Goal: Task Accomplishment & Management: Use online tool/utility

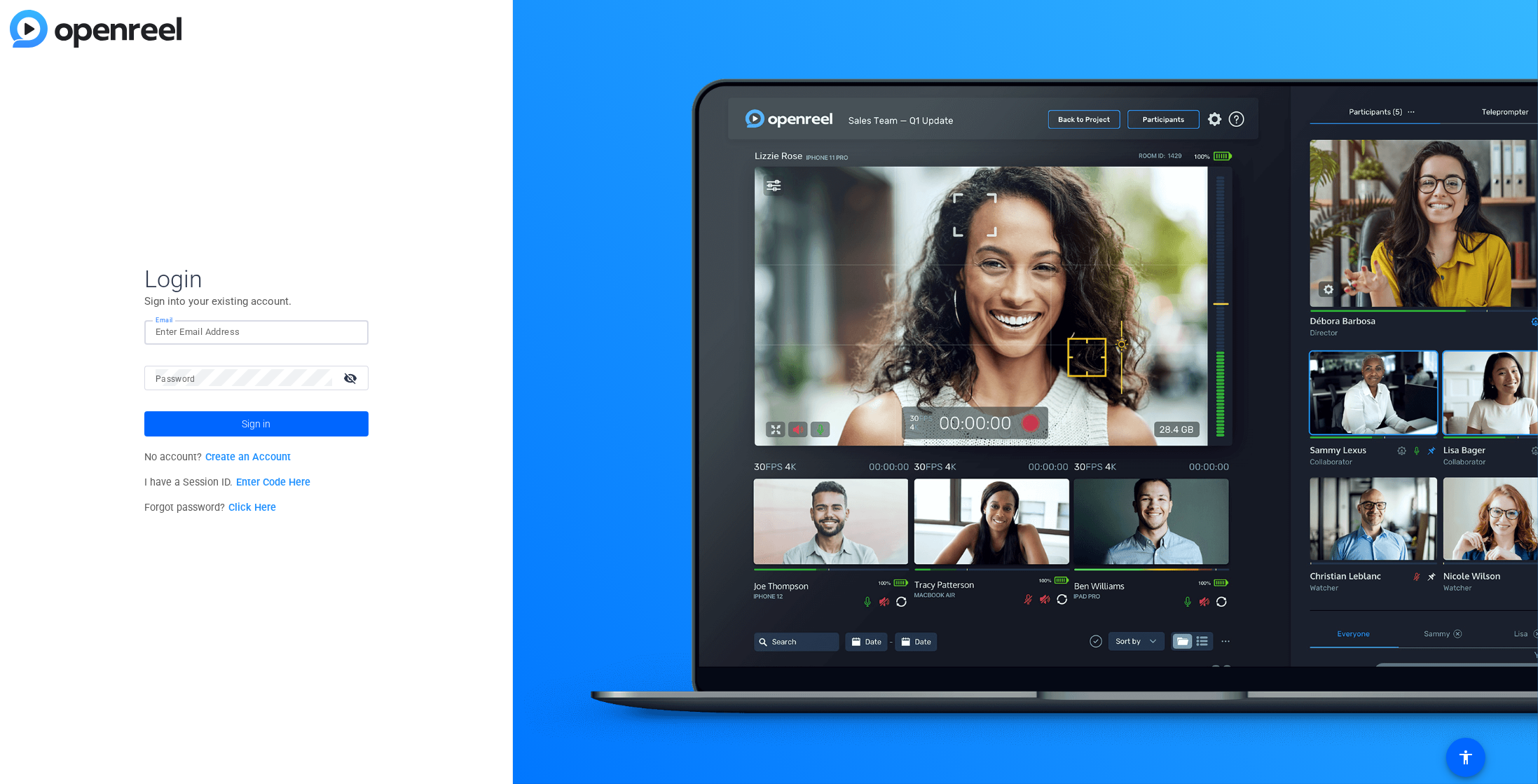
click at [212, 333] on input "Email" at bounding box center [256, 332] width 202 height 17
type input "[EMAIL_ADDRESS][DOMAIN_NAME]"
click at [145, 411] on button "Sign in" at bounding box center [256, 424] width 224 height 26
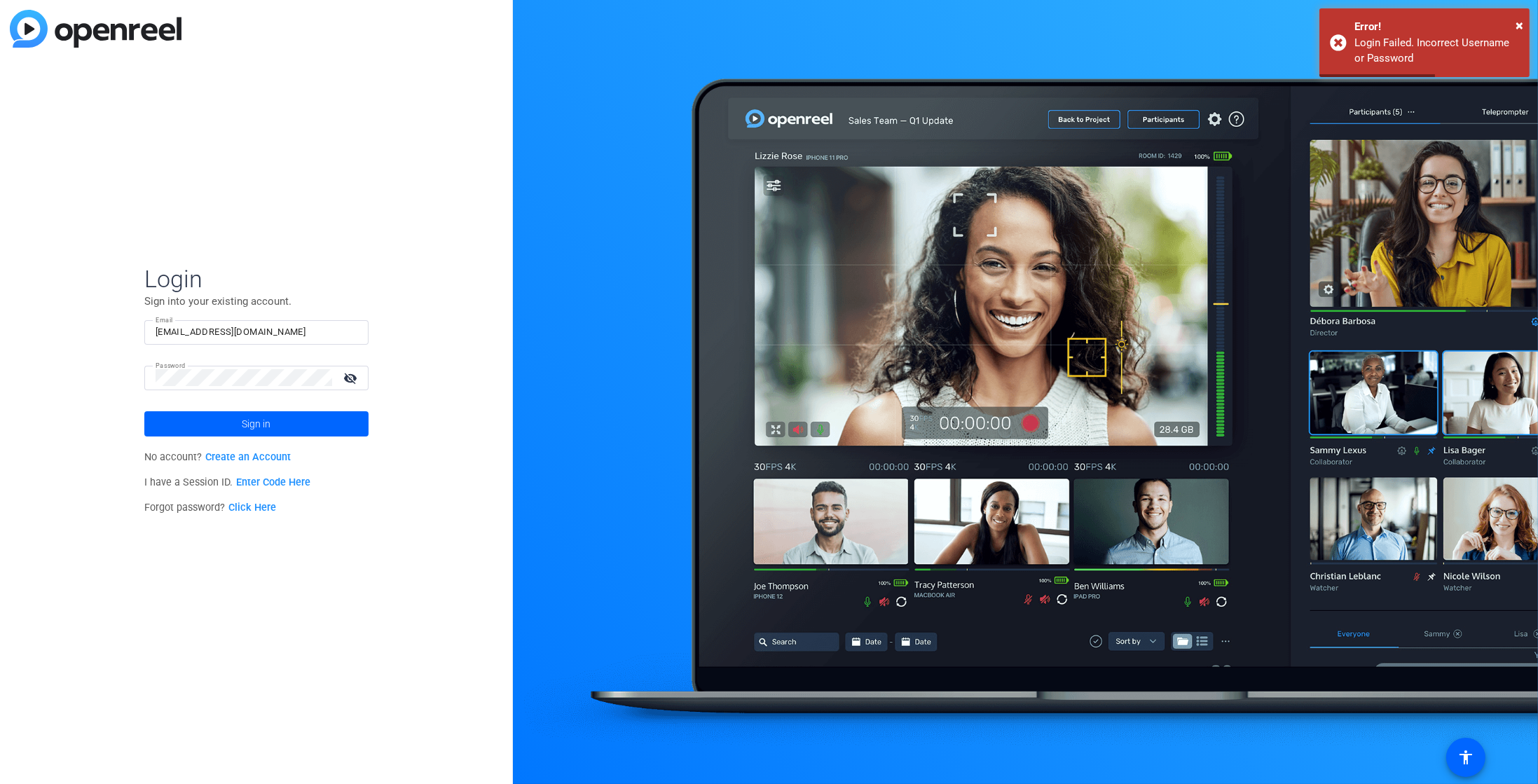
click at [354, 387] on mat-icon "visibility_off" at bounding box center [351, 378] width 34 height 21
click at [145, 411] on button "Sign in" at bounding box center [256, 424] width 224 height 26
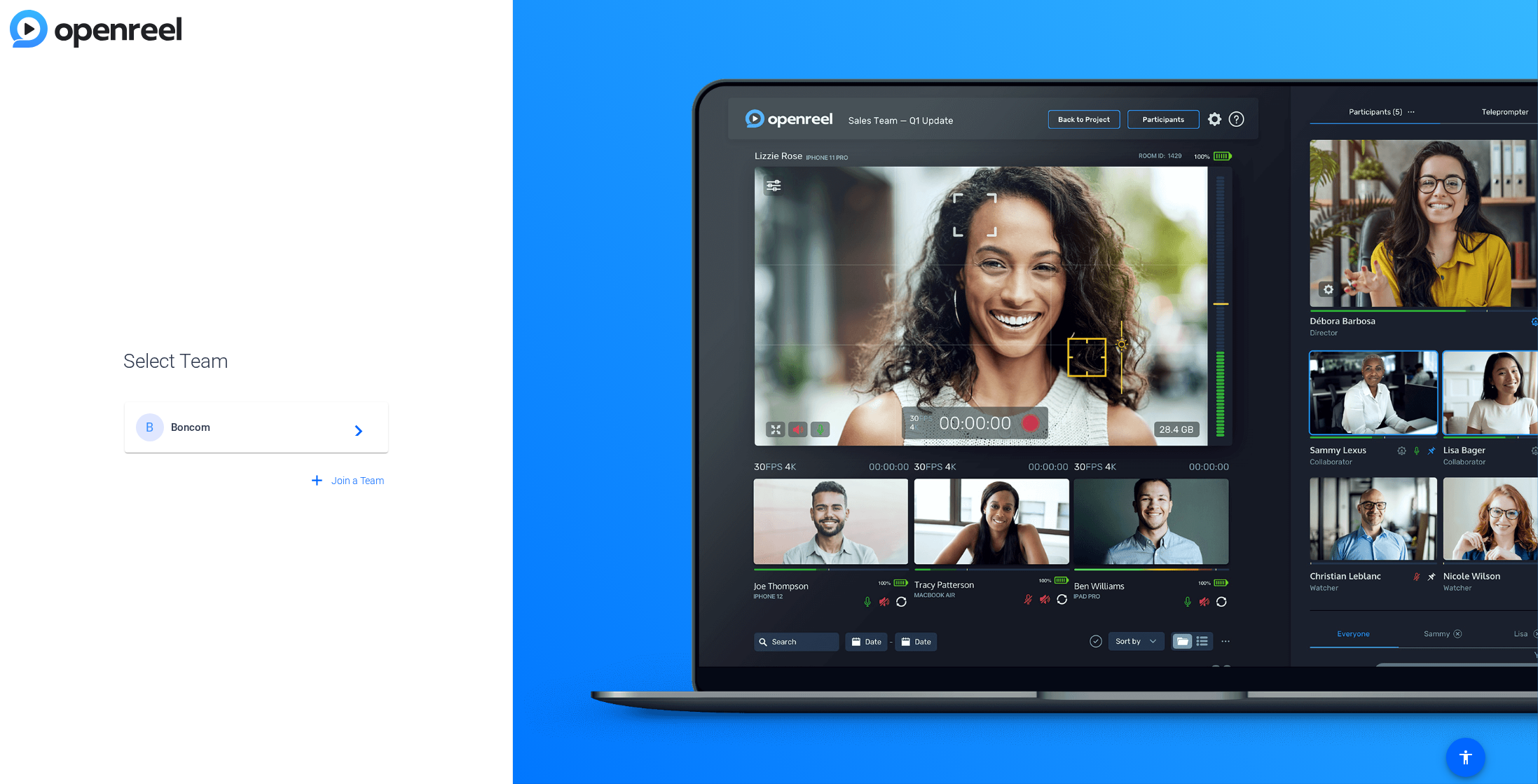
click at [335, 435] on div "B Boncom navigate_next" at bounding box center [257, 427] width 241 height 28
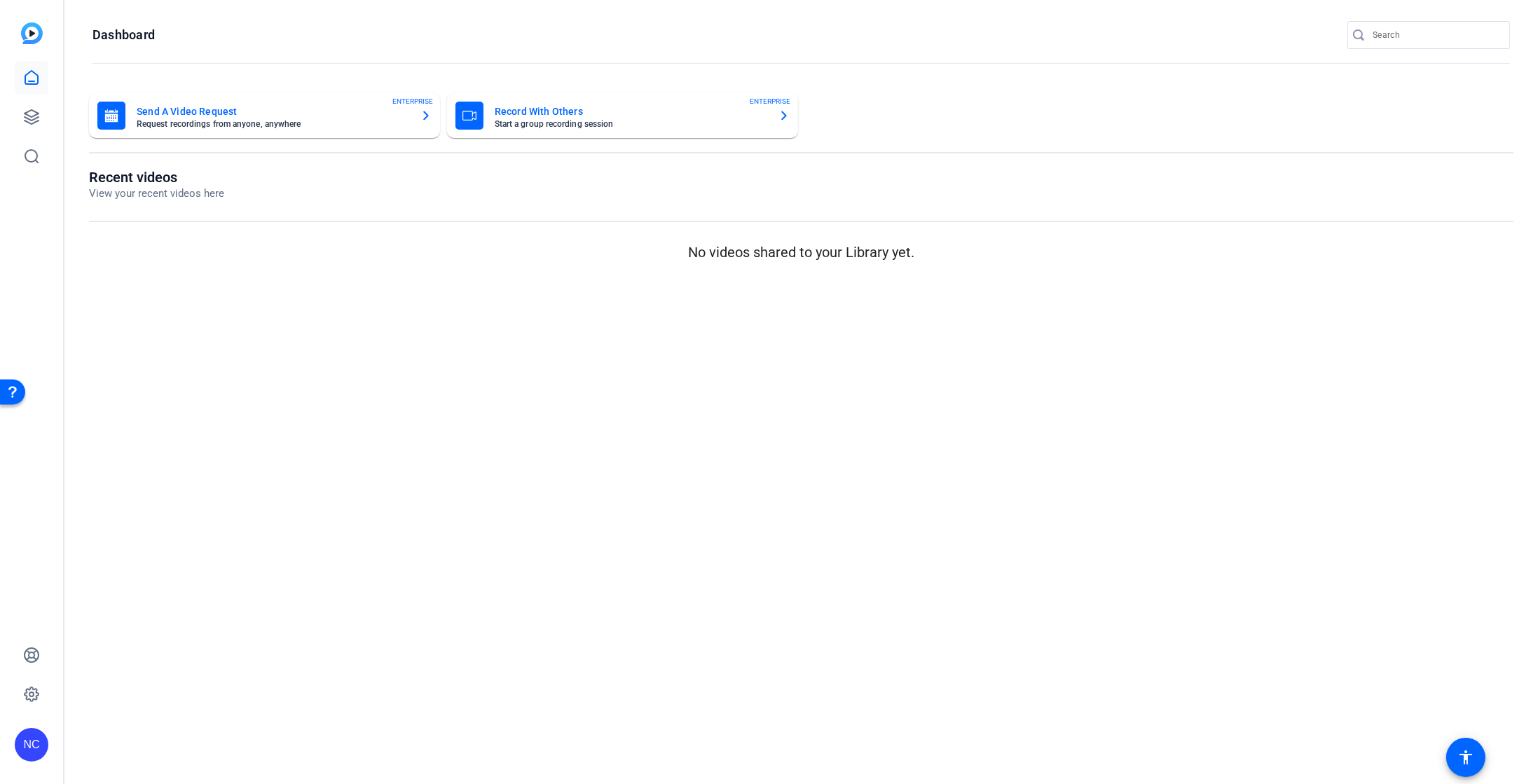
click at [547, 122] on mat-card-subtitle "Start a group recording session" at bounding box center [631, 124] width 273 height 8
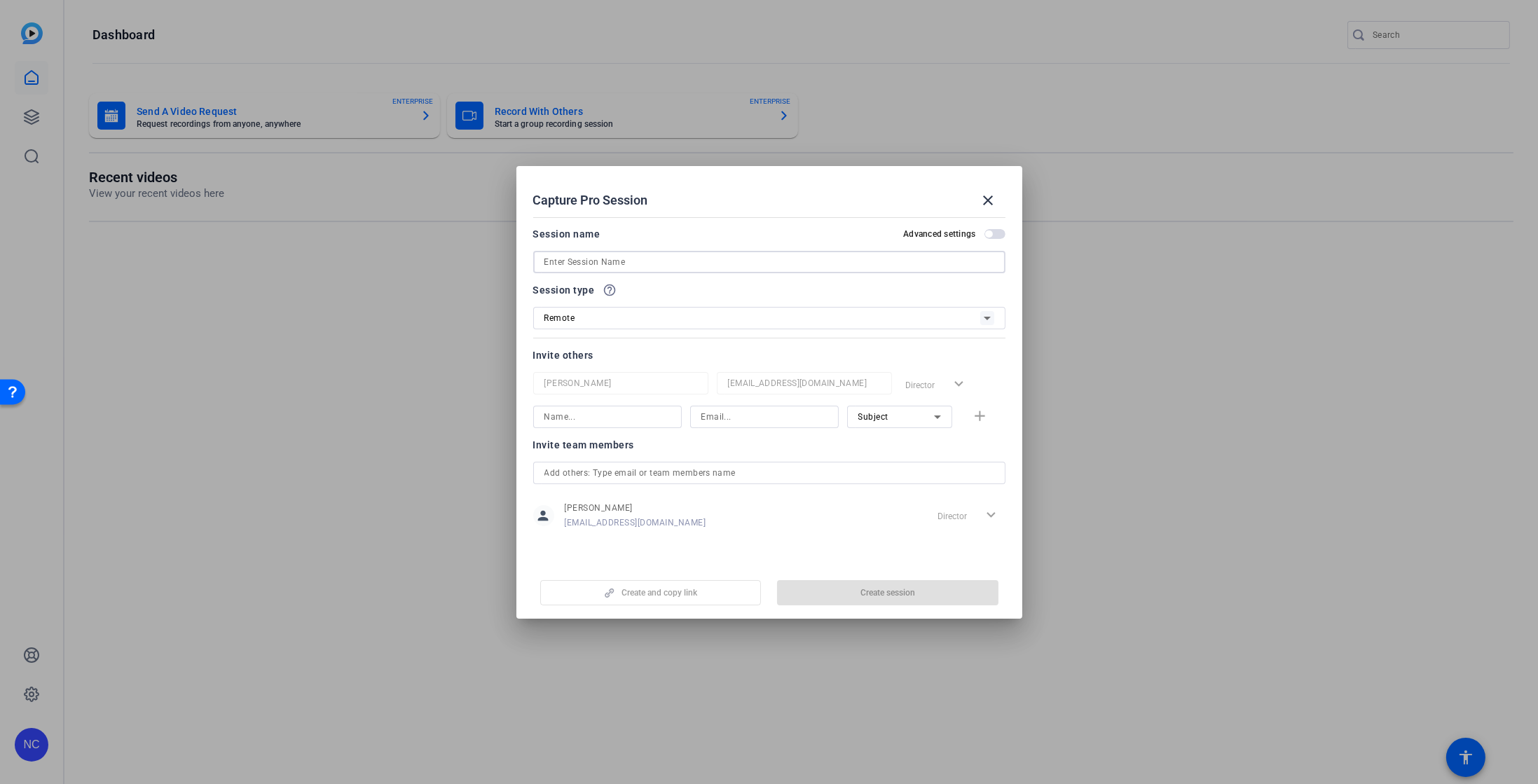
click at [651, 265] on input at bounding box center [769, 262] width 450 height 17
click at [643, 264] on input "Federica -" at bounding box center [769, 262] width 450 height 17
type input "Federica - Italian"
click at [853, 585] on span "button" at bounding box center [888, 592] width 221 height 34
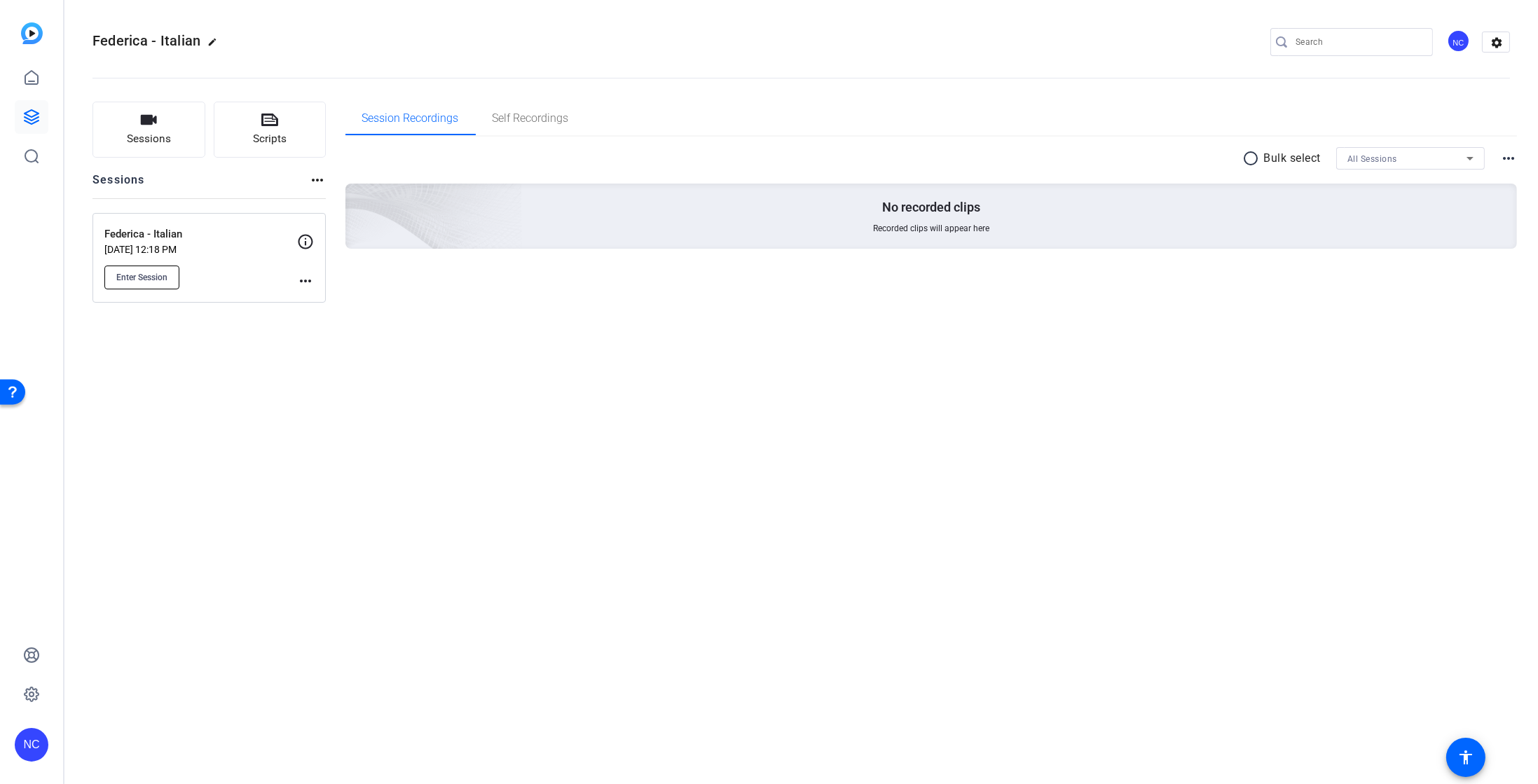
click at [142, 283] on button "Enter Session" at bounding box center [141, 277] width 75 height 24
click at [315, 274] on div "Federica - Italian [DATE] 12:18 PM Enter Session more_horiz" at bounding box center [209, 258] width 233 height 90
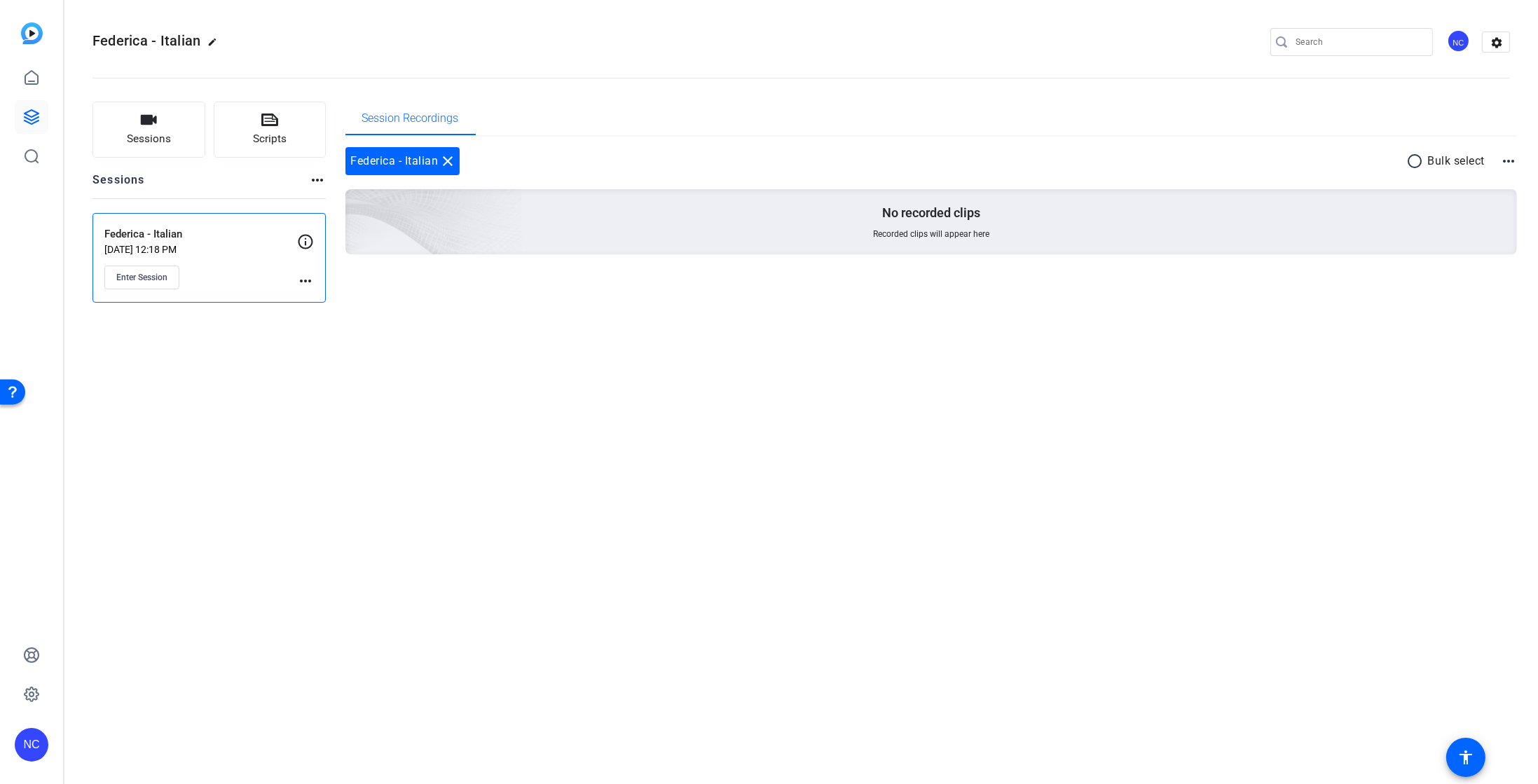
click at [307, 219] on div "Federica - Italian [DATE] 12:18 PM Enter Session more_horiz" at bounding box center [209, 258] width 233 height 90
click at [307, 240] on icon at bounding box center [306, 241] width 17 height 17
click at [302, 278] on mat-icon "more_horiz" at bounding box center [306, 281] width 17 height 17
click at [333, 300] on span "Edit Session" at bounding box center [340, 301] width 64 height 17
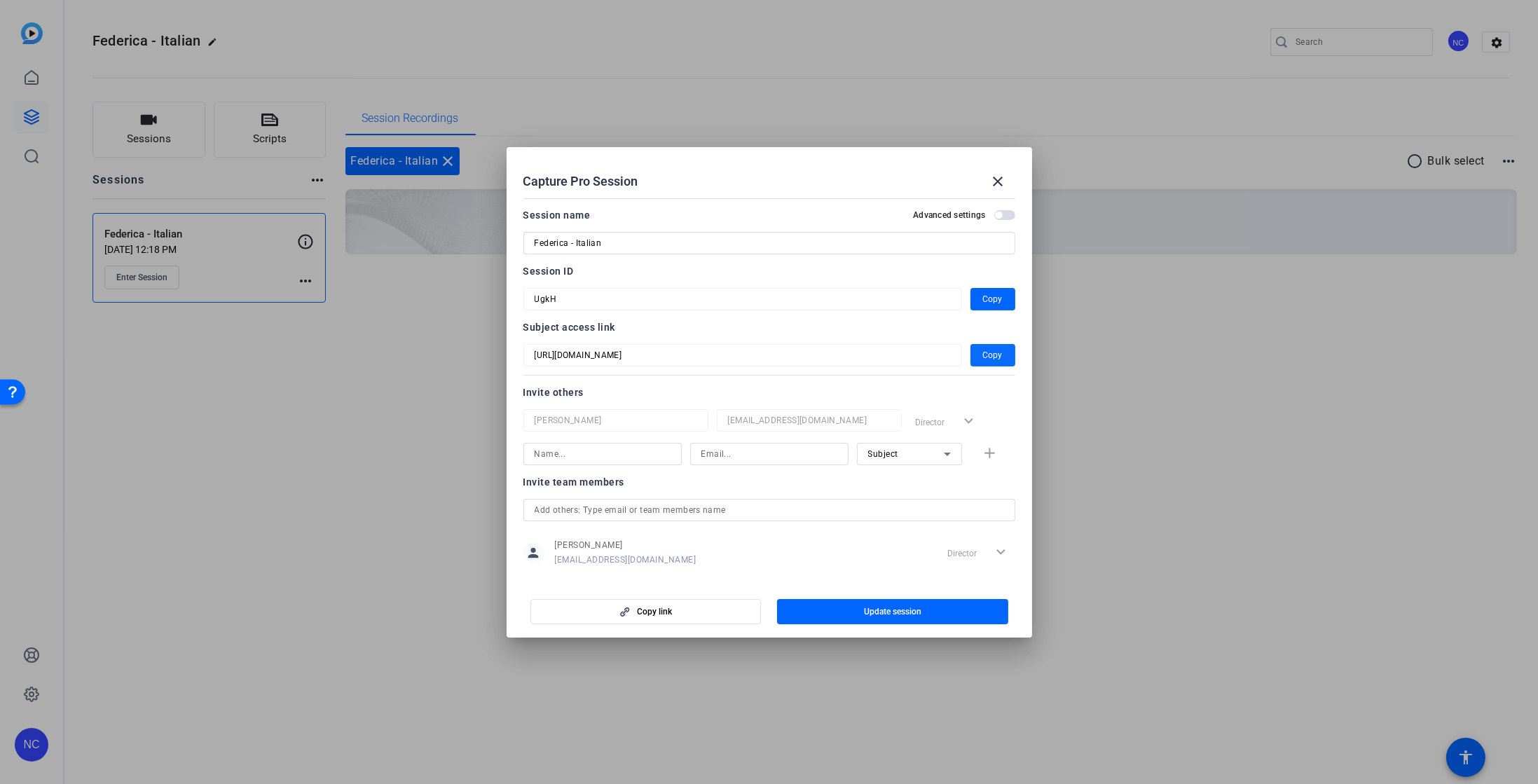
click at [997, 362] on span "button" at bounding box center [993, 355] width 45 height 34
click at [109, 620] on div at bounding box center [769, 392] width 1538 height 784
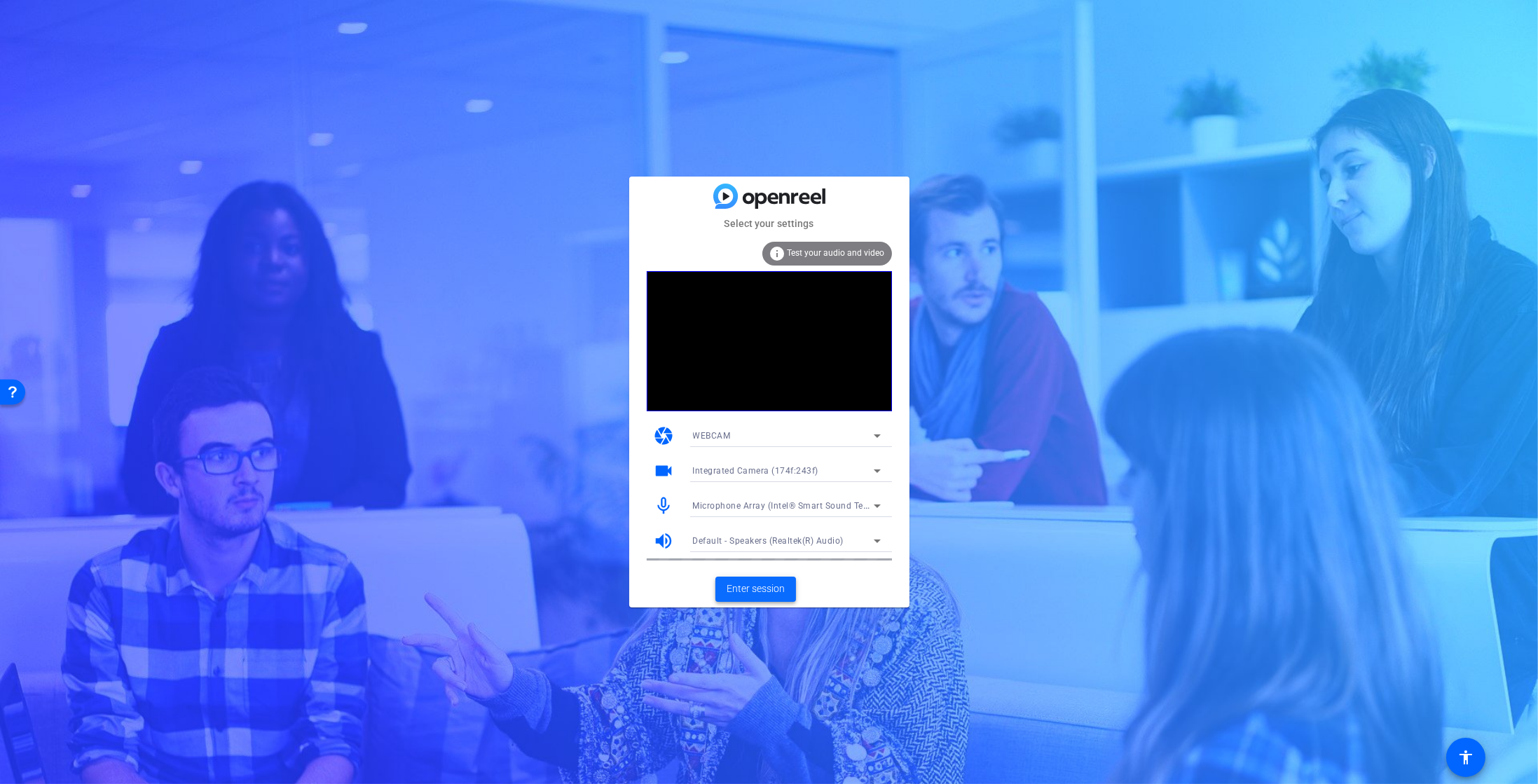
click at [753, 599] on span at bounding box center [756, 589] width 81 height 34
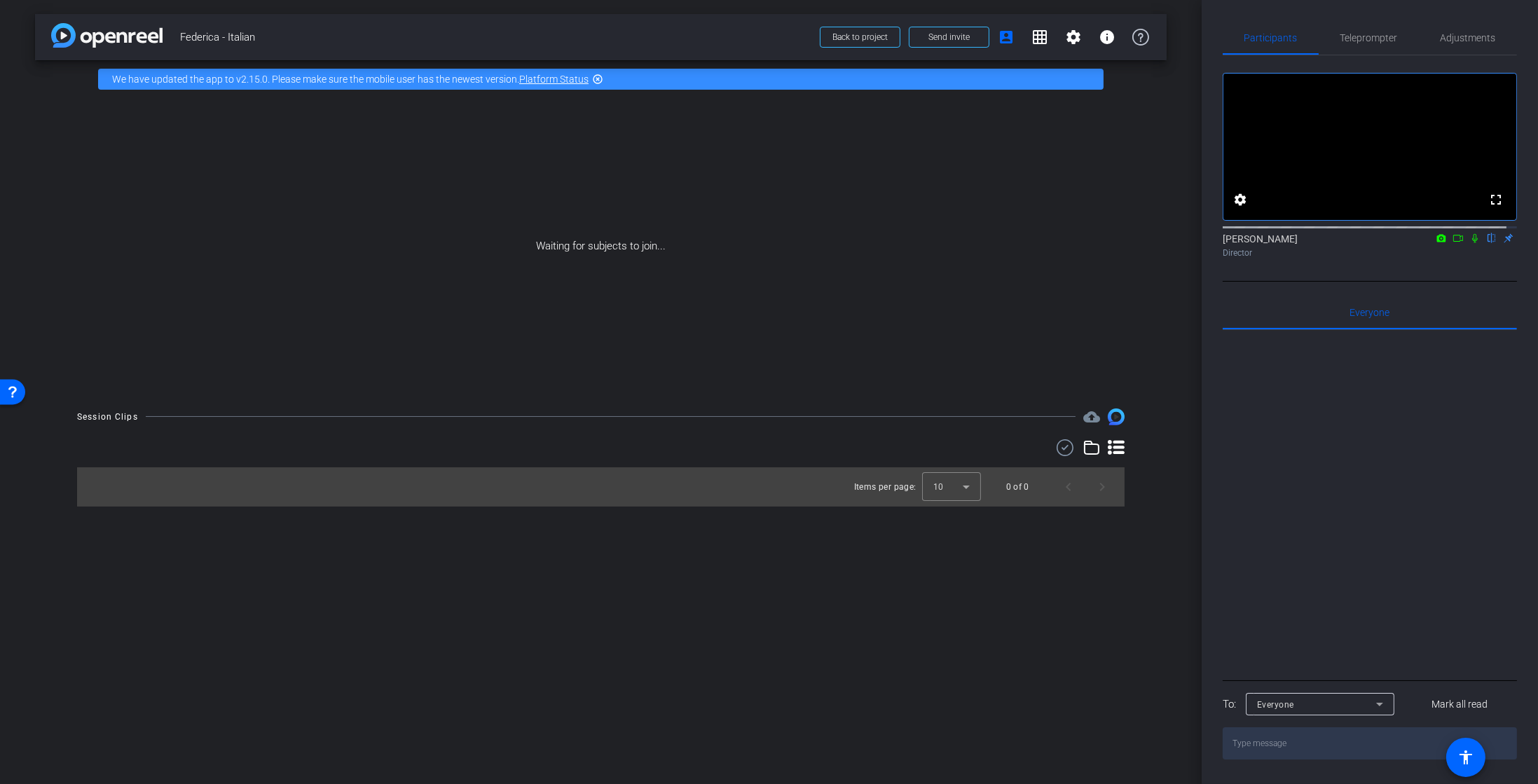
click at [1454, 245] on mat-icon at bounding box center [1459, 238] width 17 height 12
click at [1488, 245] on mat-icon at bounding box center [1492, 238] width 17 height 12
click at [1473, 23] on span "Adjustments" at bounding box center [1469, 37] width 55 height 34
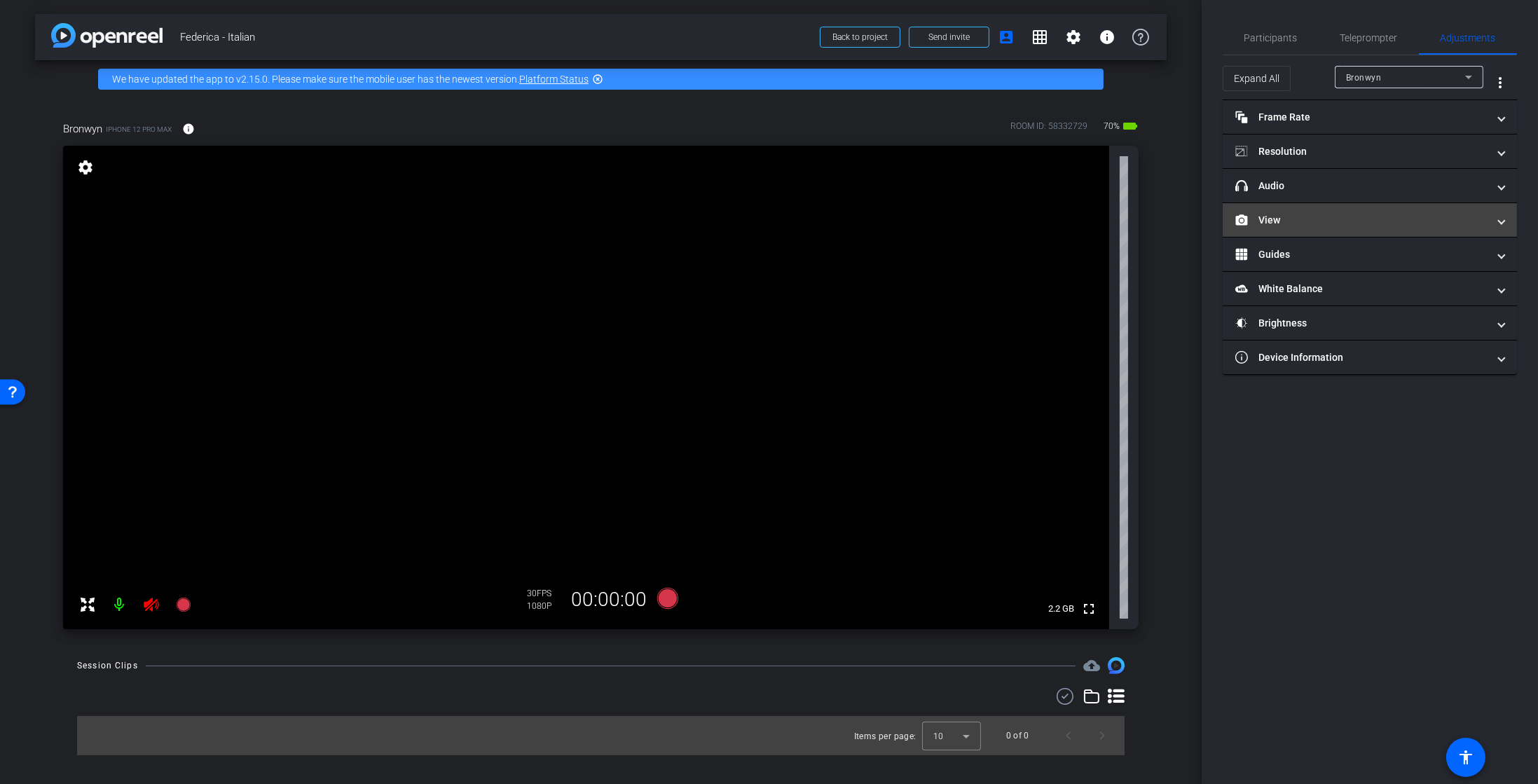
click at [1291, 224] on mat-panel-title "View" at bounding box center [1361, 221] width 252 height 15
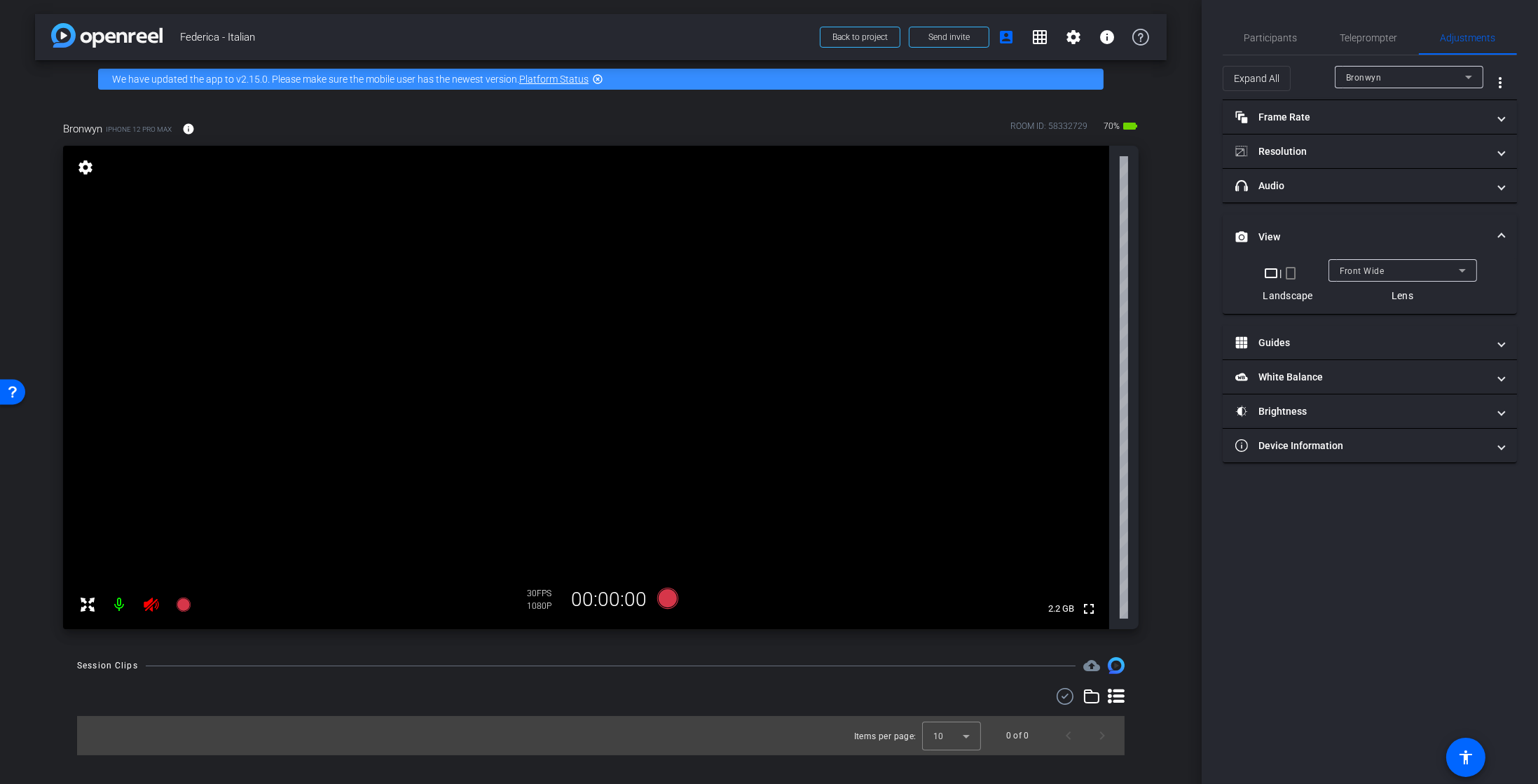
click at [1290, 274] on mat-icon "crop_portrait" at bounding box center [1291, 273] width 17 height 17
click at [1292, 269] on mat-icon "crop_portrait" at bounding box center [1291, 273] width 17 height 17
click at [1312, 119] on mat-panel-title "Frame Rate Frame Rate" at bounding box center [1361, 117] width 252 height 15
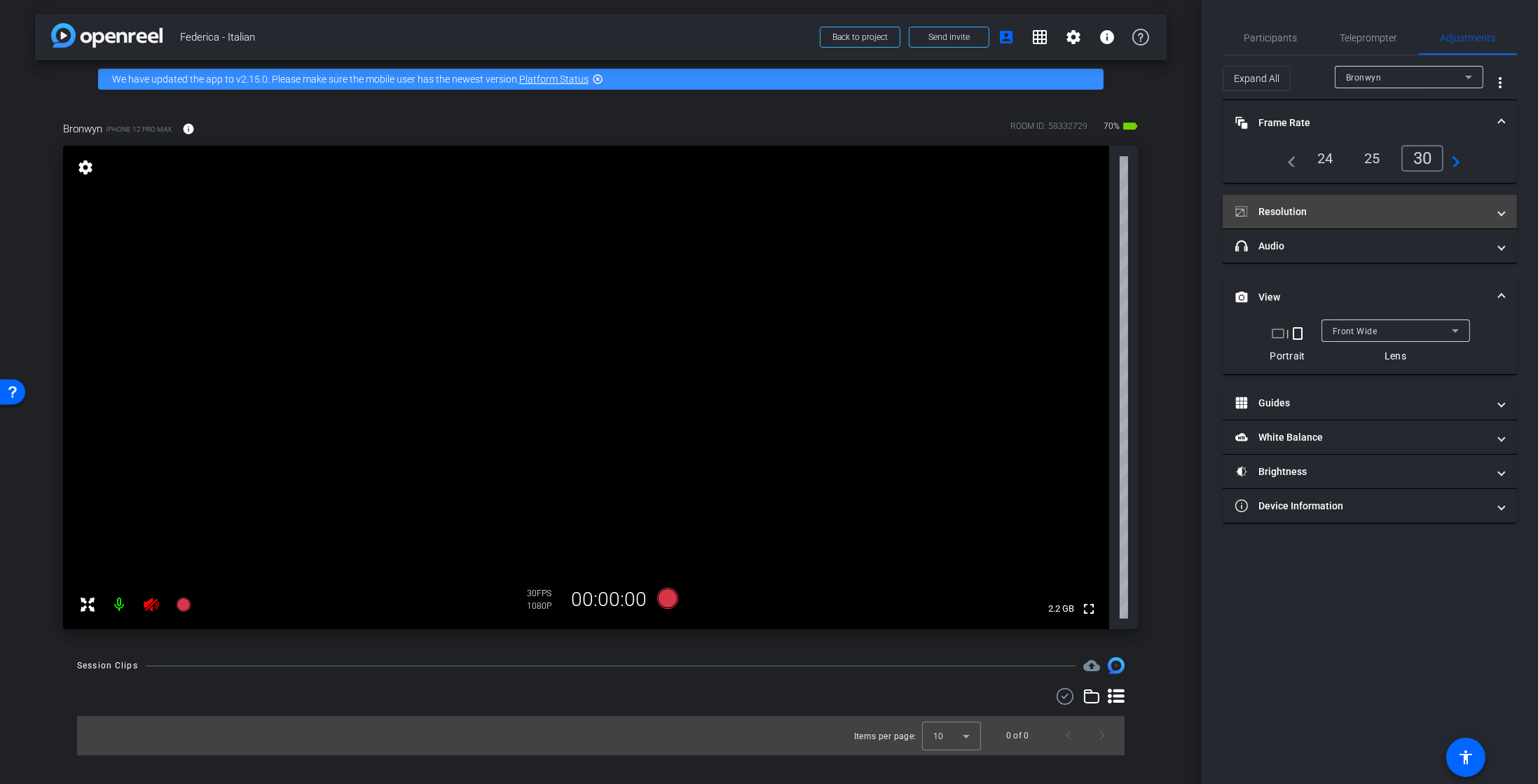
click at [1343, 211] on mat-panel-title "Resolution" at bounding box center [1361, 212] width 252 height 15
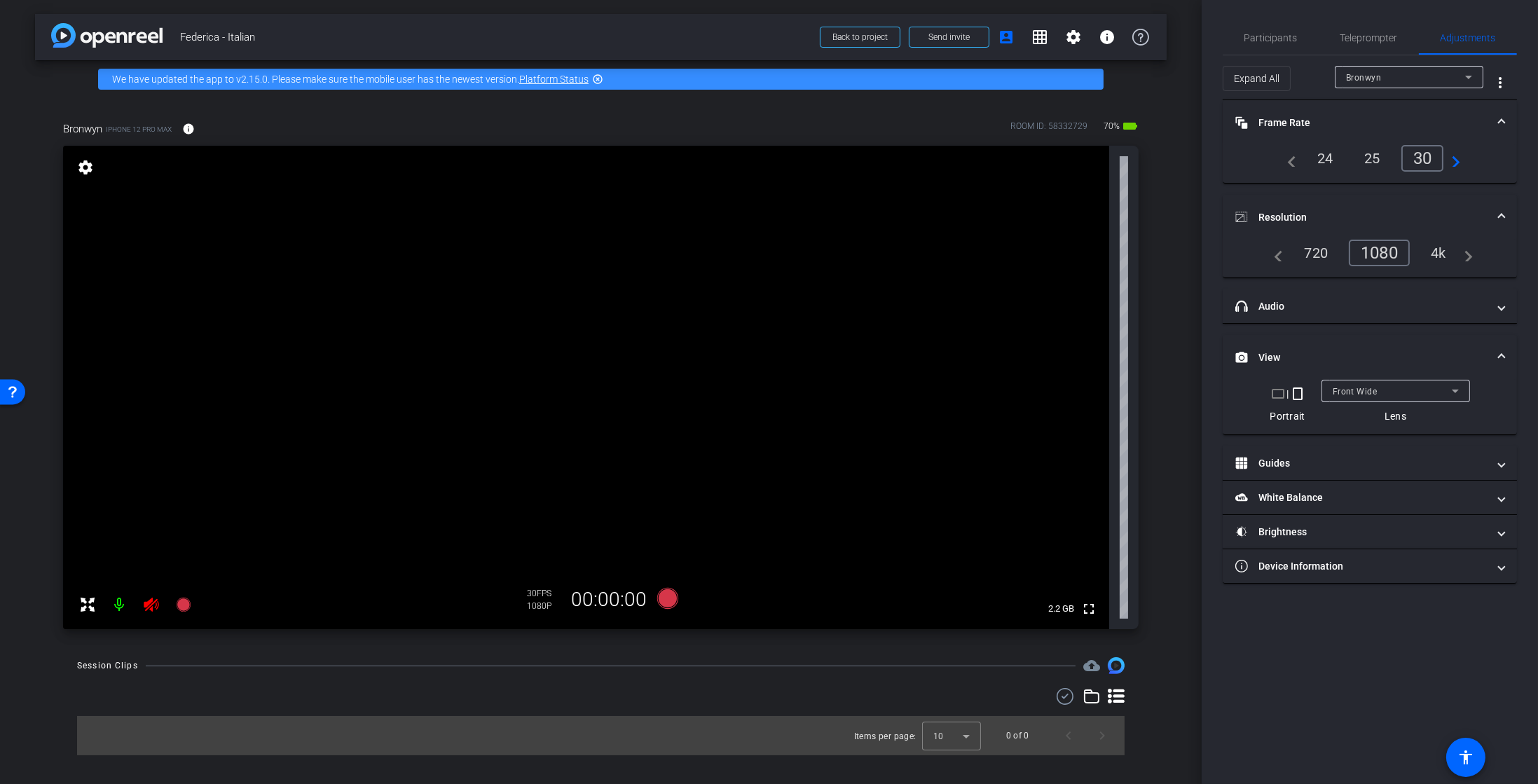
click at [1439, 251] on div "4k" at bounding box center [1439, 253] width 36 height 24
click at [1284, 39] on span "Participants" at bounding box center [1271, 38] width 53 height 10
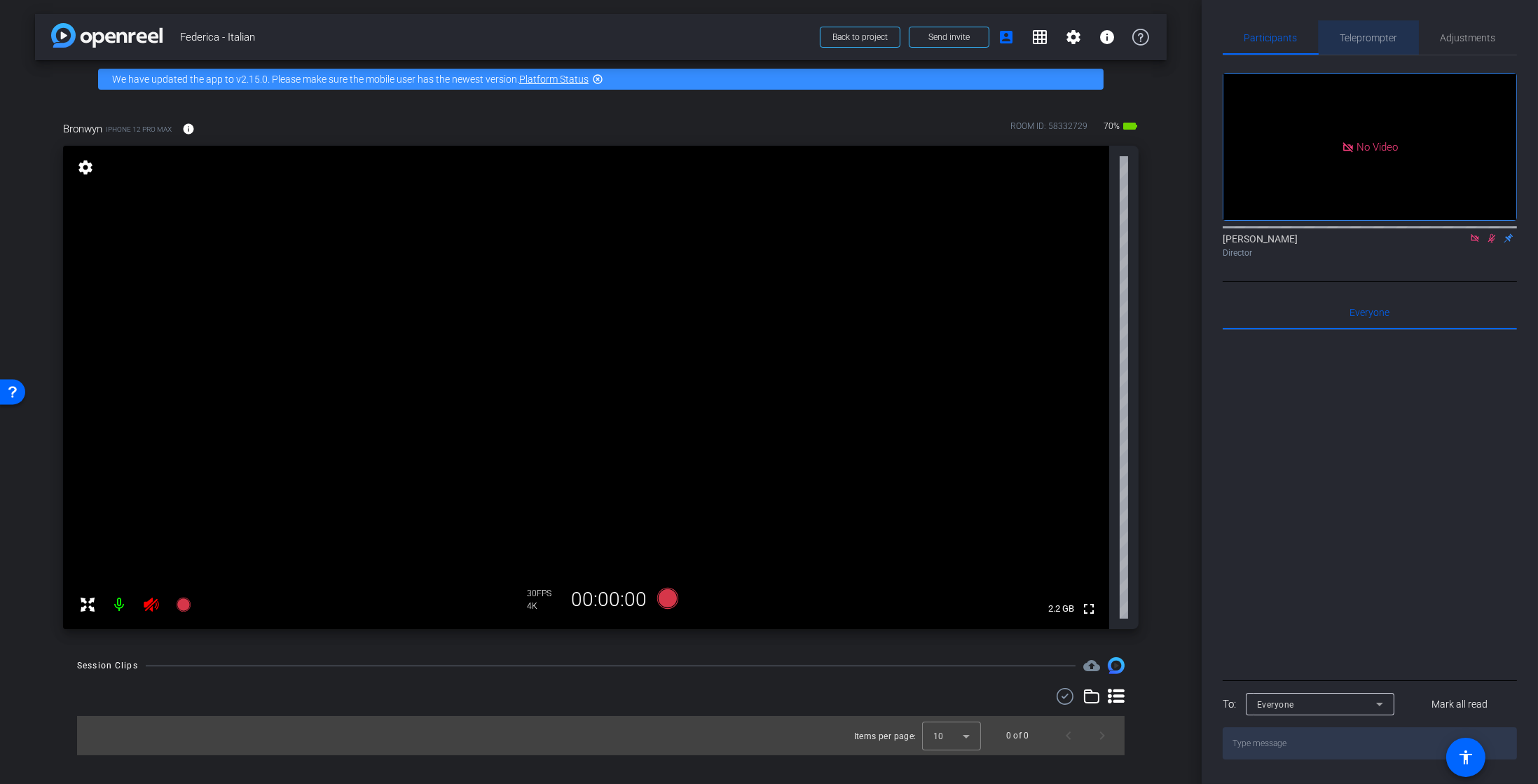
click at [1357, 30] on span "Teleprompter" at bounding box center [1369, 37] width 58 height 34
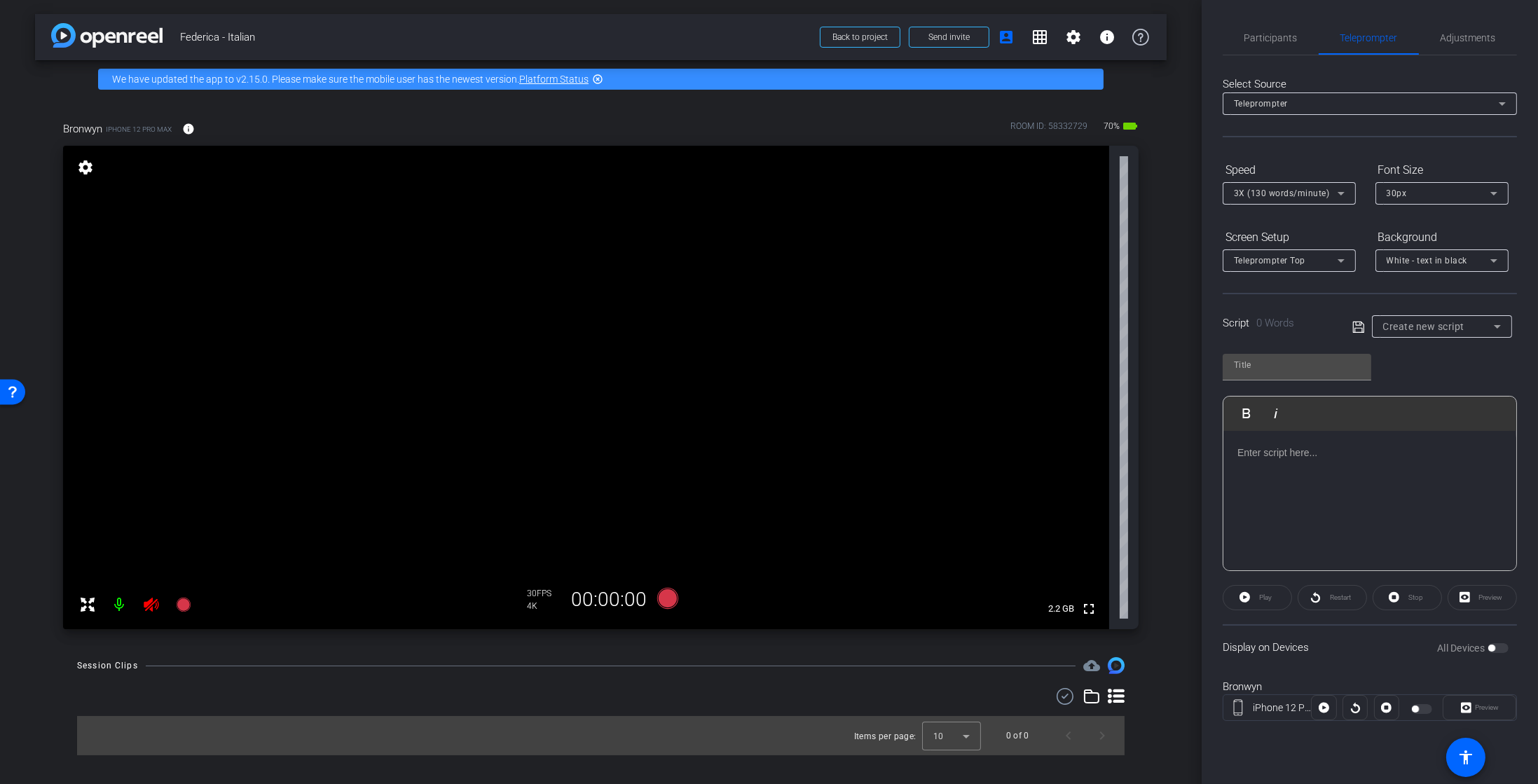
click at [1386, 511] on div at bounding box center [1370, 501] width 293 height 140
click at [1370, 481] on div "Hai mai avuto una di quelle giornate in cui tutto sembra troppo pesante?" at bounding box center [1370, 501] width 293 height 140
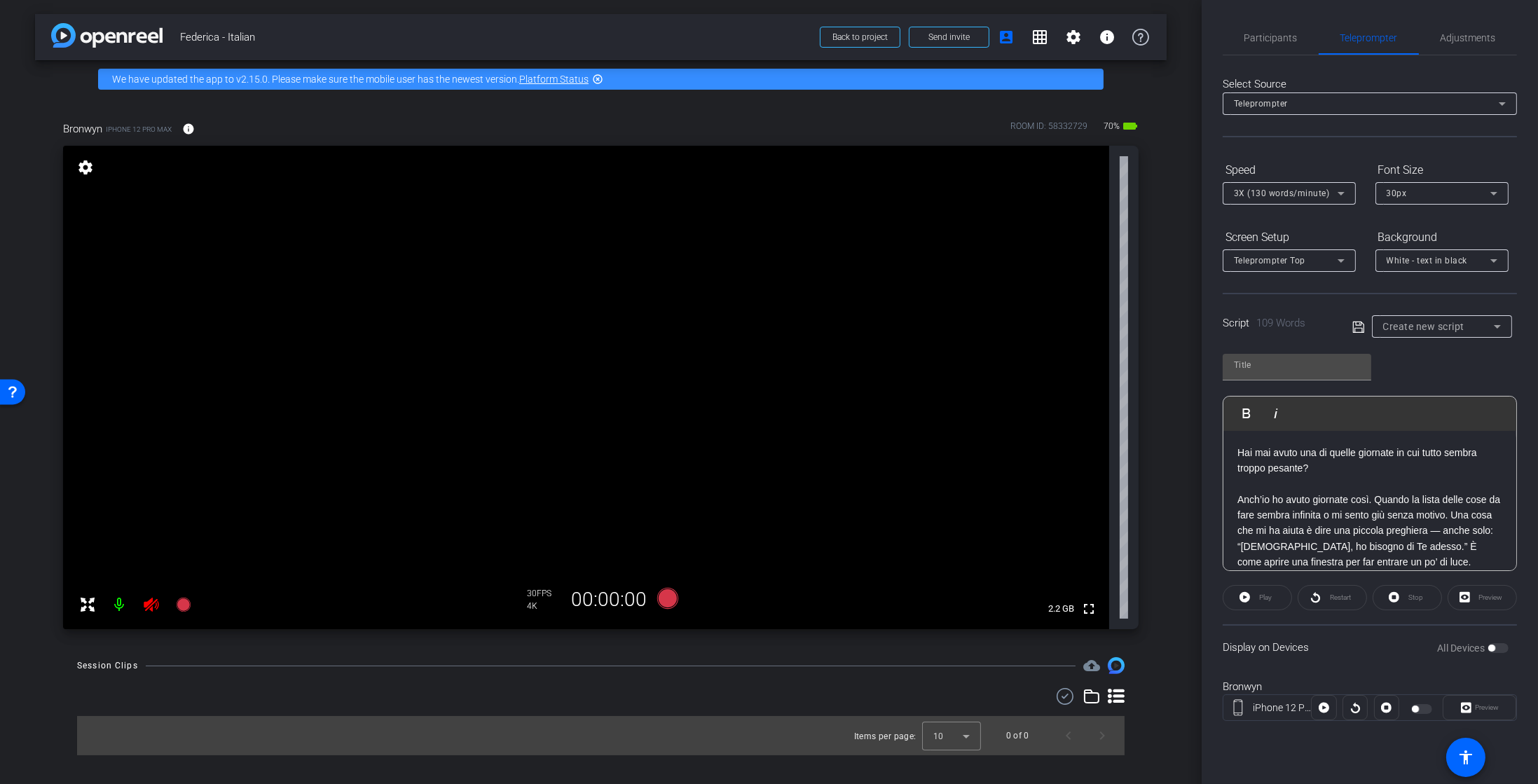
click at [1422, 199] on div "30px" at bounding box center [1439, 192] width 104 height 17
click at [1419, 279] on div "20px 30px 40px" at bounding box center [1442, 243] width 133 height 78
click at [1413, 276] on mat-option "40px" at bounding box center [1442, 265] width 133 height 22
click at [1350, 208] on div at bounding box center [1289, 212] width 133 height 16
click at [1342, 193] on icon at bounding box center [1341, 193] width 7 height 3
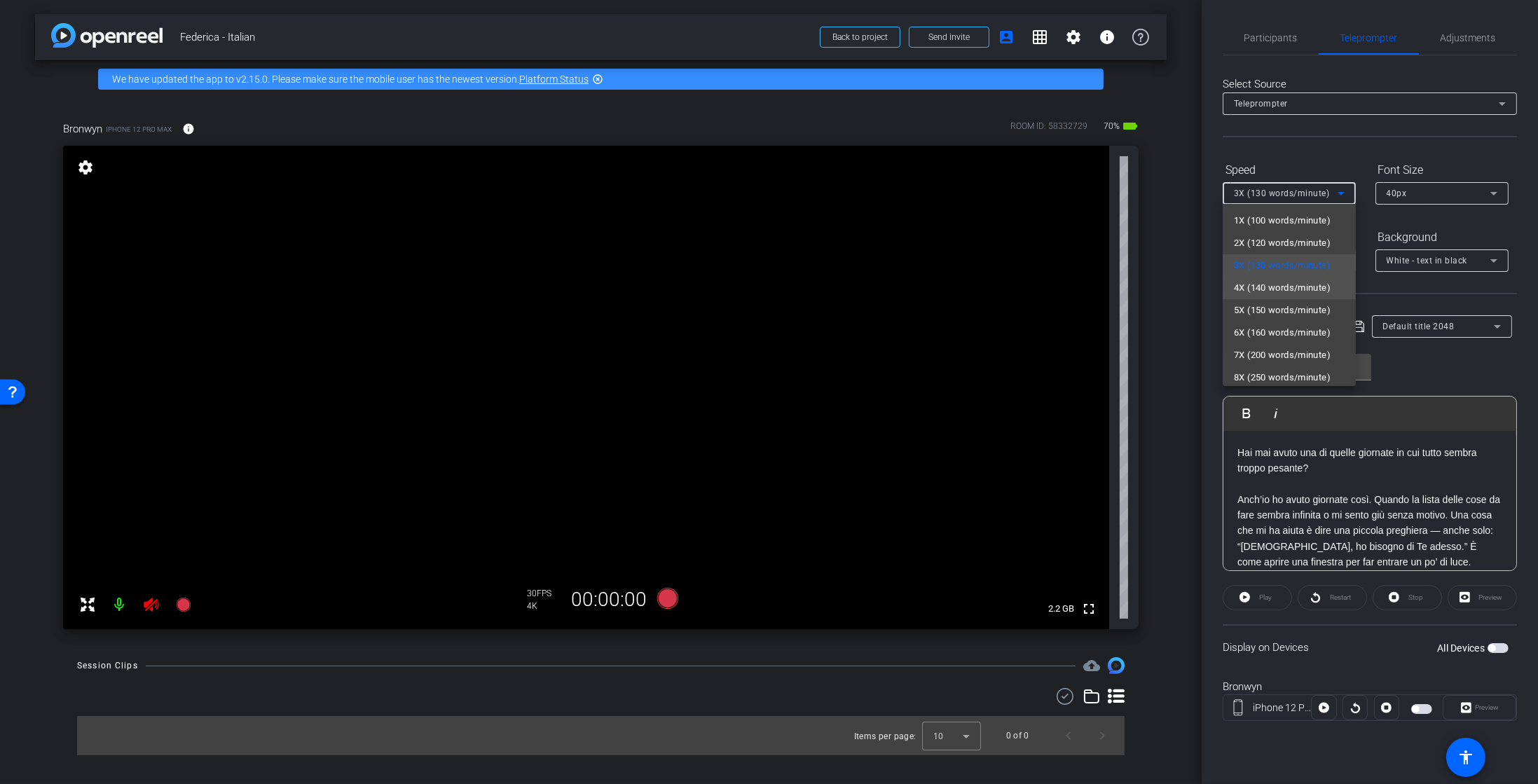
click at [1253, 287] on span "4X (140 words/minute)" at bounding box center [1282, 287] width 97 height 17
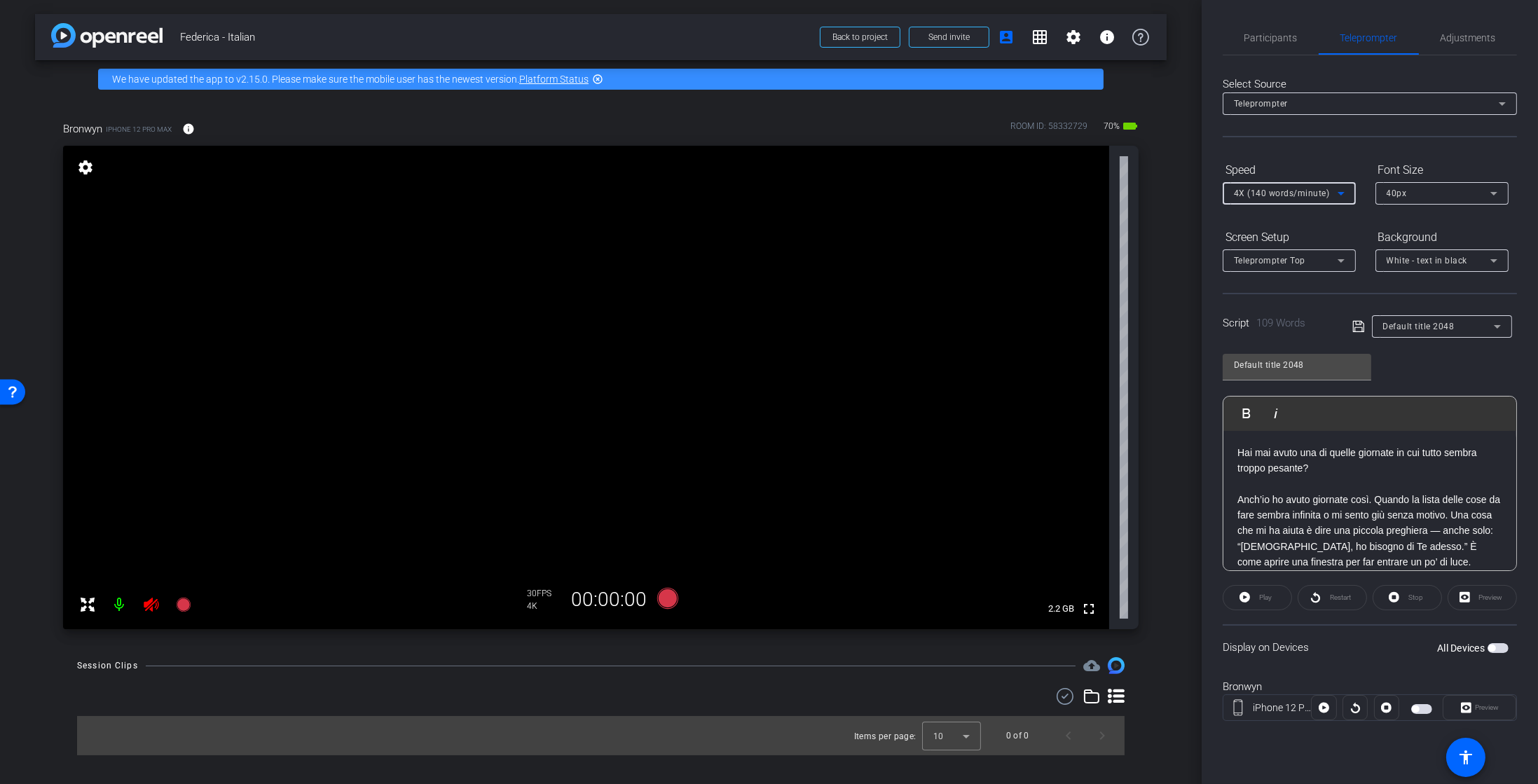
click at [1296, 197] on span "4X (140 words/minute)" at bounding box center [1282, 193] width 96 height 10
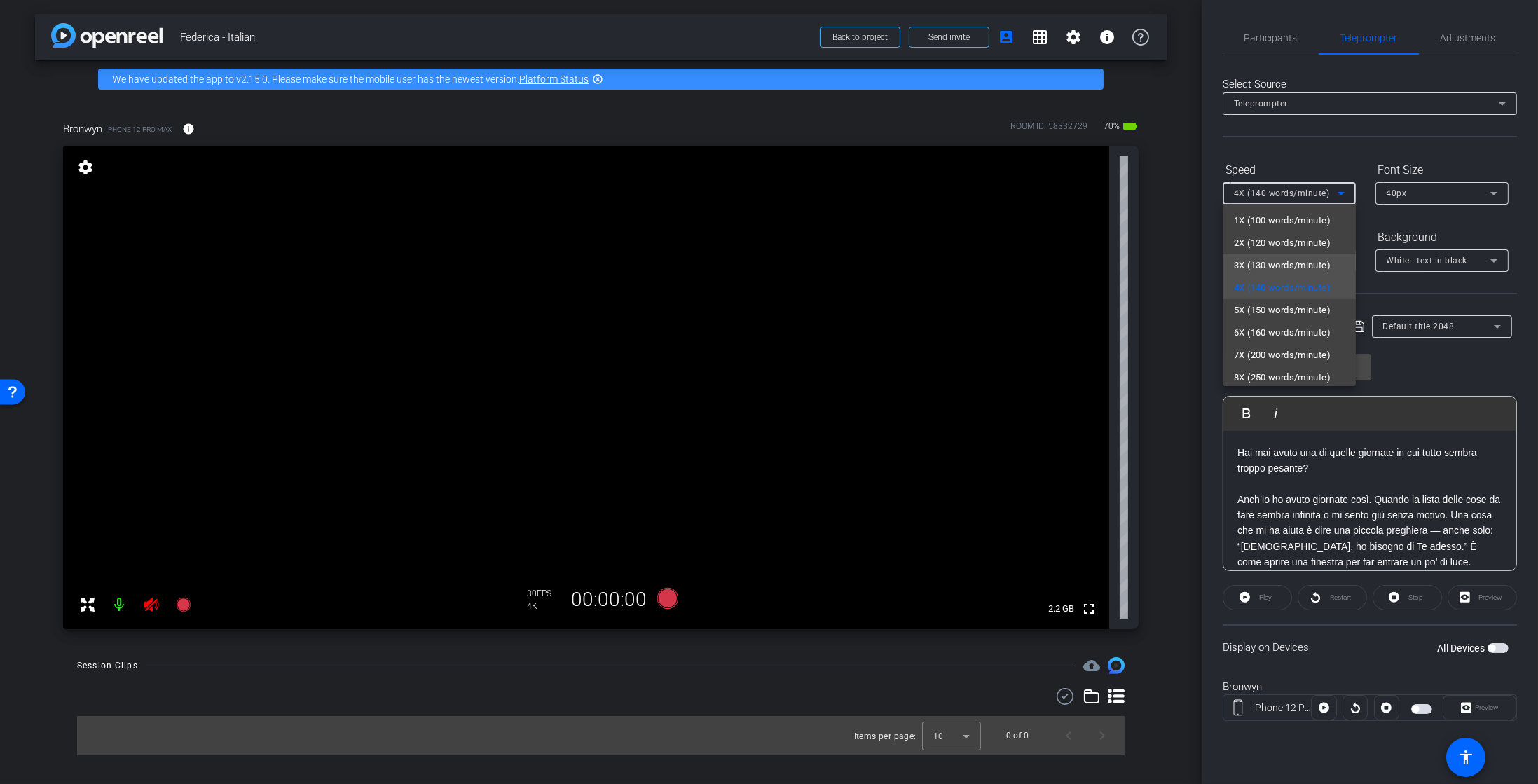
click at [1278, 261] on span "3X (130 words/minute)" at bounding box center [1282, 265] width 97 height 17
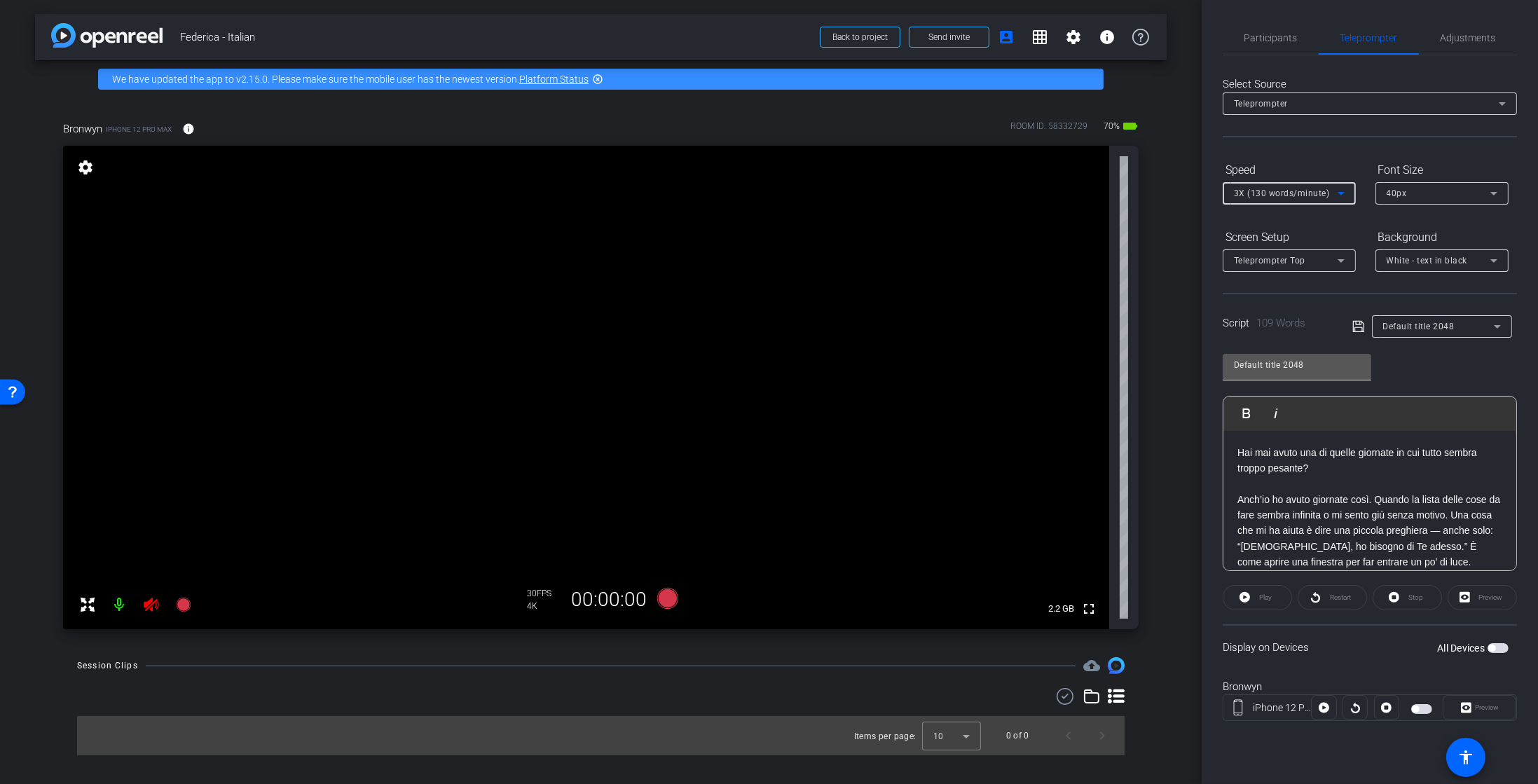
click at [1303, 371] on input "Default title 2048" at bounding box center [1297, 365] width 126 height 17
click at [1340, 350] on div "Default title 2048 Play Play from this location Play Selected Play and display …" at bounding box center [1370, 458] width 294 height 228
click at [1302, 371] on input "Default title 2048" at bounding box center [1297, 365] width 126 height 17
type input "D"
type input "Hope"
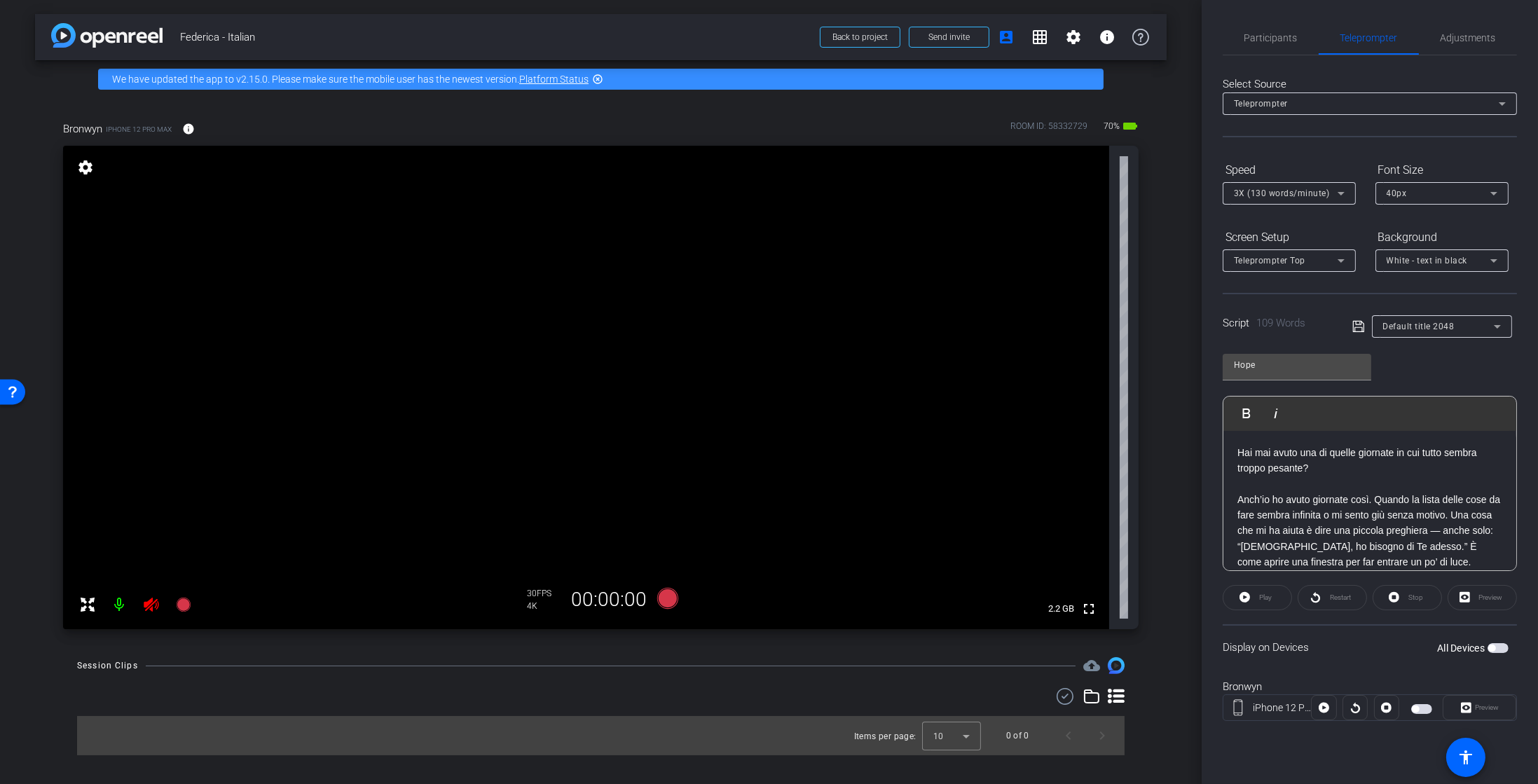
click at [1354, 335] on div "Default title 2048" at bounding box center [1436, 326] width 165 height 22
click at [1359, 316] on div "Default title 2048" at bounding box center [1436, 326] width 165 height 22
click at [1359, 323] on icon at bounding box center [1359, 326] width 12 height 17
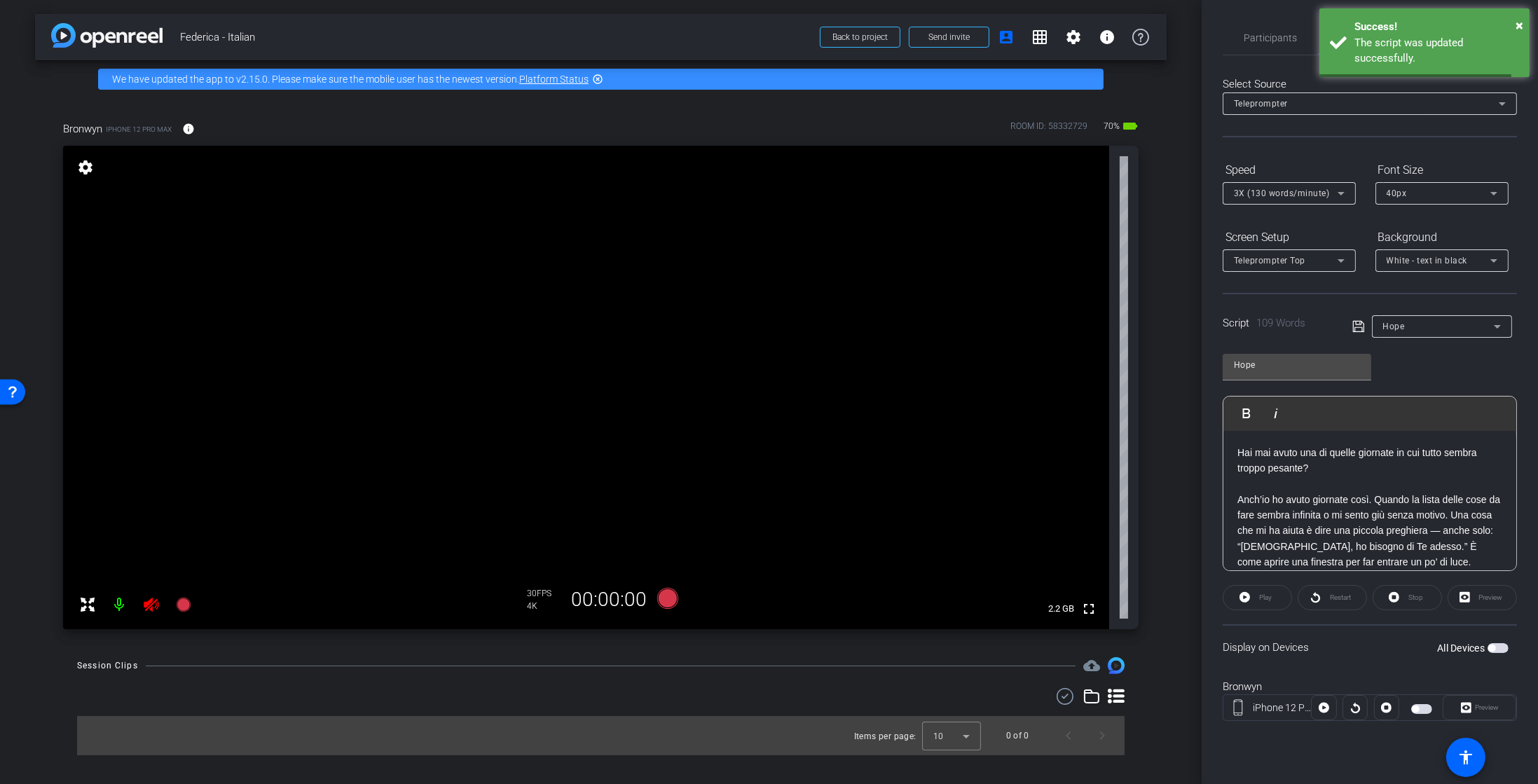
scroll to position [87, 0]
click at [1499, 647] on span "button" at bounding box center [1498, 648] width 21 height 10
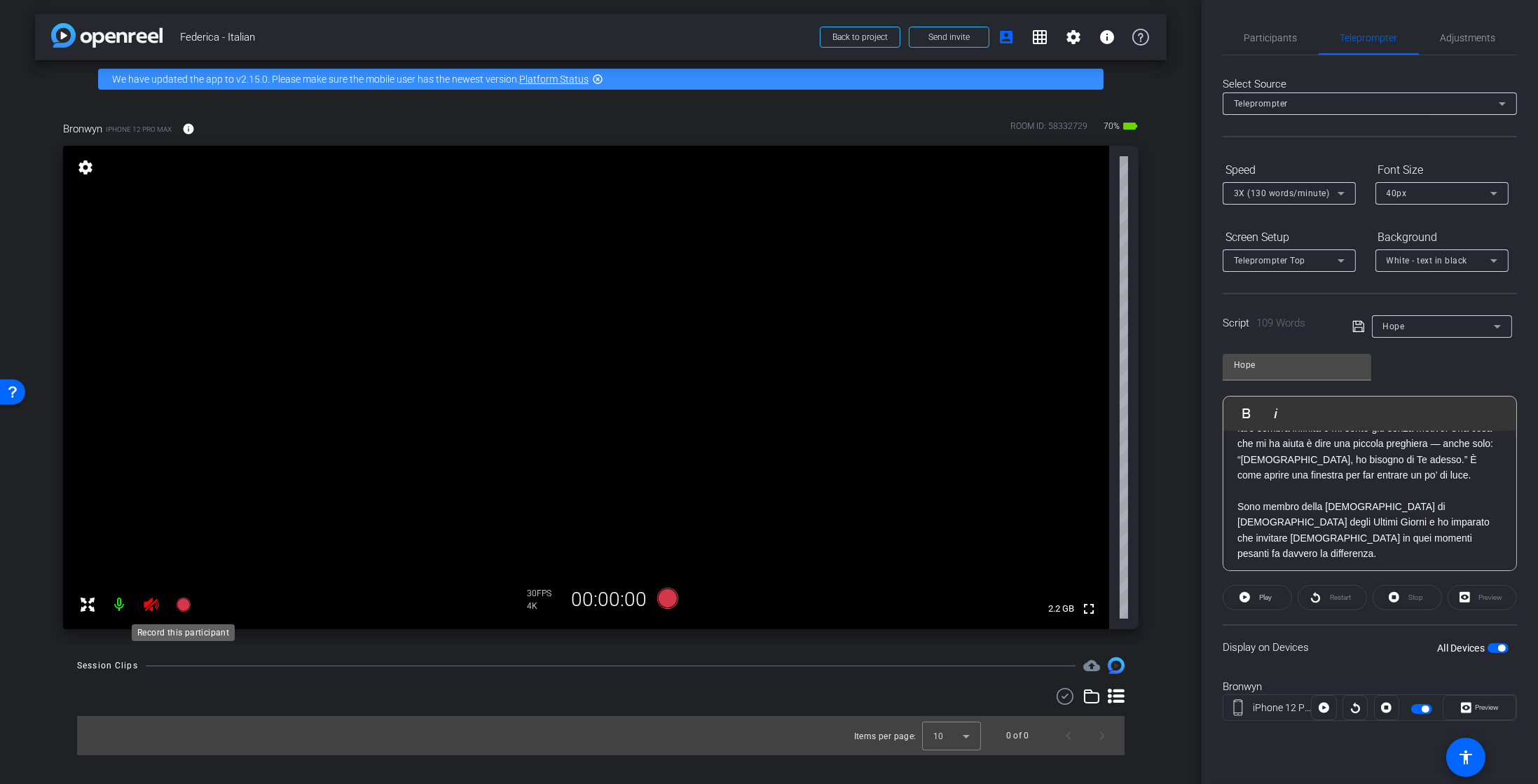
click at [187, 605] on icon at bounding box center [183, 604] width 14 height 14
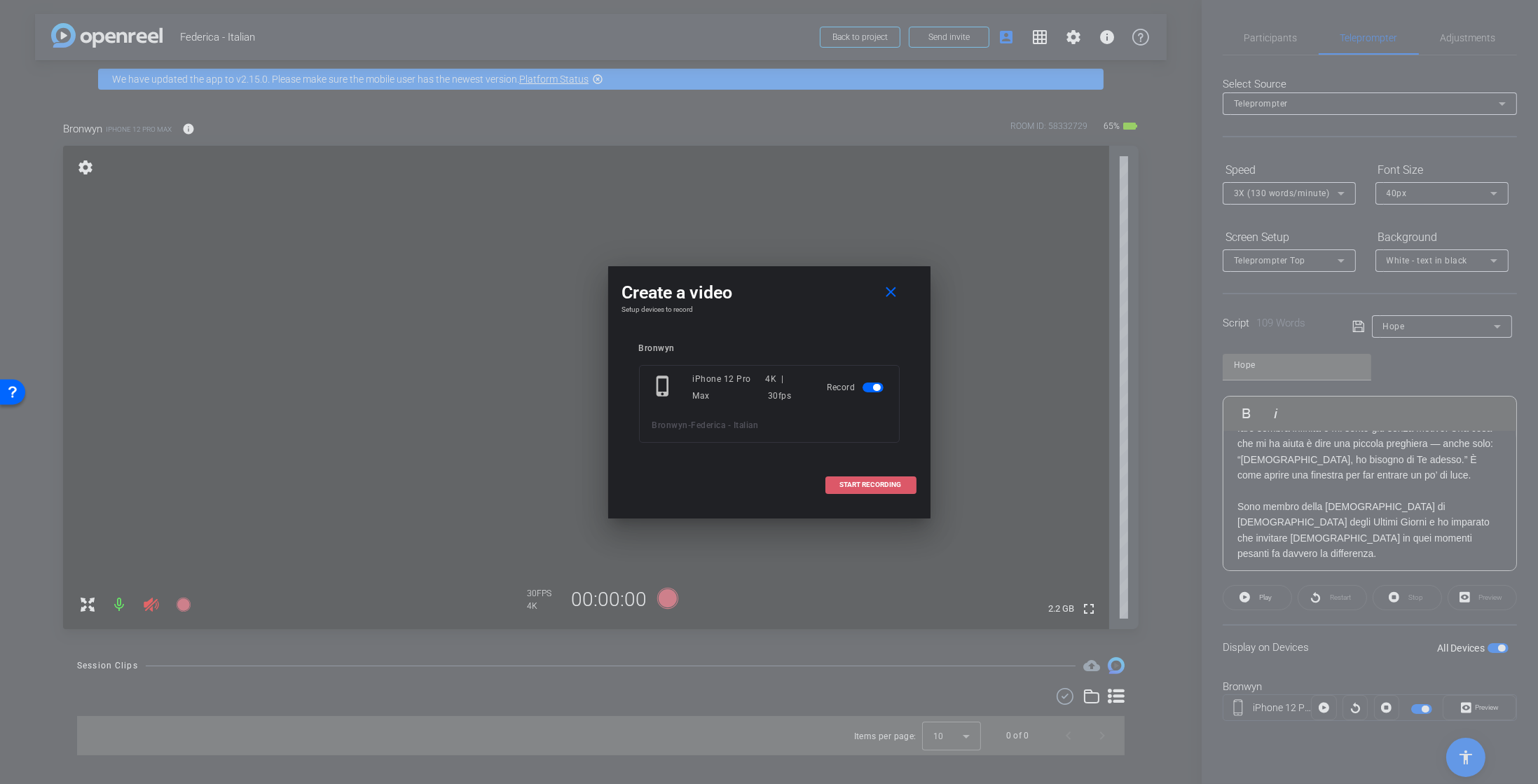
click at [855, 488] on span at bounding box center [871, 484] width 90 height 34
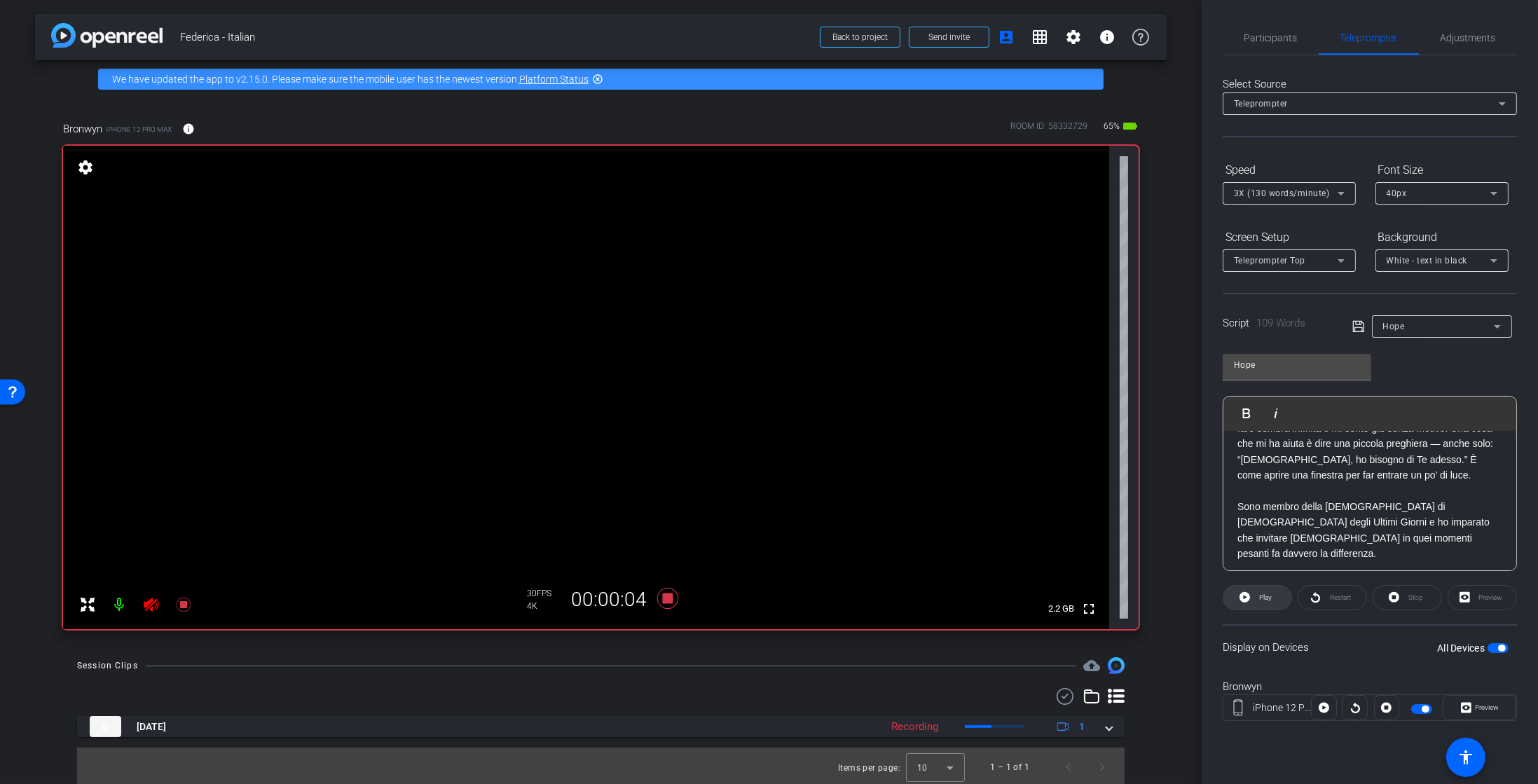
click at [1267, 599] on span "Play" at bounding box center [1265, 596] width 12 height 7
click at [1492, 703] on span "Preview" at bounding box center [1487, 706] width 24 height 7
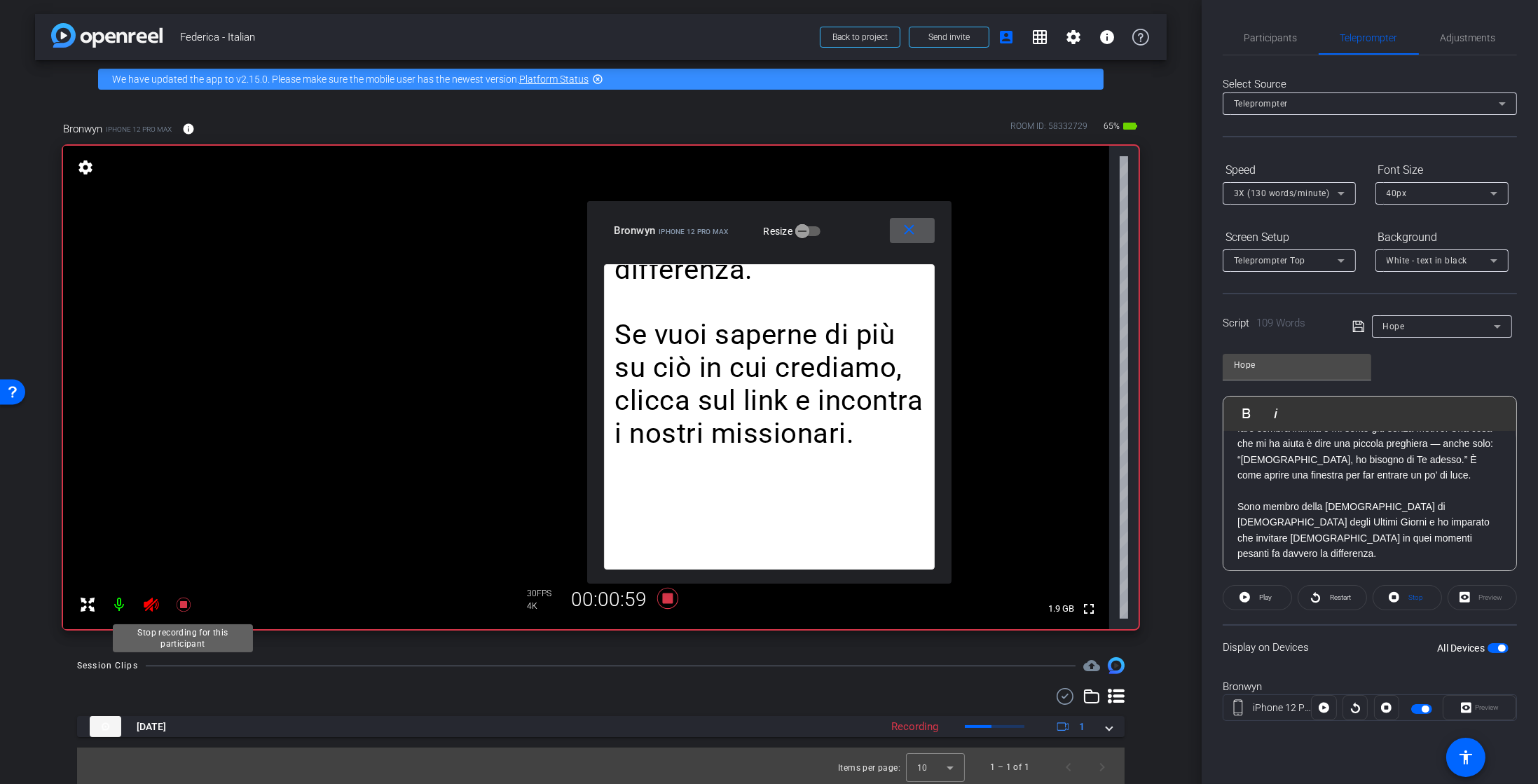
click at [187, 605] on icon at bounding box center [183, 605] width 17 height 17
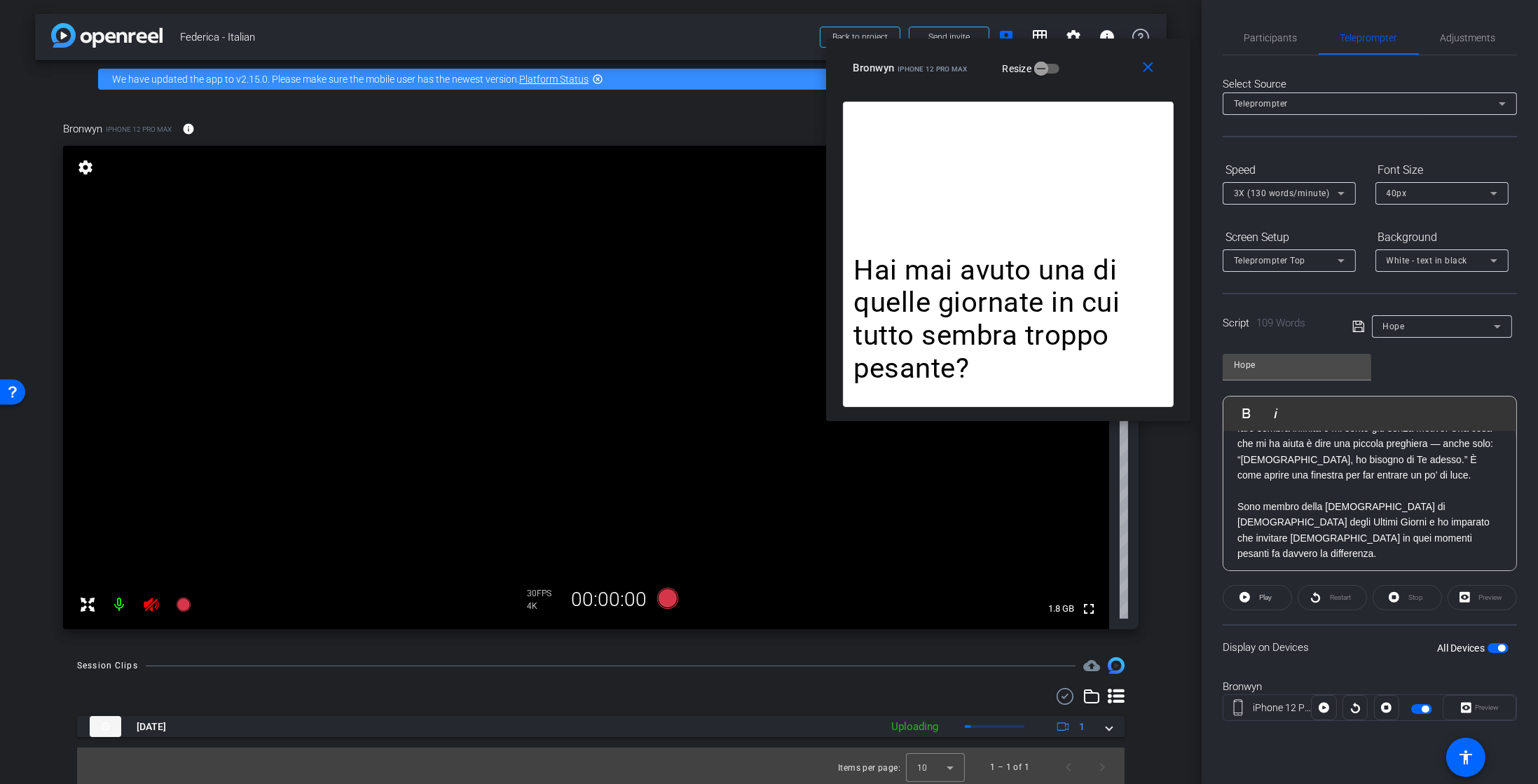
drag, startPoint x: 856, startPoint y: 230, endPoint x: 1077, endPoint y: 81, distance: 266.5
click at [1077, 81] on div "Bronwyn iPhone 12 Pro Max Resize" at bounding box center [1014, 68] width 321 height 26
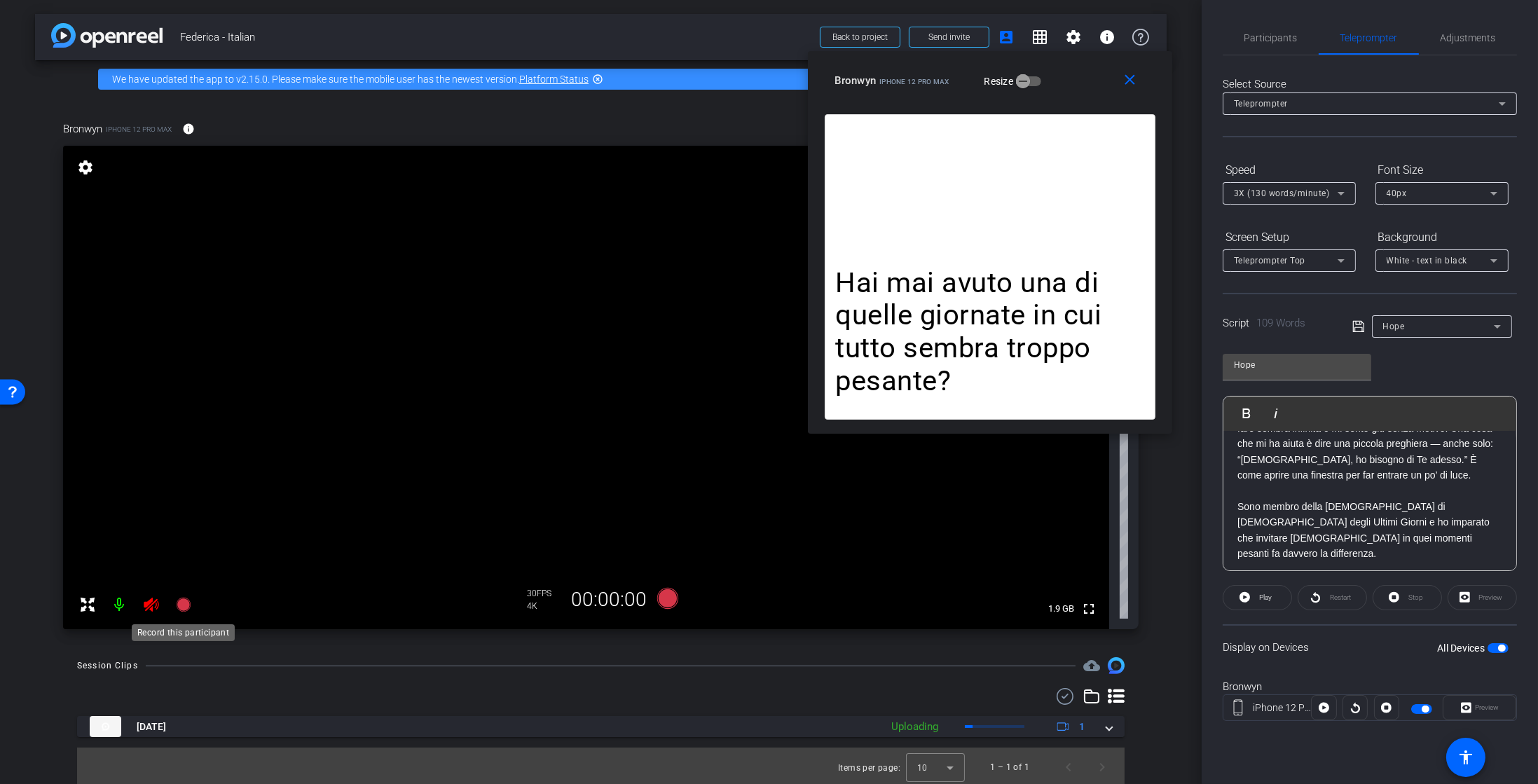
click at [188, 607] on icon at bounding box center [183, 604] width 14 height 14
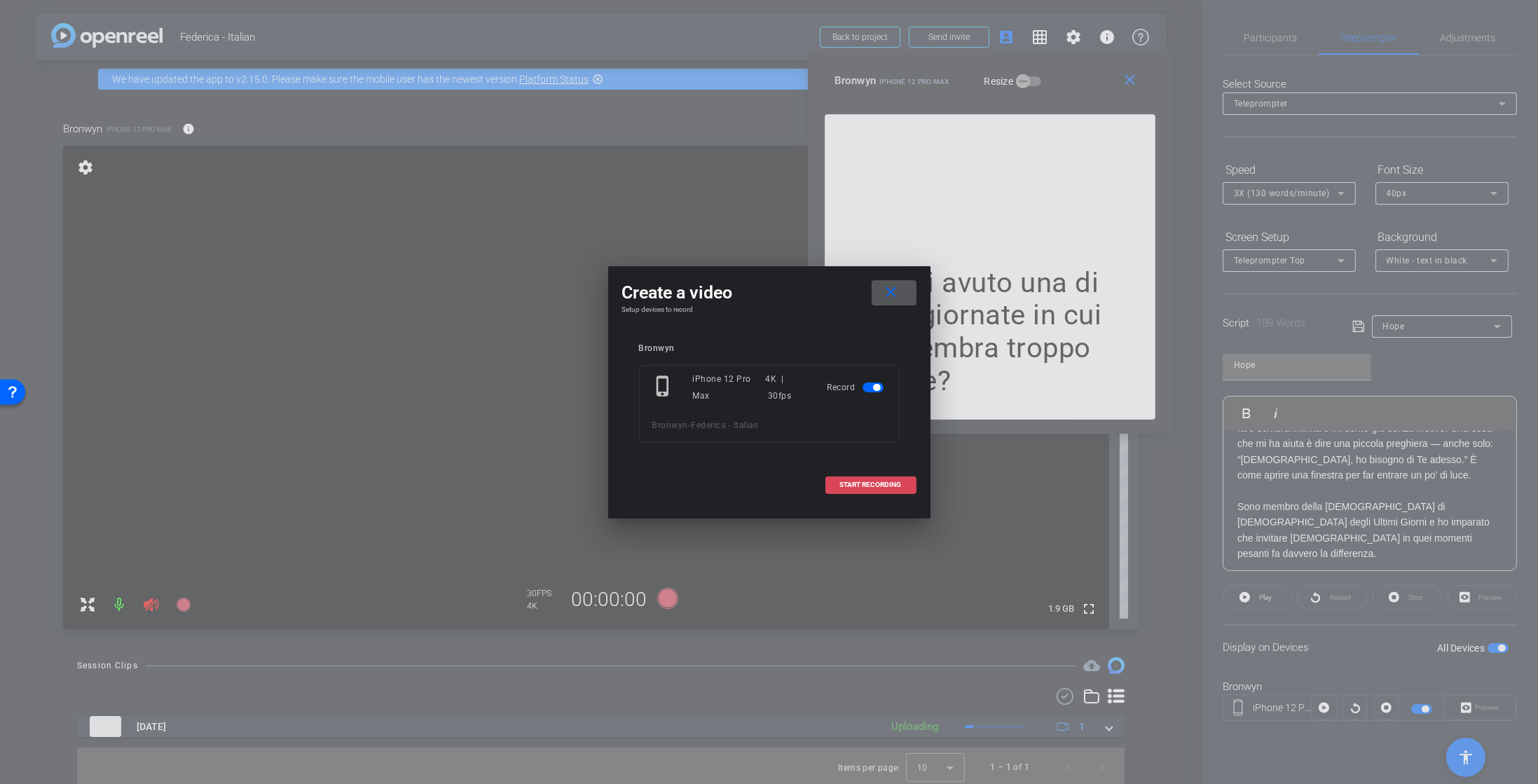
click at [883, 483] on span "START RECORDING" at bounding box center [871, 485] width 62 height 7
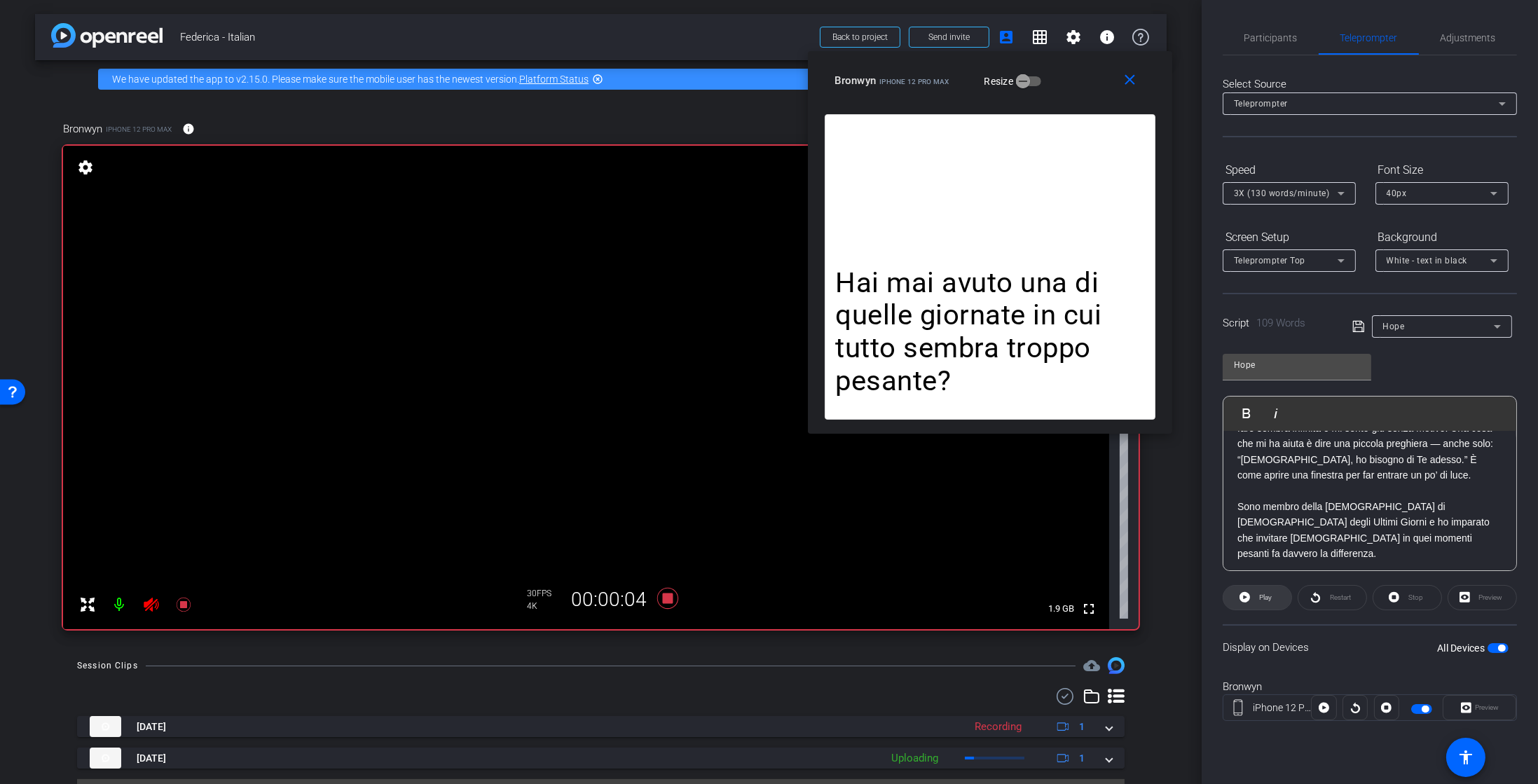
click at [1258, 594] on span "Play" at bounding box center [1264, 597] width 17 height 20
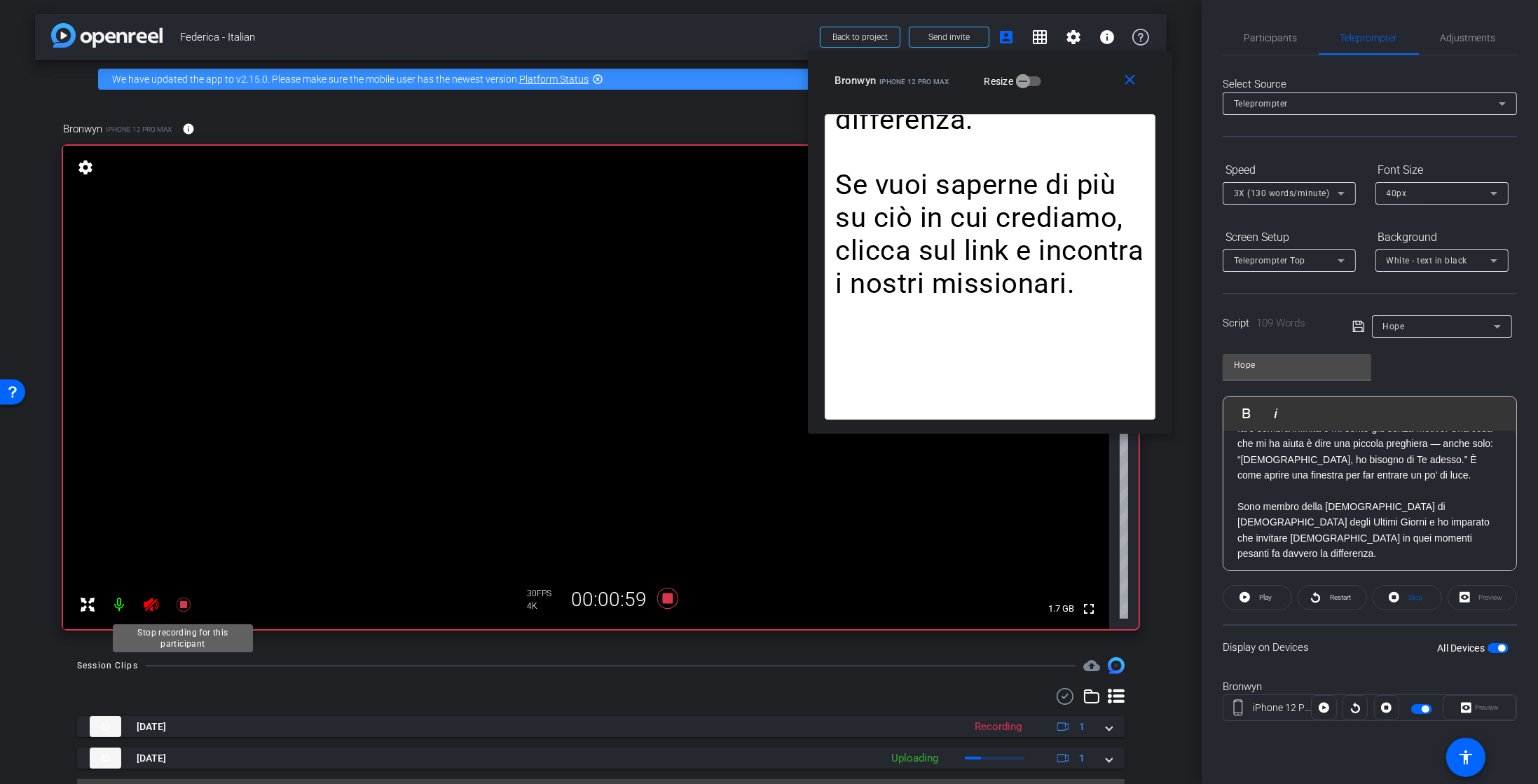
click at [195, 606] on mat-icon at bounding box center [183, 605] width 28 height 28
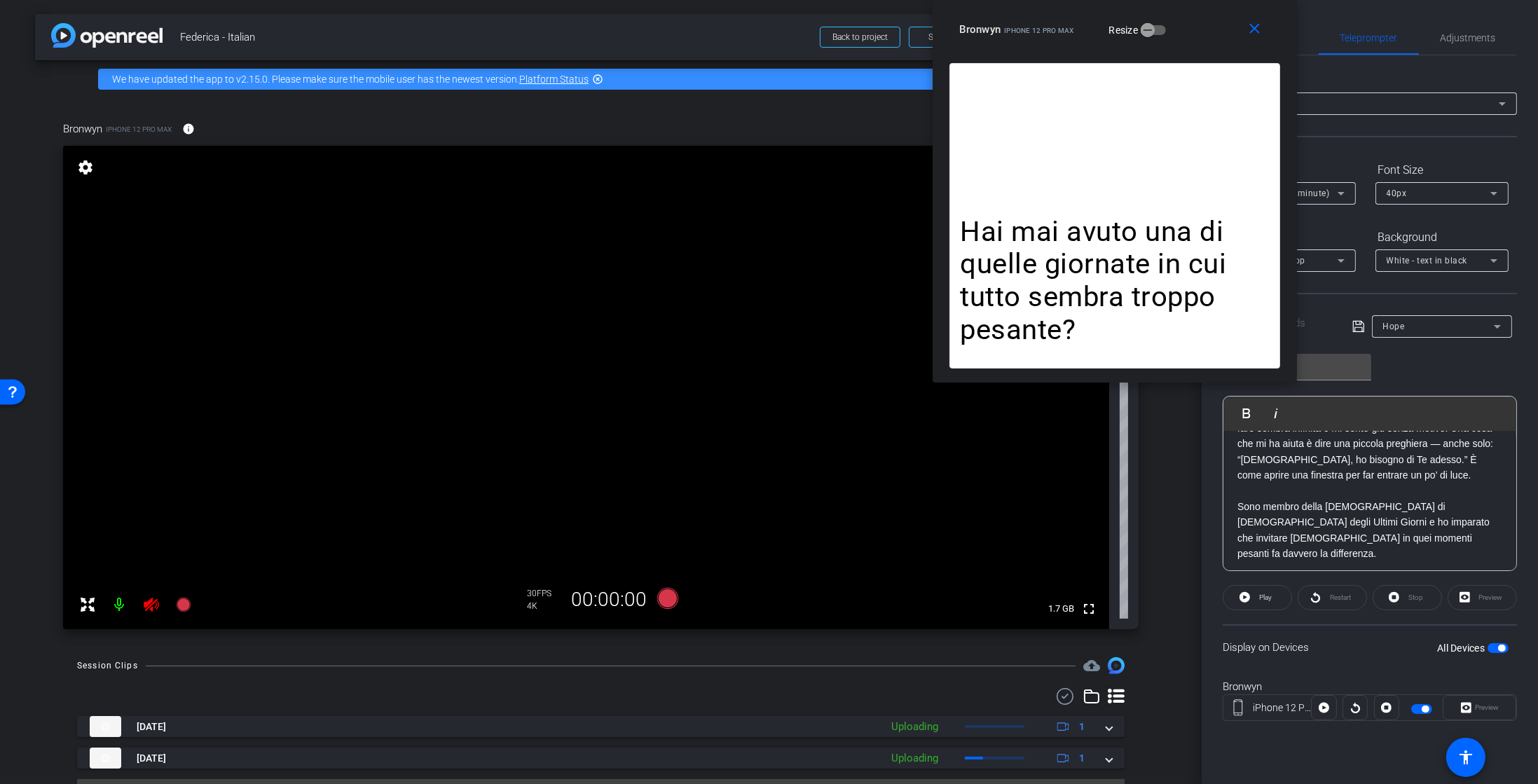
drag, startPoint x: 1077, startPoint y: 90, endPoint x: 1202, endPoint y: -50, distance: 187.7
click at [1202, 0] on html "Accessibility Screen-Reader Guide, Feedback, and Issue Reporting | New window m…" at bounding box center [769, 392] width 1538 height 784
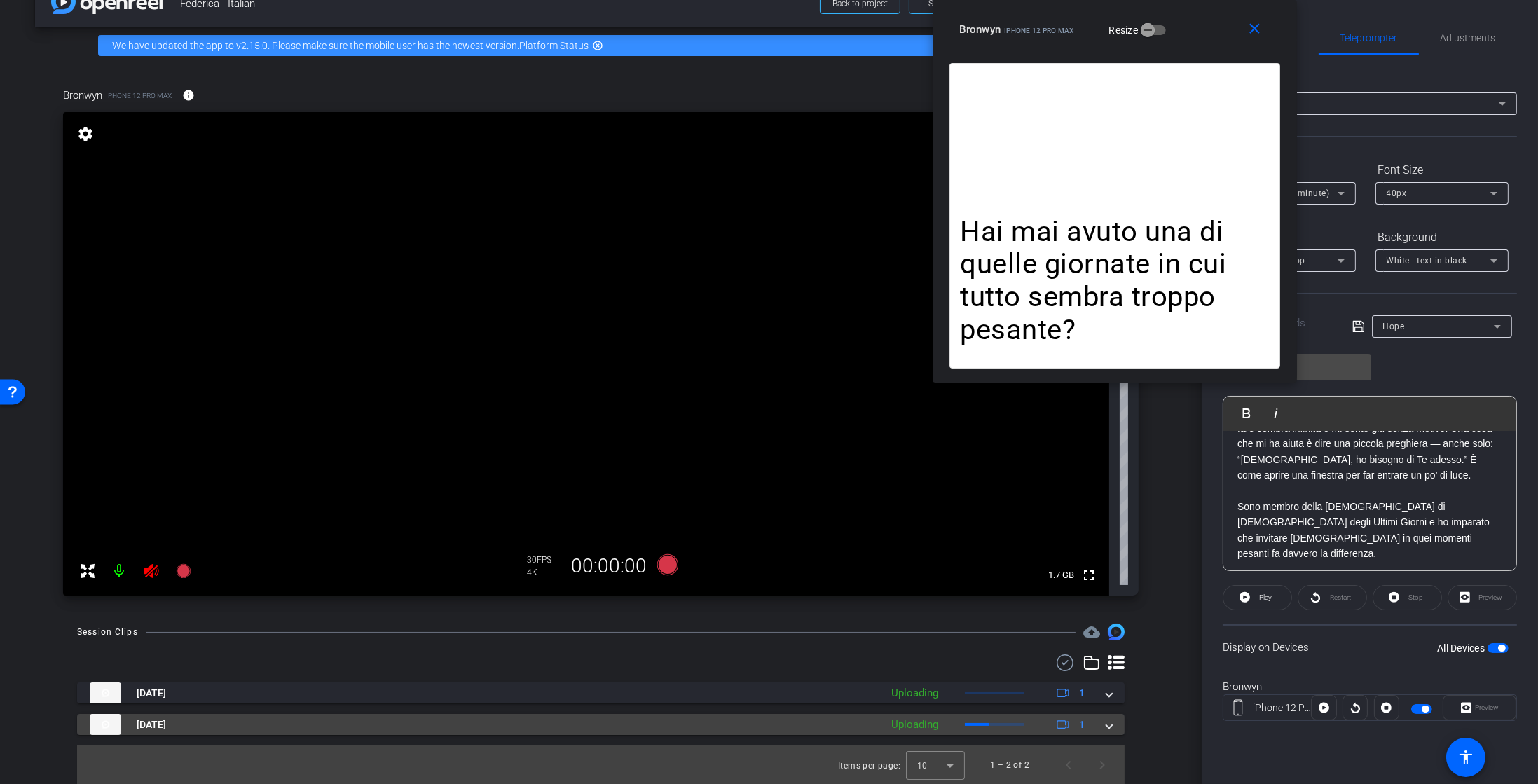
click at [367, 729] on mat-panel-title "Sep 28, 2025" at bounding box center [482, 724] width 783 height 21
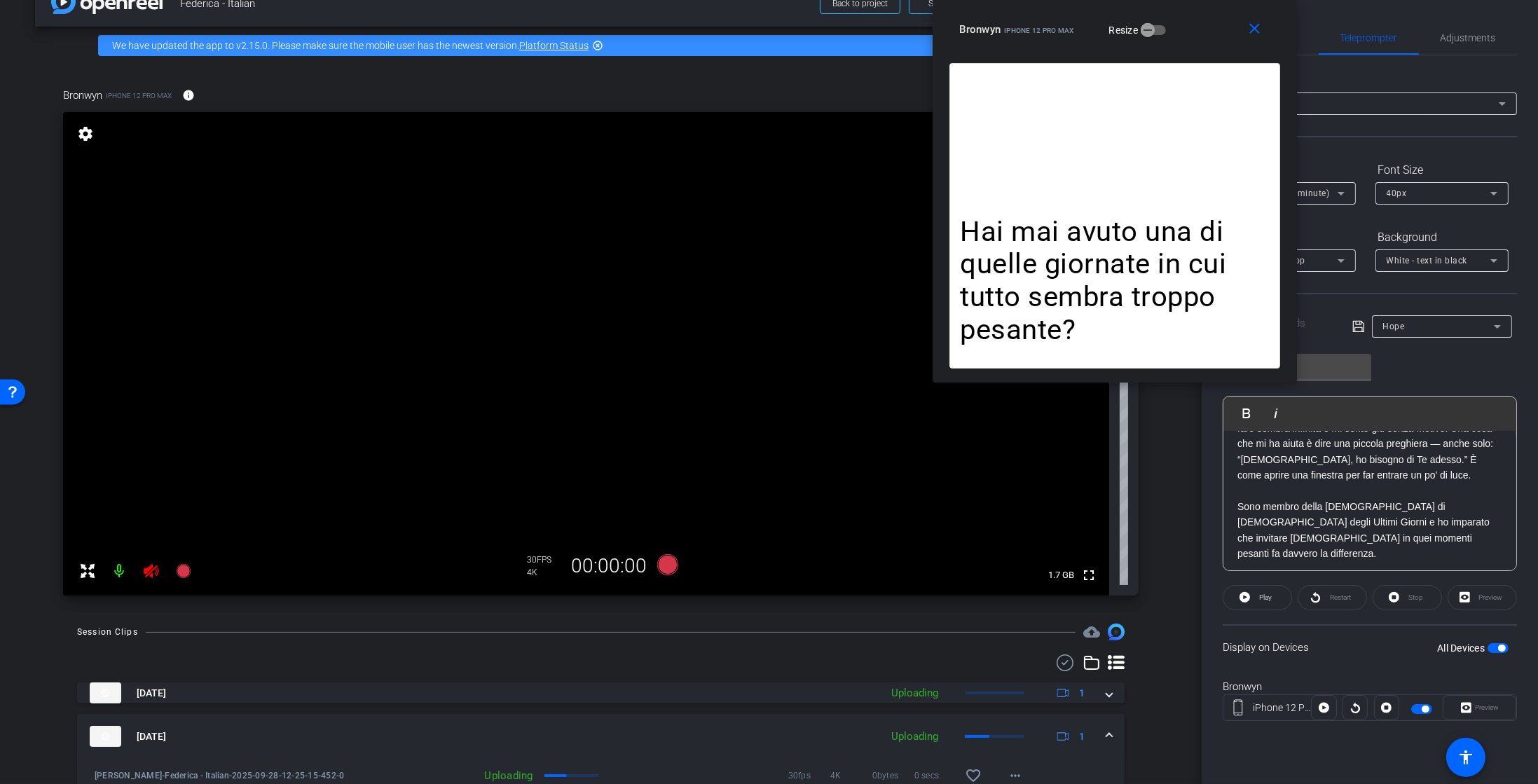
scroll to position [106, 0]
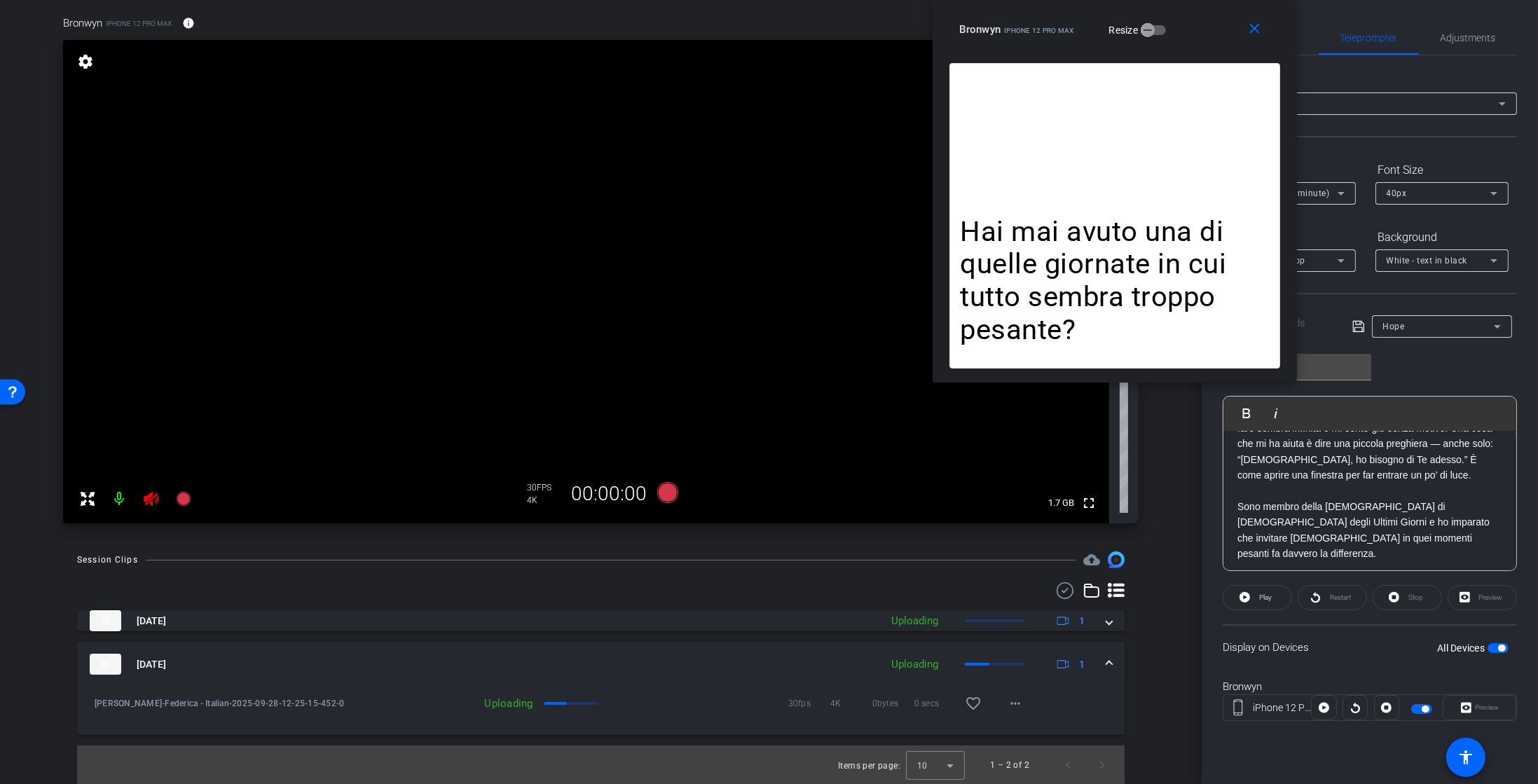
click at [109, 665] on img at bounding box center [106, 663] width 31 height 21
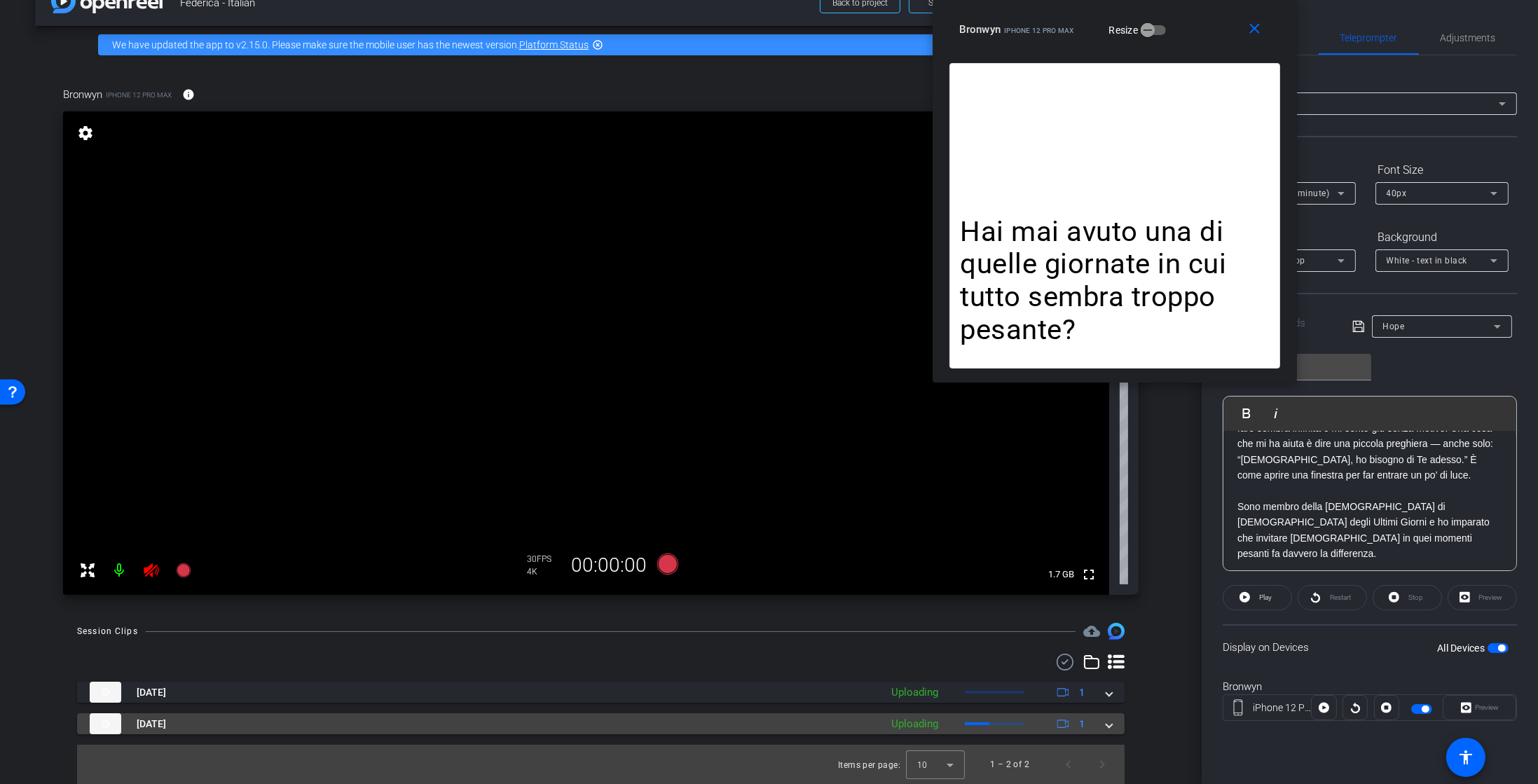
scroll to position [34, 0]
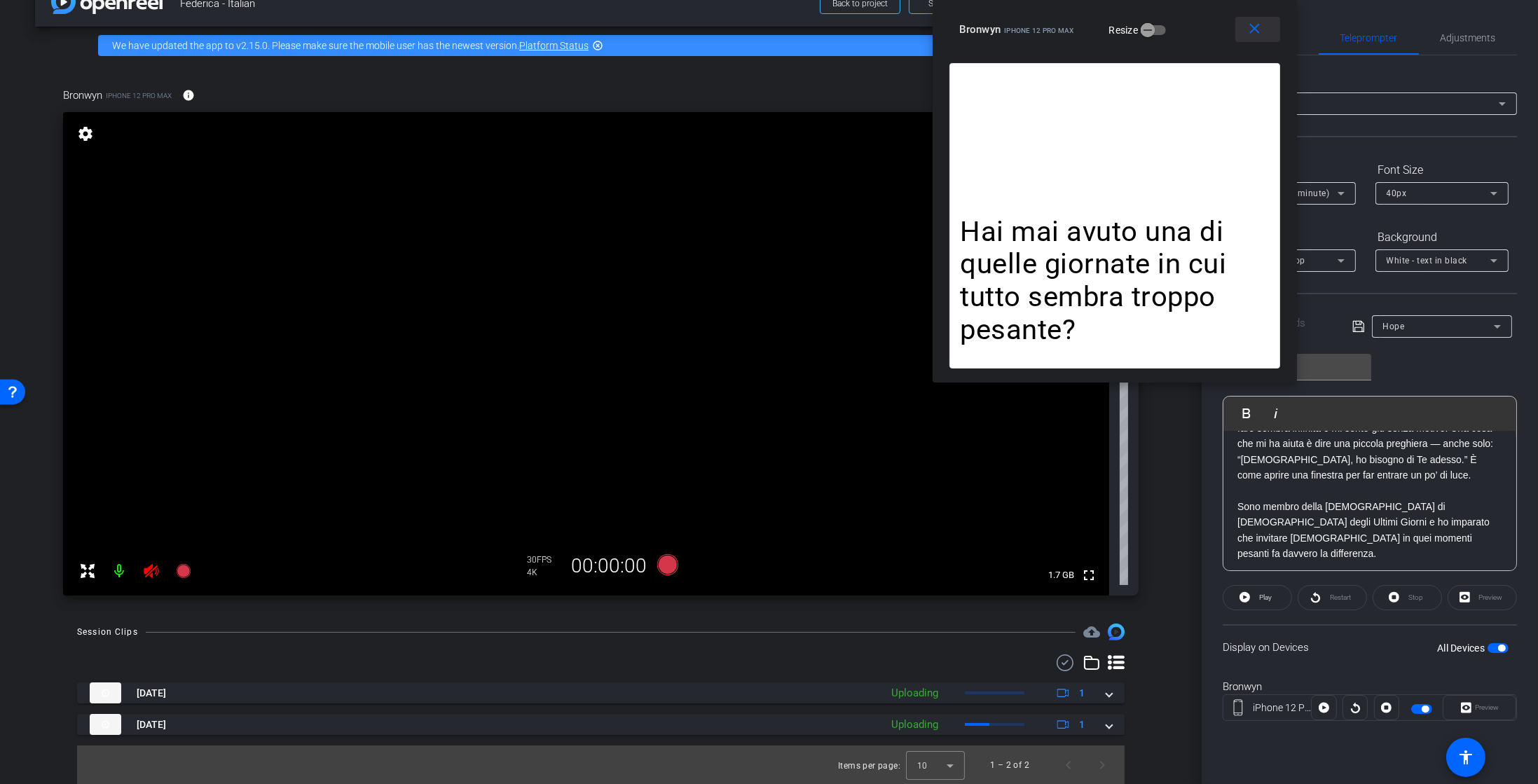
click at [1259, 34] on mat-icon "close" at bounding box center [1255, 29] width 17 height 17
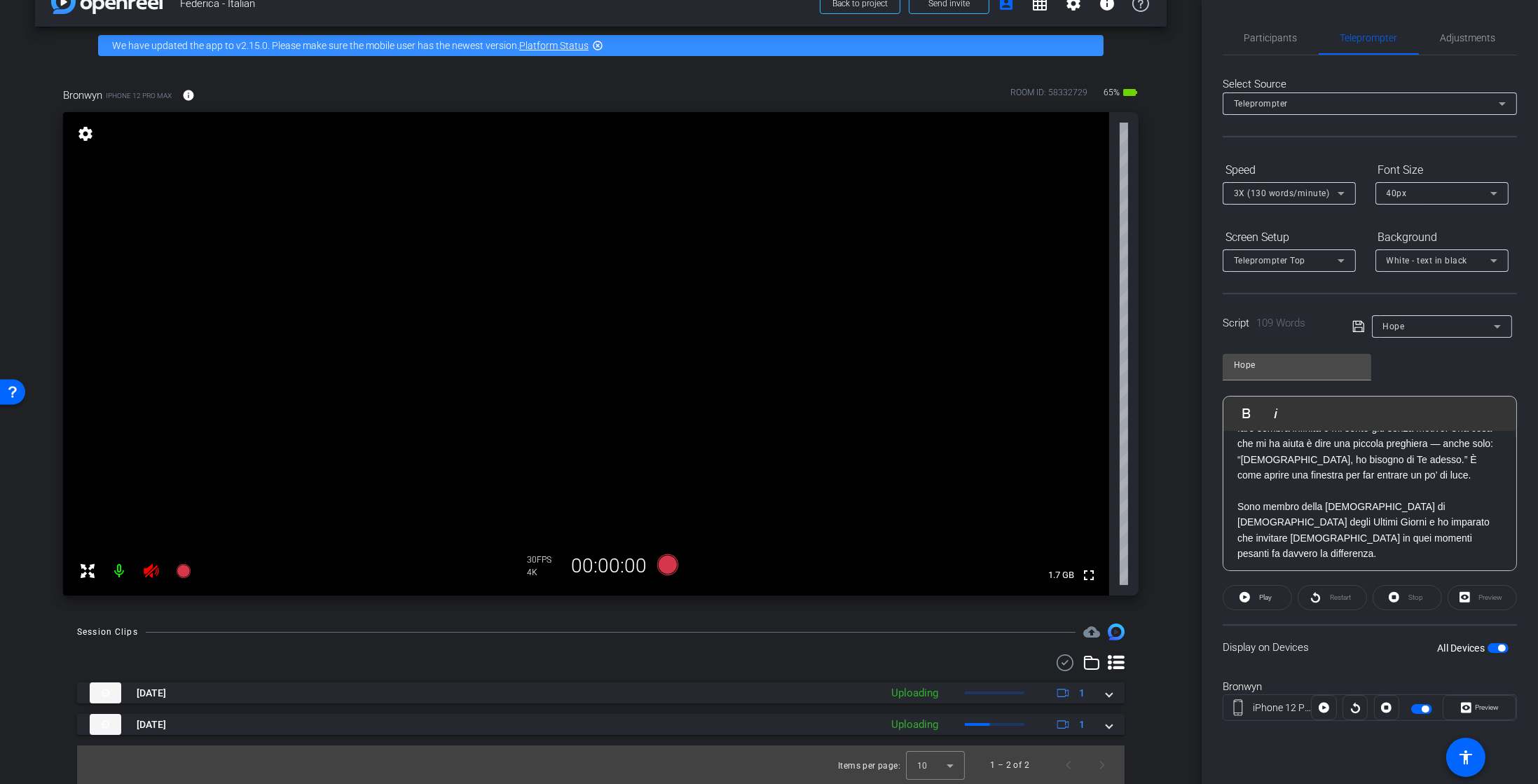
click at [1425, 326] on div "Hope" at bounding box center [1439, 325] width 111 height 17
click at [1422, 354] on span "Create new script" at bounding box center [1420, 354] width 74 height 17
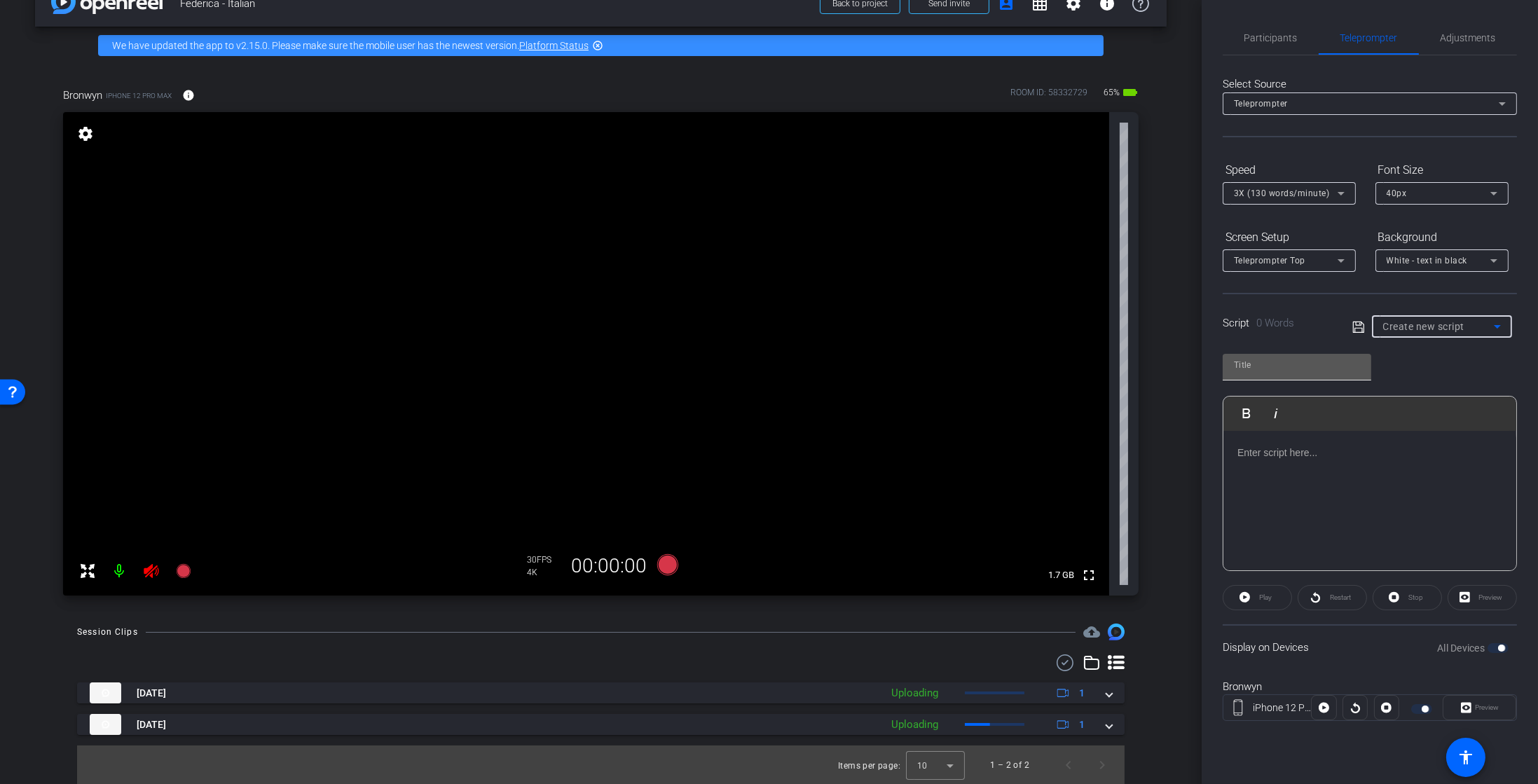
click at [1262, 367] on input "text" at bounding box center [1297, 365] width 126 height 17
type input "Faith over Fear"
click at [1252, 468] on div at bounding box center [1370, 501] width 293 height 140
click at [1252, 468] on div "Lasciavo che la paura decidesse per me…" at bounding box center [1370, 501] width 293 height 140
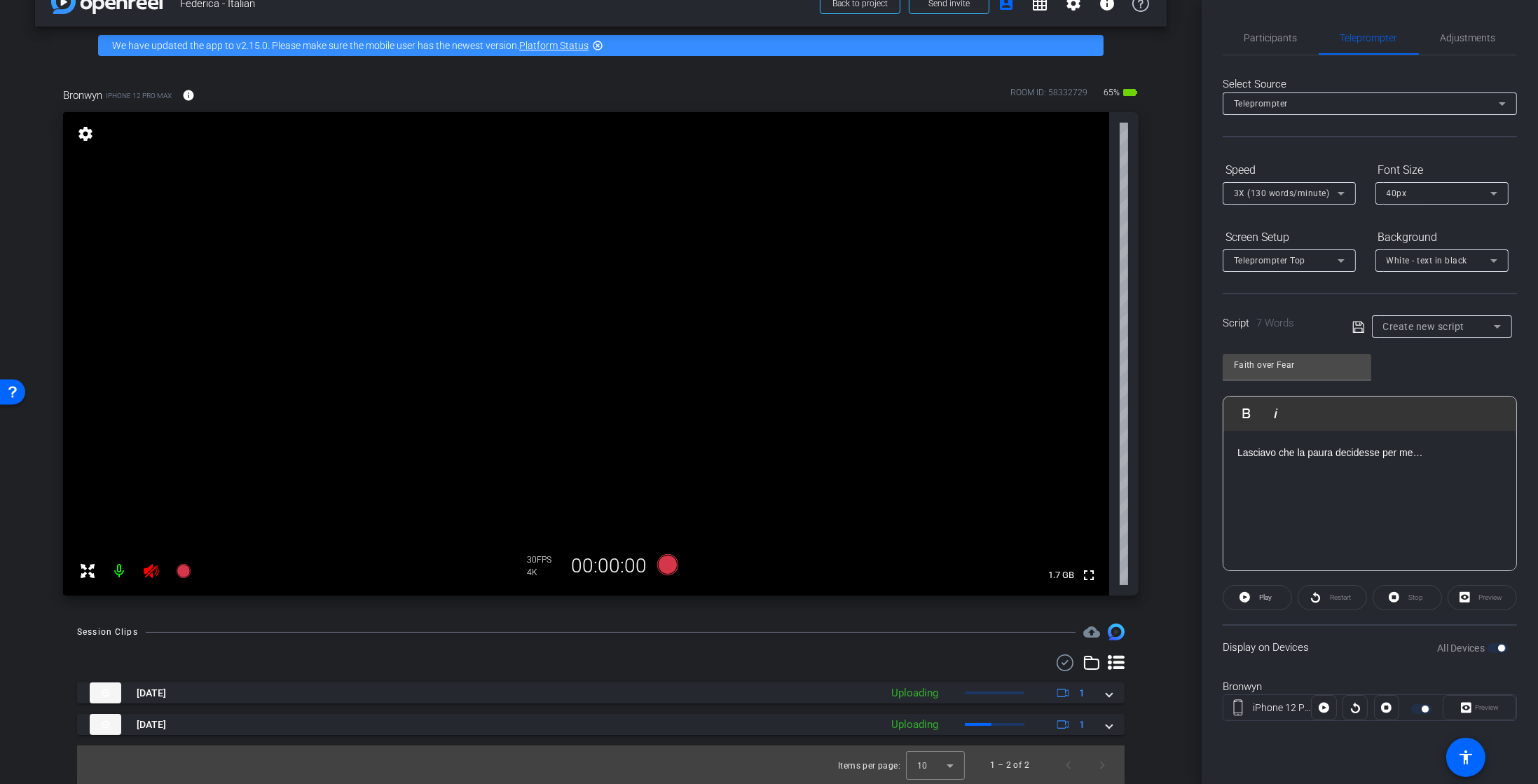
click at [1443, 451] on p "Lasciavo che la paura decidesse per me…" at bounding box center [1370, 452] width 265 height 16
click at [1262, 488] on p at bounding box center [1370, 483] width 265 height 16
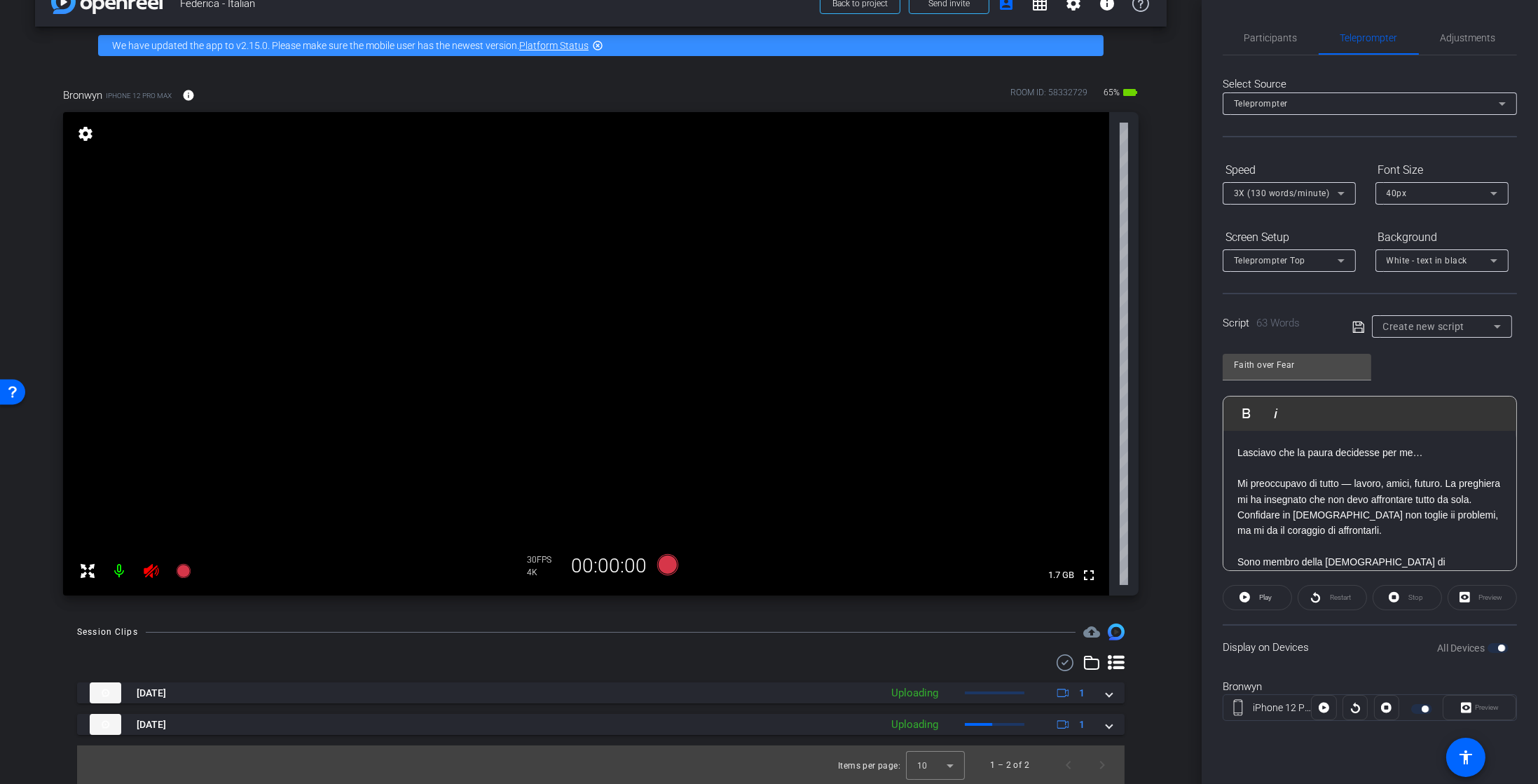
click at [1349, 484] on p "Mi preoccupavo di tutto — lavoro, amici, futuro. La preghiera mi ha insegnato c…" at bounding box center [1370, 546] width 265 height 141
click at [1354, 324] on icon at bounding box center [1359, 327] width 12 height 17
click at [181, 569] on icon at bounding box center [183, 571] width 14 height 14
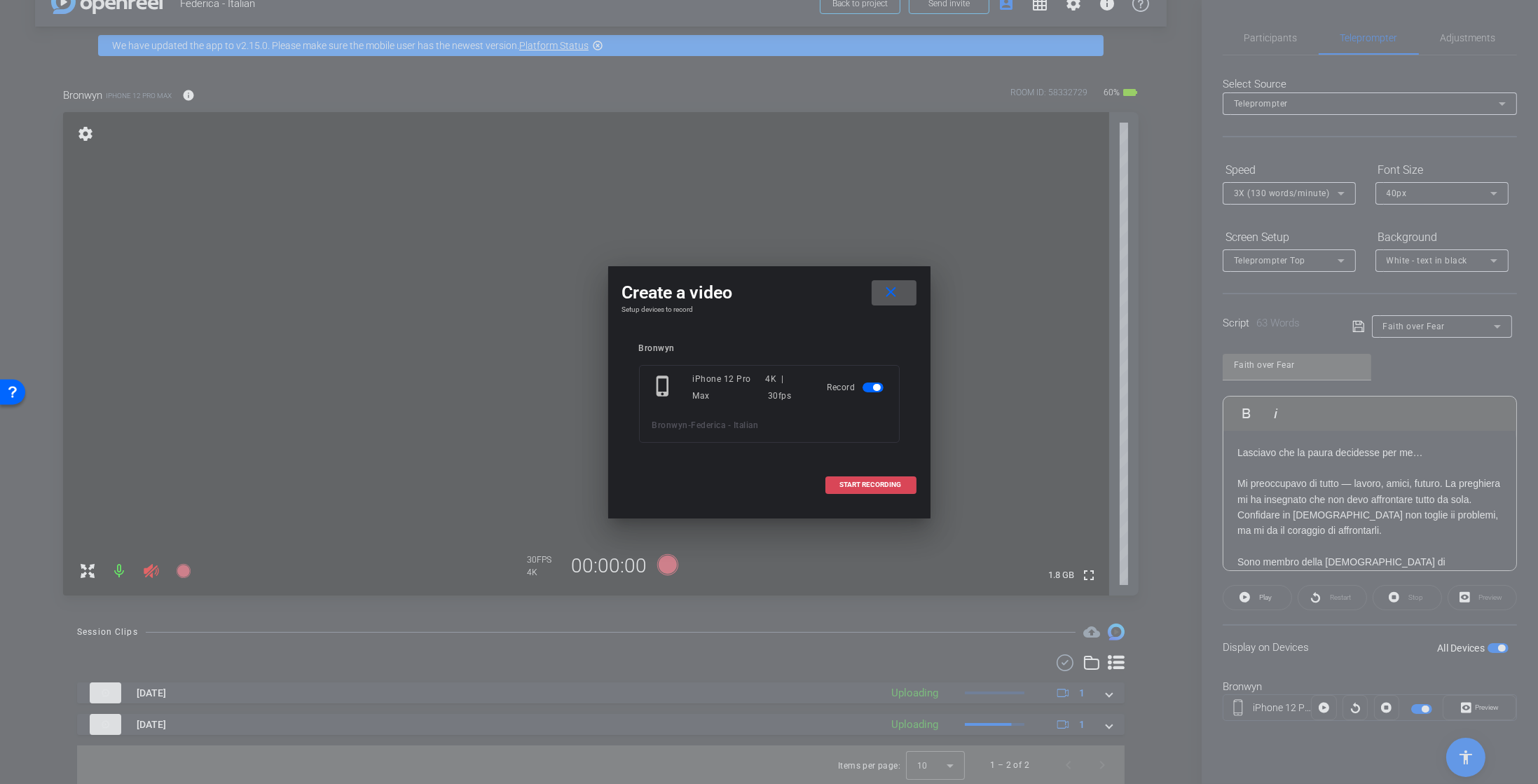
click at [849, 487] on span "START RECORDING" at bounding box center [871, 485] width 62 height 7
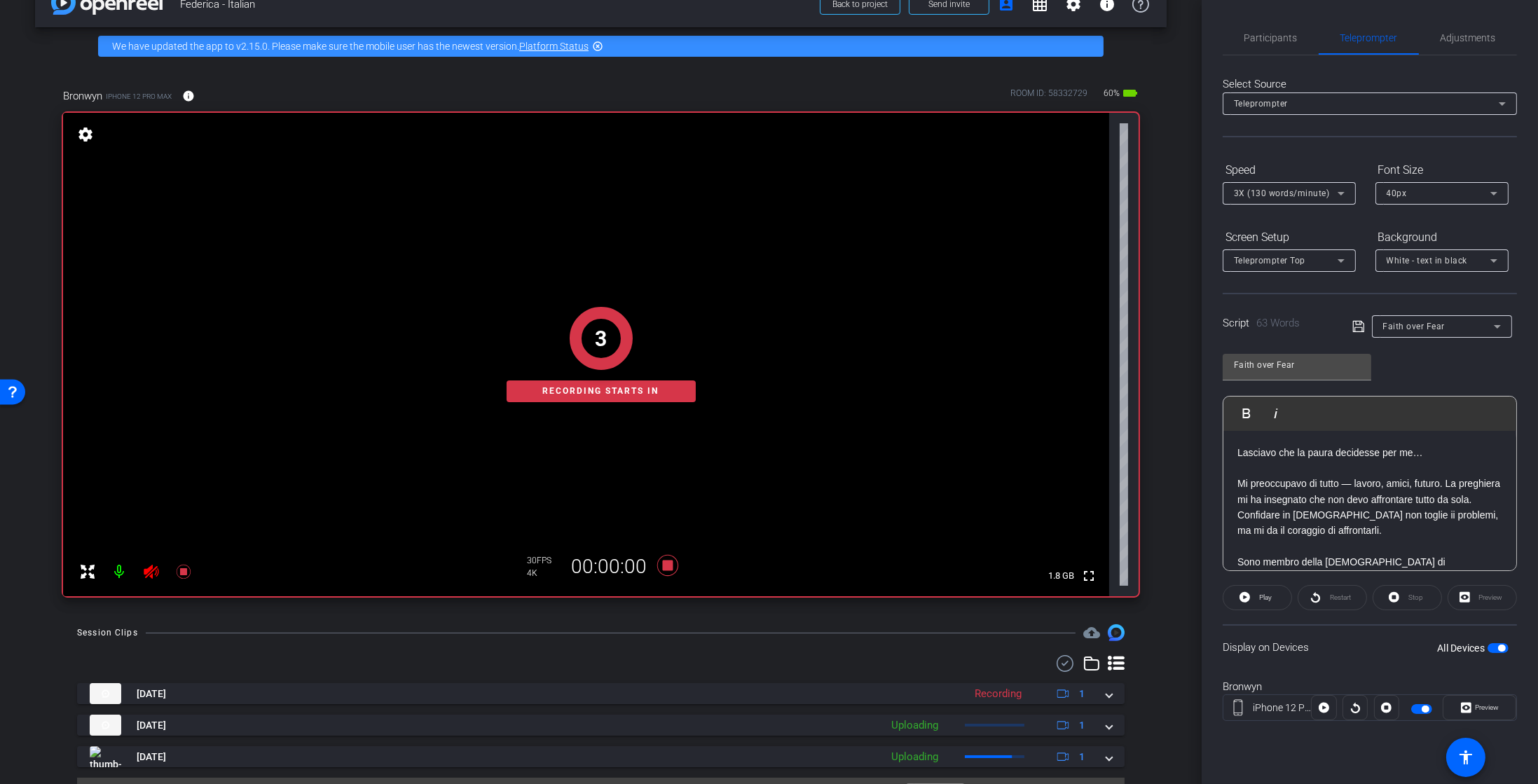
scroll to position [34, 0]
click at [1258, 600] on span "Play" at bounding box center [1264, 597] width 17 height 20
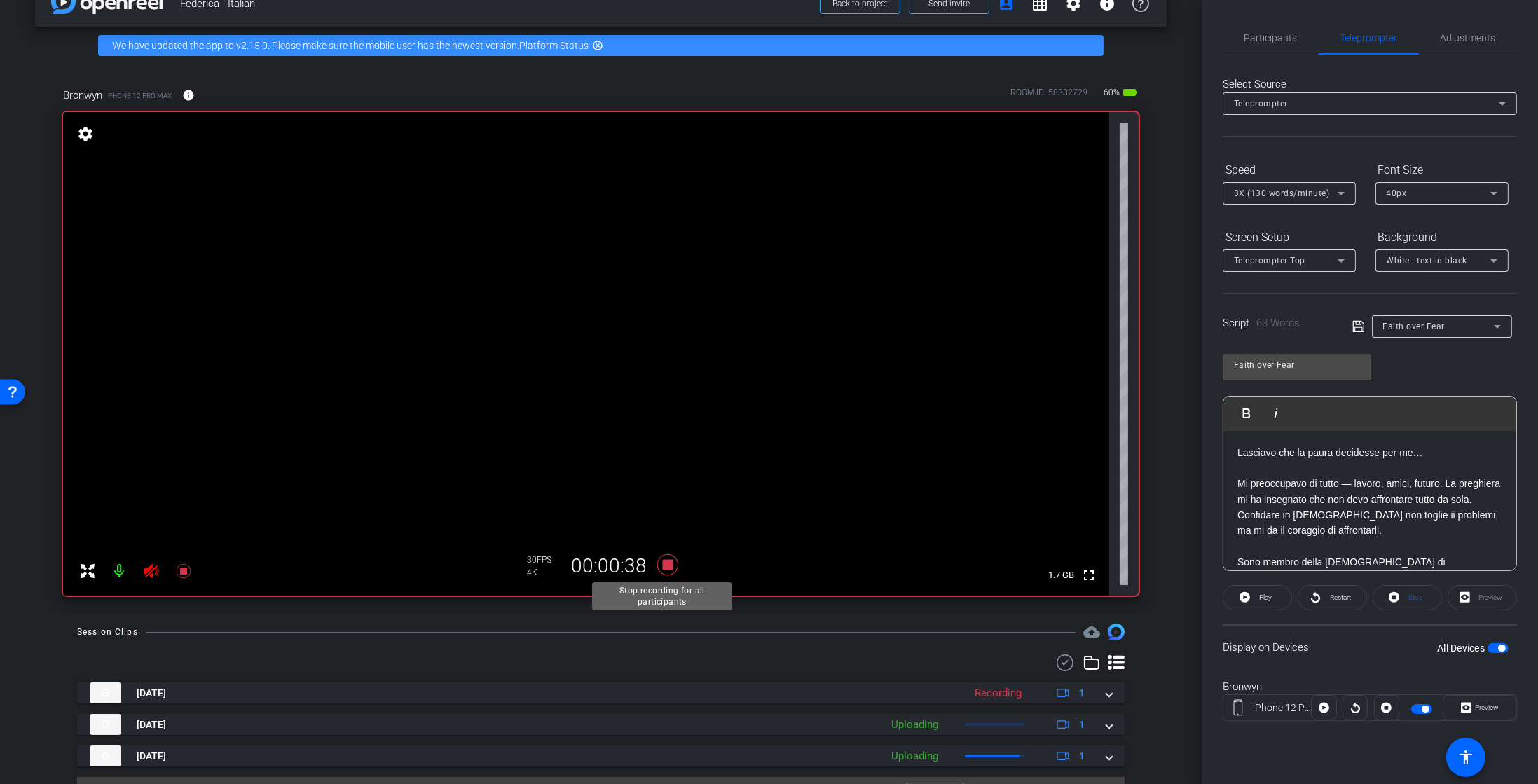
click at [660, 565] on icon at bounding box center [667, 564] width 21 height 21
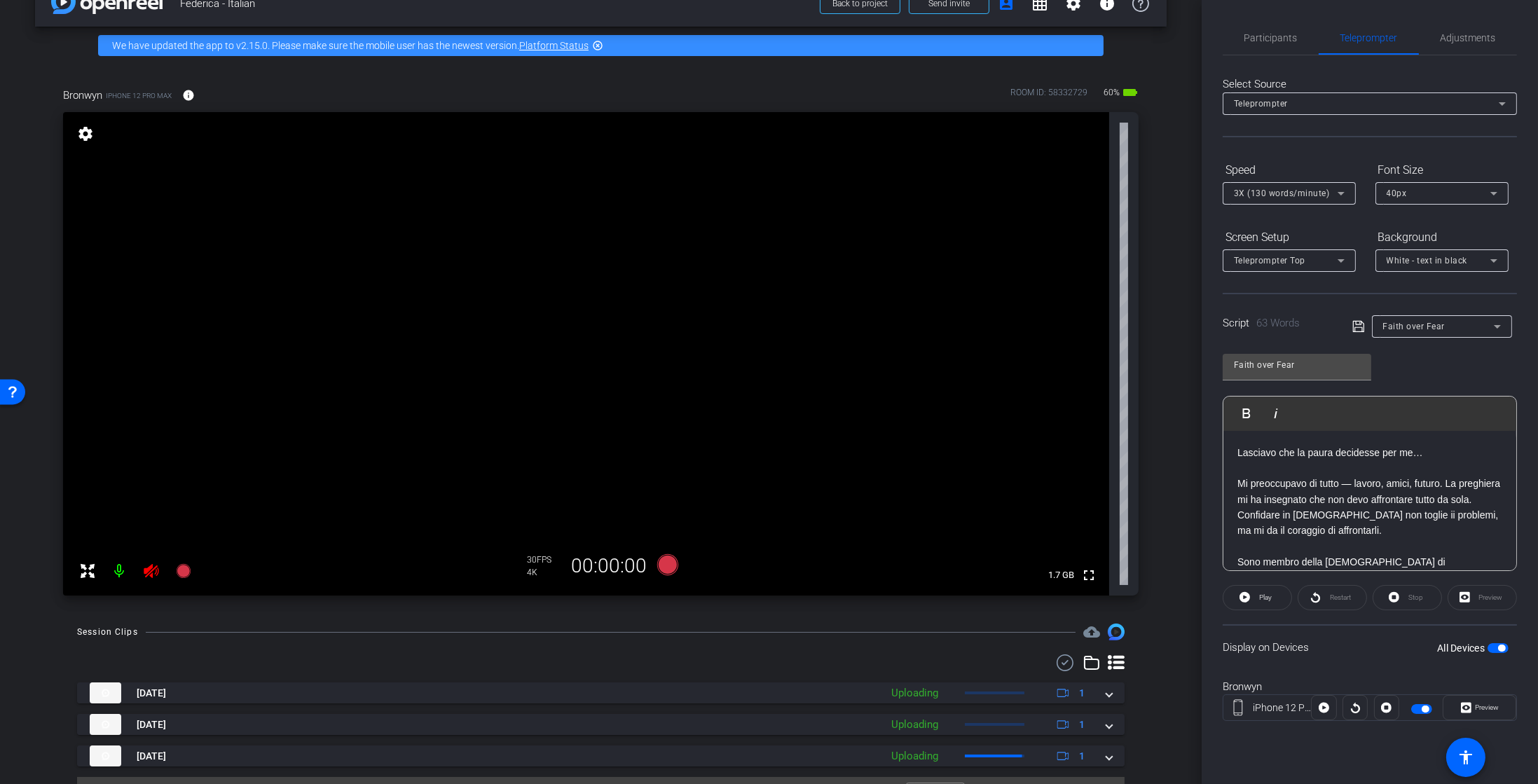
scroll to position [60, 0]
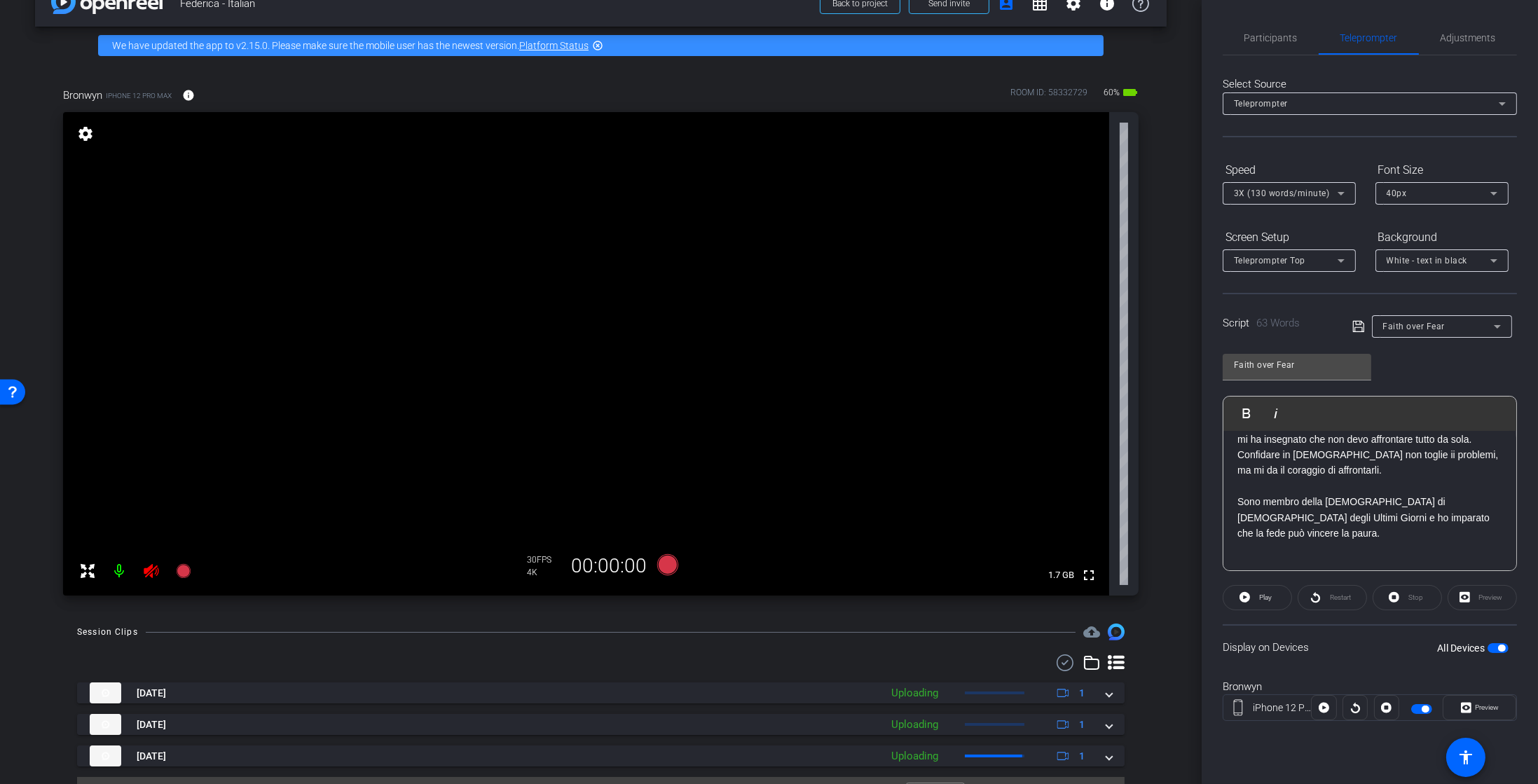
click at [1310, 539] on p "Mi preoccupavo di tutto — lavoro, amici, futuro. La preghiera mi ha insegnato c…" at bounding box center [1370, 486] width 265 height 141
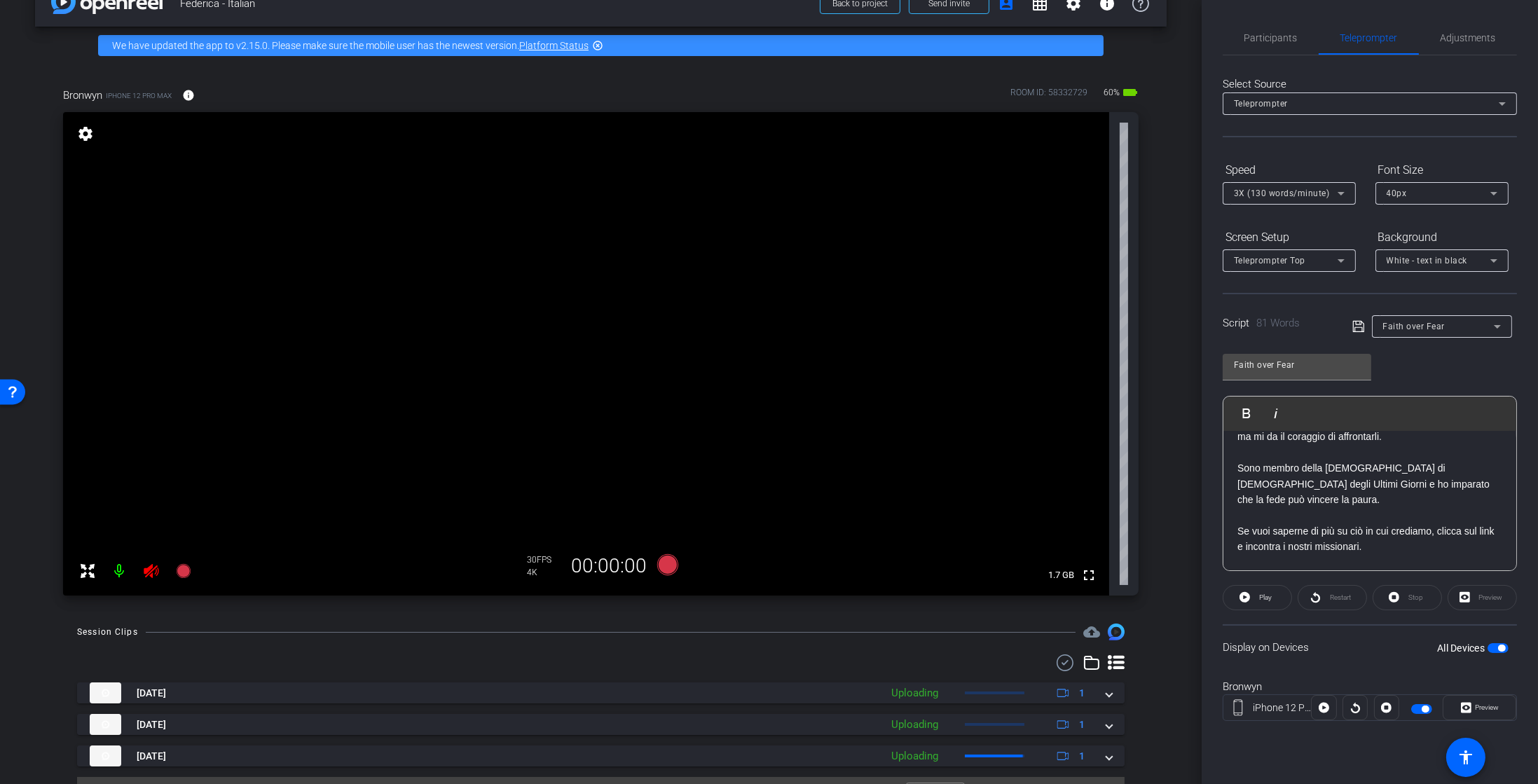
scroll to position [122, 0]
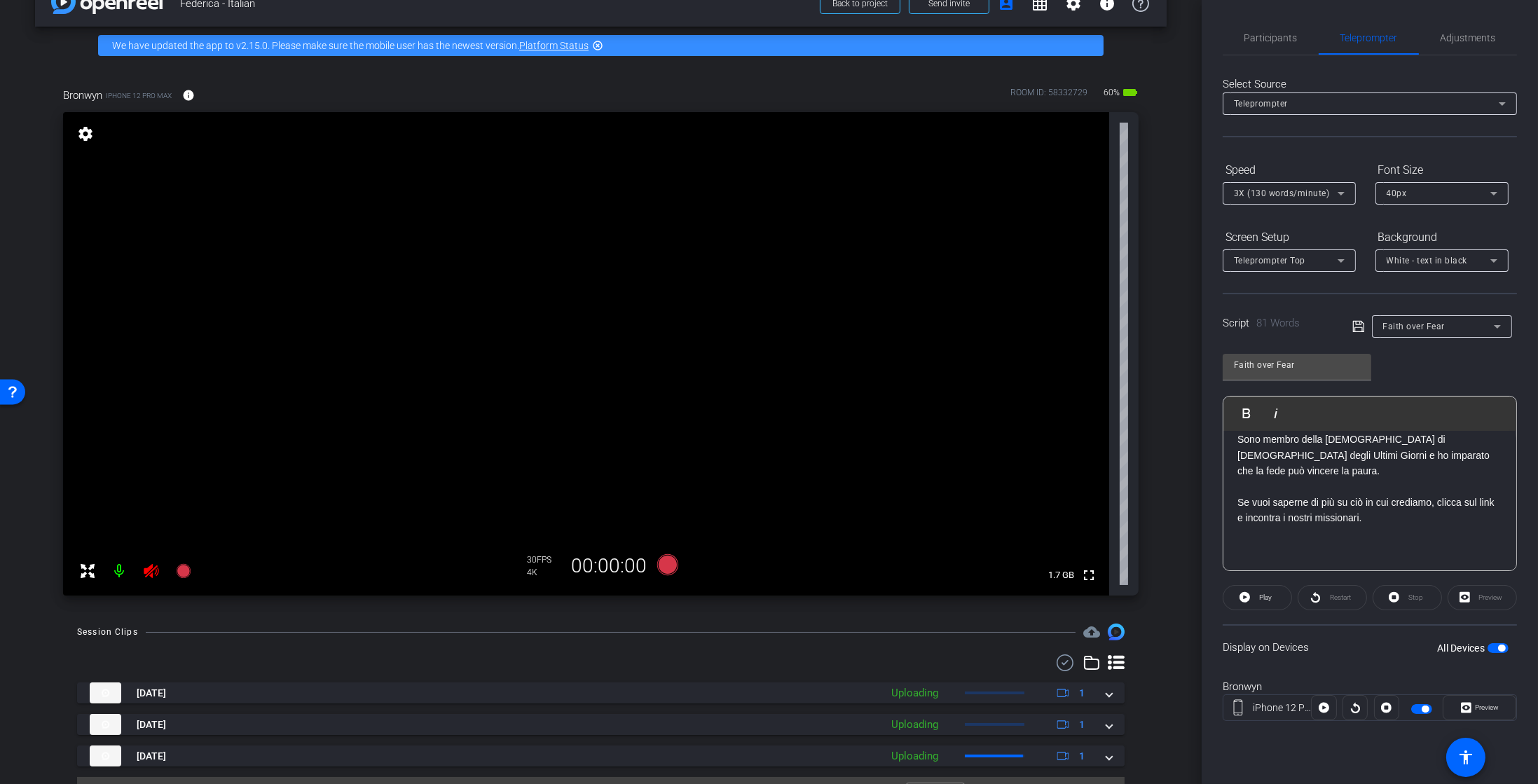
click at [1369, 493] on p "Se vuoi saperne di più su ciò in cui crediamo, clicca sul link e incontra i nos…" at bounding box center [1370, 517] width 265 height 78
click at [1280, 478] on p "Se vuoi saperne di più su ciòin cui crediamo, clicca sul link e incontra i nost…" at bounding box center [1370, 517] width 265 height 78
click at [1294, 201] on div "3X (130 words/minute)" at bounding box center [1286, 192] width 104 height 17
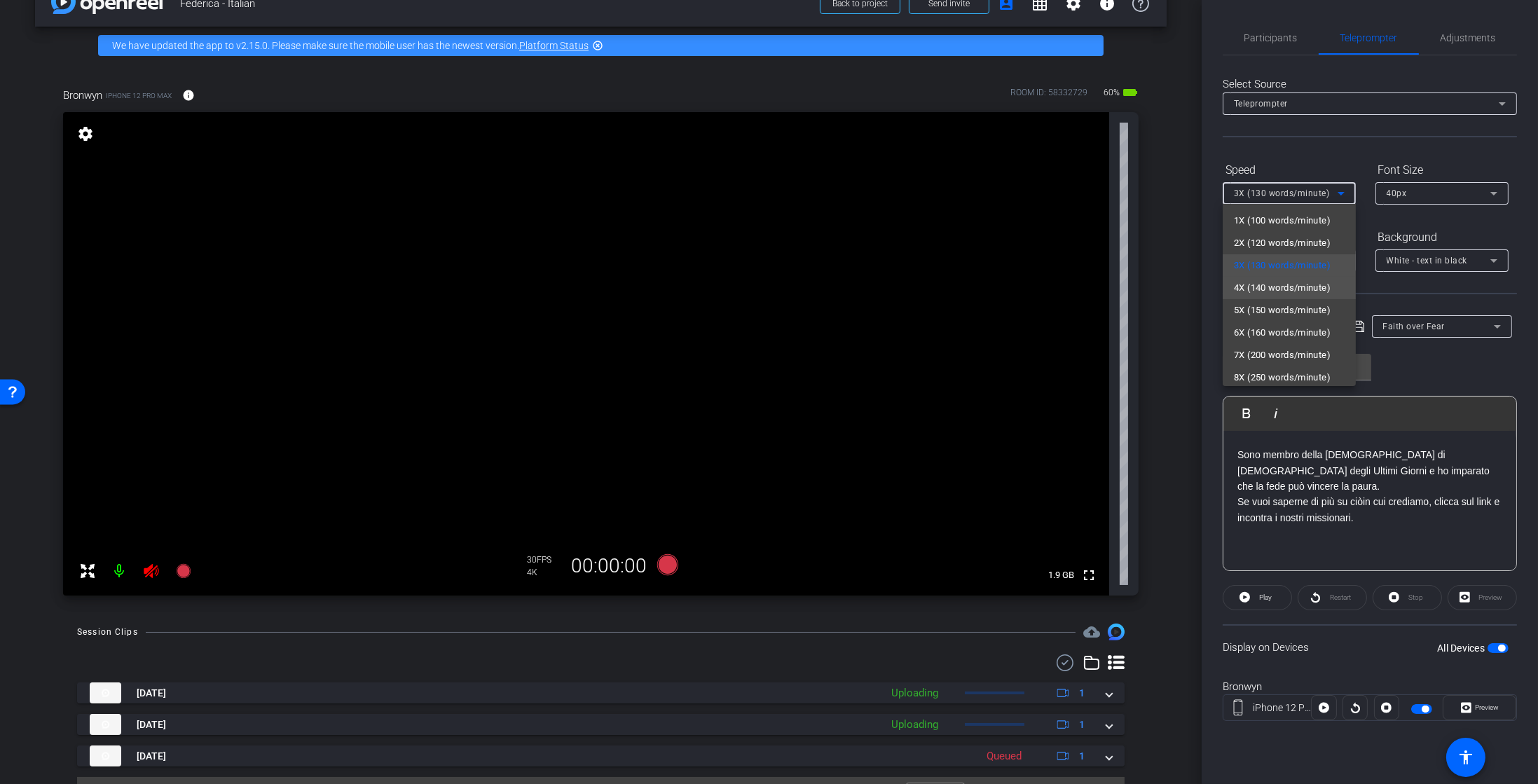
click at [1292, 287] on span "4X (140 words/minute)" at bounding box center [1282, 287] width 97 height 17
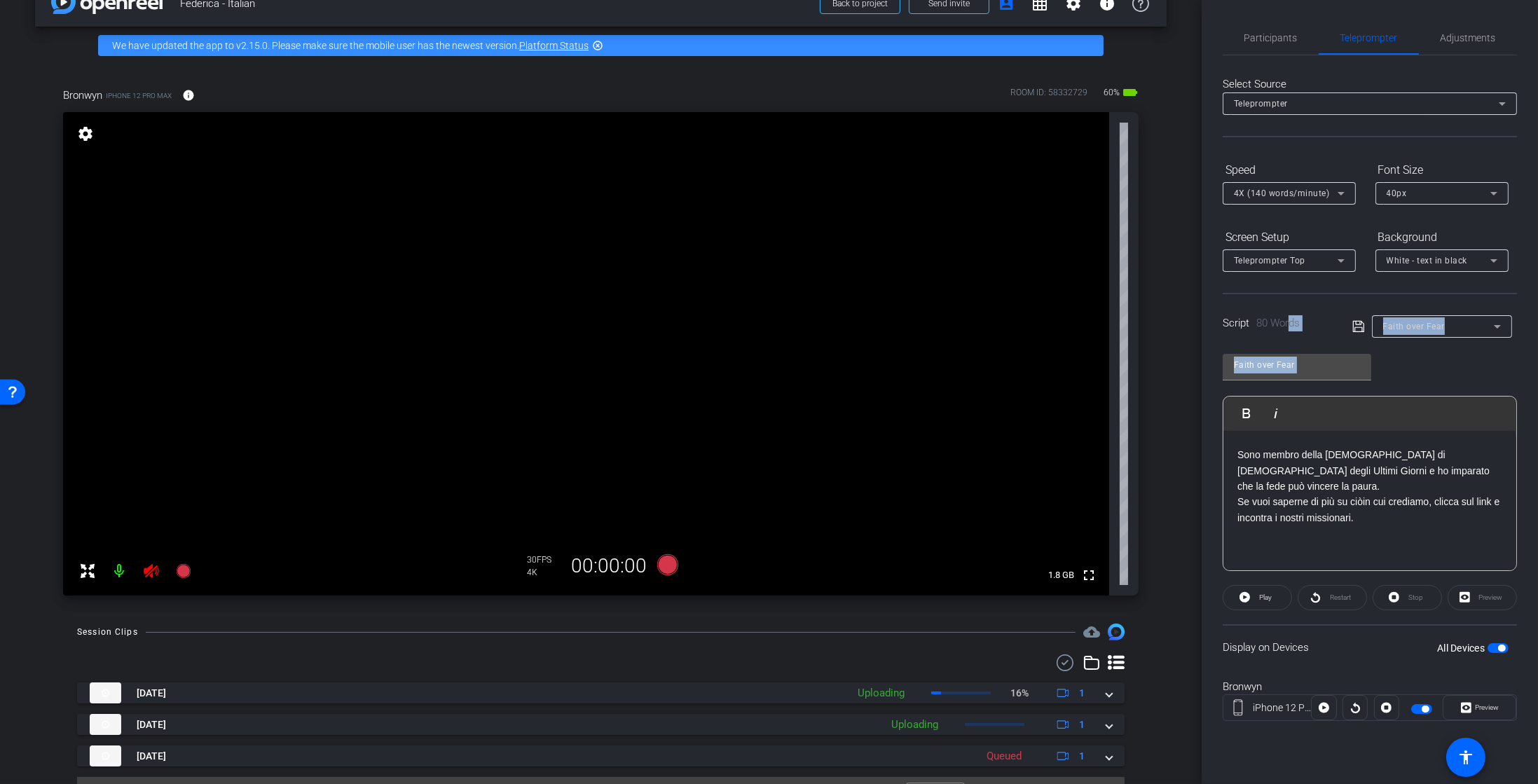
drag, startPoint x: 1292, startPoint y: 287, endPoint x: 823, endPoint y: 601, distance: 564.4
click at [823, 601] on div "arrow_back Federica - Italian Back to project Send invite account_box grid_on s…" at bounding box center [769, 392] width 1538 height 784
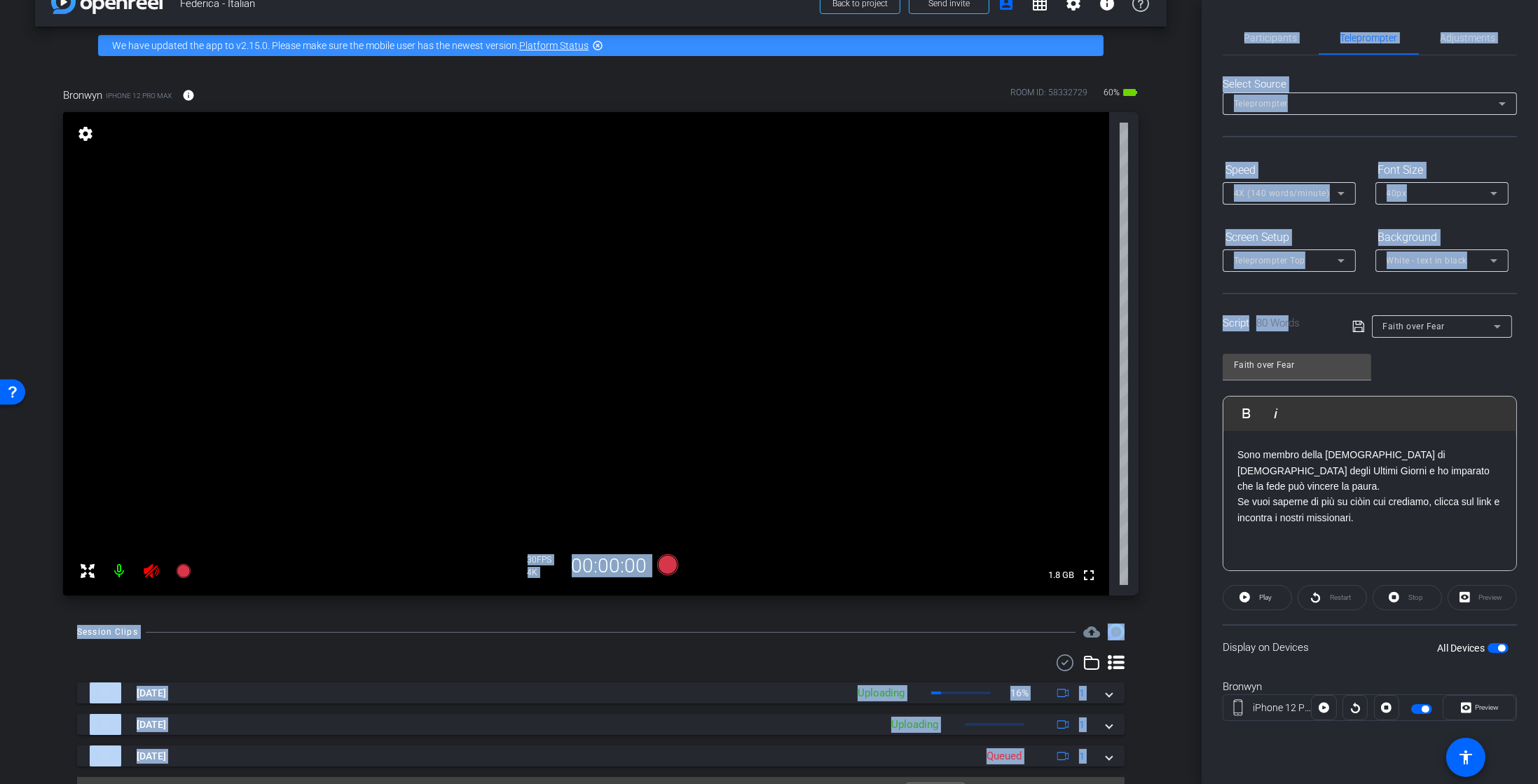
click at [872, 433] on video at bounding box center [586, 354] width 1046 height 483
click at [863, 417] on video at bounding box center [586, 354] width 1046 height 483
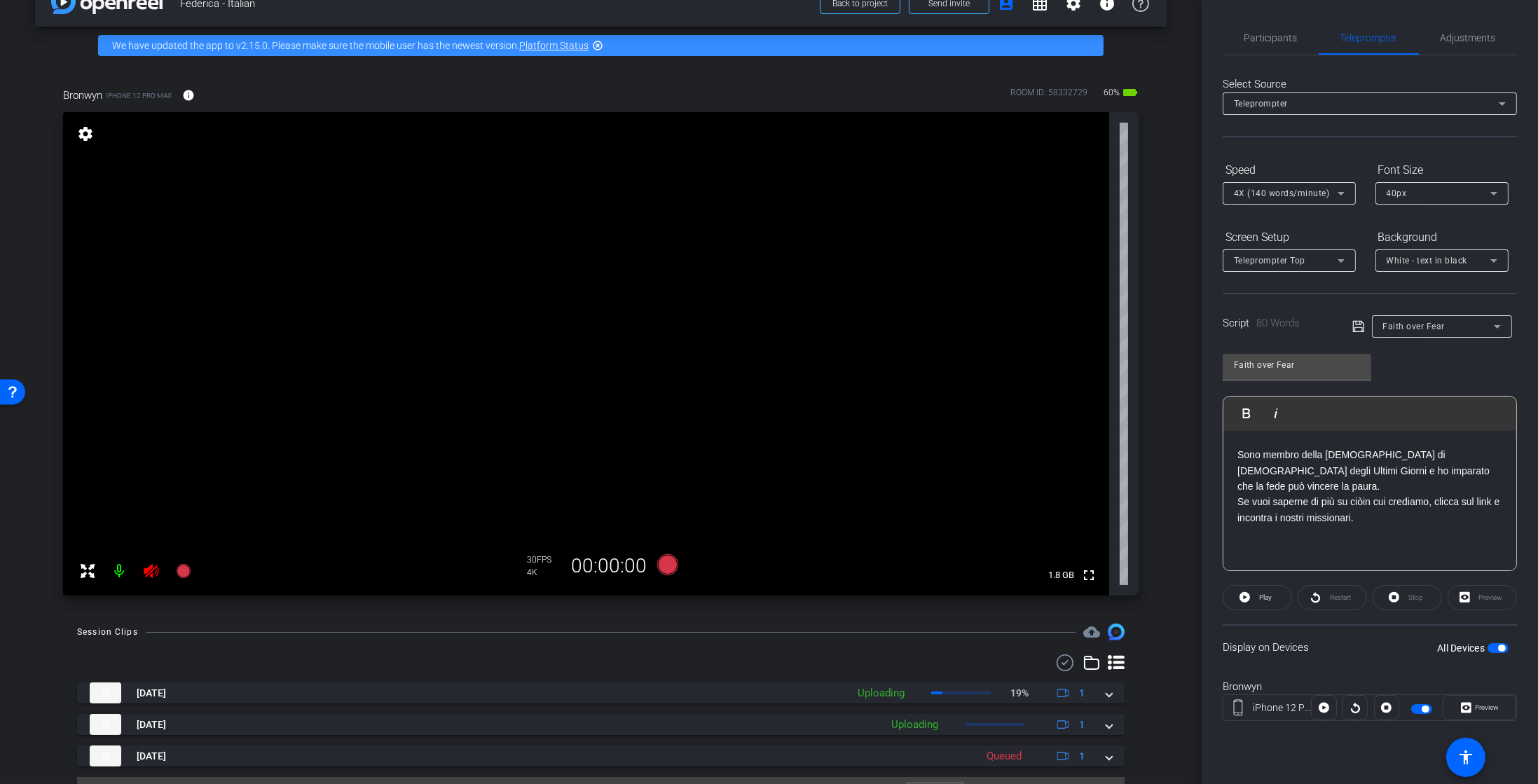
click at [1171, 348] on div "arrow_back Federica - Italian Back to project Send invite account_box grid_on s…" at bounding box center [601, 358] width 1202 height 784
click at [659, 558] on icon at bounding box center [667, 564] width 21 height 21
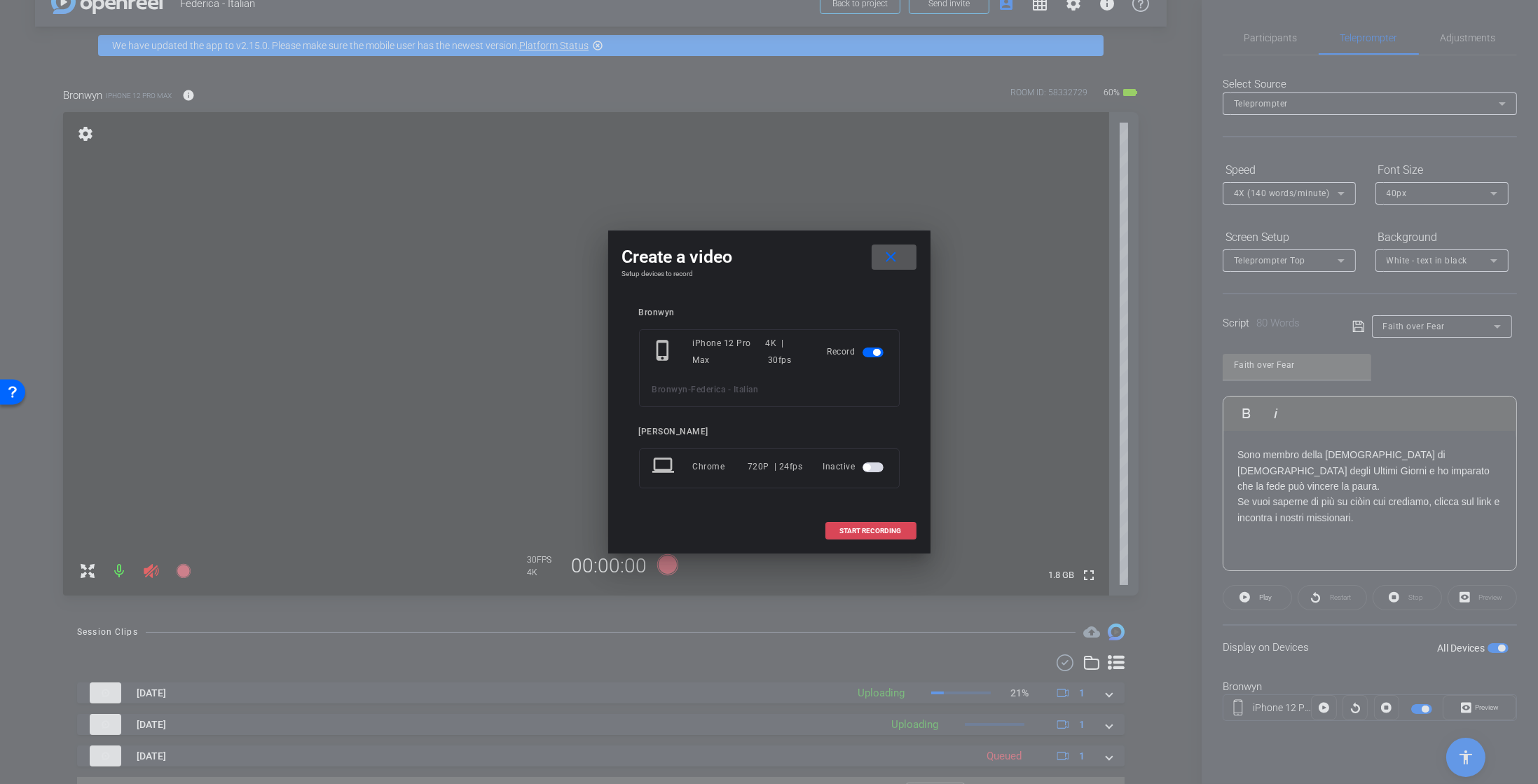
click at [849, 530] on span "START RECORDING" at bounding box center [871, 531] width 62 height 7
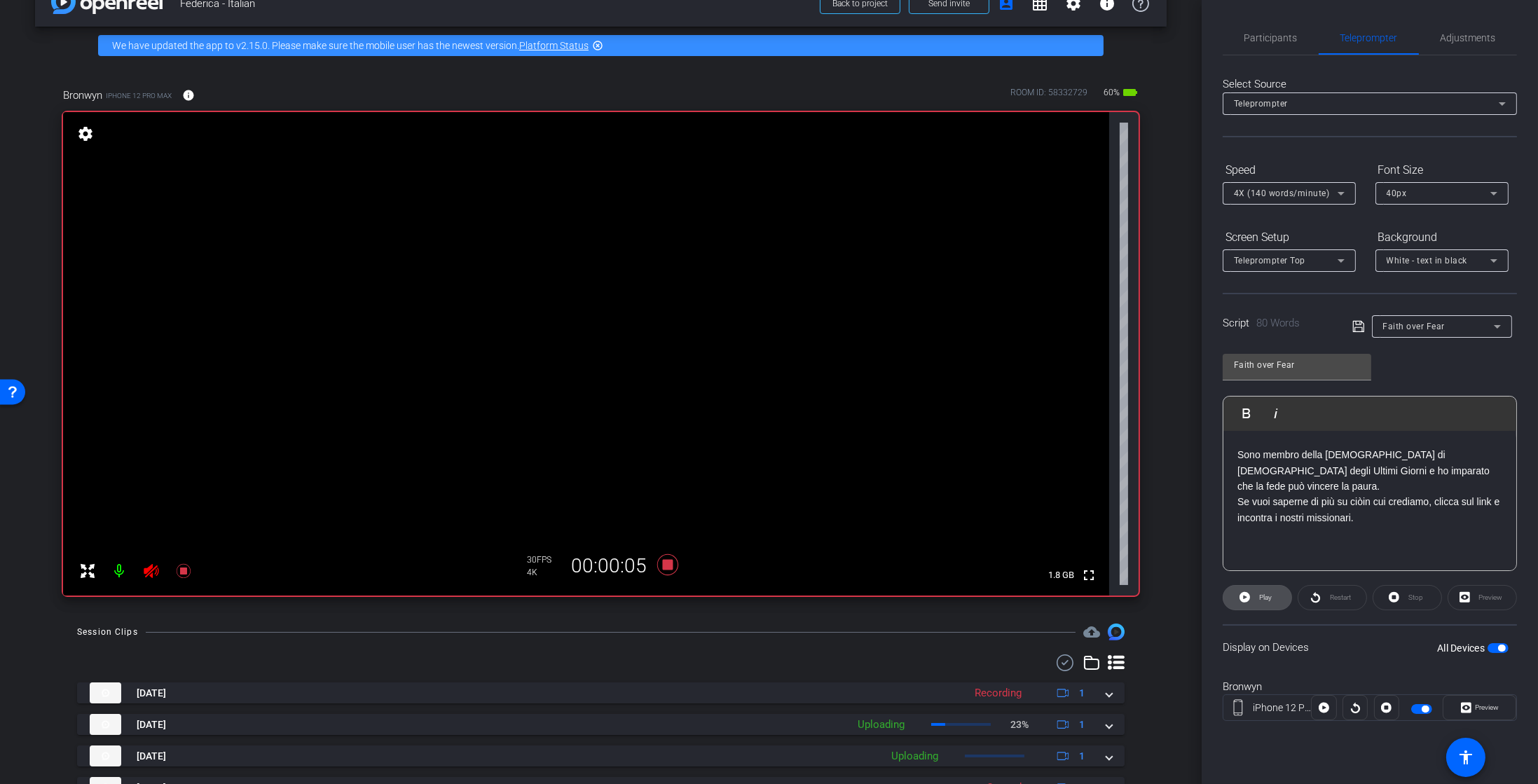
click at [1264, 597] on span "Play" at bounding box center [1265, 596] width 12 height 7
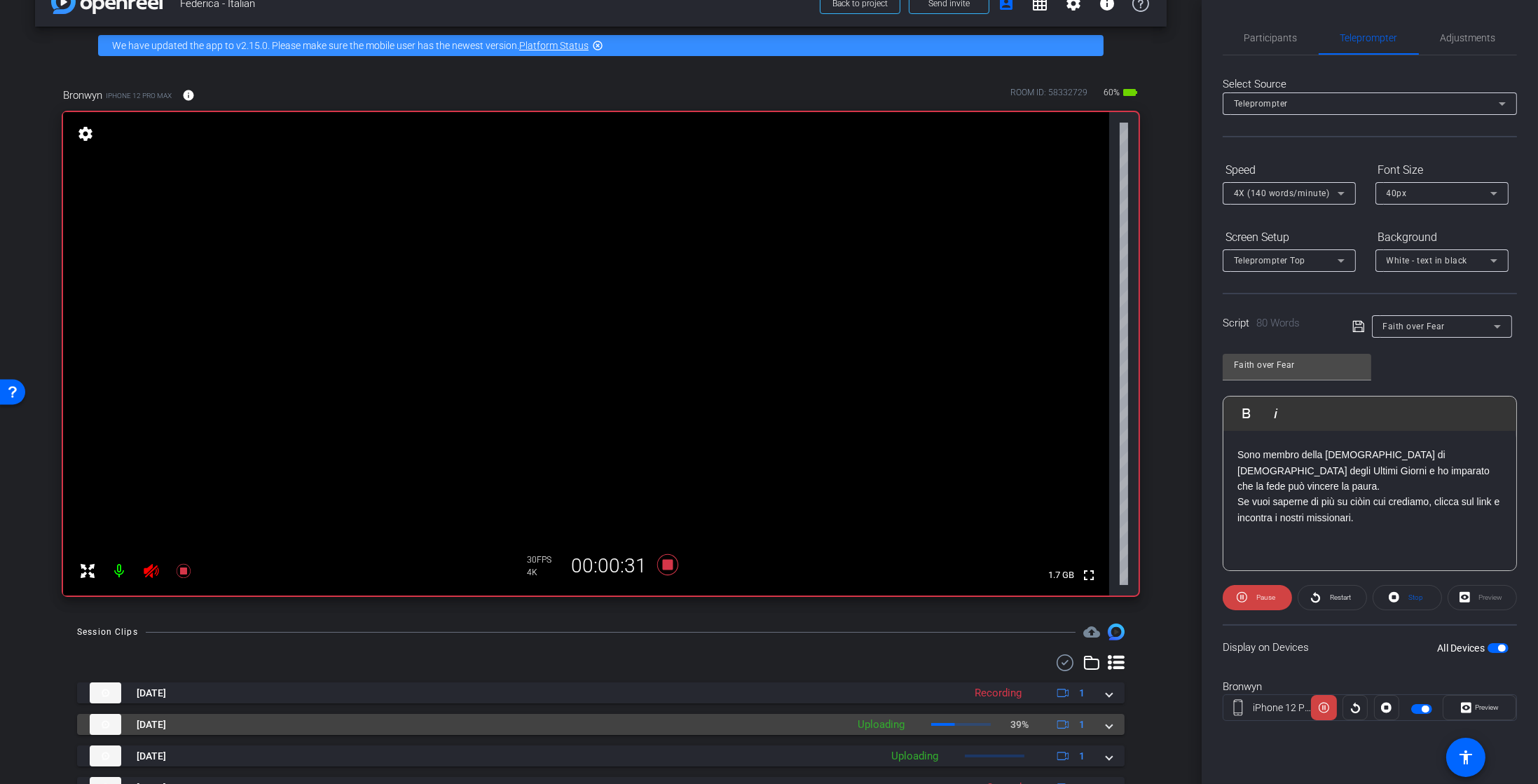
scroll to position [96, 0]
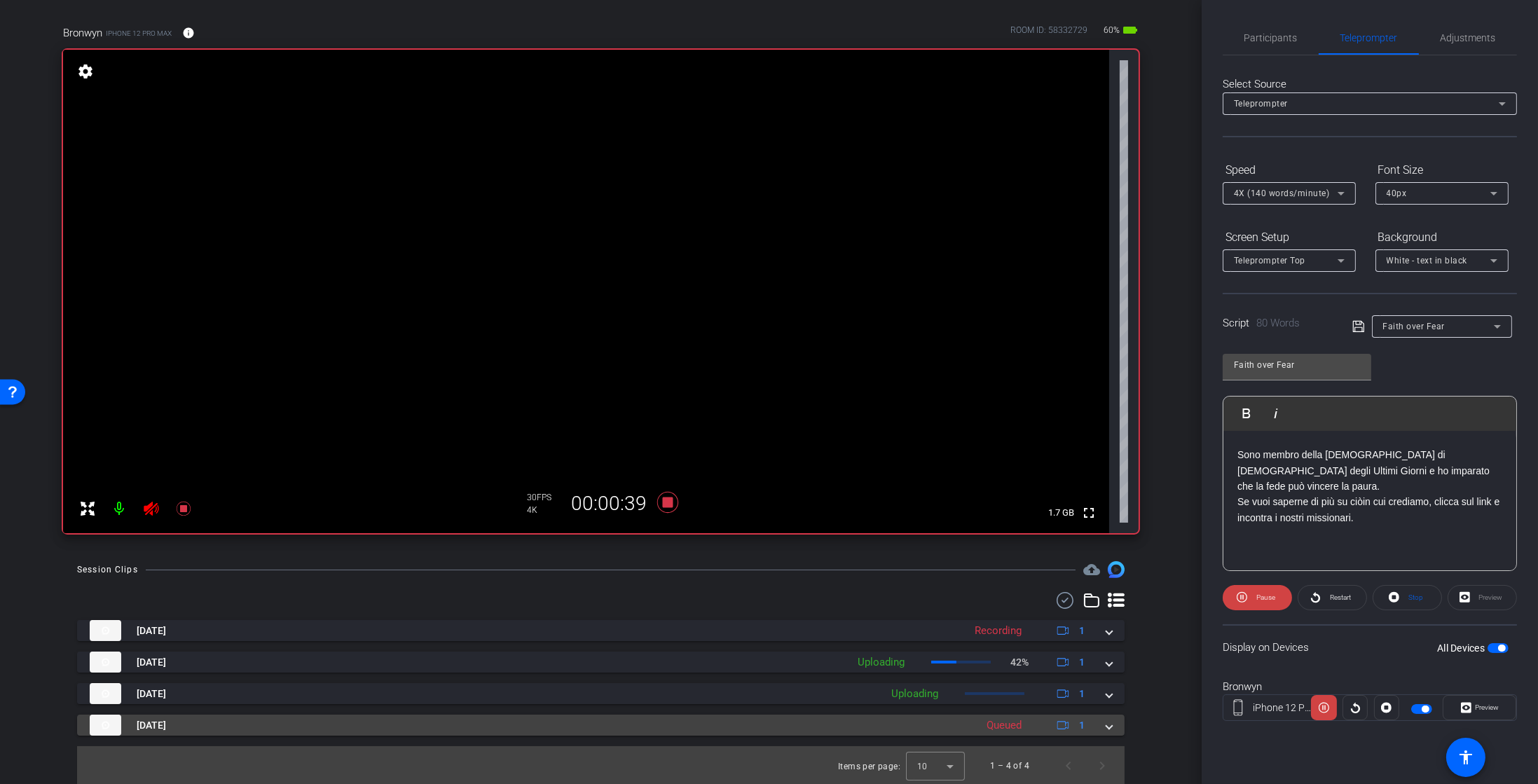
click at [1039, 717] on mat-panel-description "Queued 1" at bounding box center [1038, 725] width 116 height 21
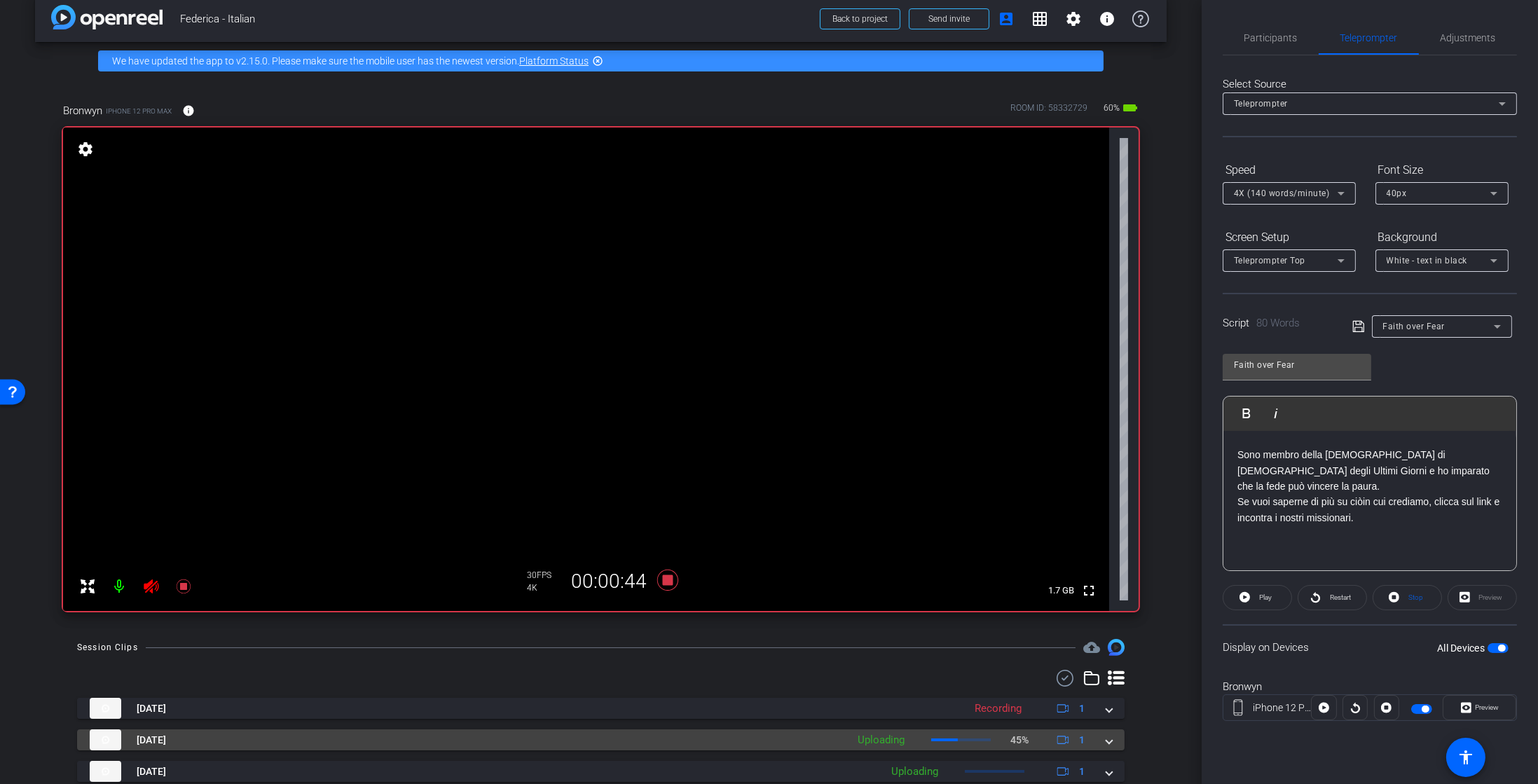
scroll to position [17, 0]
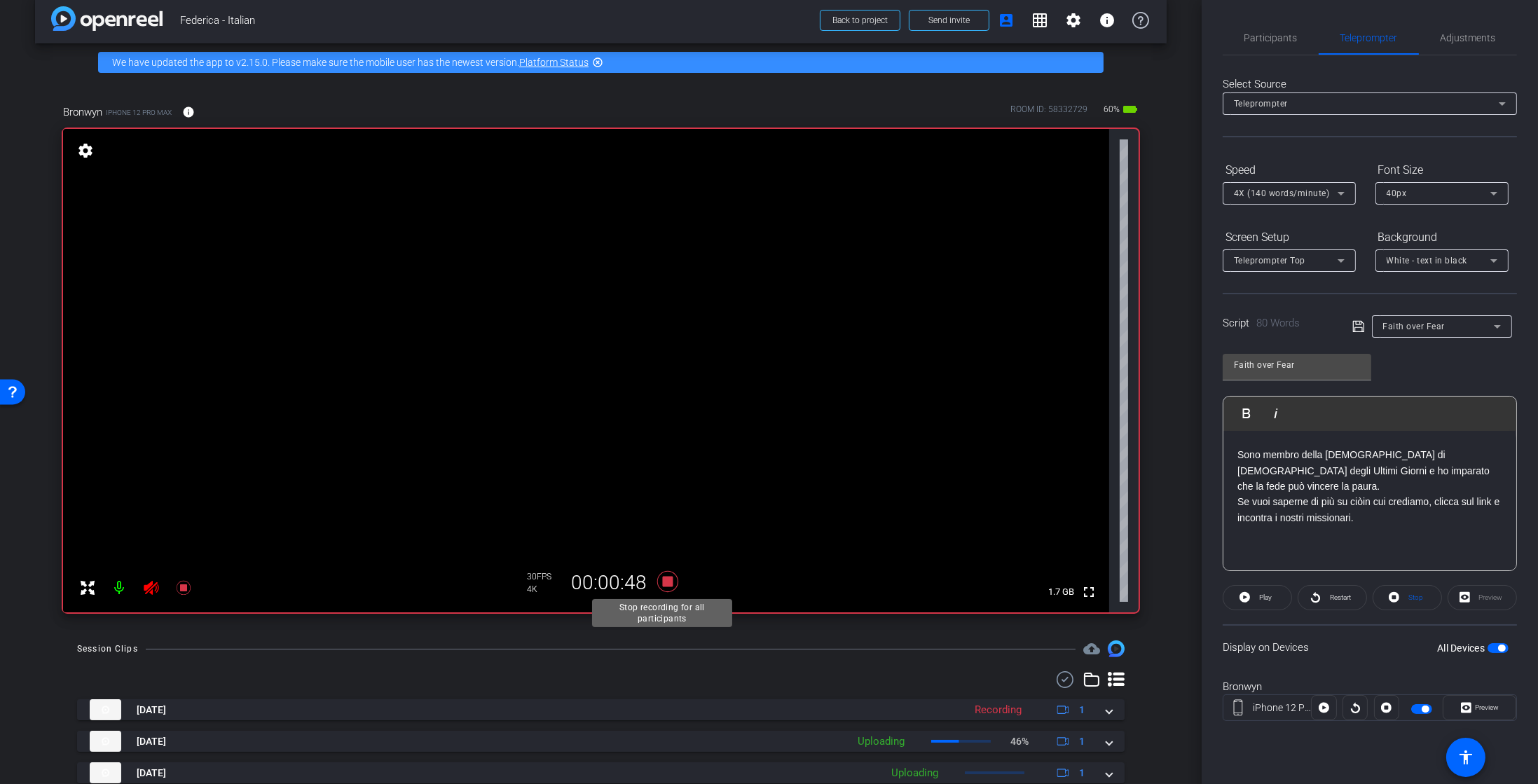
click at [661, 578] on icon at bounding box center [667, 581] width 21 height 21
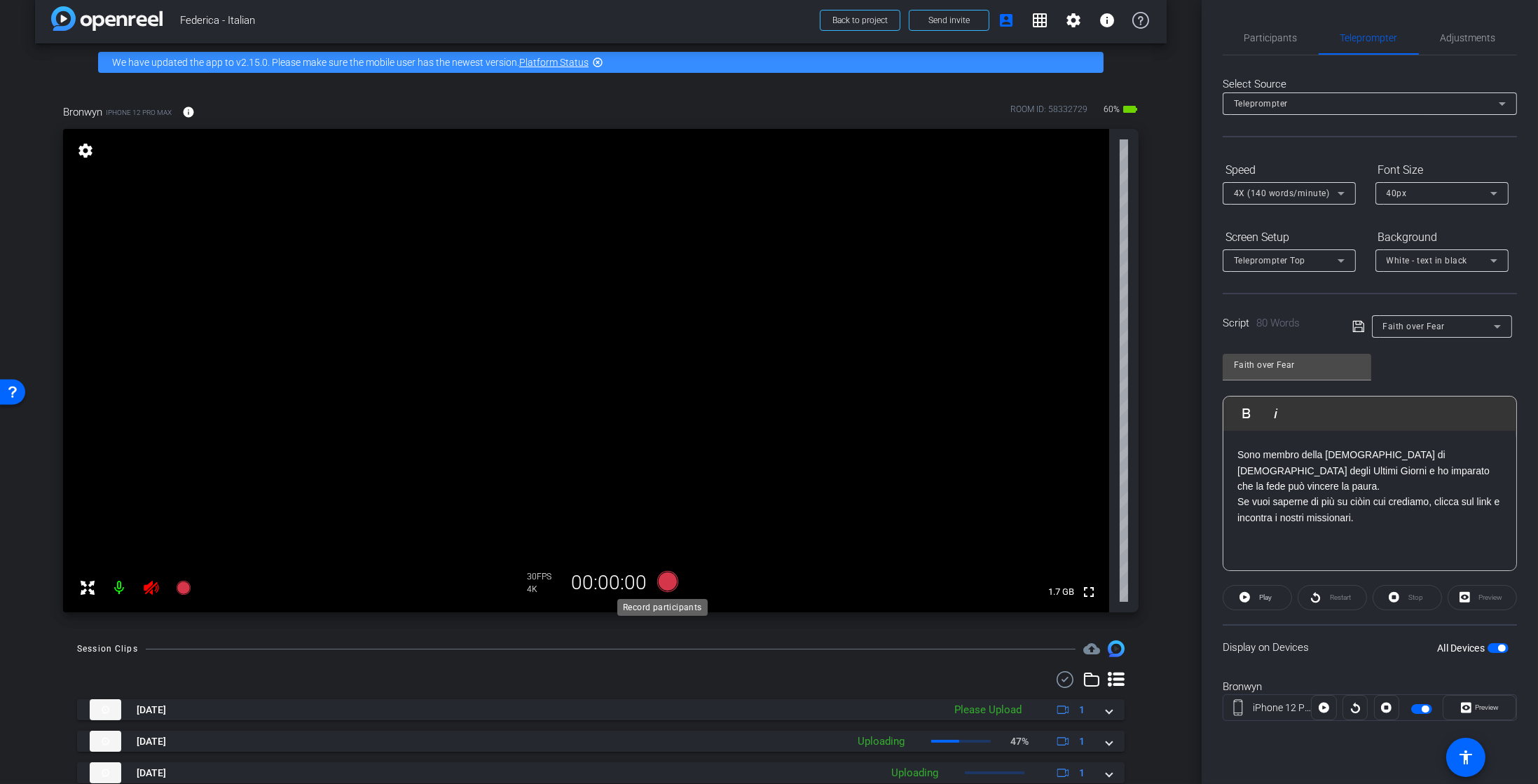
scroll to position [169, 0]
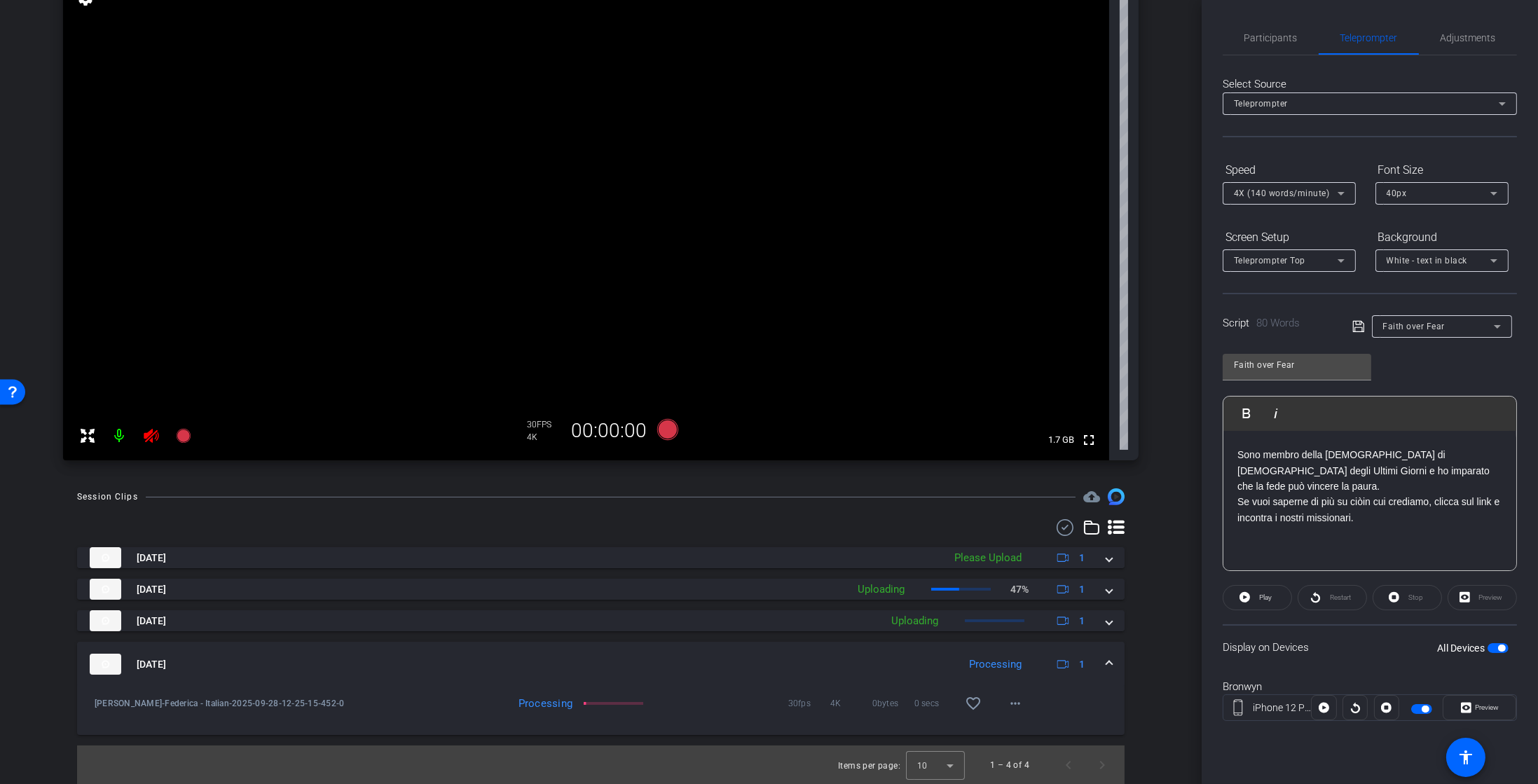
click at [104, 675] on mat-expansion-panel-header "Sep 28, 2025 Processing 1" at bounding box center [601, 664] width 1048 height 45
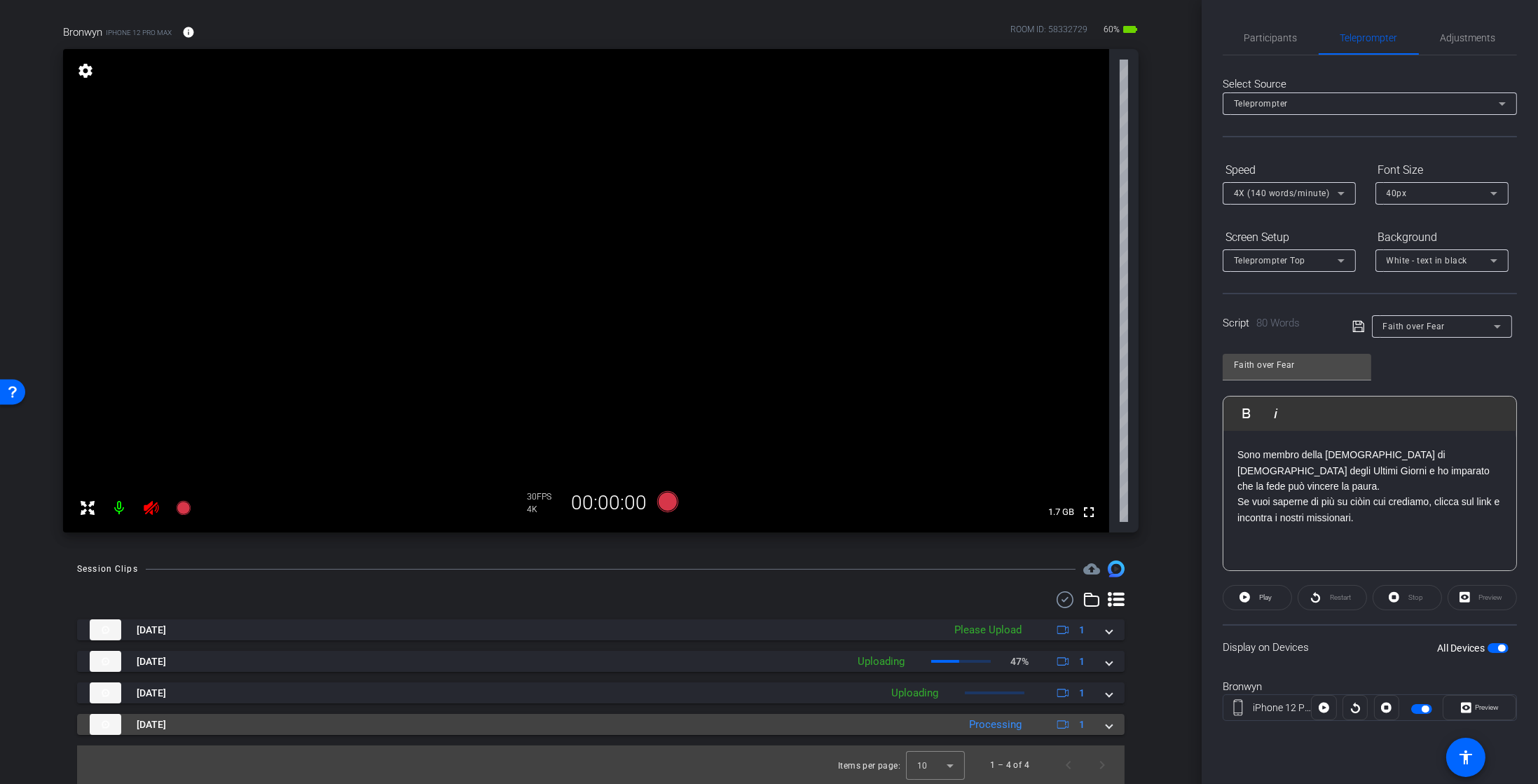
scroll to position [97, 0]
click at [305, 728] on mat-panel-title "Sep 28, 2025" at bounding box center [521, 724] width 861 height 21
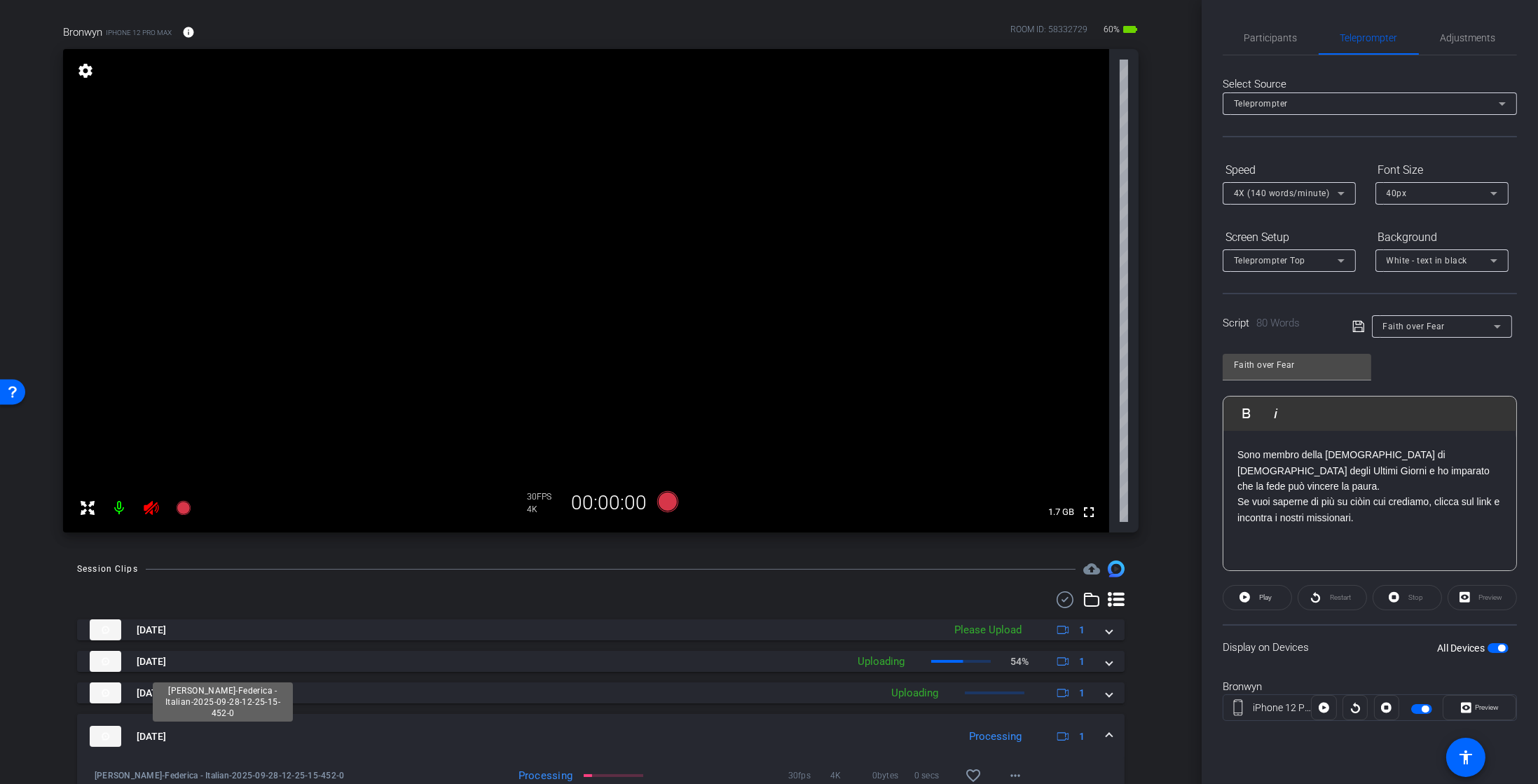
scroll to position [169, 0]
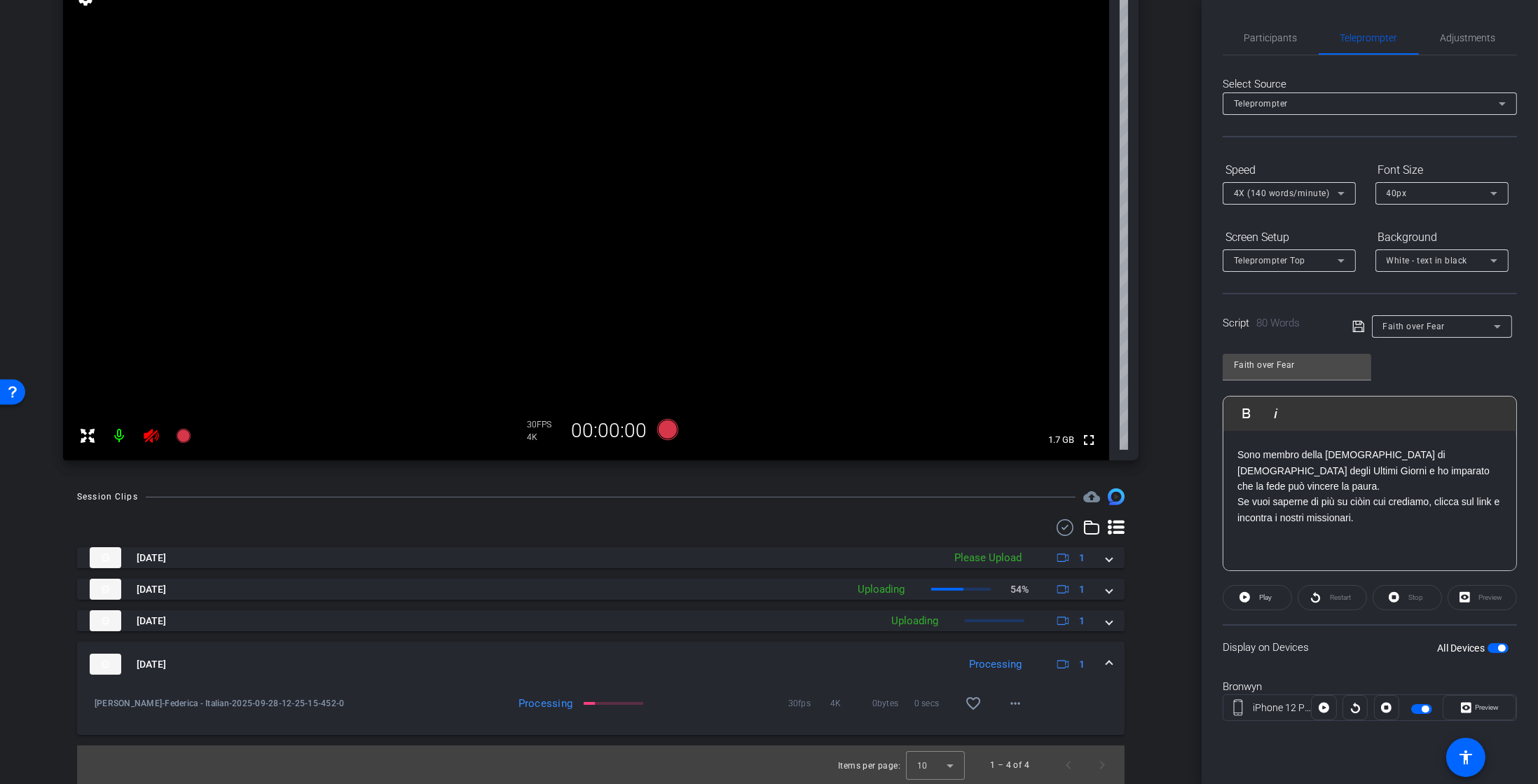
click at [106, 666] on img at bounding box center [106, 663] width 31 height 21
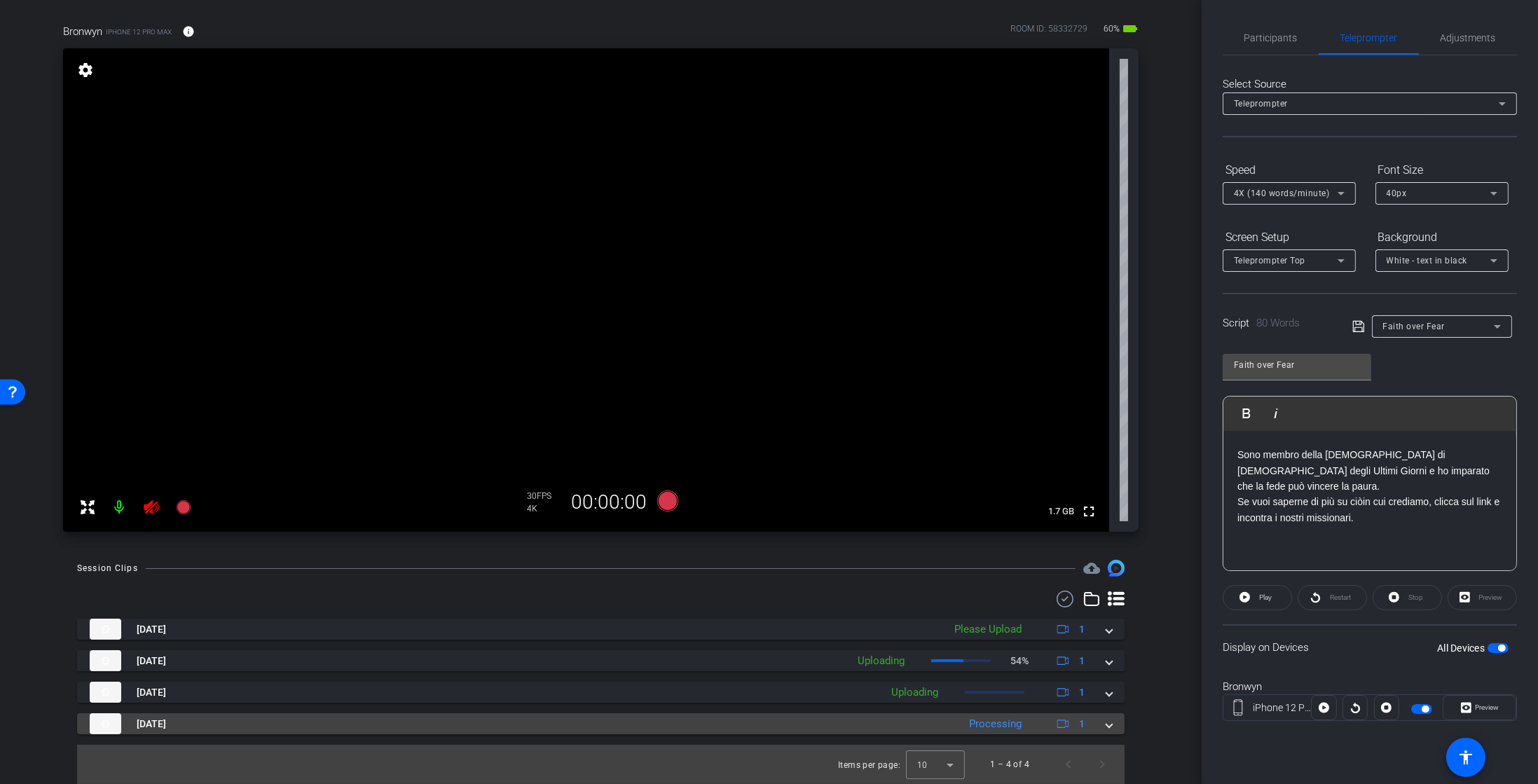
scroll to position [97, 0]
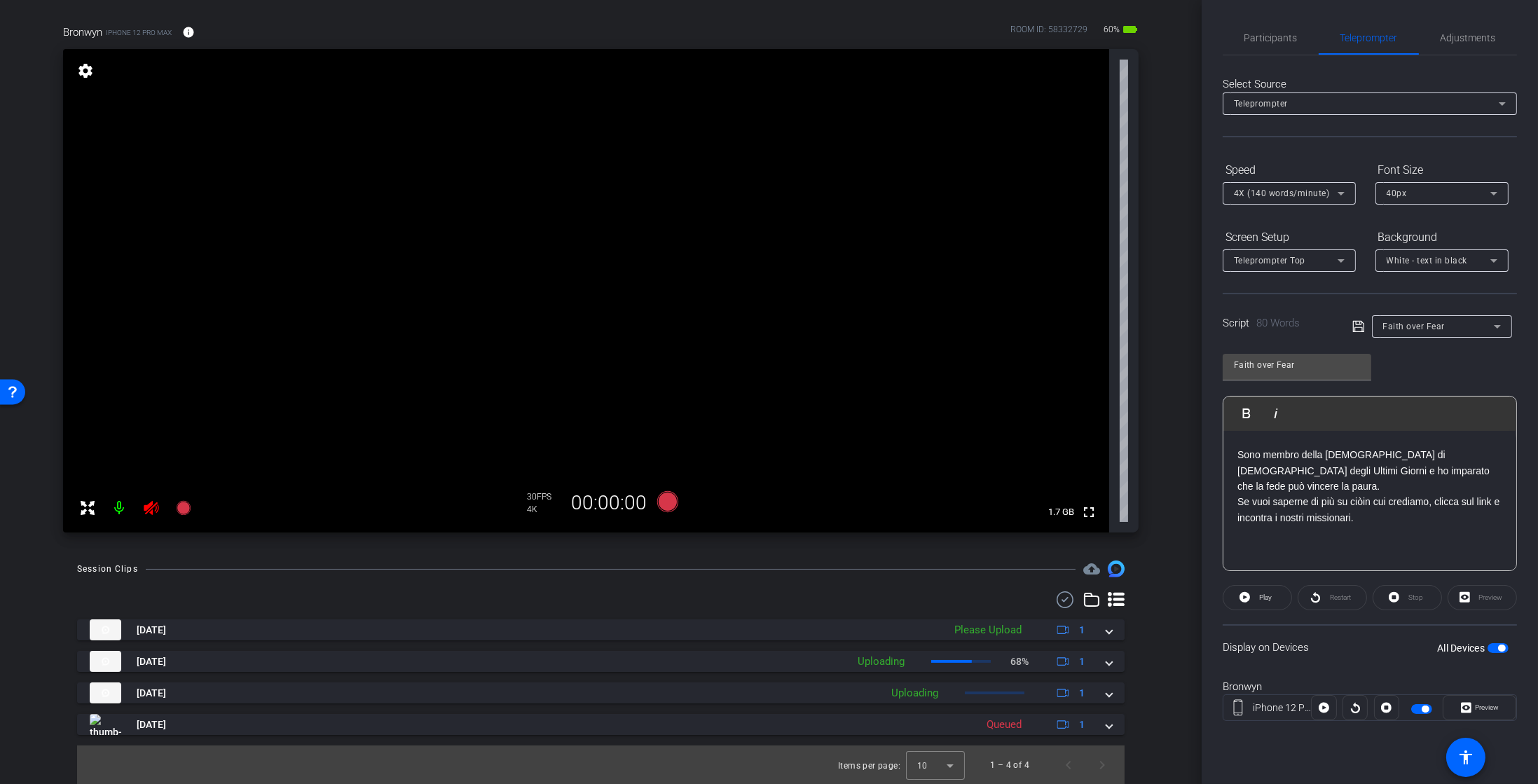
click at [1432, 325] on span "Faith over Fear" at bounding box center [1414, 326] width 62 height 10
click at [1421, 353] on span "Create new script" at bounding box center [1420, 354] width 74 height 17
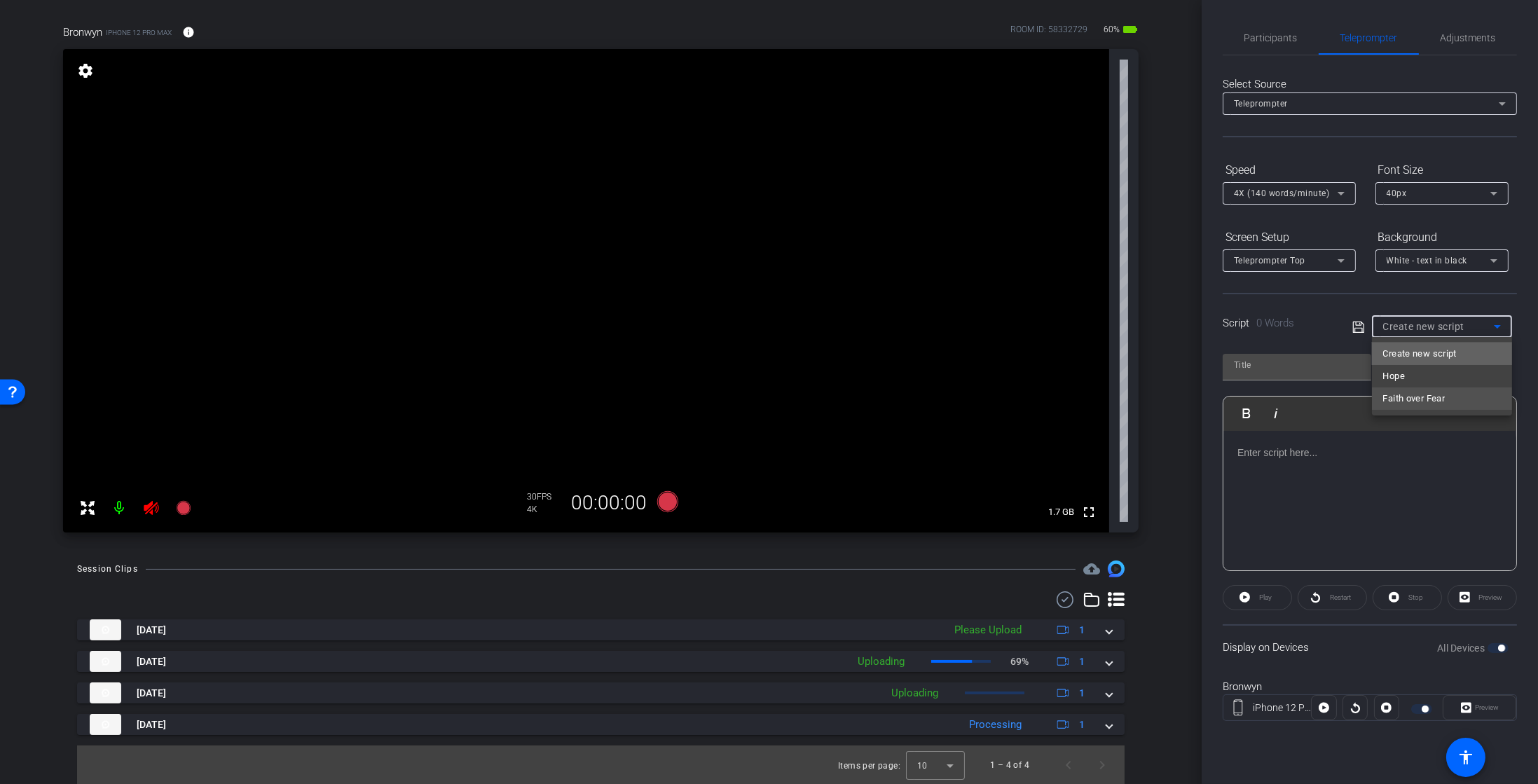
scroll to position [0, 0]
click at [1275, 468] on div at bounding box center [1370, 501] width 293 height 140
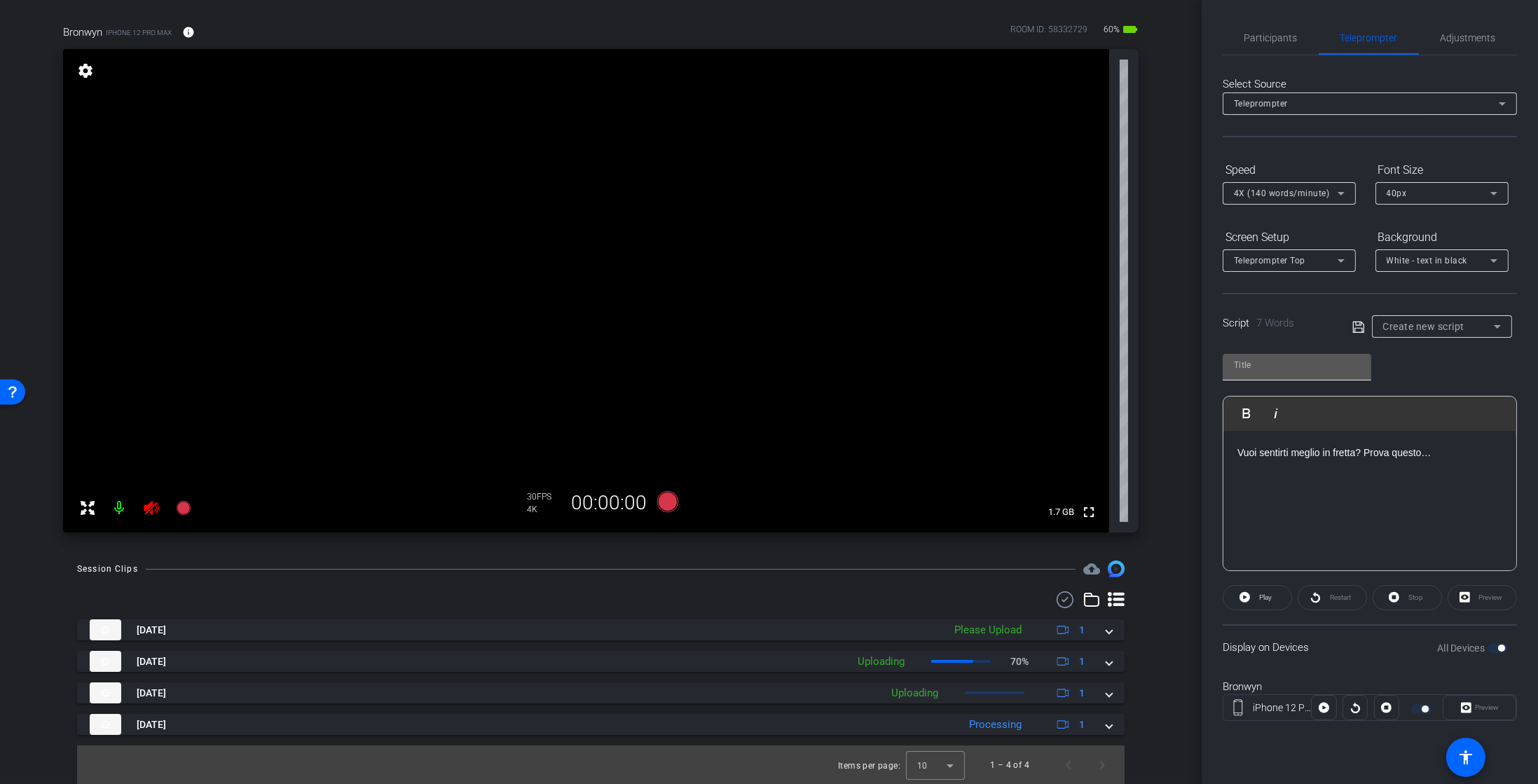
click at [1274, 363] on input "text" at bounding box center [1297, 365] width 126 height 17
click at [1298, 488] on div "Vuoi sentirti meglio in fretta? Prova questo…" at bounding box center [1370, 501] width 293 height 140
click at [1258, 494] on div "Vuoi sentirti meglio in fretta? Prova questo…" at bounding box center [1370, 501] width 293 height 140
click at [1497, 450] on p "Vuoi sentirti meglio in fretta? Prova questo…" at bounding box center [1370, 452] width 265 height 16
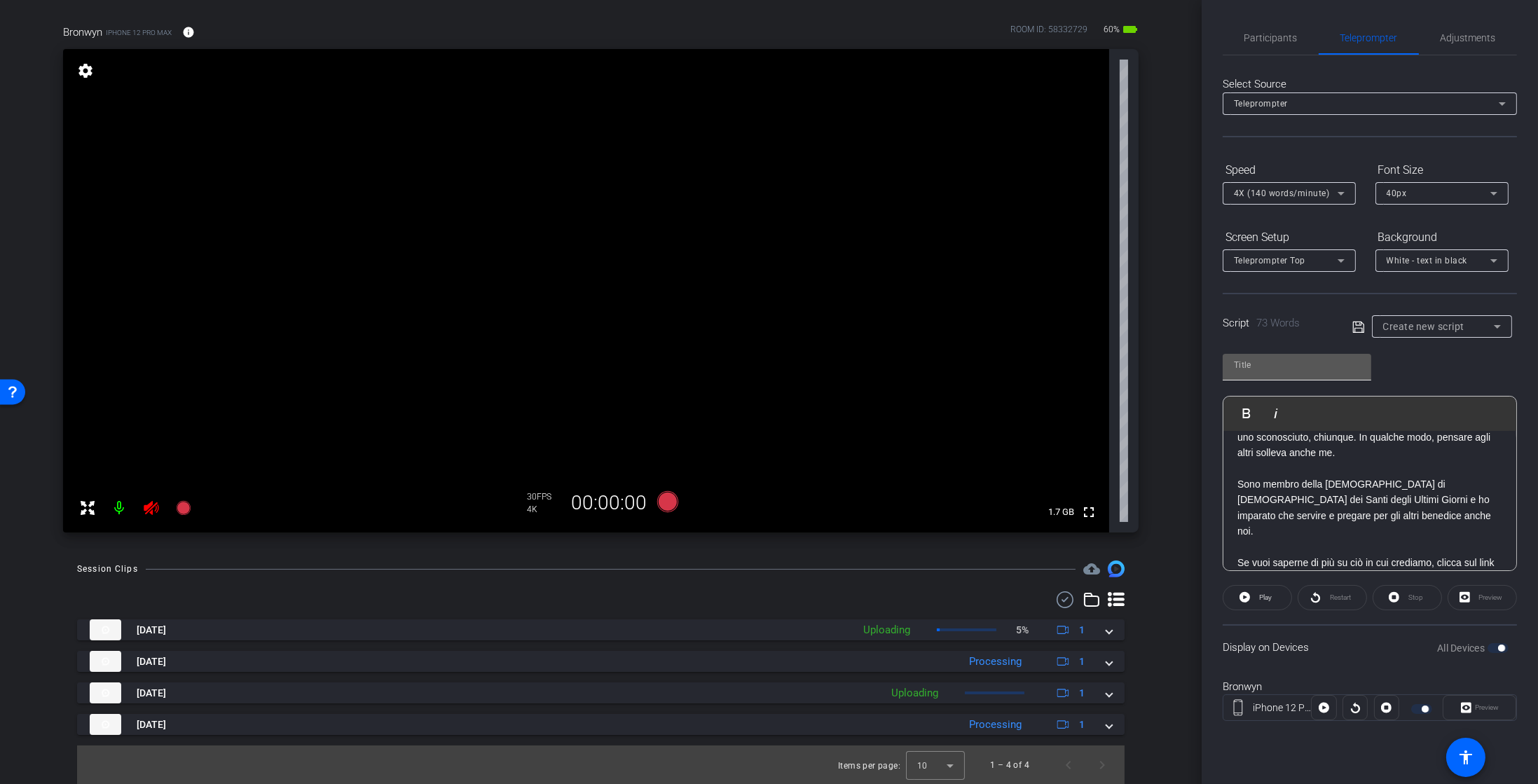
click at [1278, 352] on div "Play Play from this location Play Selected Play and display the selected text o…" at bounding box center [1370, 458] width 294 height 228
click at [1264, 372] on input "text" at bounding box center [1297, 365] width 126 height 17
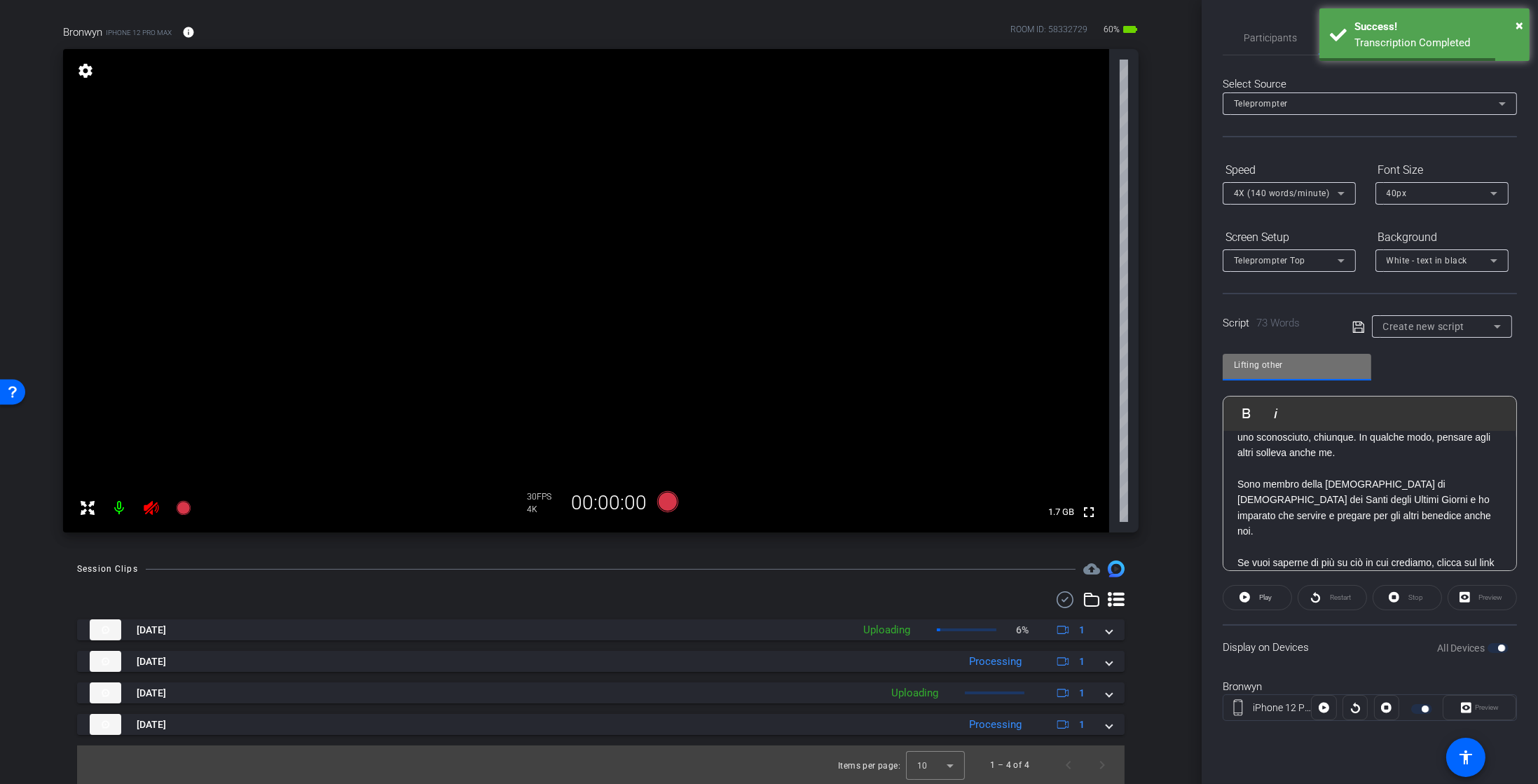
type input "Lifting other"
click at [1361, 322] on icon at bounding box center [1359, 326] width 12 height 12
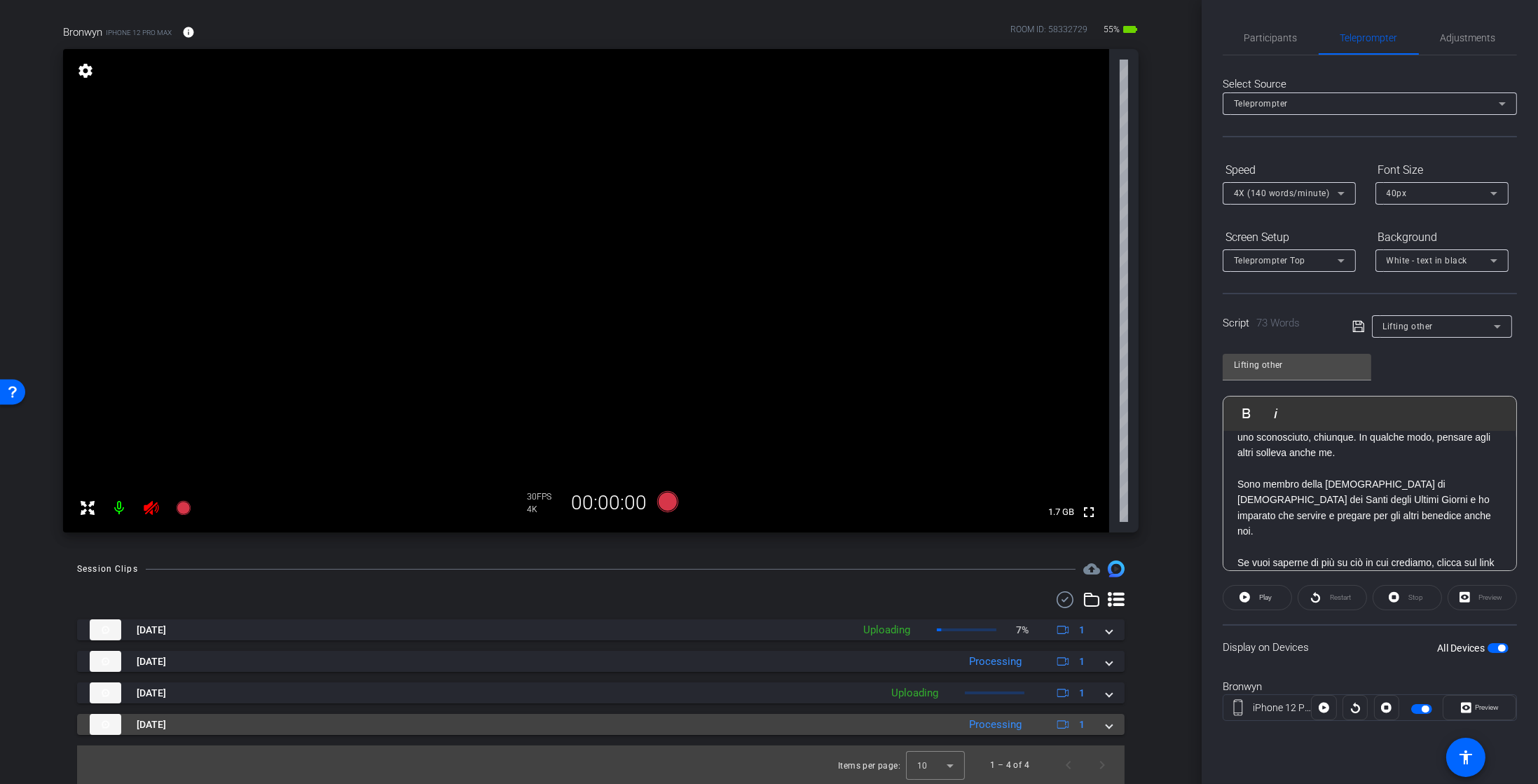
click at [1107, 724] on span at bounding box center [1109, 725] width 6 height 15
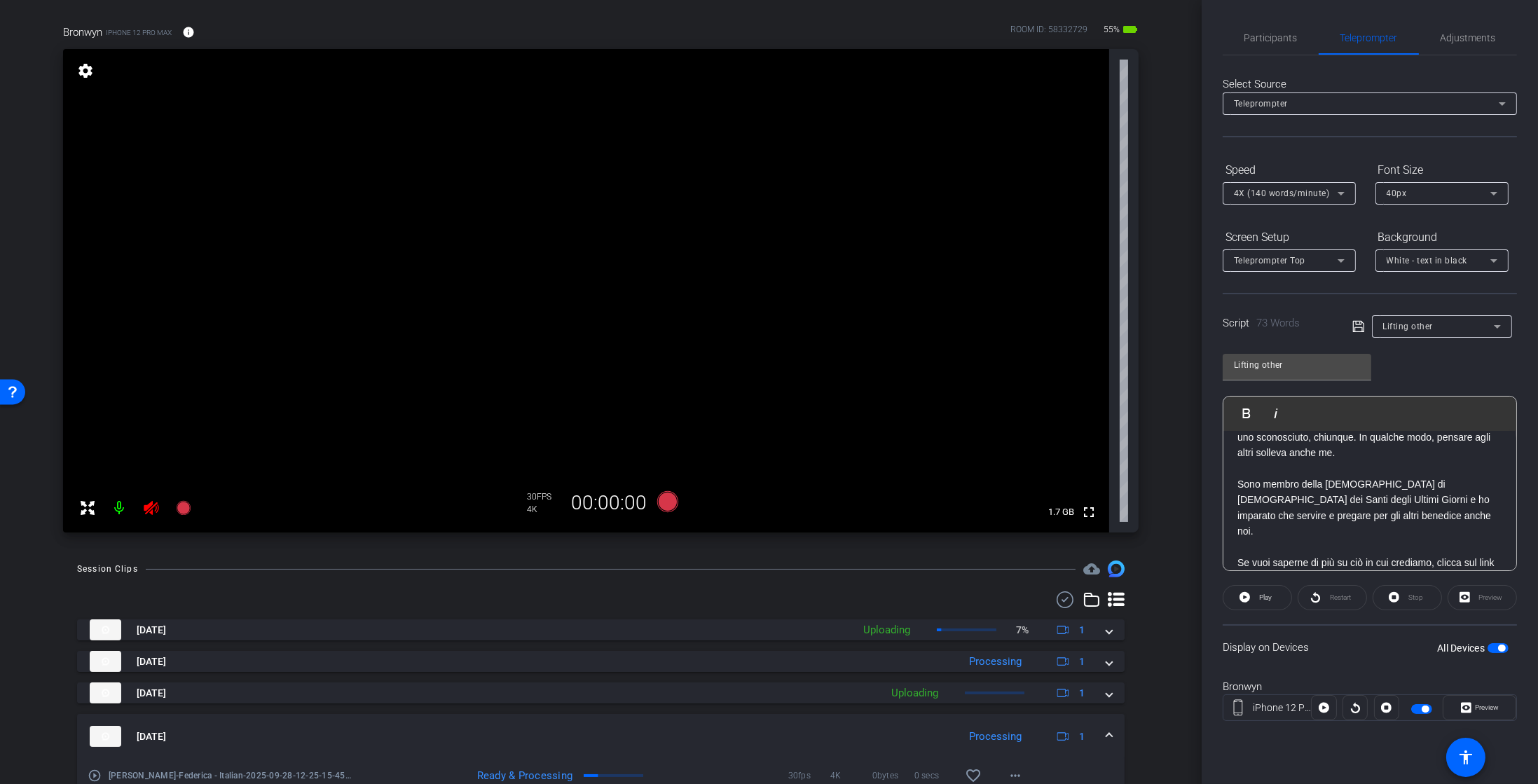
scroll to position [169, 0]
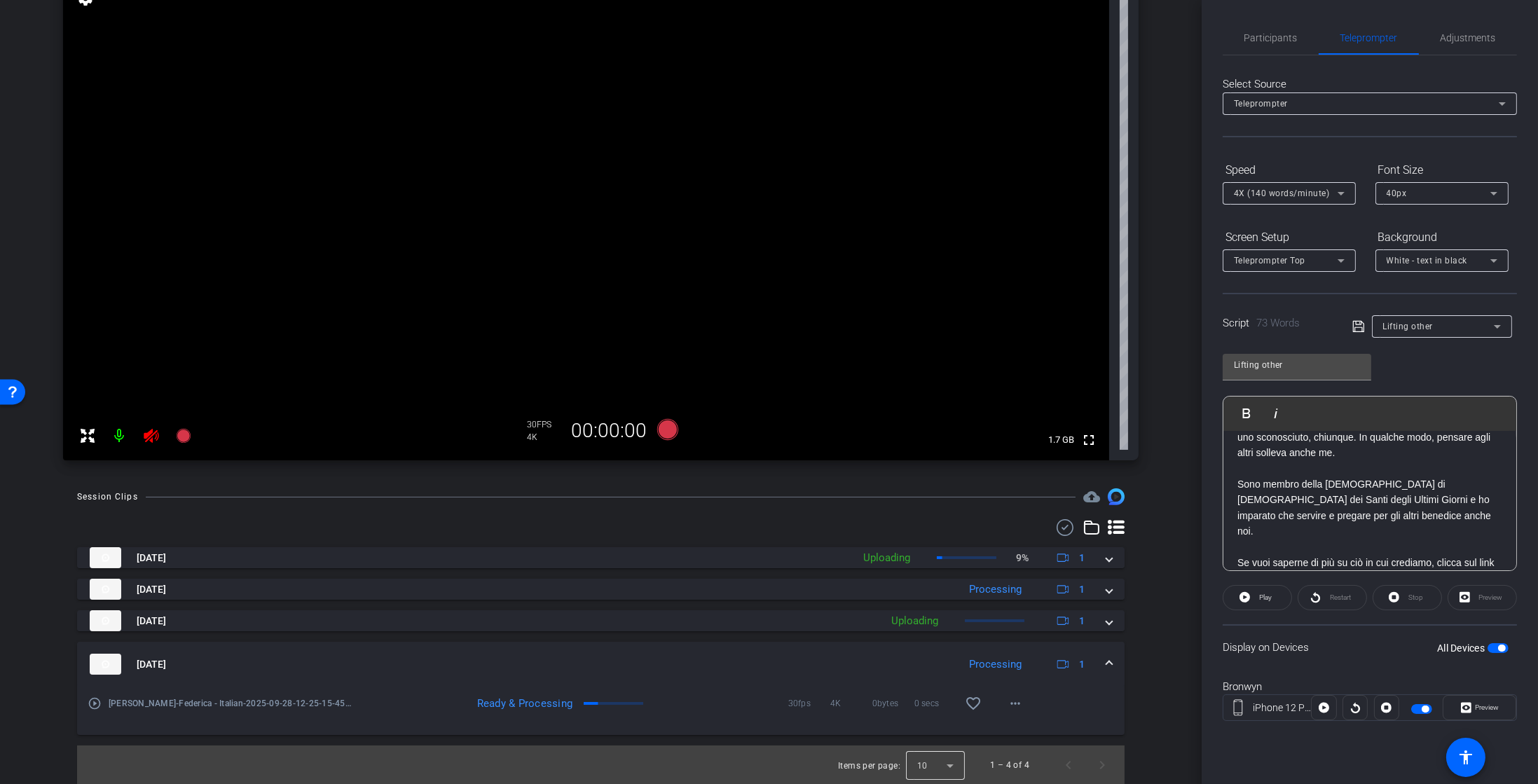
click at [926, 763] on div at bounding box center [935, 765] width 59 height 34
click at [924, 740] on mat-option "25" at bounding box center [926, 733] width 59 height 22
click at [191, 435] on icon at bounding box center [183, 435] width 17 height 17
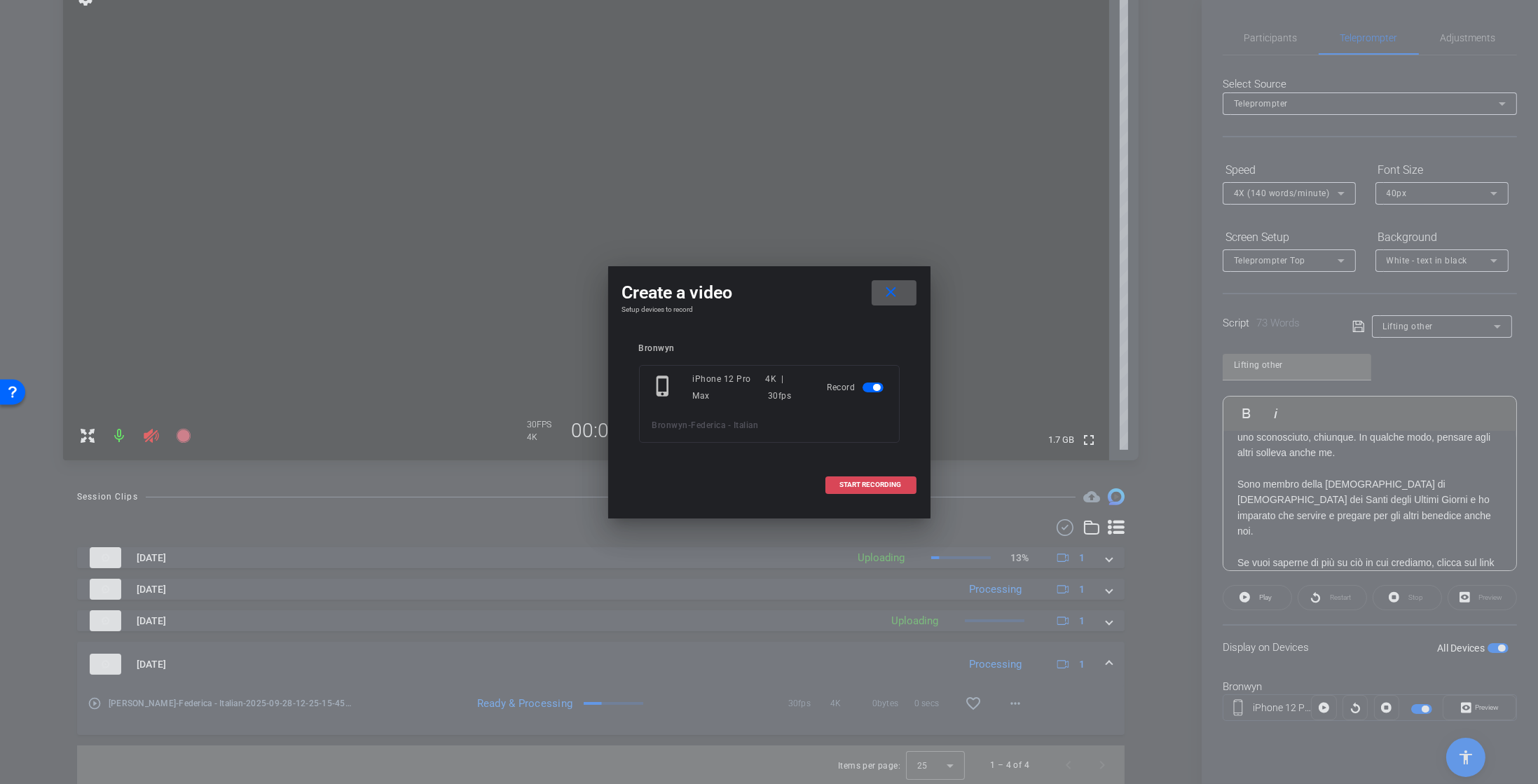
click at [858, 486] on span "START RECORDING" at bounding box center [871, 485] width 62 height 7
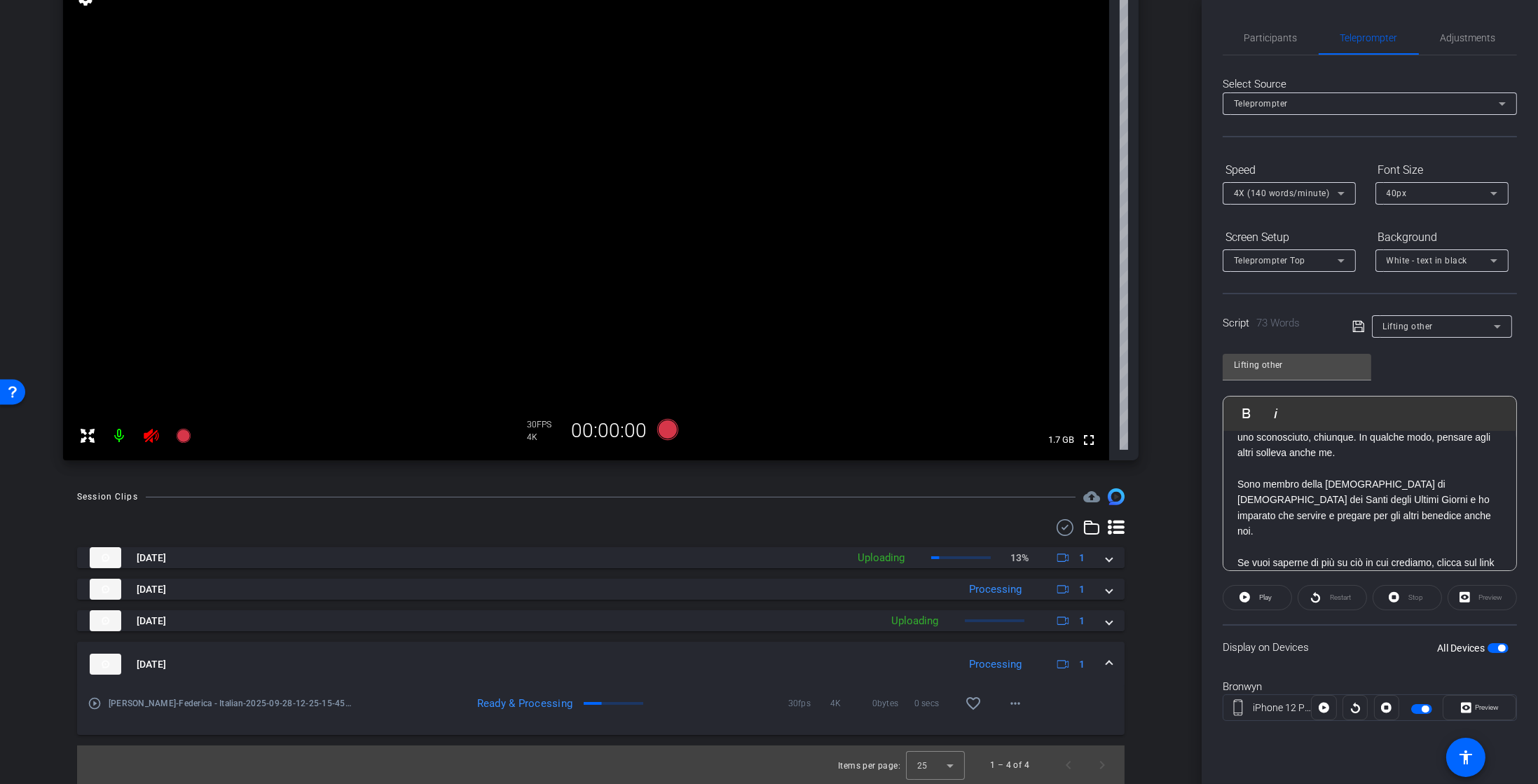
scroll to position [169, 0]
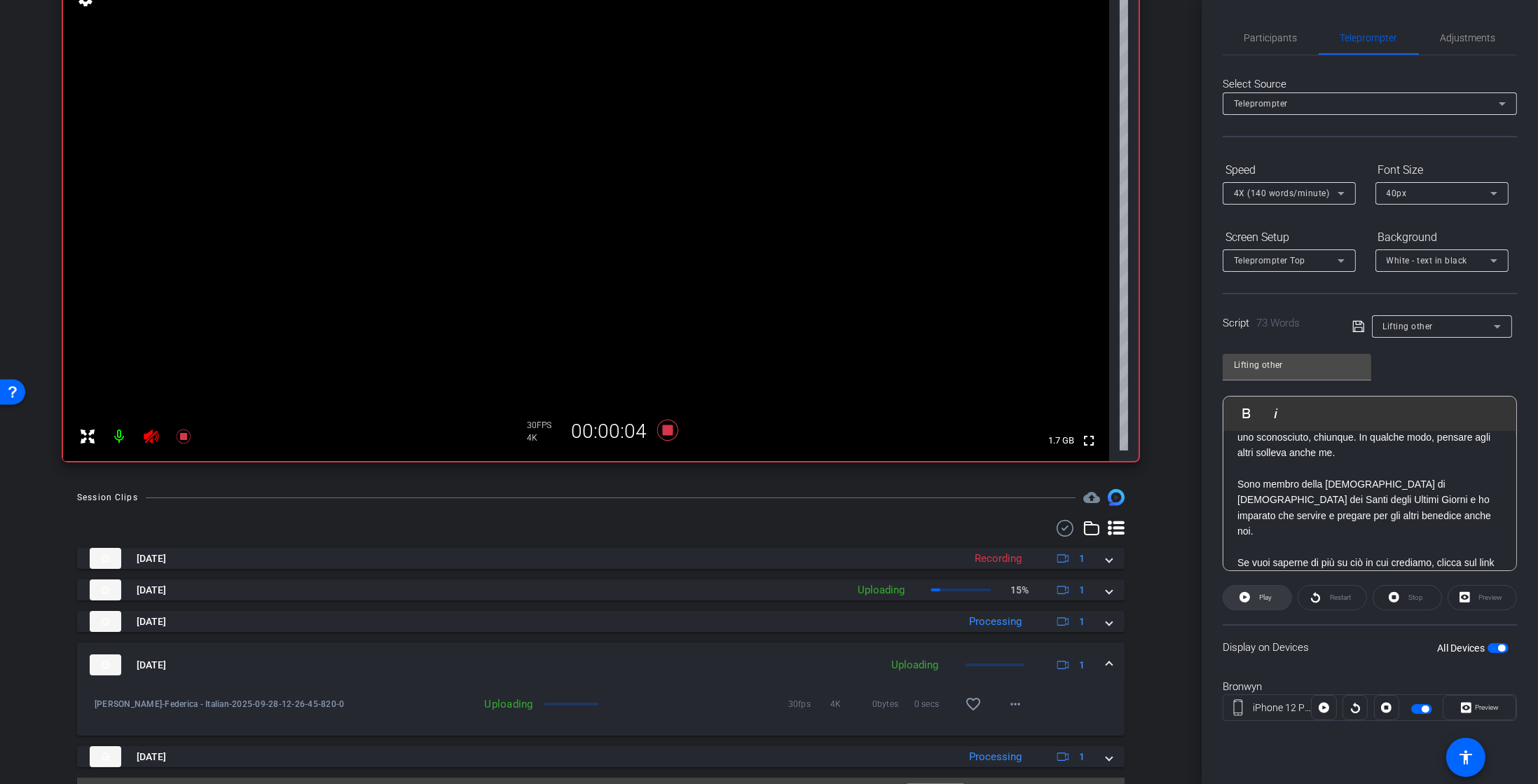
click at [1261, 600] on span "Play" at bounding box center [1265, 596] width 12 height 7
click at [1465, 708] on icon at bounding box center [1466, 707] width 11 height 21
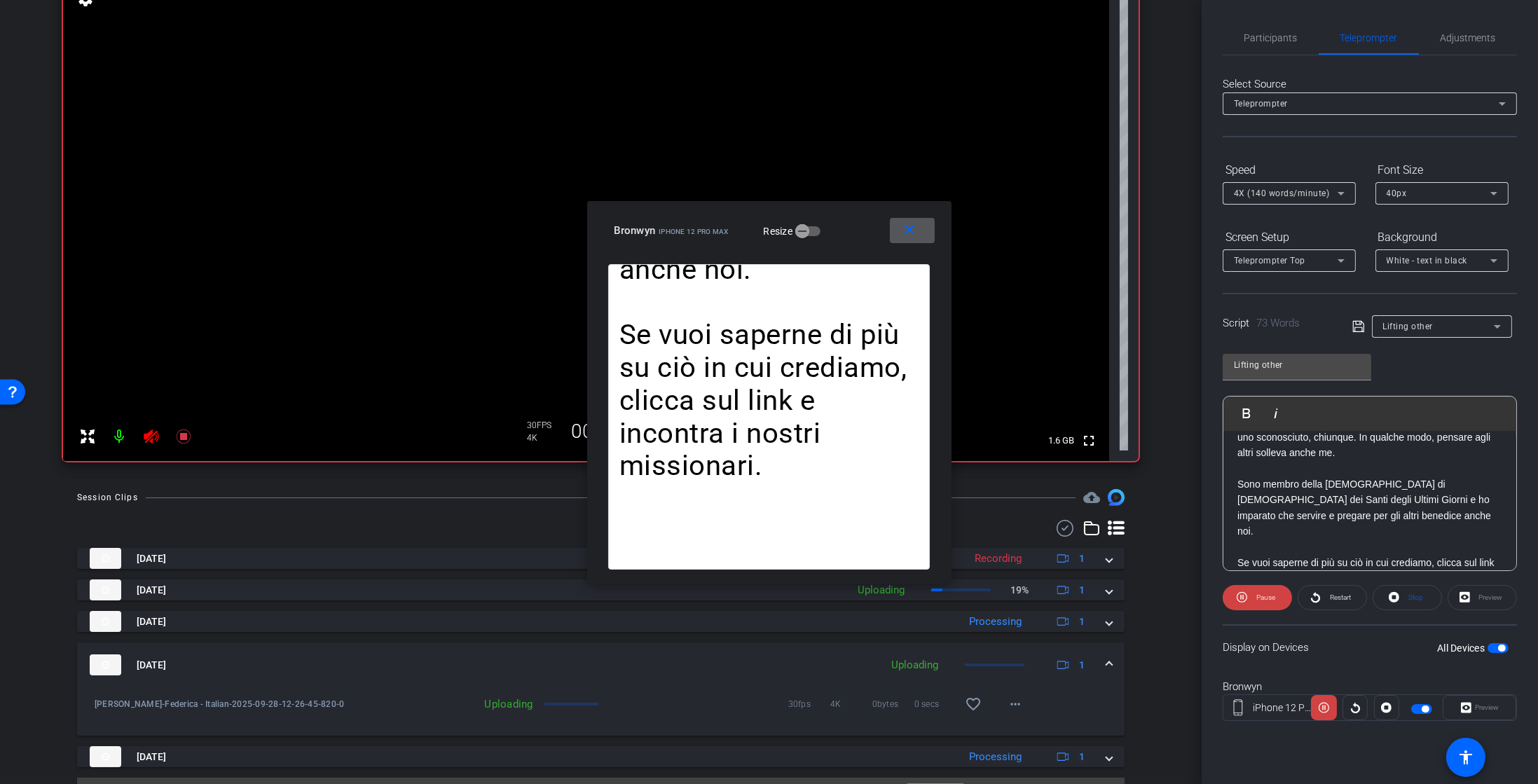
click at [916, 227] on mat-icon "close" at bounding box center [909, 230] width 17 height 17
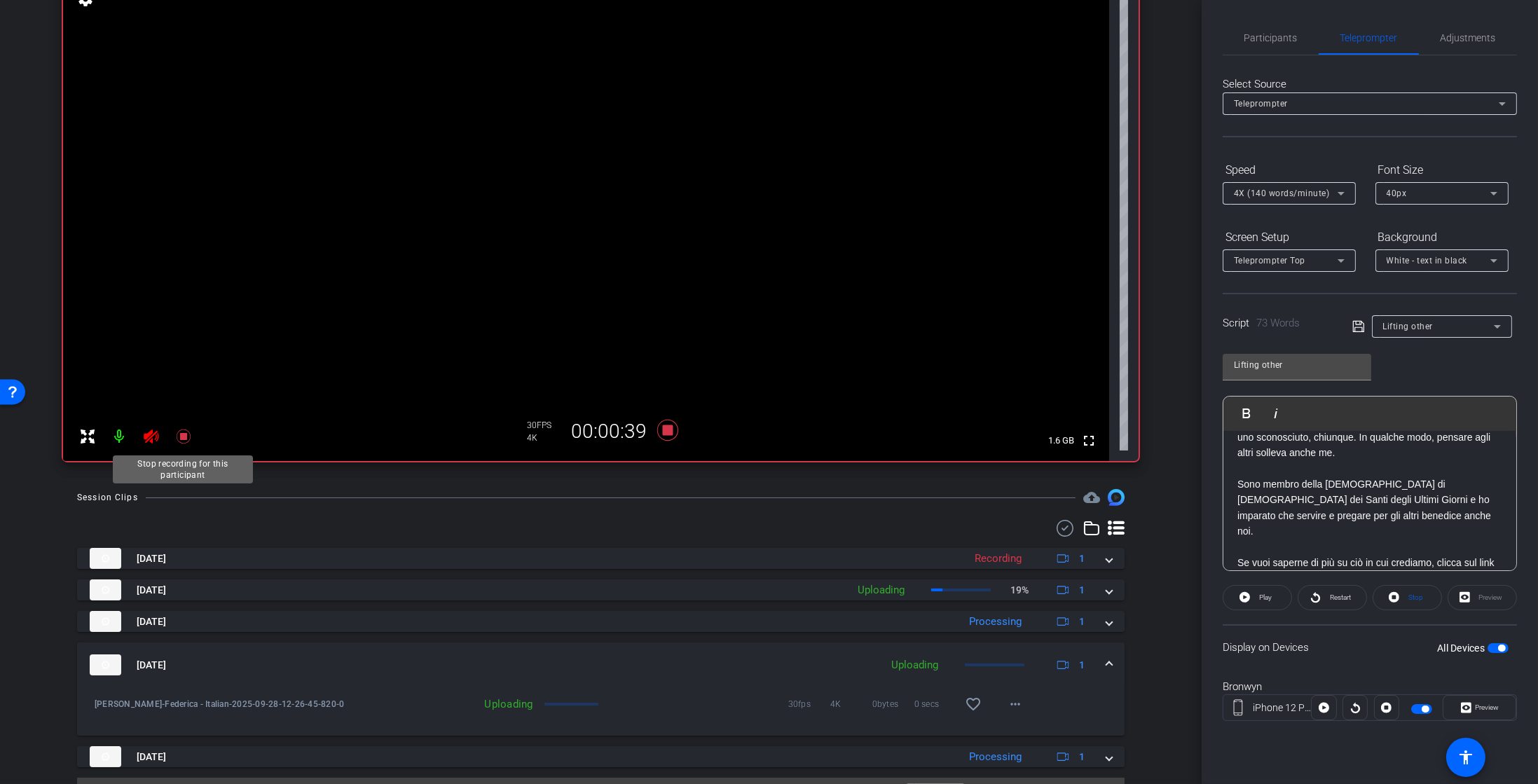
click at [187, 434] on icon at bounding box center [183, 436] width 17 height 17
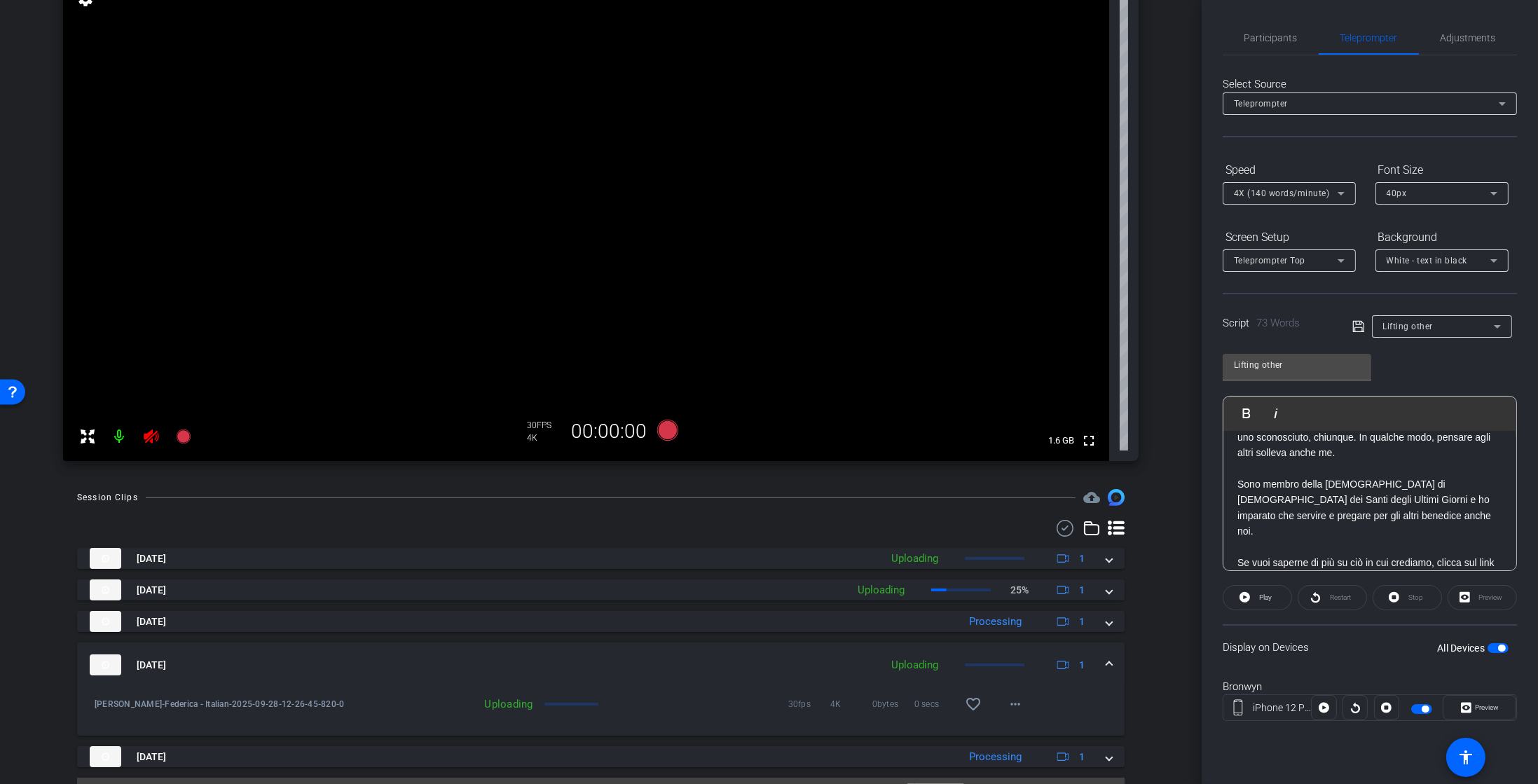
scroll to position [0, 0]
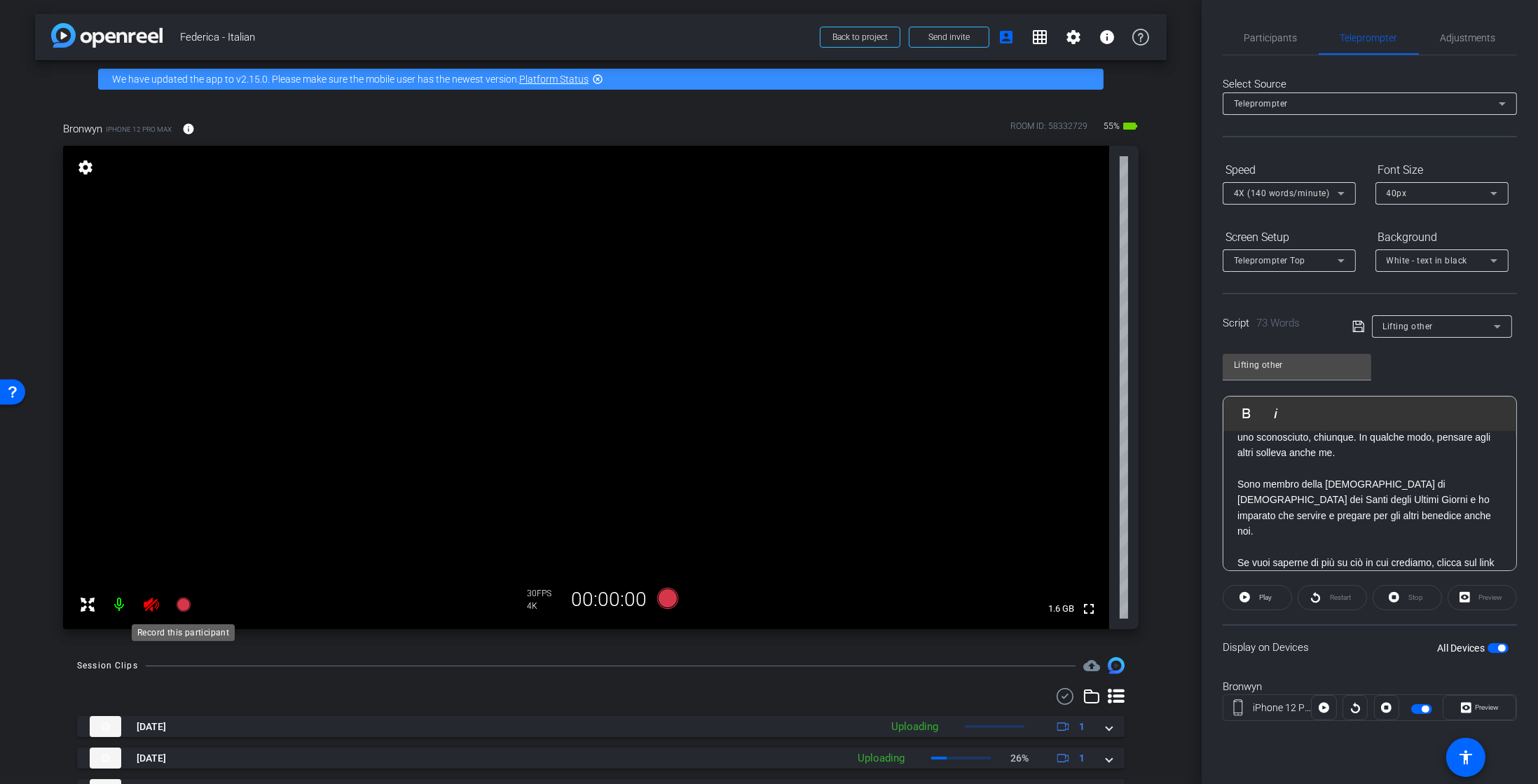
click at [188, 608] on icon at bounding box center [183, 604] width 14 height 14
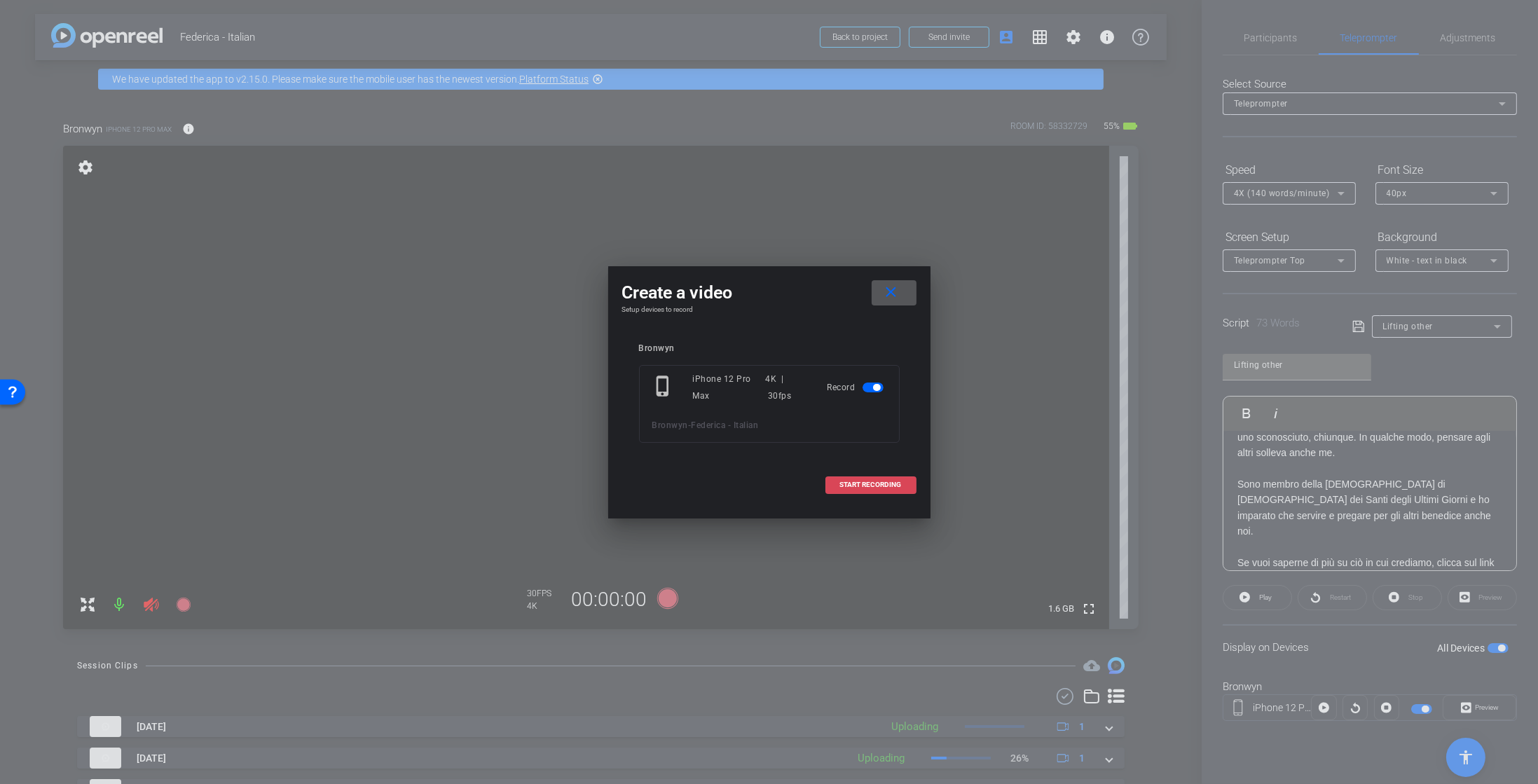
click at [864, 482] on span "START RECORDING" at bounding box center [871, 485] width 62 height 7
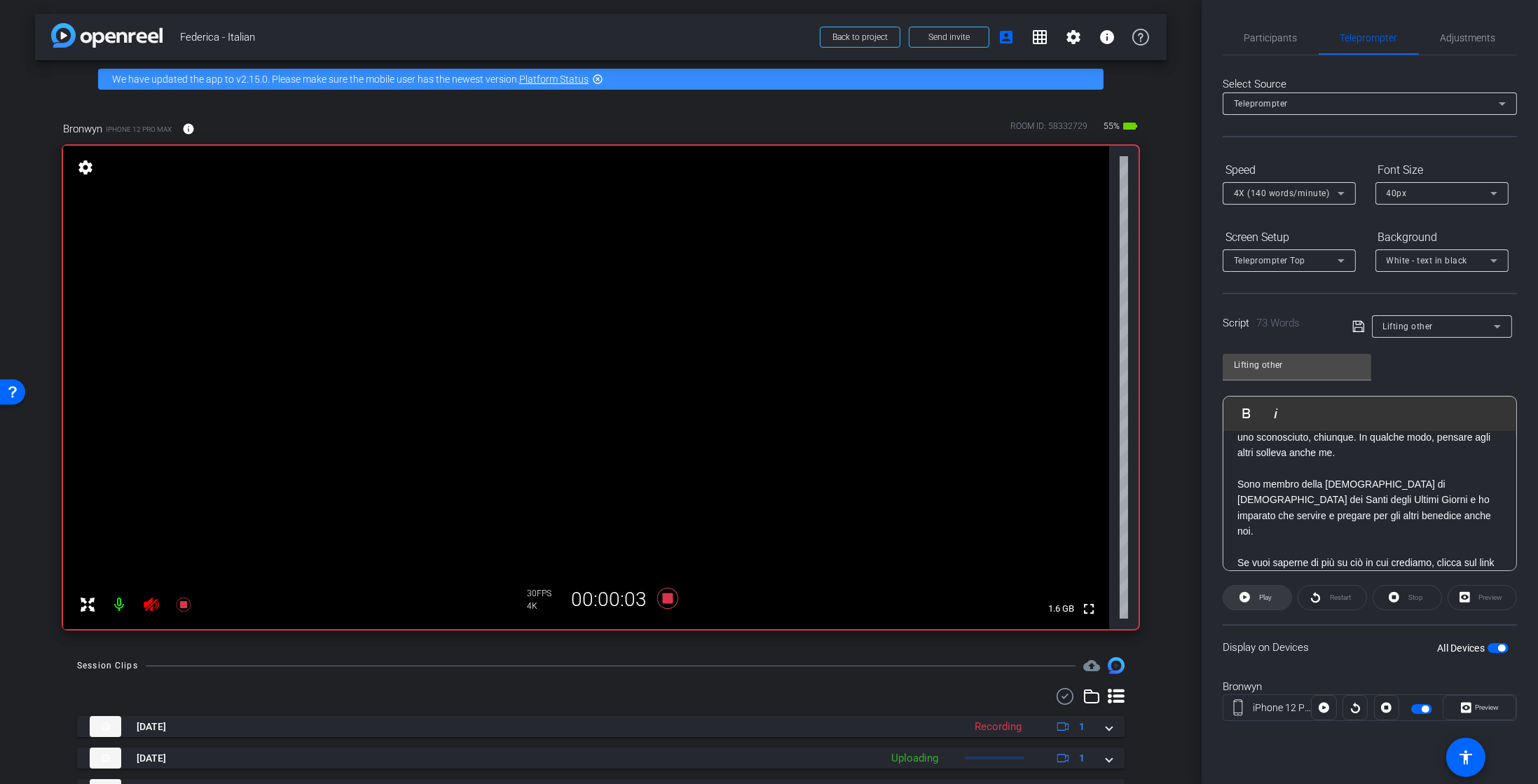
click at [1261, 601] on span "Play" at bounding box center [1264, 597] width 17 height 20
click at [1488, 711] on span "Preview" at bounding box center [1485, 708] width 27 height 20
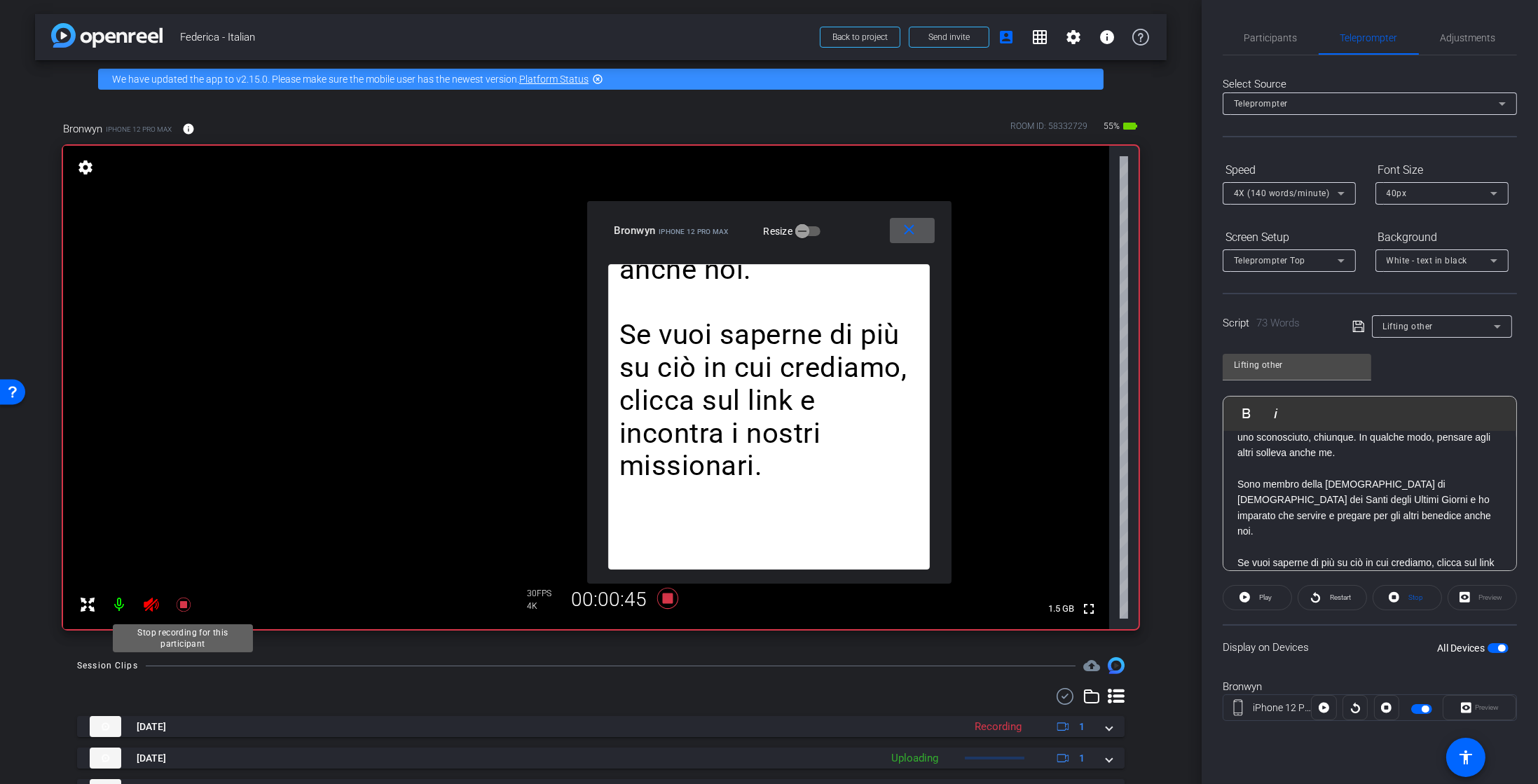
click at [189, 606] on icon at bounding box center [183, 605] width 17 height 17
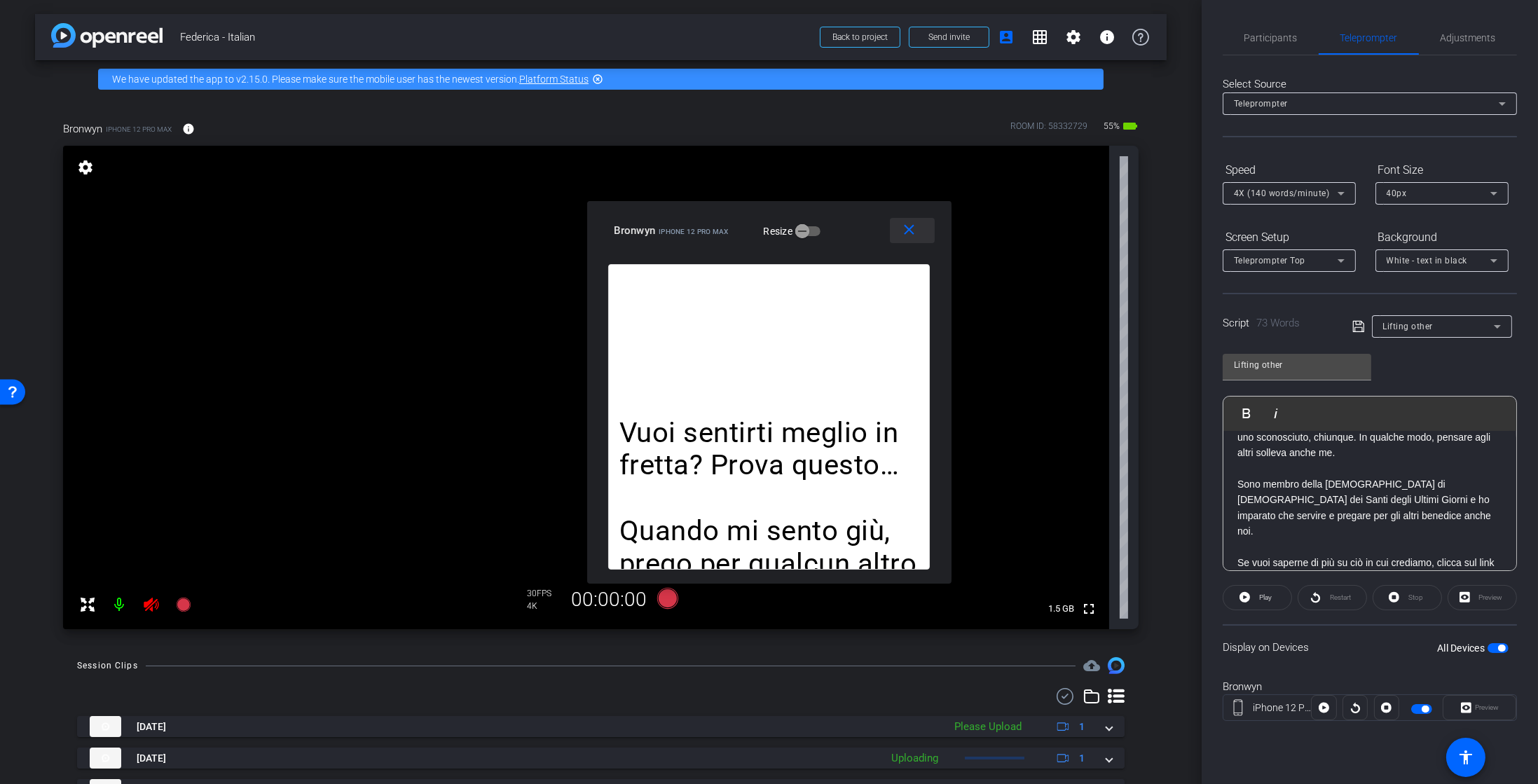
click at [911, 230] on mat-icon "close" at bounding box center [909, 230] width 17 height 17
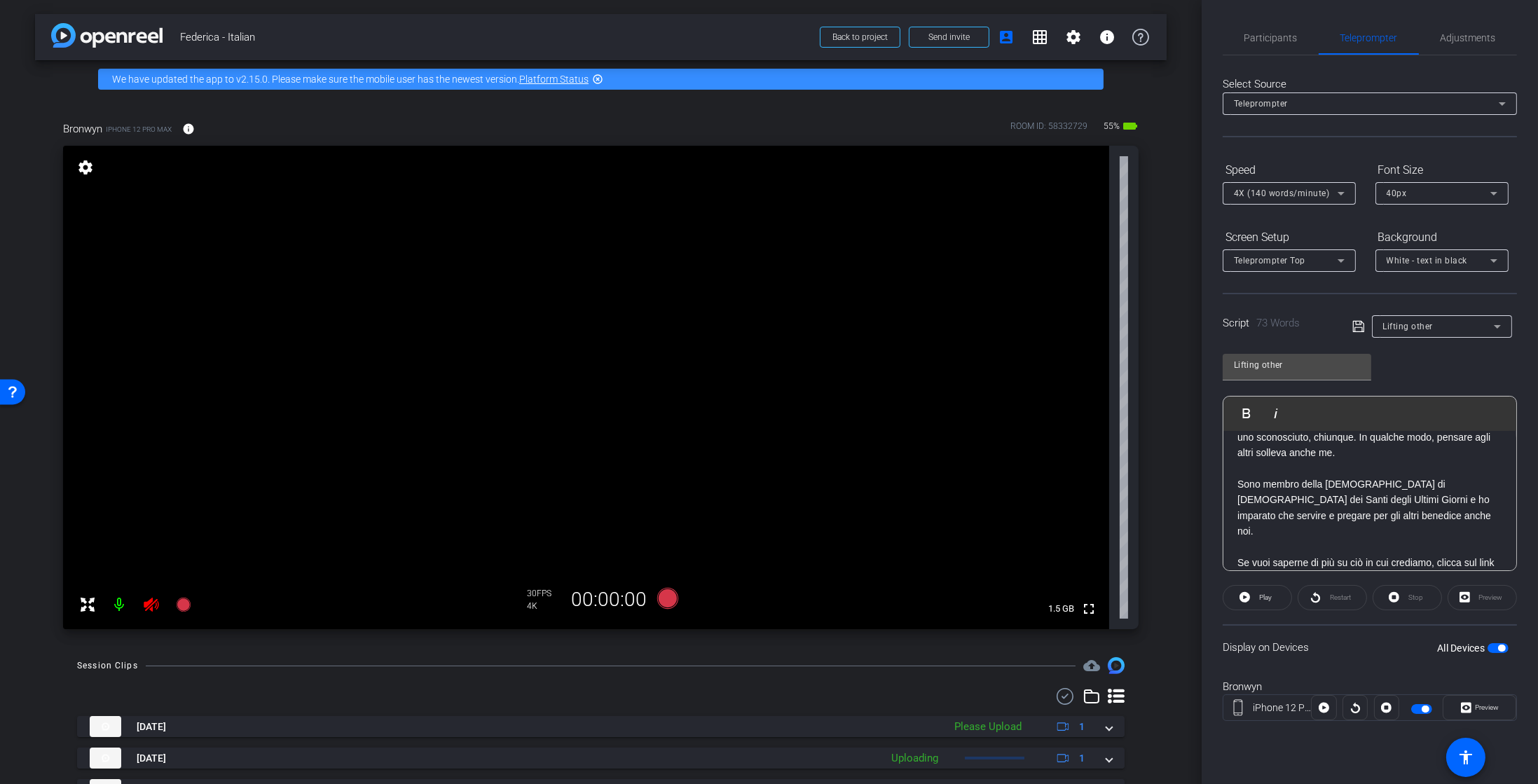
scroll to position [232, 0]
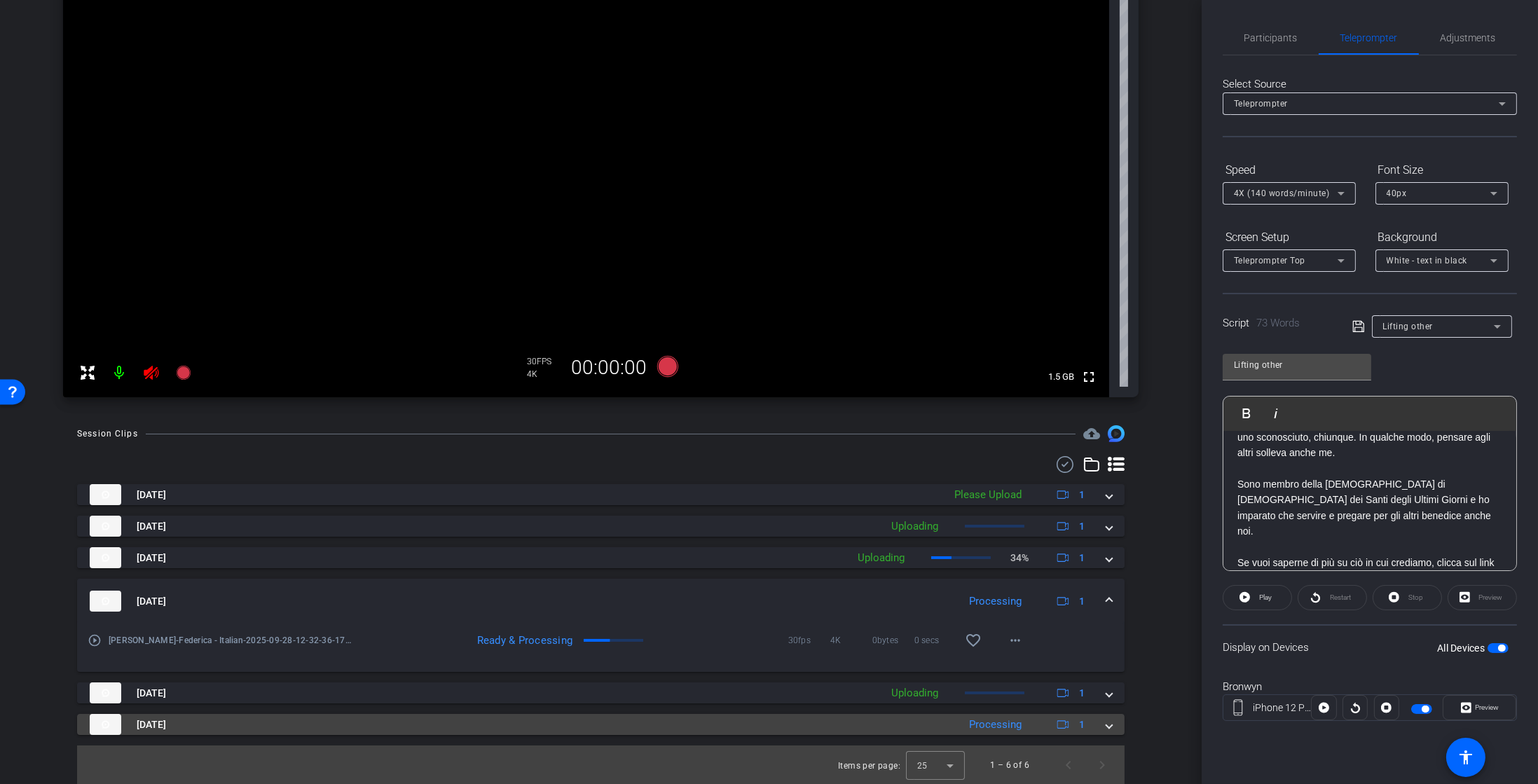
click at [340, 716] on mat-panel-title "Sep 28, 2025" at bounding box center [521, 724] width 861 height 21
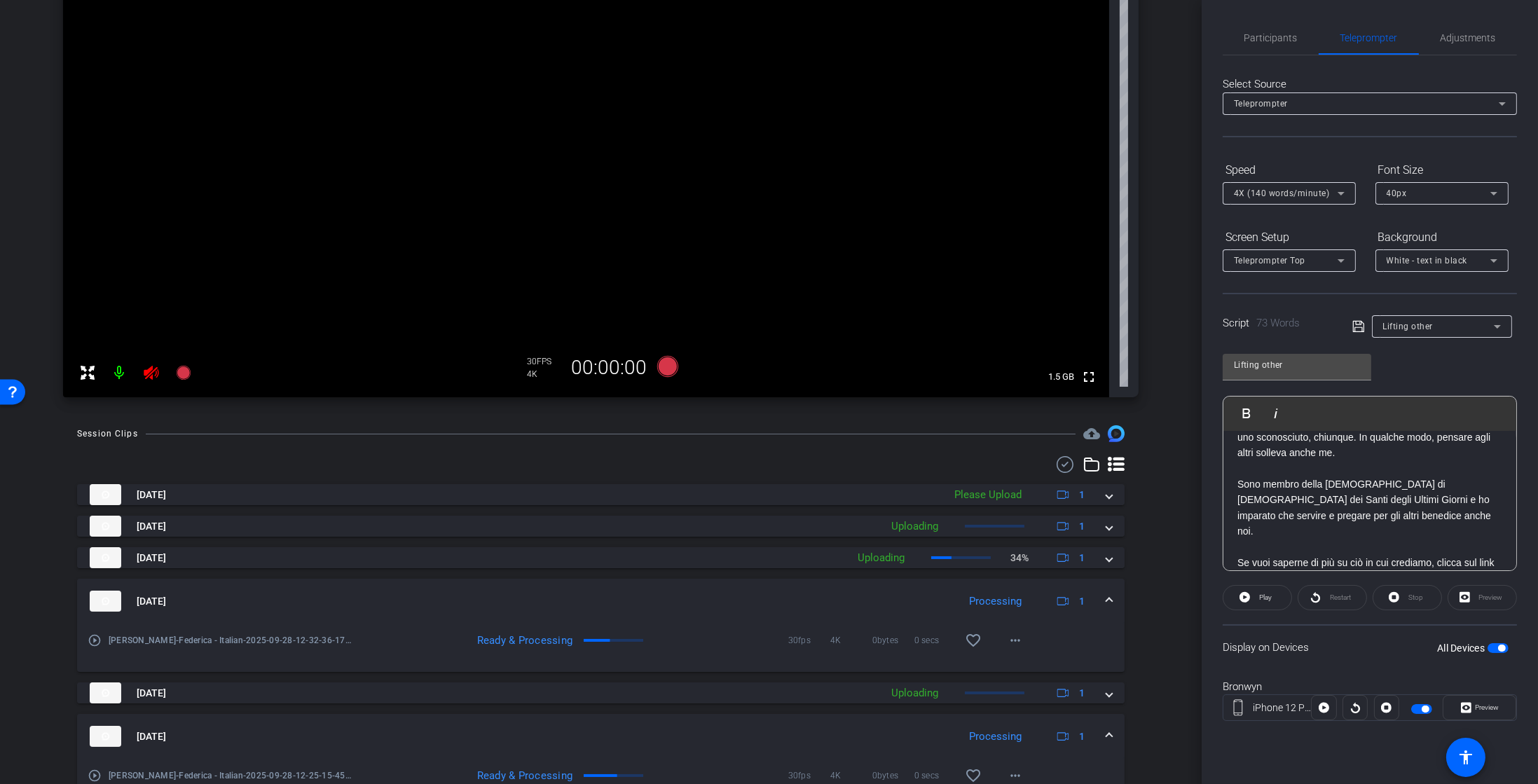
scroll to position [304, 0]
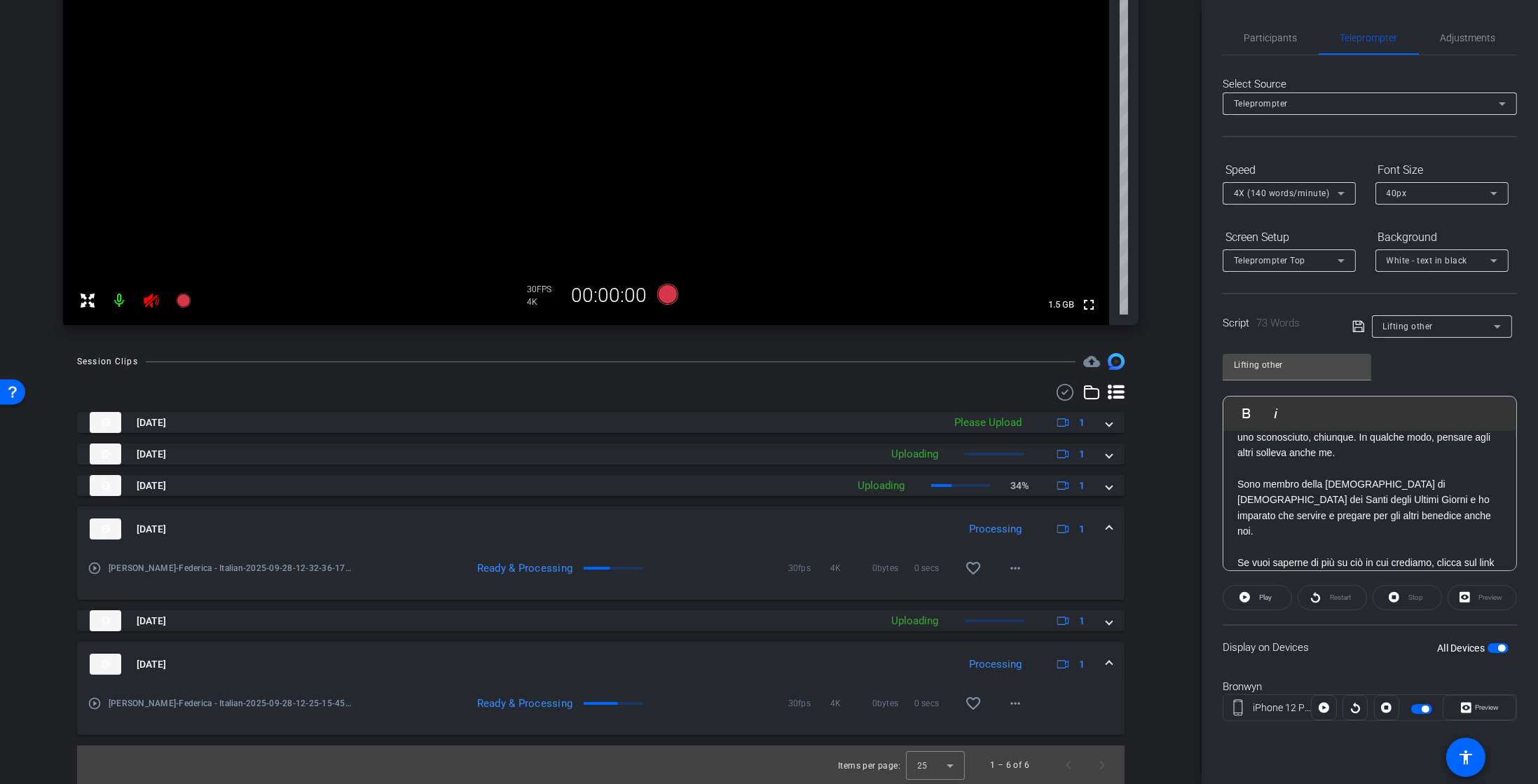
click at [98, 673] on img at bounding box center [106, 663] width 31 height 21
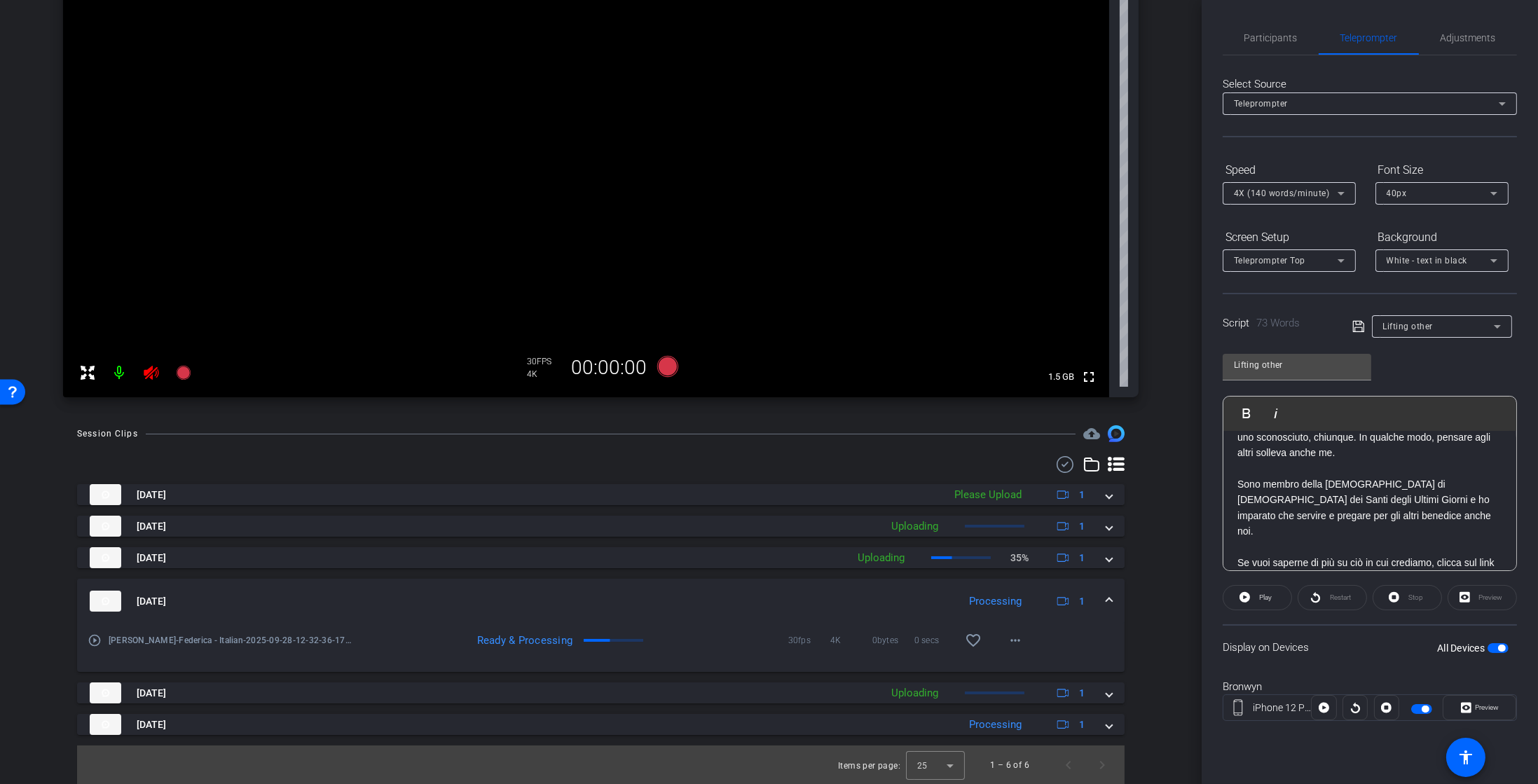
scroll to position [232, 0]
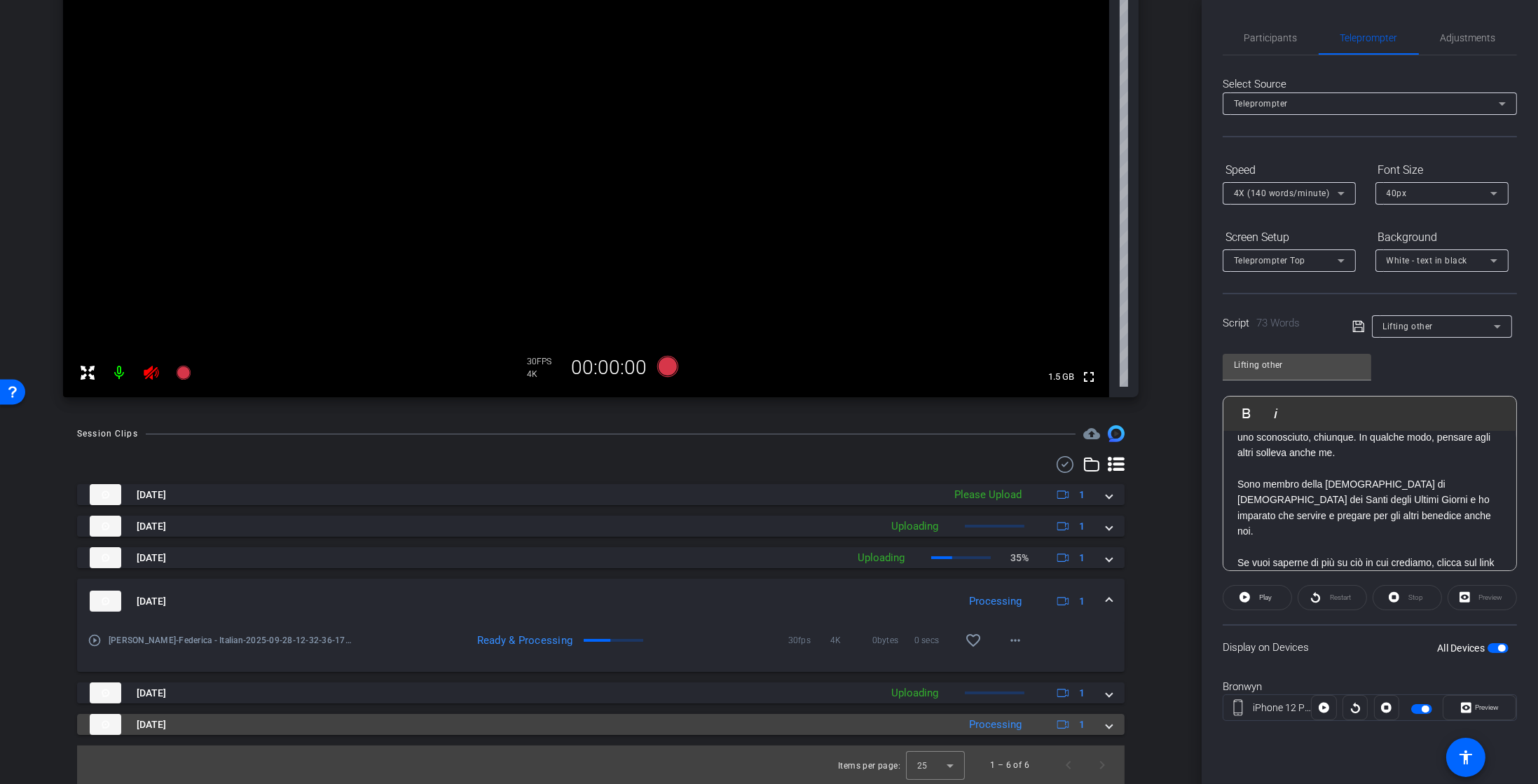
click at [155, 724] on span "Sep 28, 2025" at bounding box center [151, 725] width 30 height 15
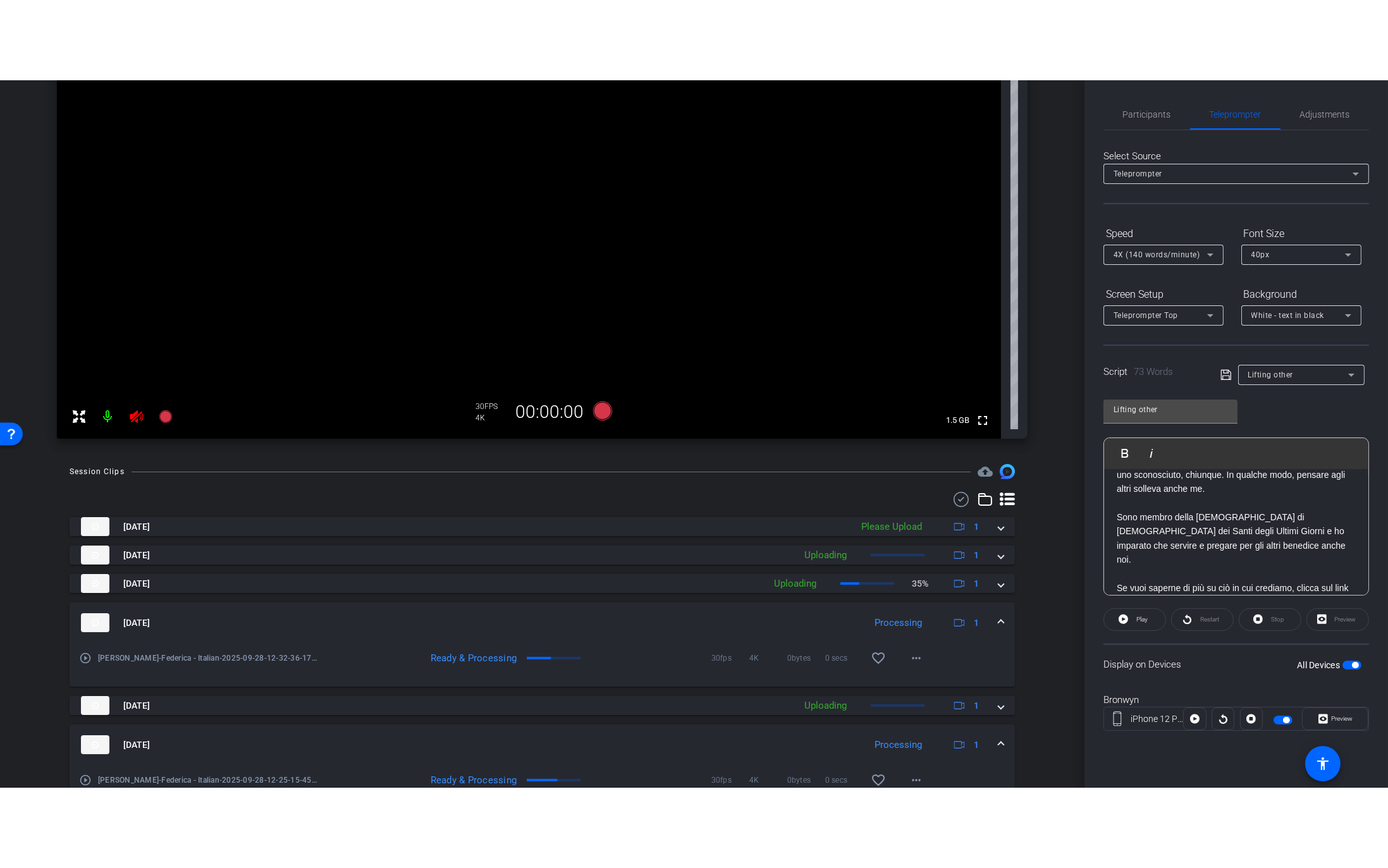
scroll to position [274, 0]
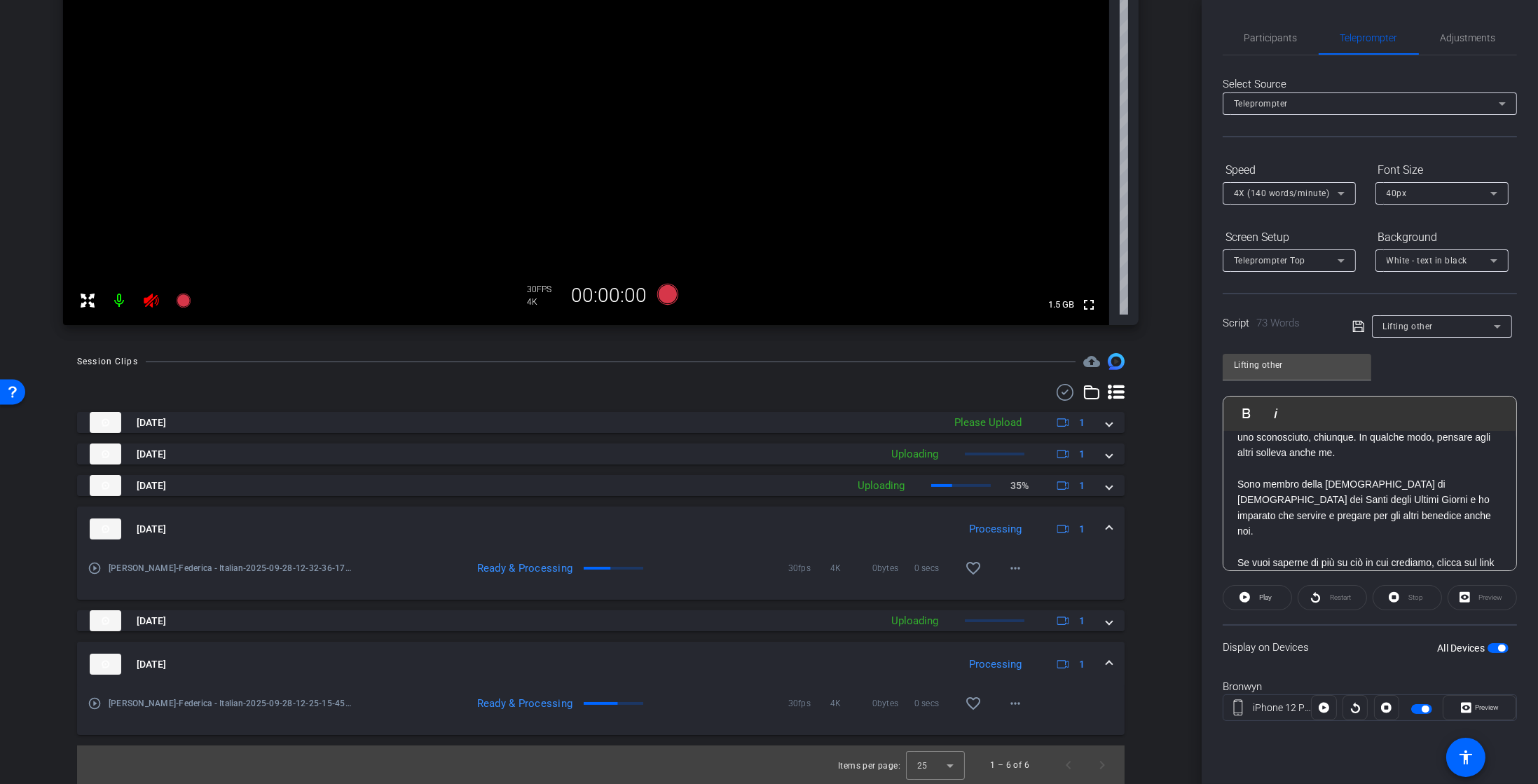
click at [90, 706] on mat-icon "play_circle_outline" at bounding box center [94, 703] width 14 height 14
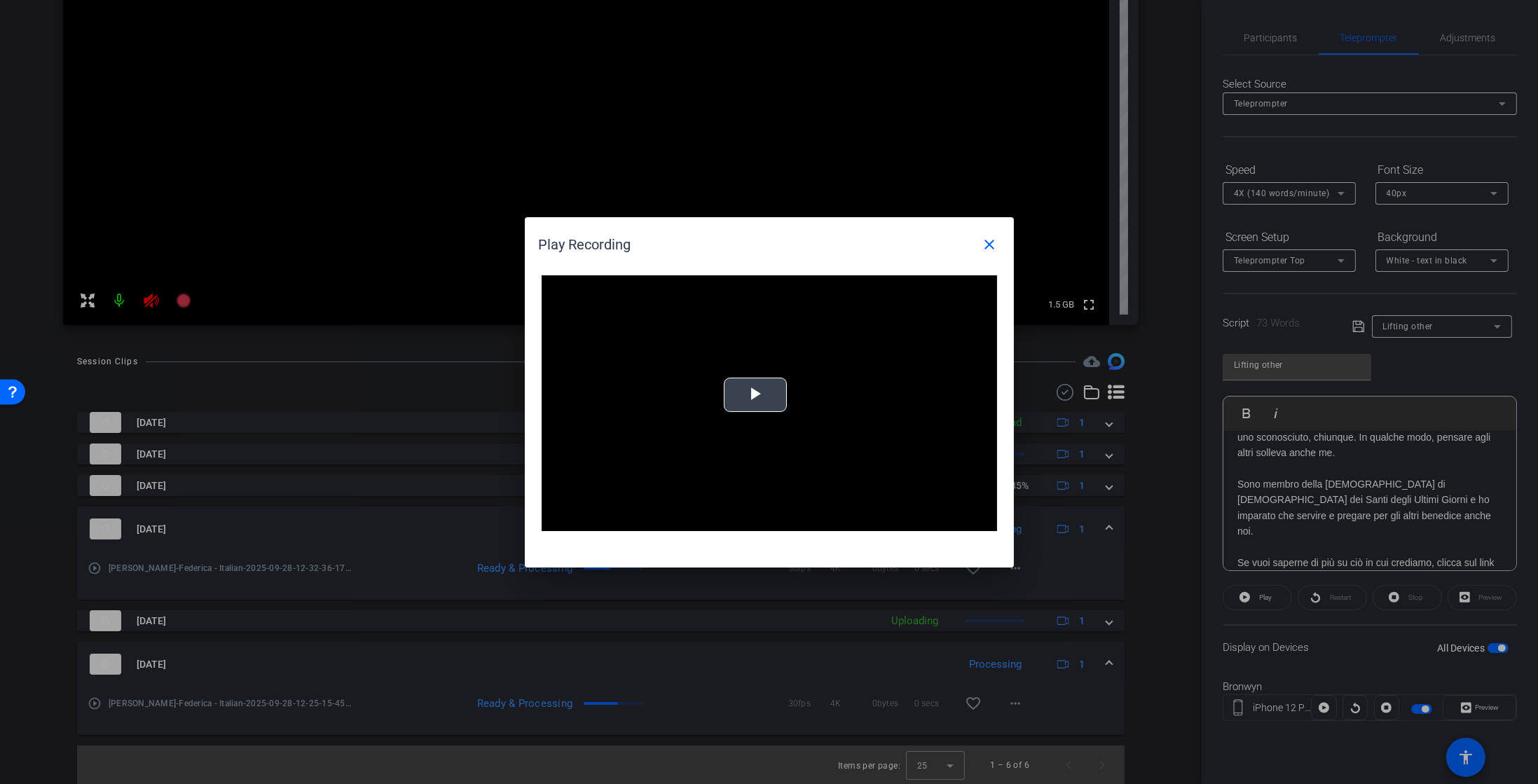
click at [755, 394] on span "Video Player" at bounding box center [755, 394] width 0 height 0
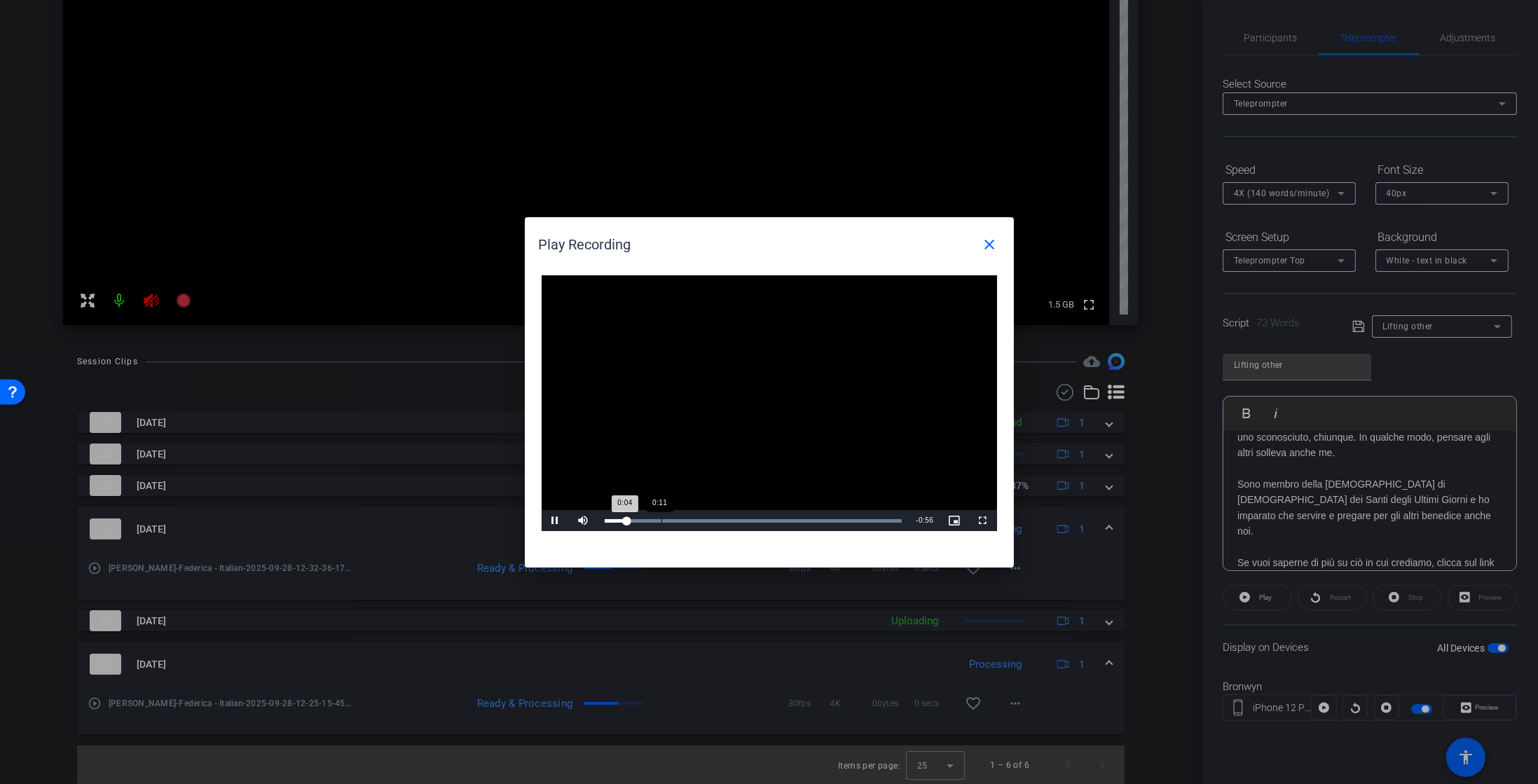
click at [659, 520] on div "Loaded : 100.00% 0:11 0:04" at bounding box center [754, 520] width 298 height 3
click at [558, 520] on span "Video Player" at bounding box center [556, 520] width 28 height 0
click at [122, 303] on div at bounding box center [769, 392] width 1538 height 784
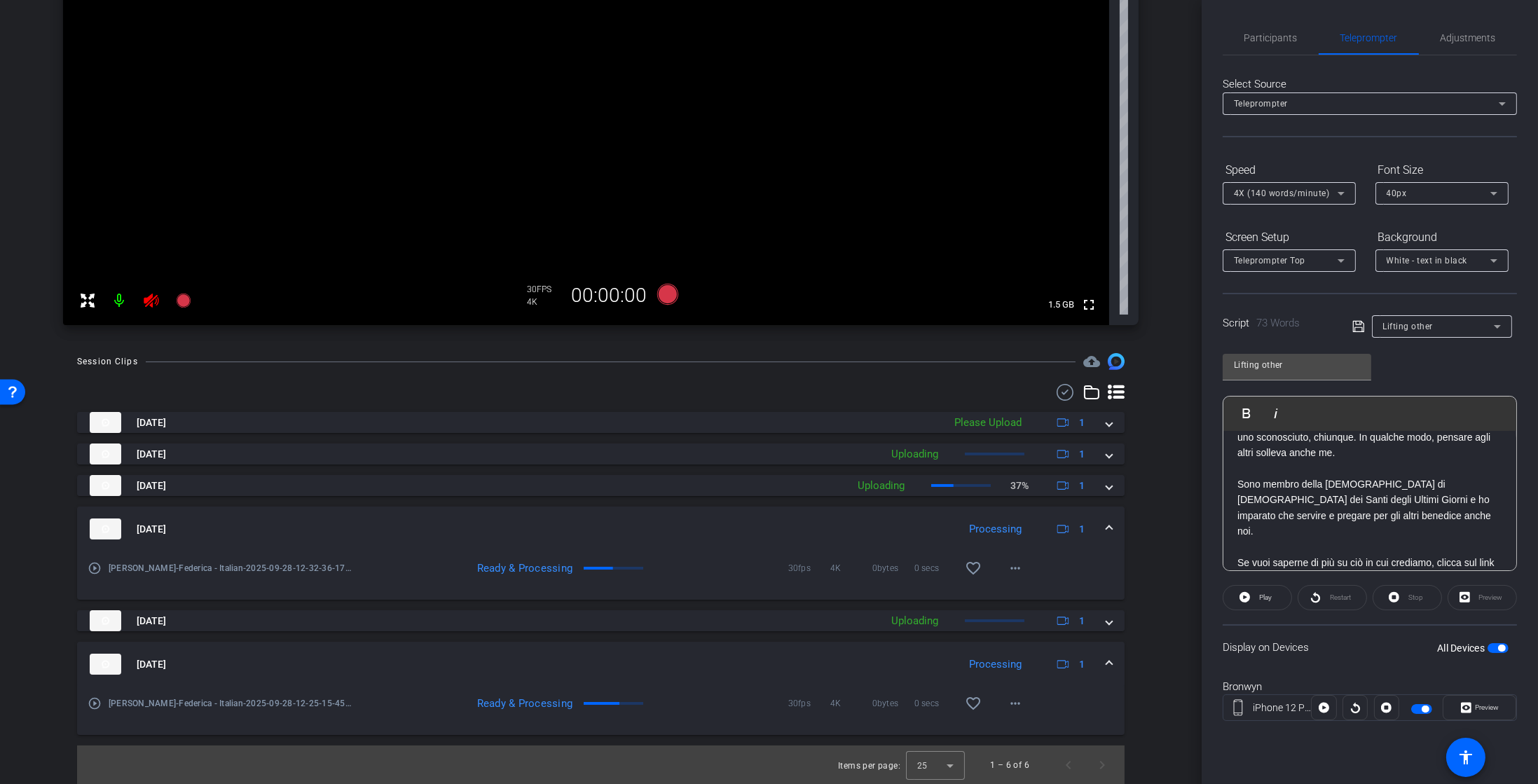
click at [121, 295] on mat-icon at bounding box center [120, 301] width 28 height 28
click at [91, 717] on div "play_circle_outline Bronwyn-Federica - Italian-2025-09-28-12-25-15-452-0" at bounding box center [221, 703] width 267 height 34
click at [91, 707] on mat-icon "play_circle_outline" at bounding box center [94, 703] width 14 height 14
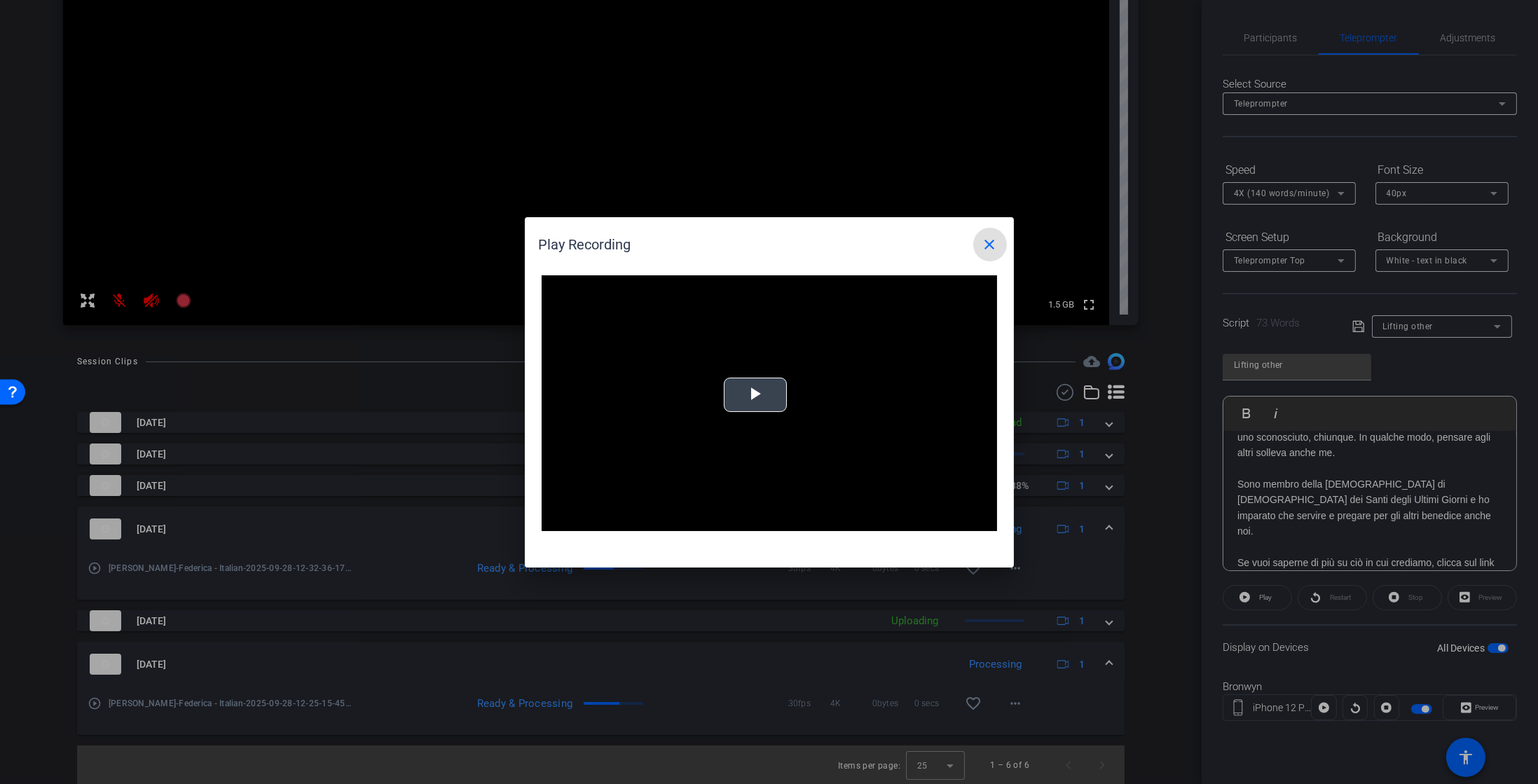
click at [755, 394] on span "Video Player" at bounding box center [755, 394] width 0 height 0
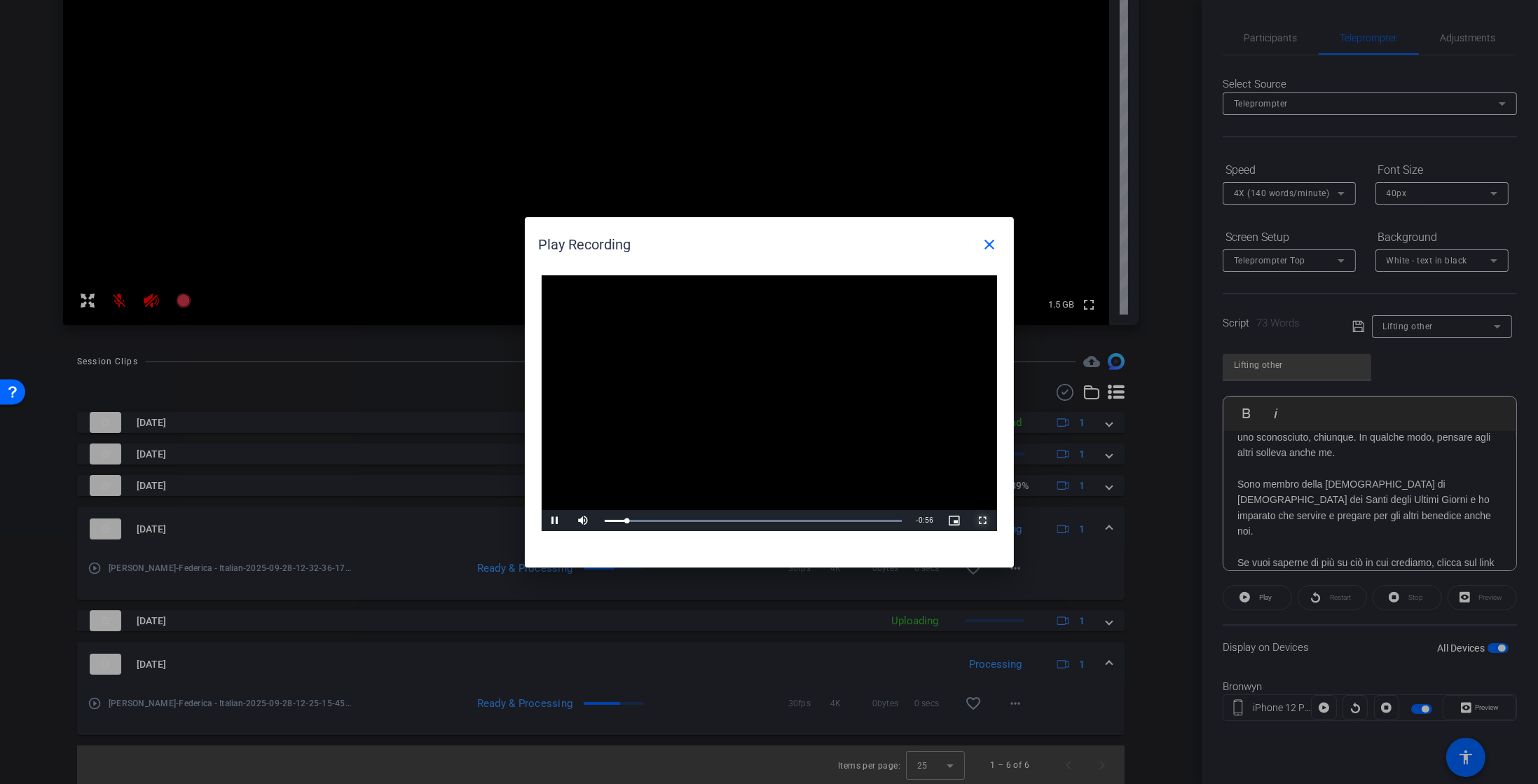
click at [980, 520] on span "Video Player" at bounding box center [983, 520] width 28 height 0
click at [998, 249] on span at bounding box center [990, 245] width 34 height 34
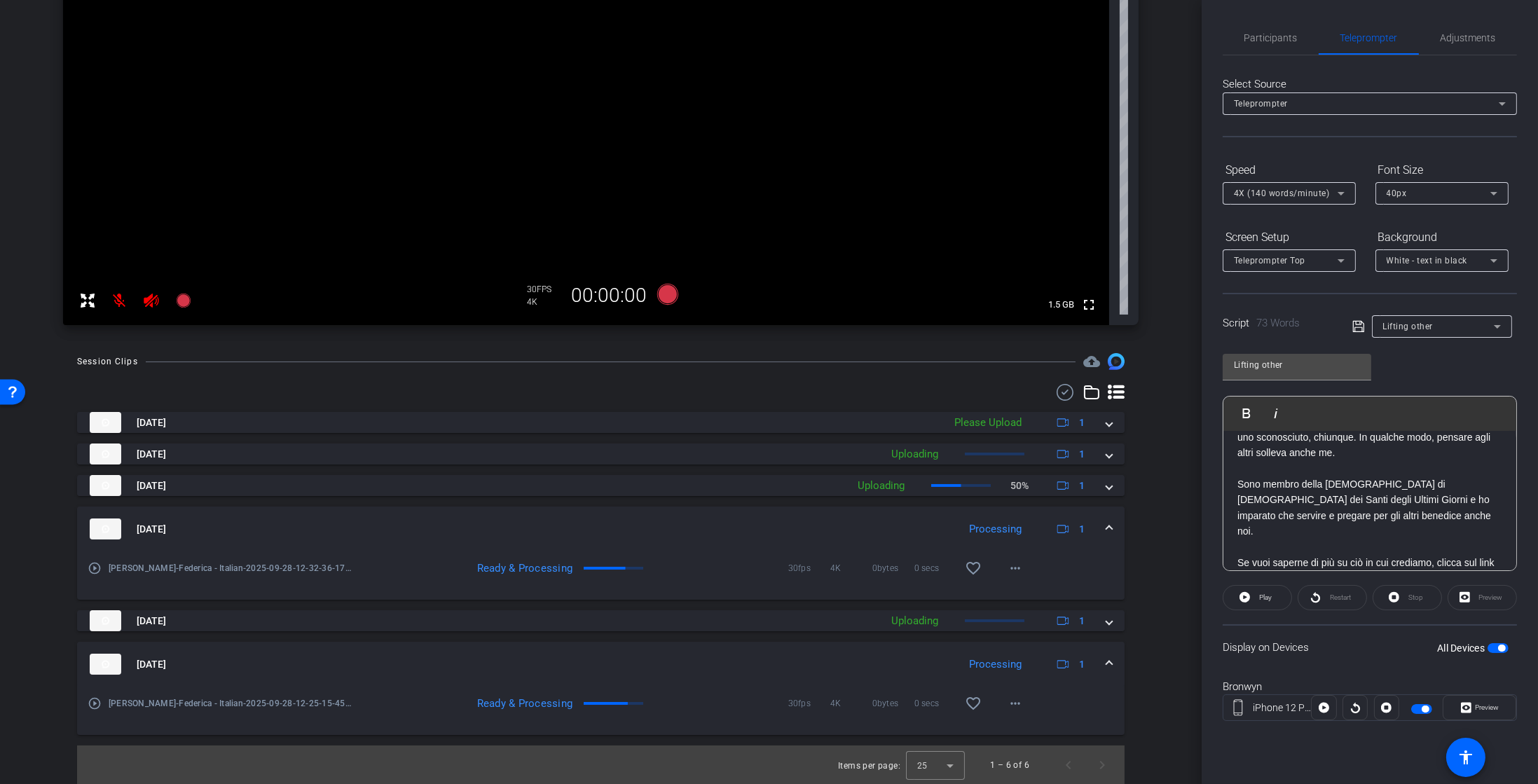
click at [86, 560] on div "play_circle_outline Bronwyn-Federica - Italian-2025-09-28-12-32-36-178-0 Ready …" at bounding box center [601, 575] width 1048 height 49
click at [97, 577] on div "play_circle_outline Bronwyn-Federica - Italian-2025-09-28-12-32-36-178-0" at bounding box center [221, 568] width 267 height 34
click at [93, 568] on mat-icon "play_circle_outline" at bounding box center [94, 568] width 14 height 14
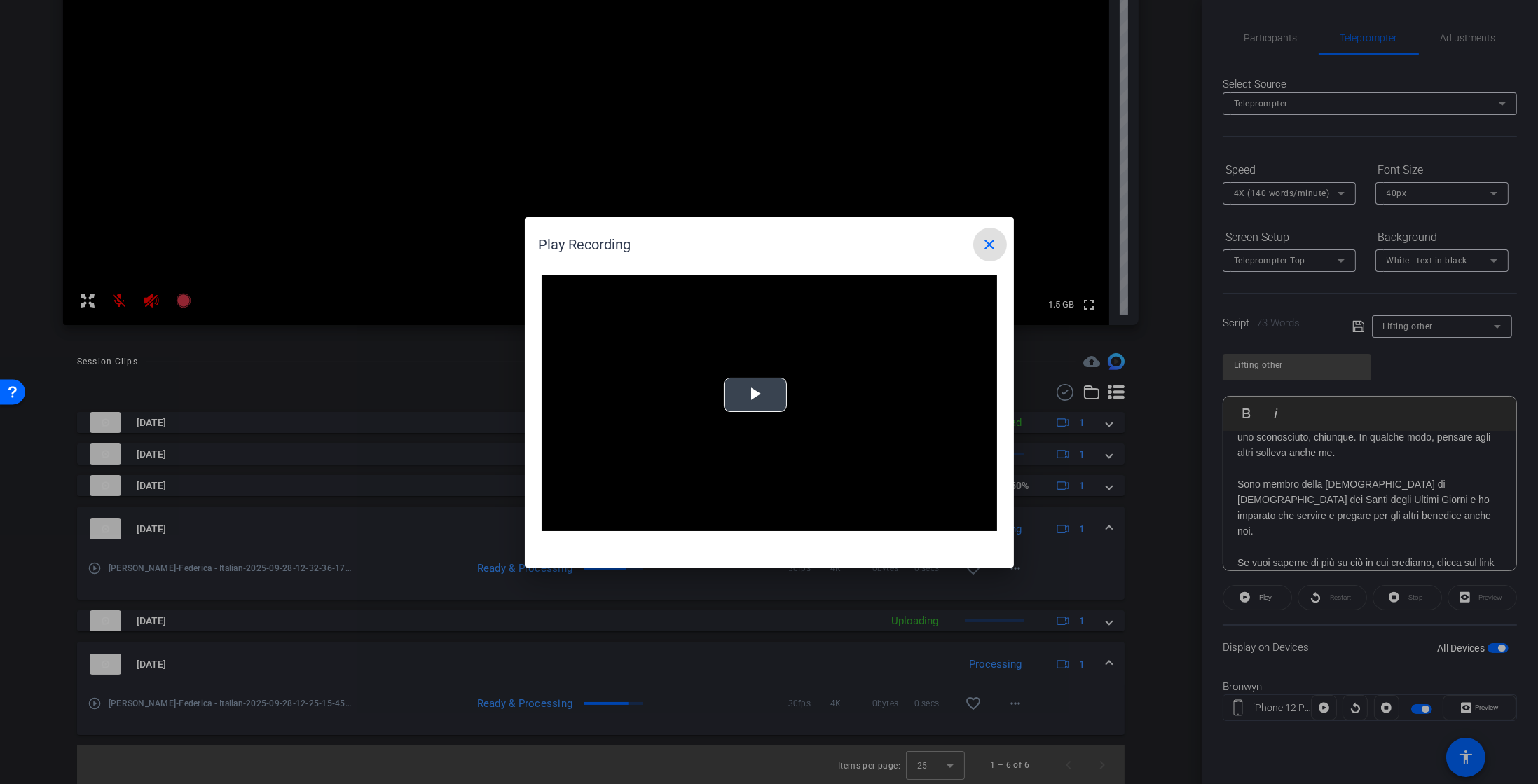
click at [755, 394] on span "Video Player" at bounding box center [755, 394] width 0 height 0
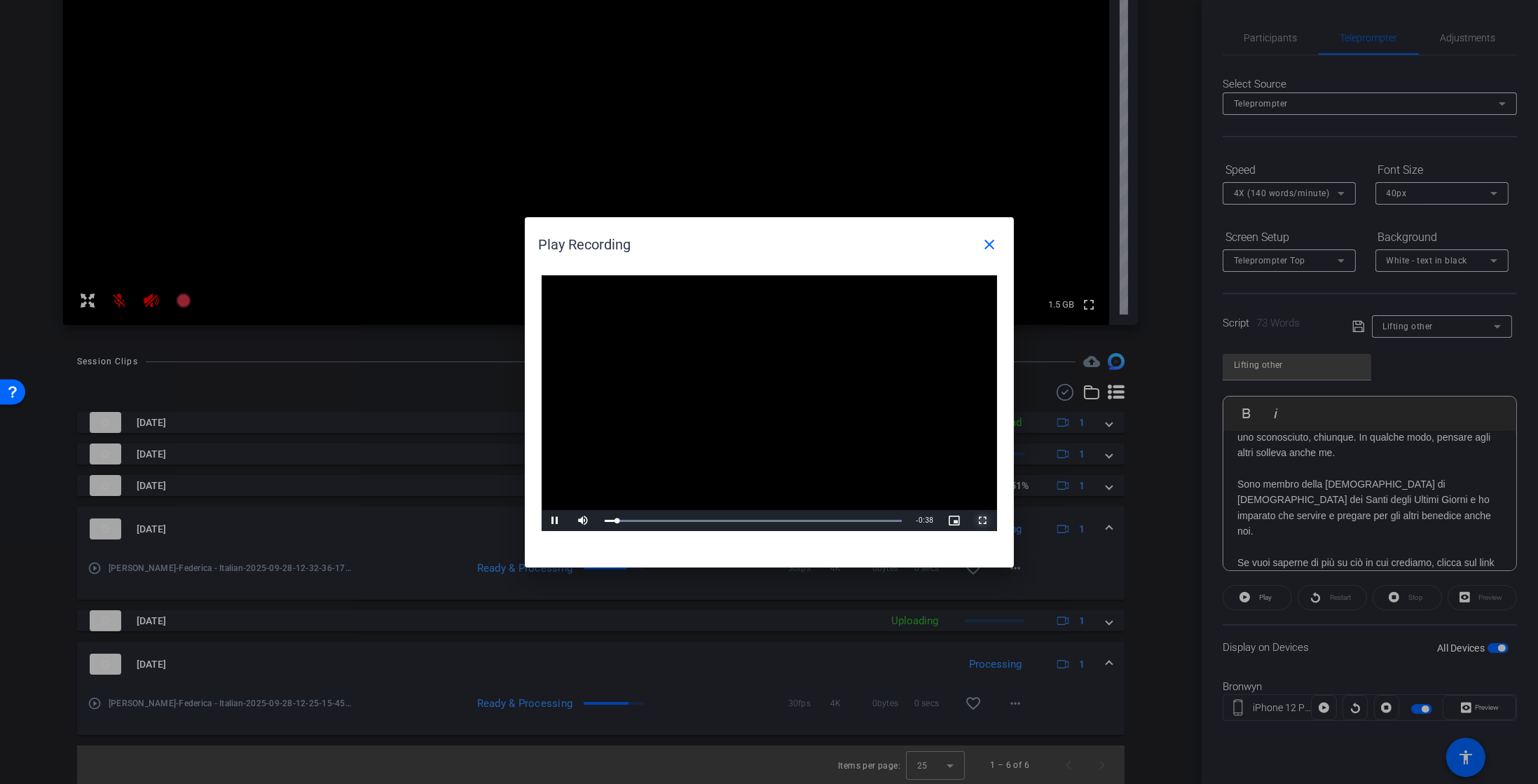
click at [984, 520] on span "Video Player" at bounding box center [983, 520] width 28 height 0
click at [998, 244] on span at bounding box center [990, 245] width 34 height 34
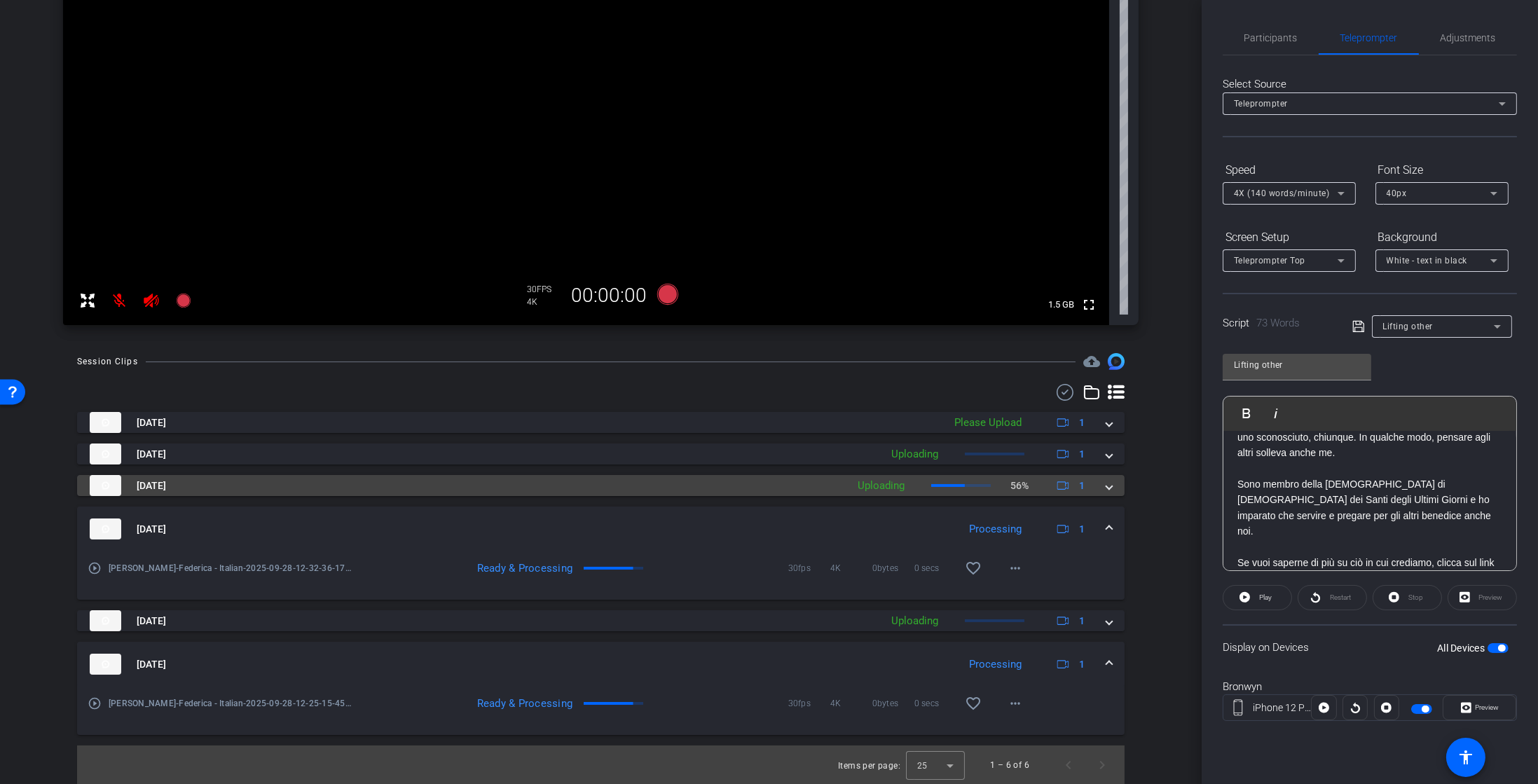
click at [166, 484] on span "Sep 28, 2025" at bounding box center [151, 486] width 30 height 15
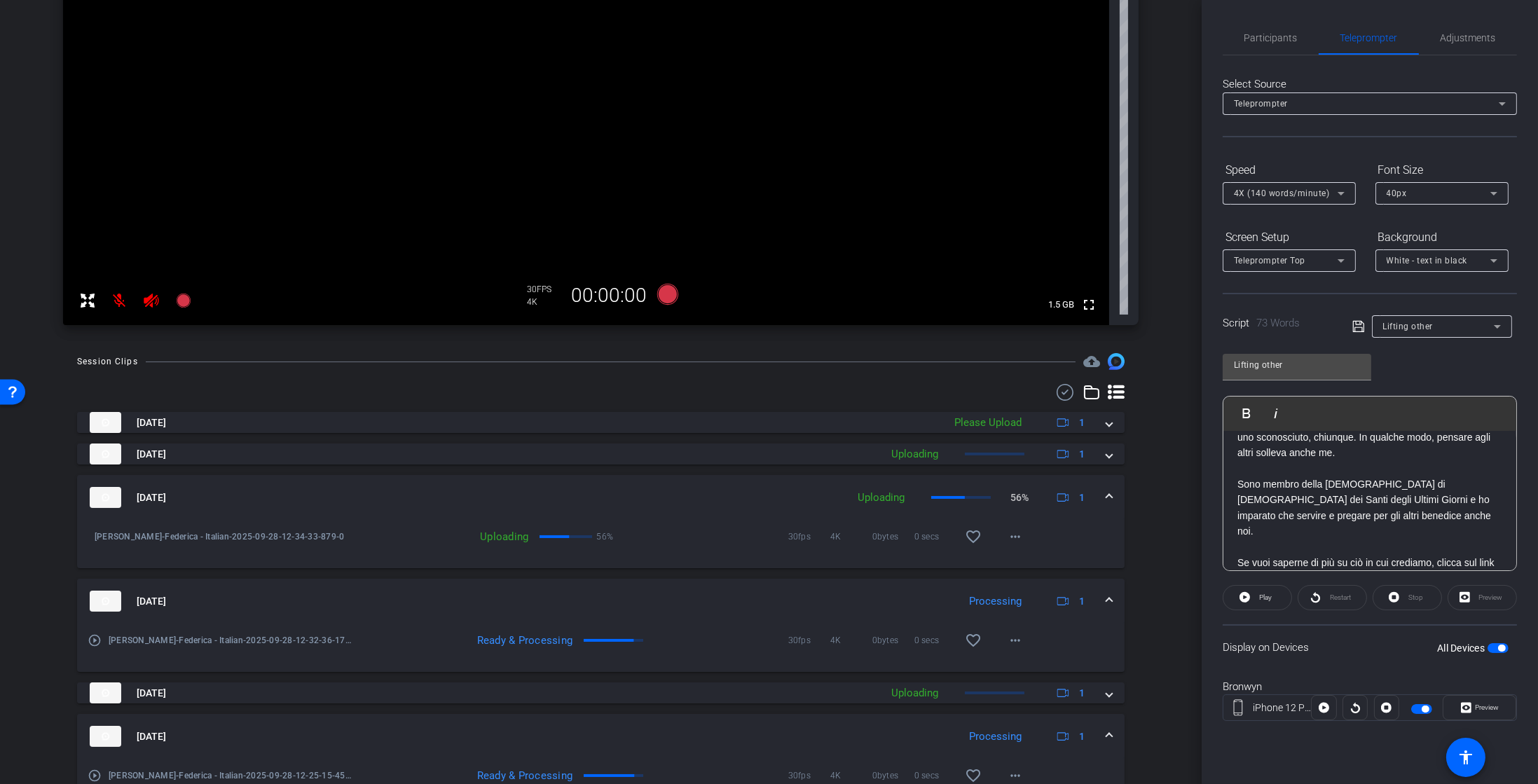
scroll to position [376, 0]
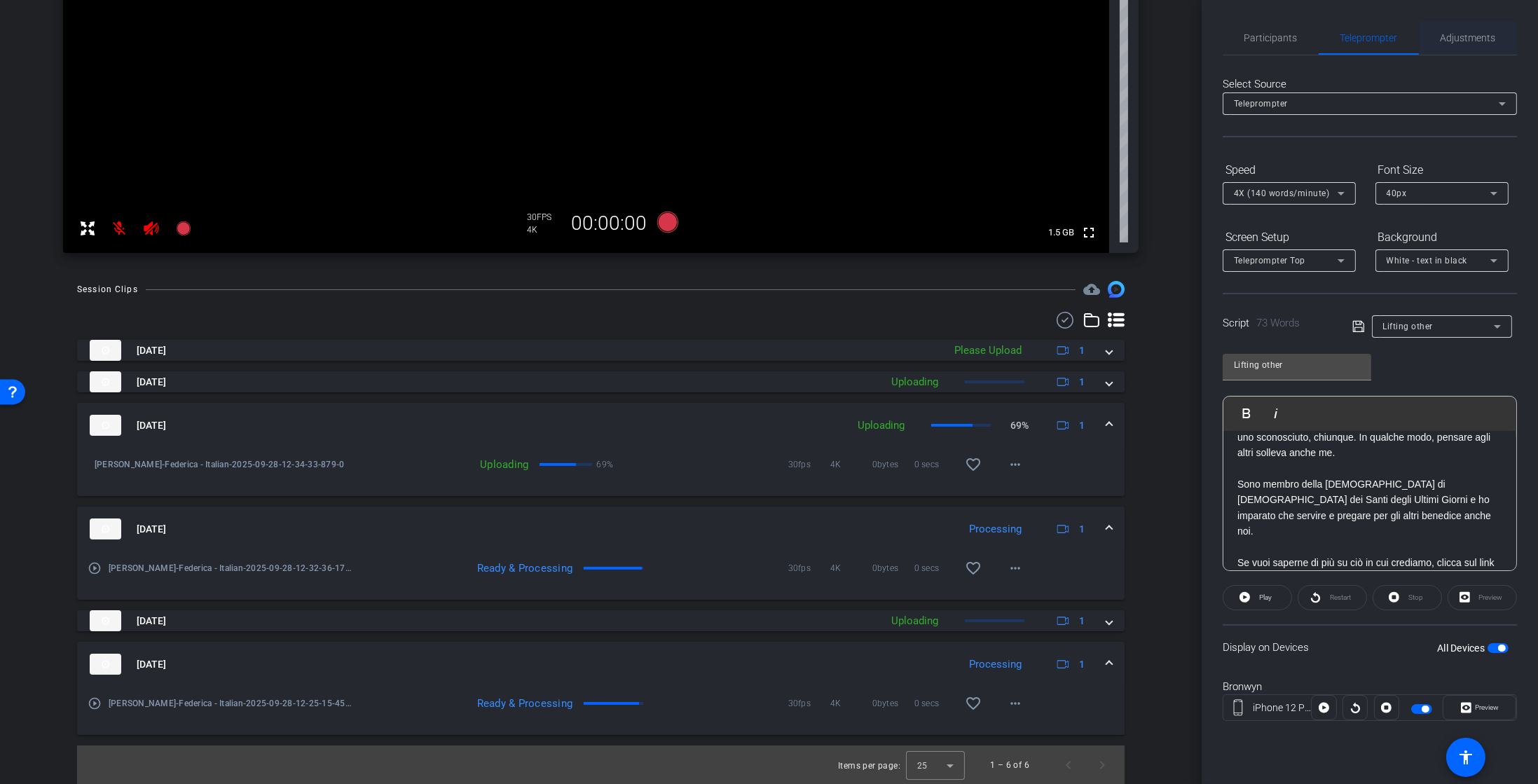
click at [1457, 42] on span "Adjustments" at bounding box center [1469, 38] width 55 height 10
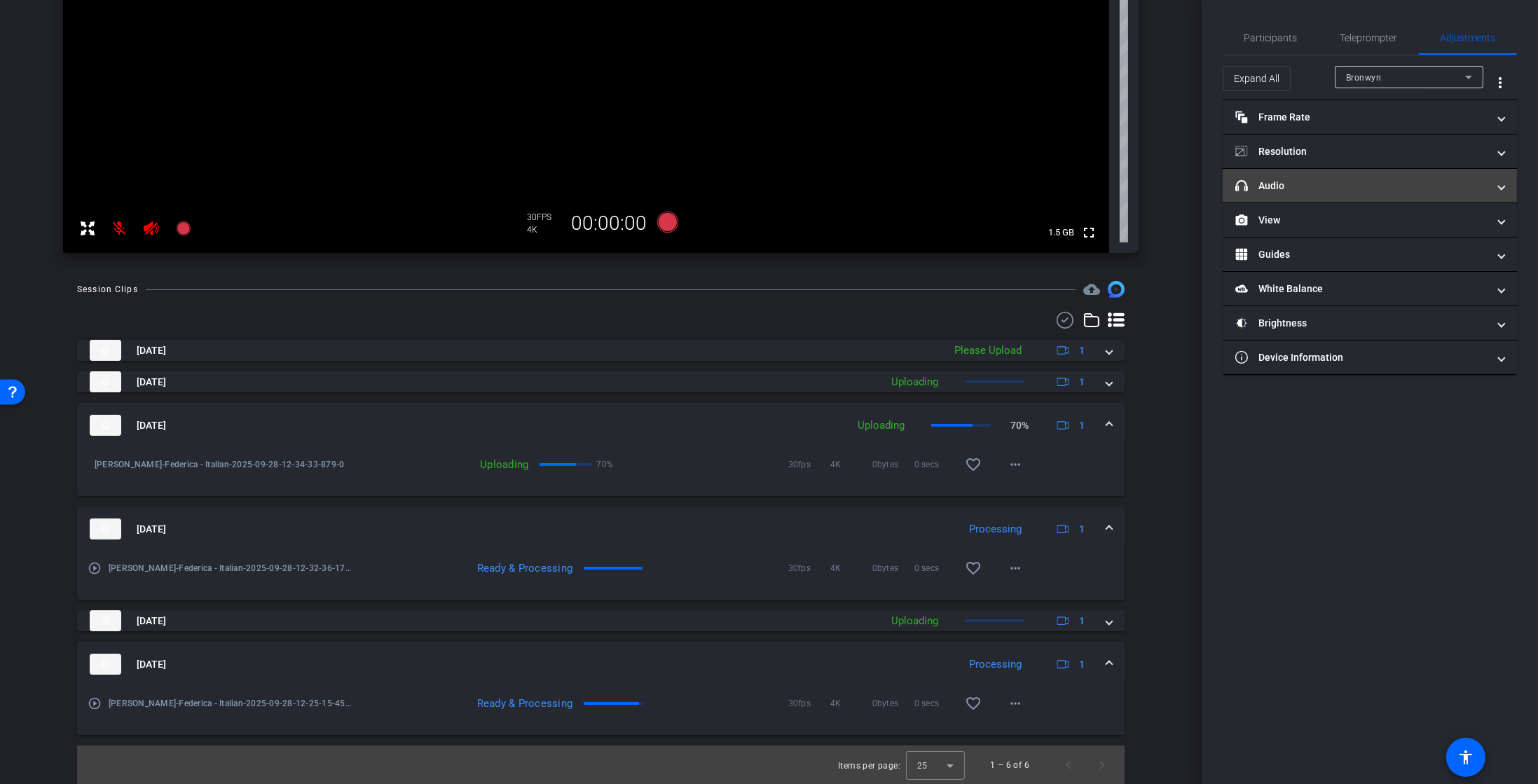
click at [1324, 202] on mat-expansion-panel-header "headphone icon Audio" at bounding box center [1370, 185] width 294 height 34
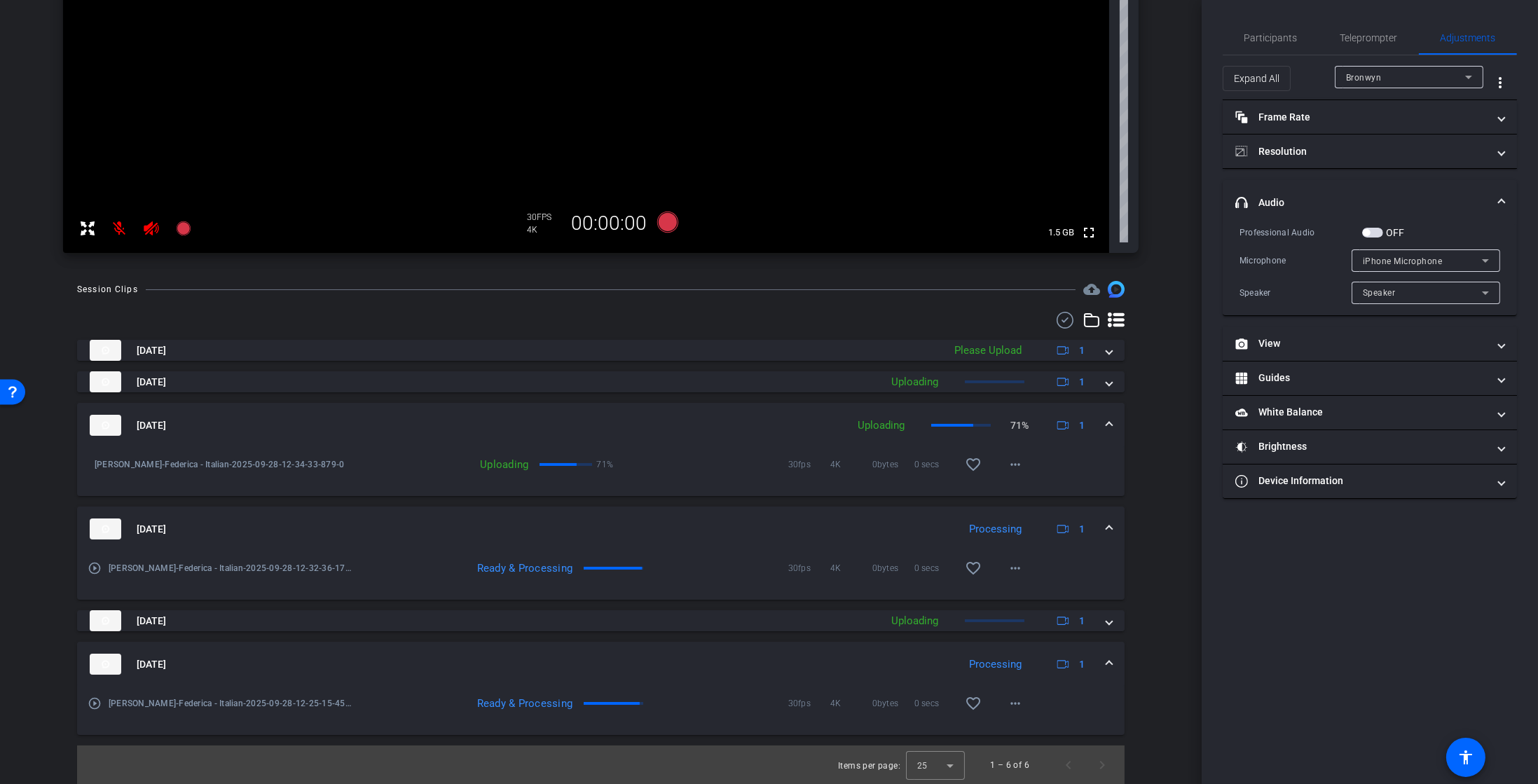
click at [1395, 260] on span "iPhone Microphone" at bounding box center [1402, 261] width 80 height 10
click at [1395, 260] on div at bounding box center [769, 392] width 1538 height 784
click at [1372, 228] on span "button" at bounding box center [1373, 233] width 21 height 10
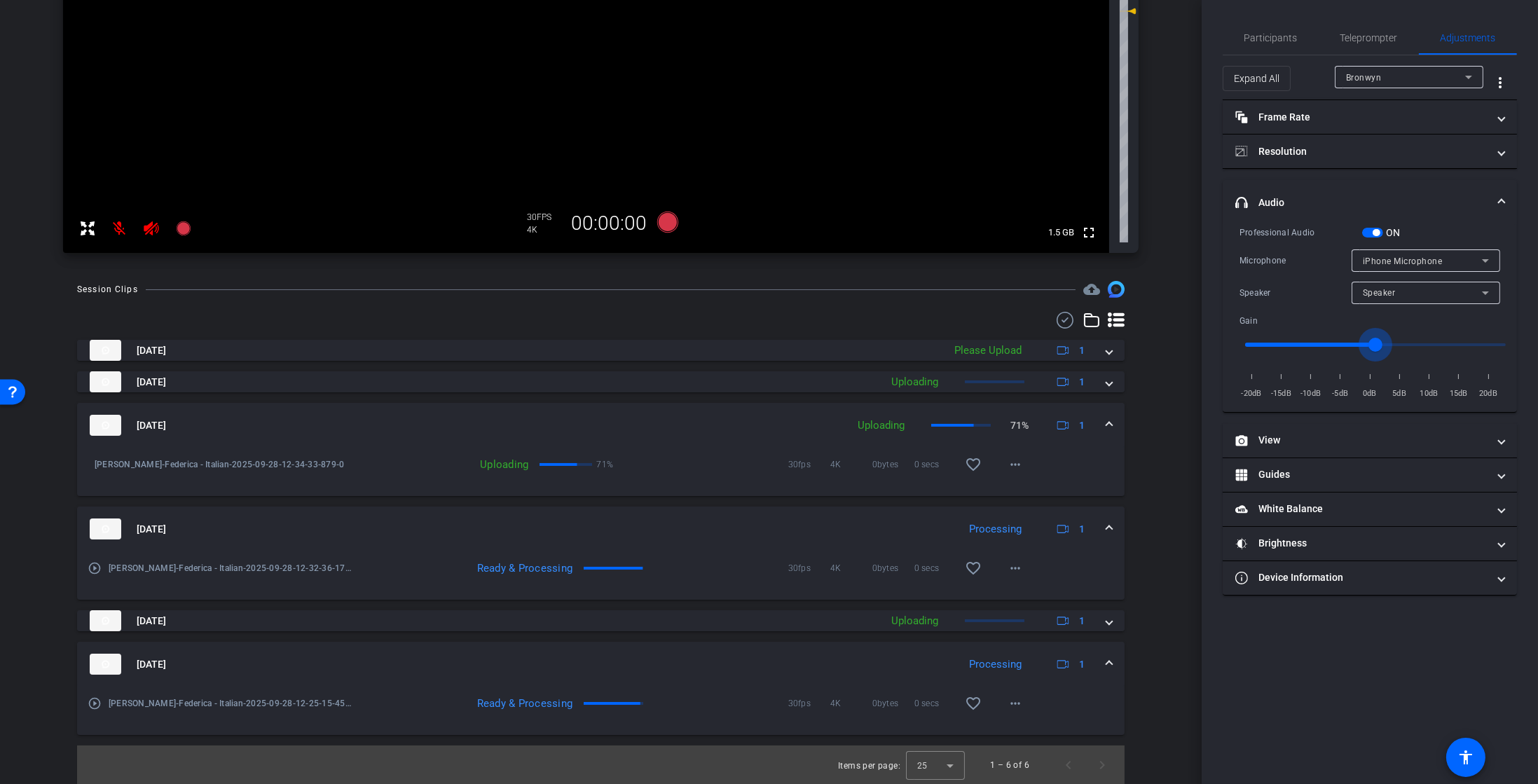
click at [1372, 349] on input "range" at bounding box center [1375, 344] width 290 height 31
click at [1381, 234] on span "button" at bounding box center [1373, 233] width 21 height 10
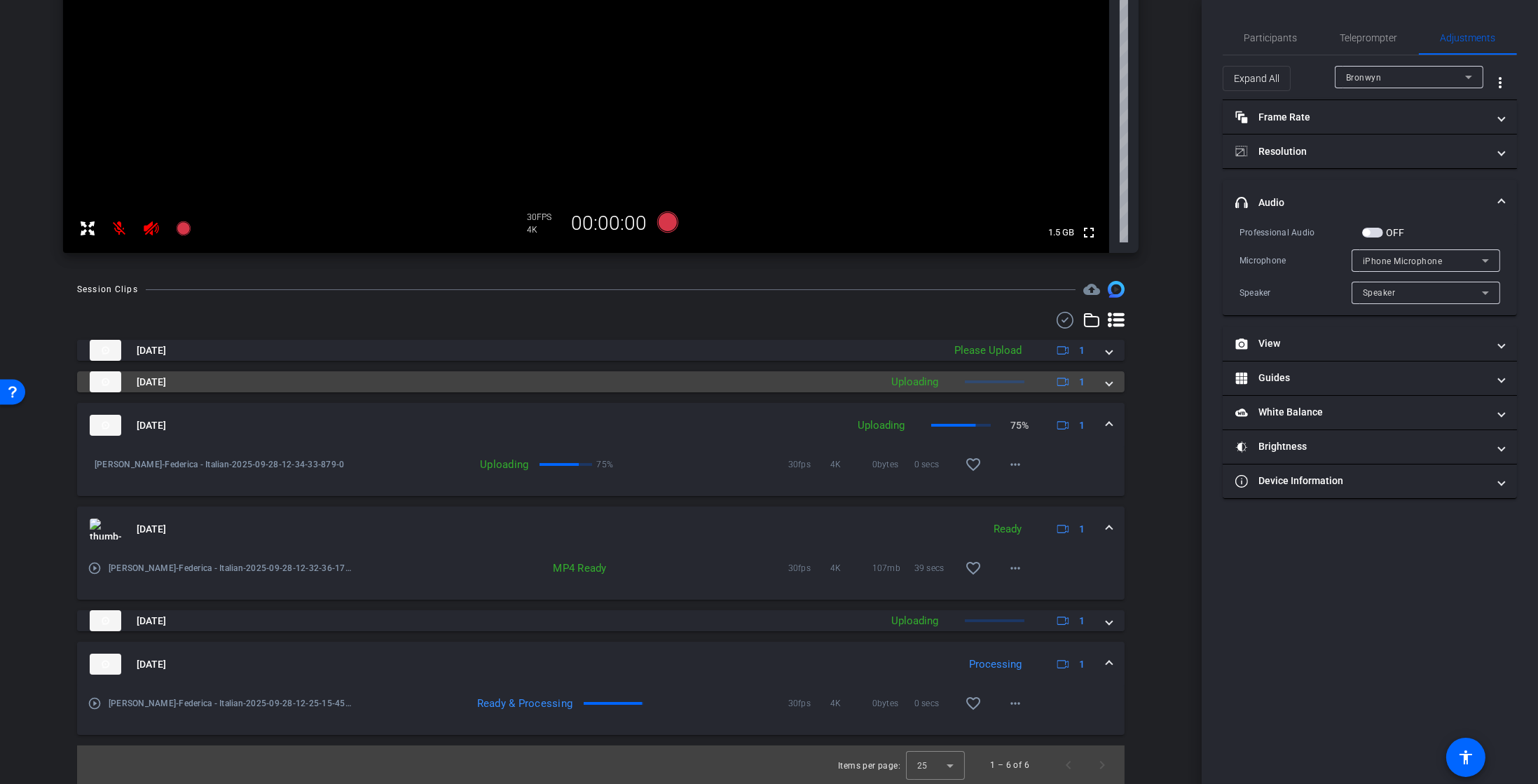
click at [148, 381] on span "Sep 28, 2025" at bounding box center [151, 382] width 30 height 15
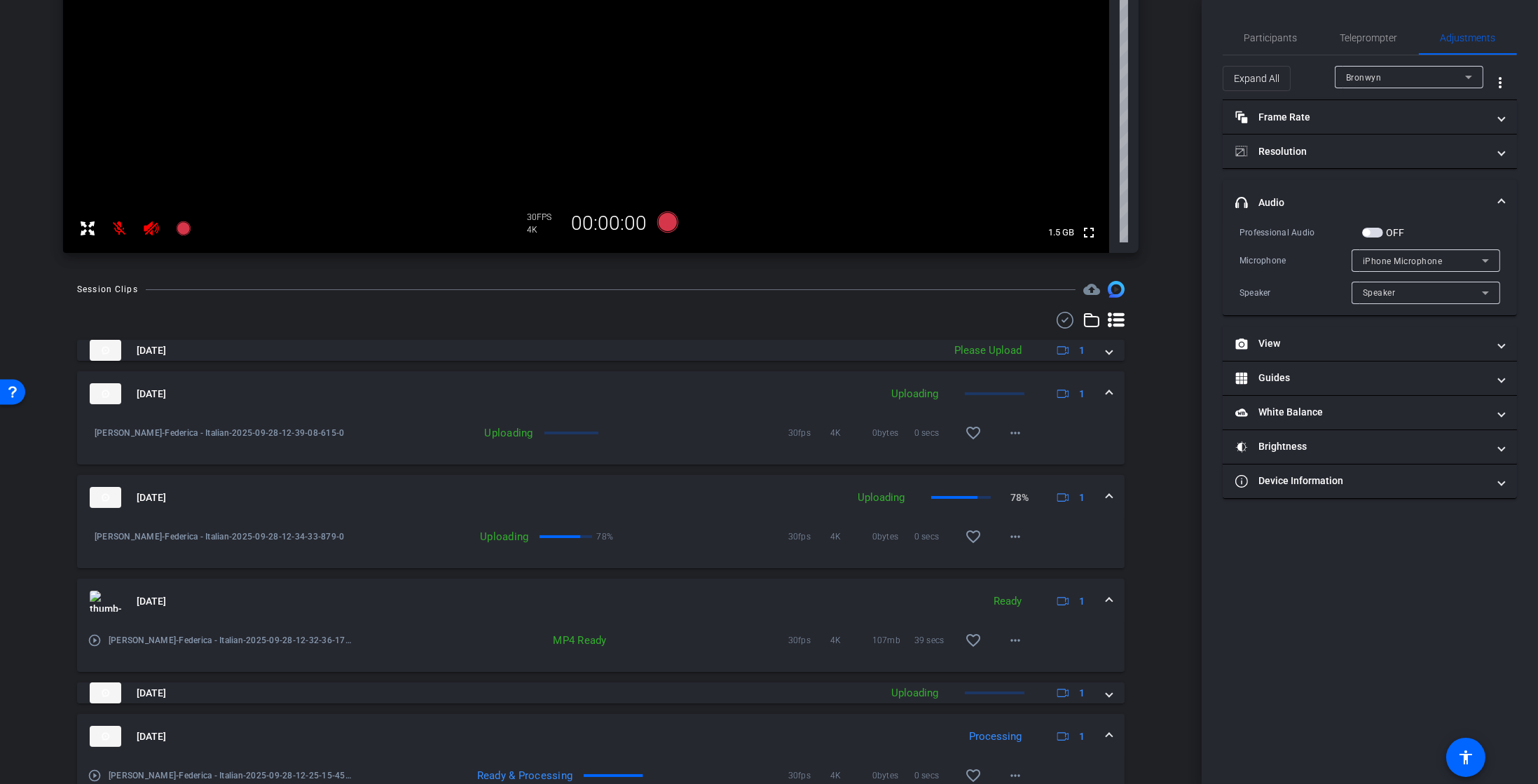
scroll to position [0, 0]
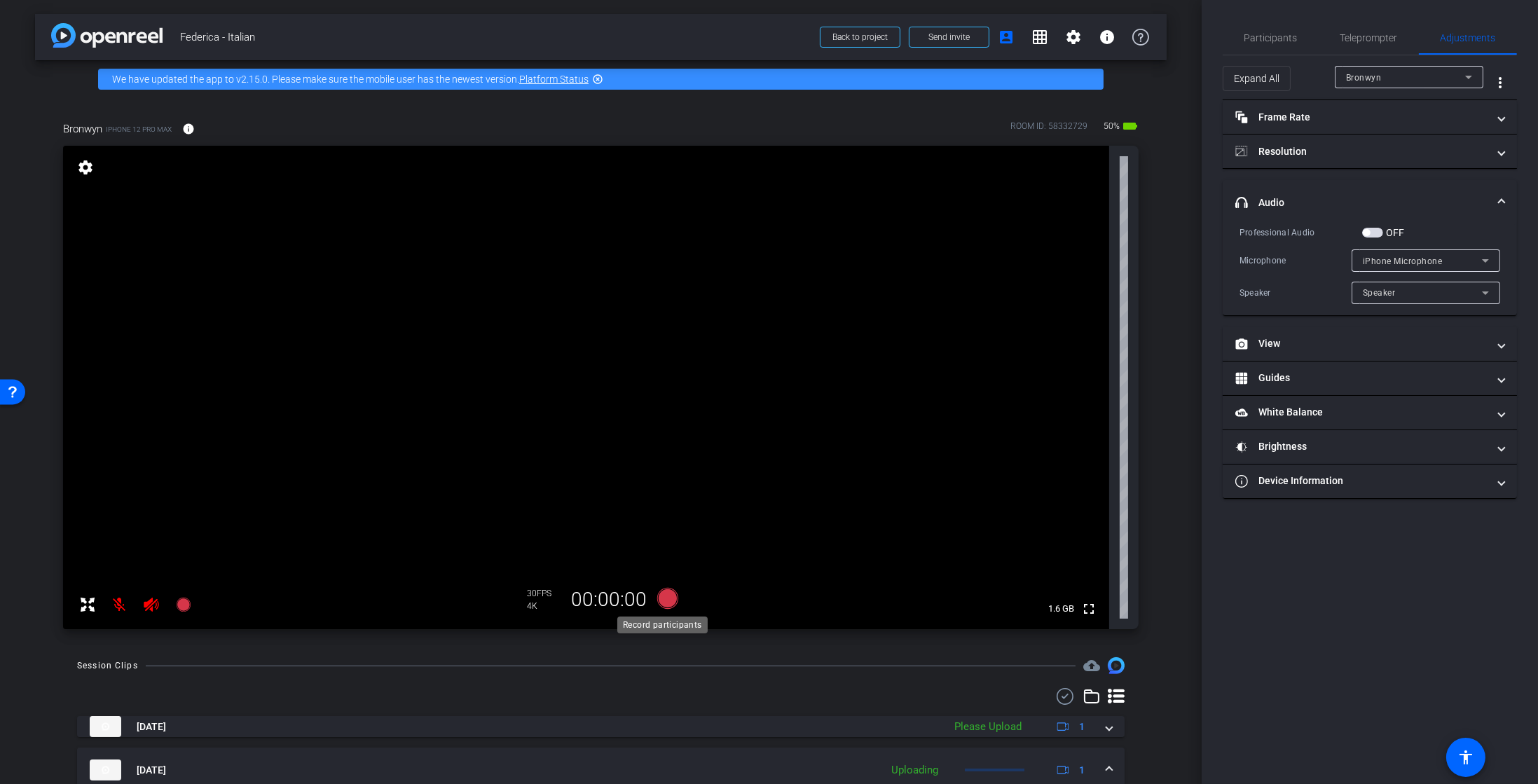
click at [666, 610] on icon at bounding box center [668, 598] width 34 height 26
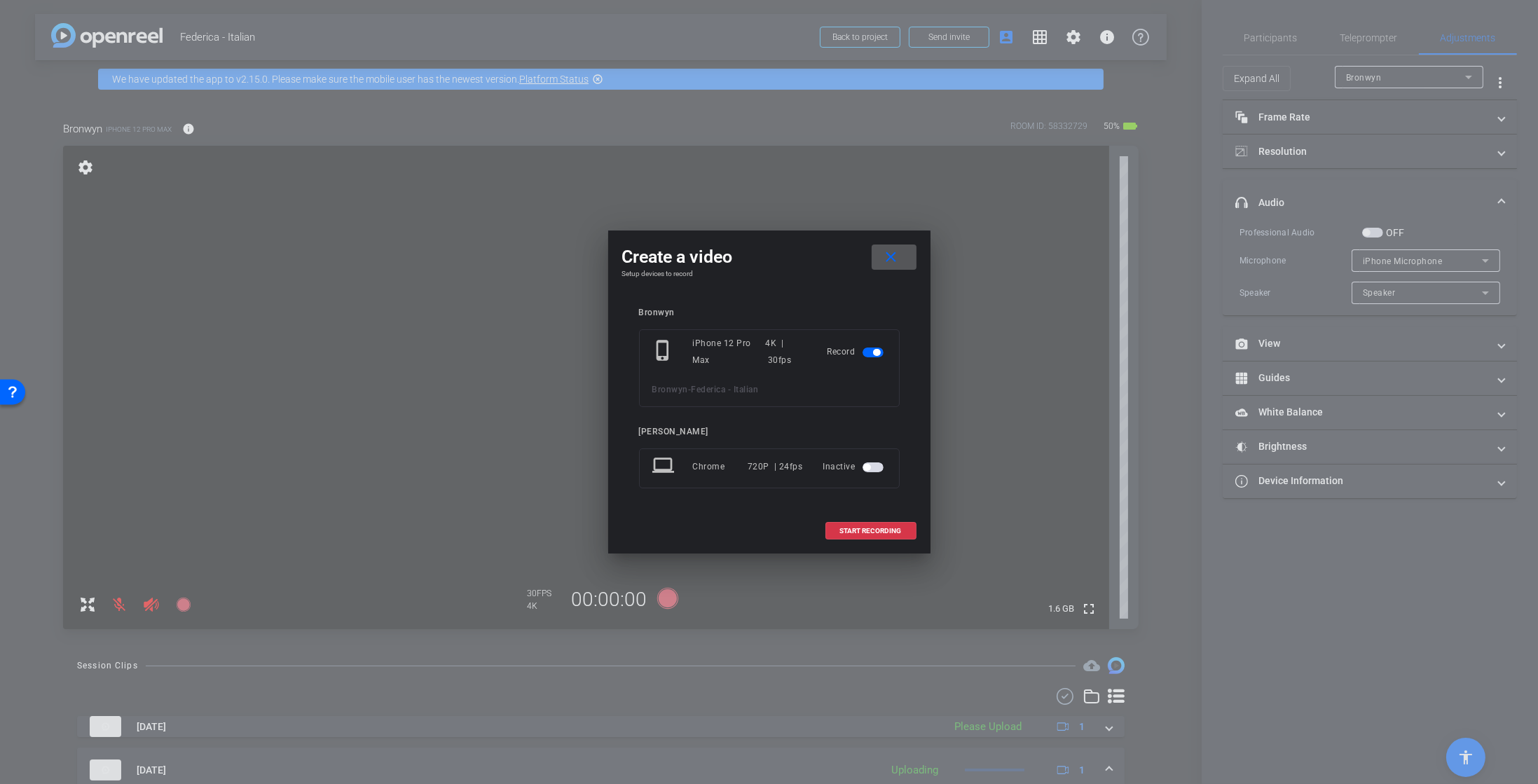
click at [874, 469] on span "button" at bounding box center [873, 468] width 21 height 10
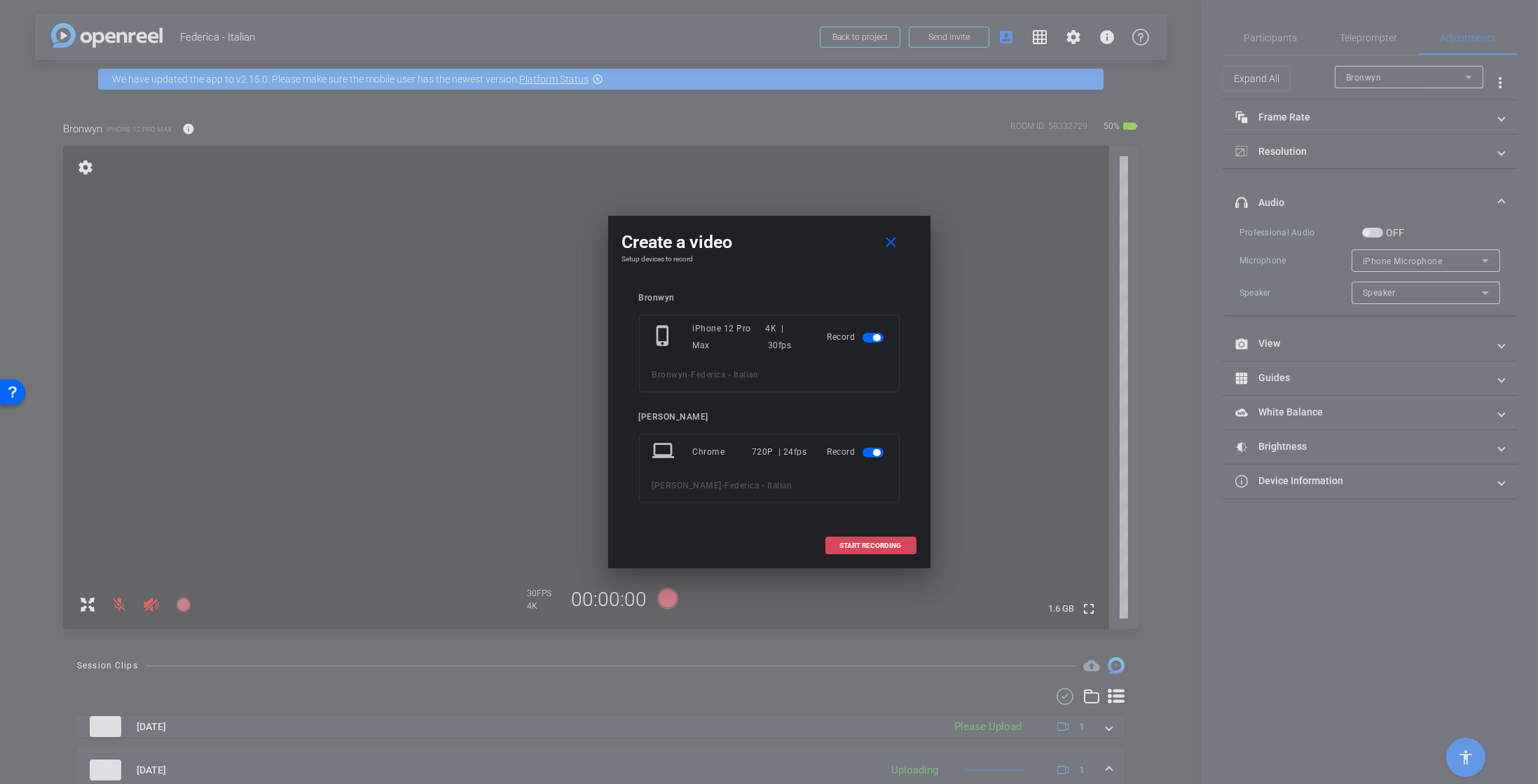
click at [845, 542] on span "START RECORDING" at bounding box center [871, 545] width 62 height 7
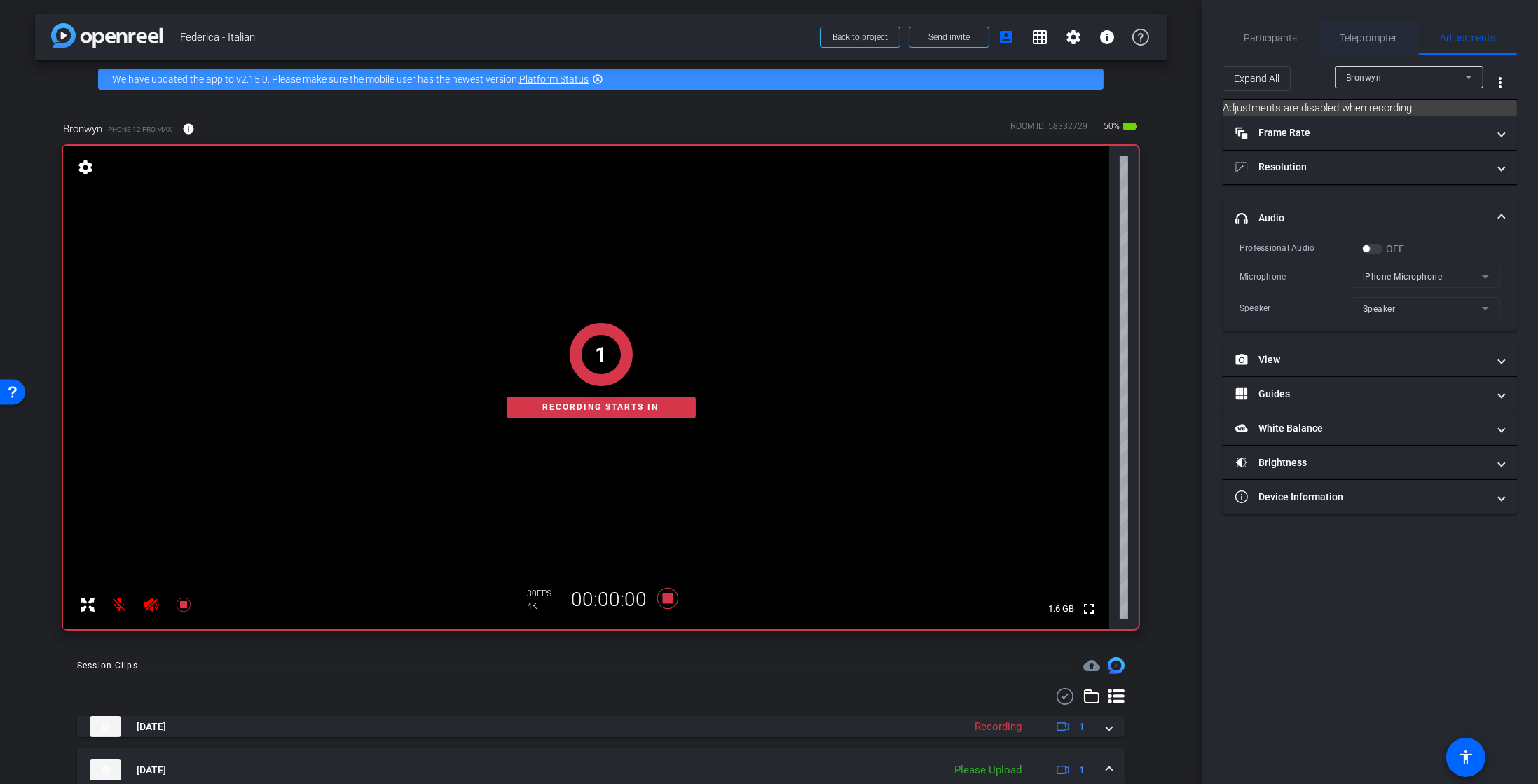
click at [1352, 49] on span "Teleprompter" at bounding box center [1369, 37] width 58 height 34
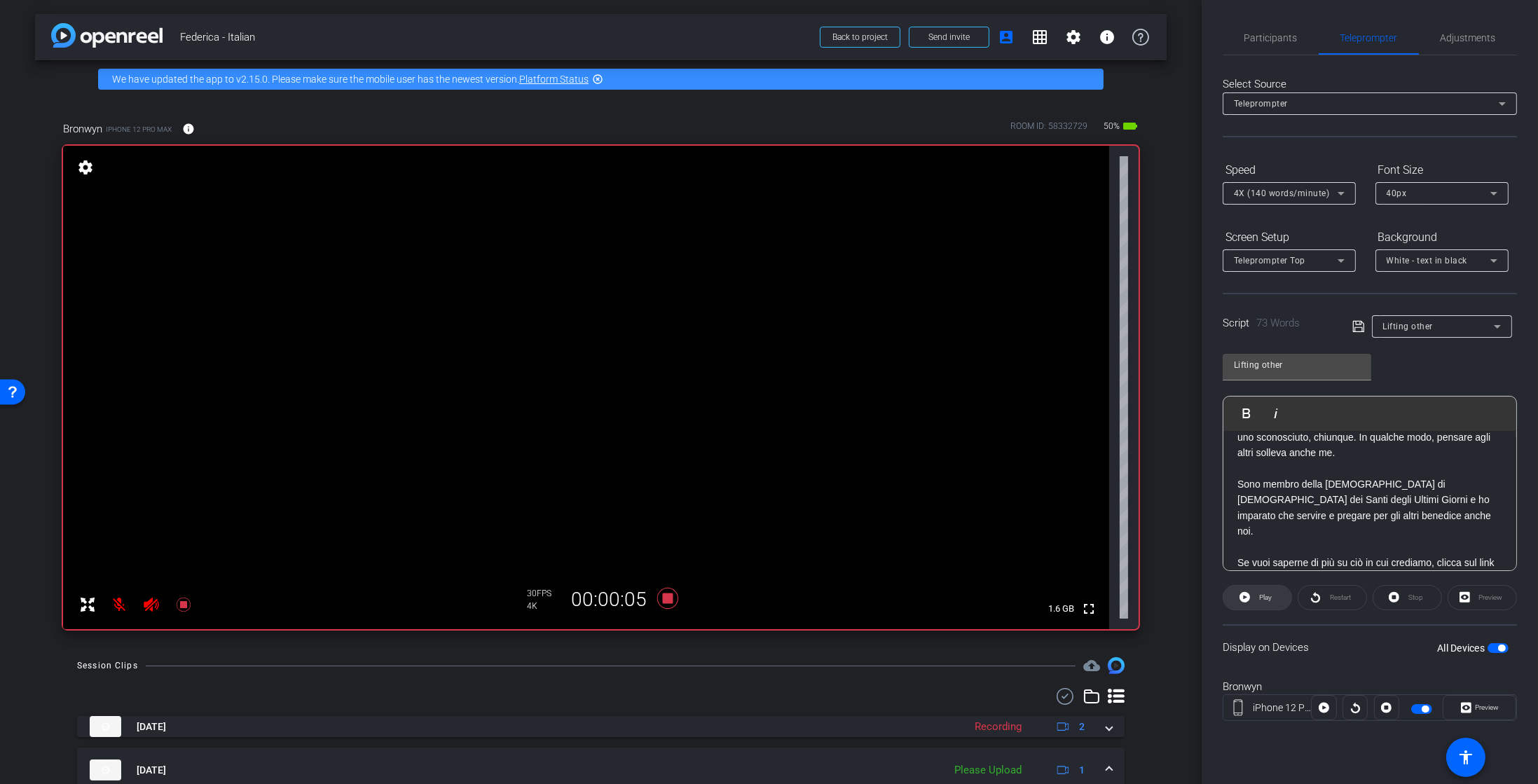
click at [1269, 603] on span "Play" at bounding box center [1264, 597] width 17 height 20
click at [659, 591] on icon at bounding box center [668, 598] width 34 height 26
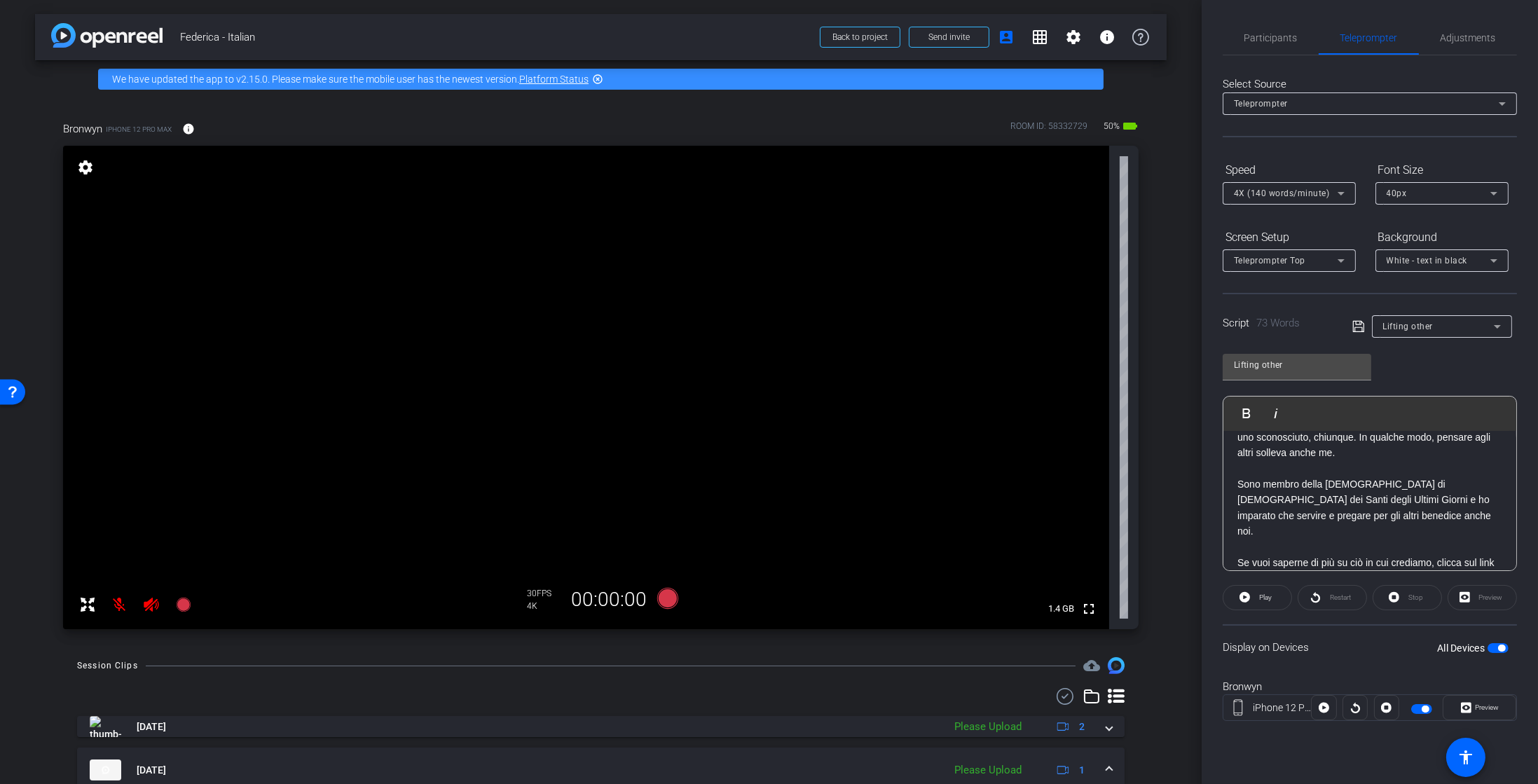
click at [1469, 325] on div "Lifting other" at bounding box center [1439, 325] width 111 height 17
click at [1447, 350] on span "Create new script" at bounding box center [1420, 354] width 74 height 17
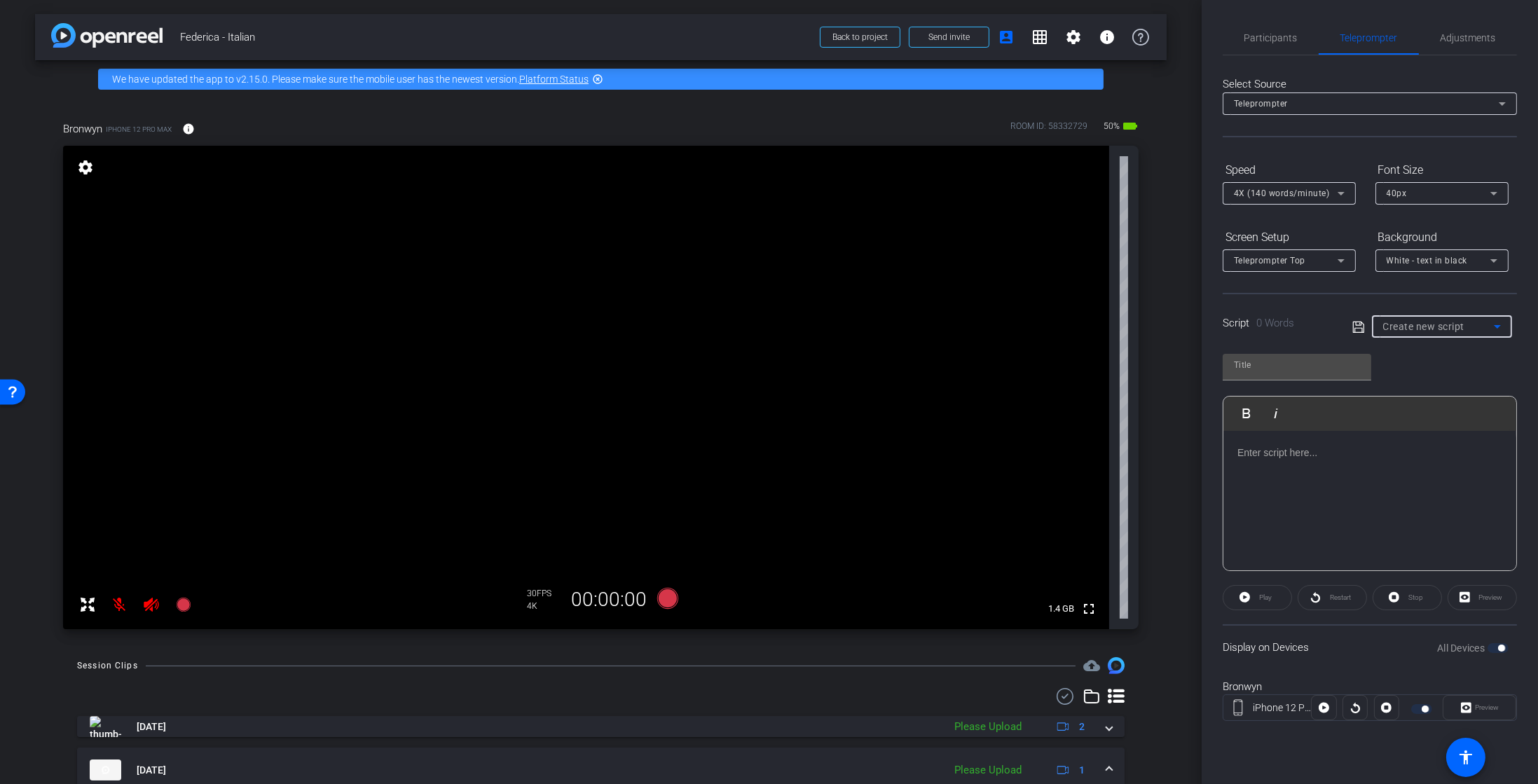
click at [1339, 431] on div at bounding box center [1370, 501] width 293 height 140
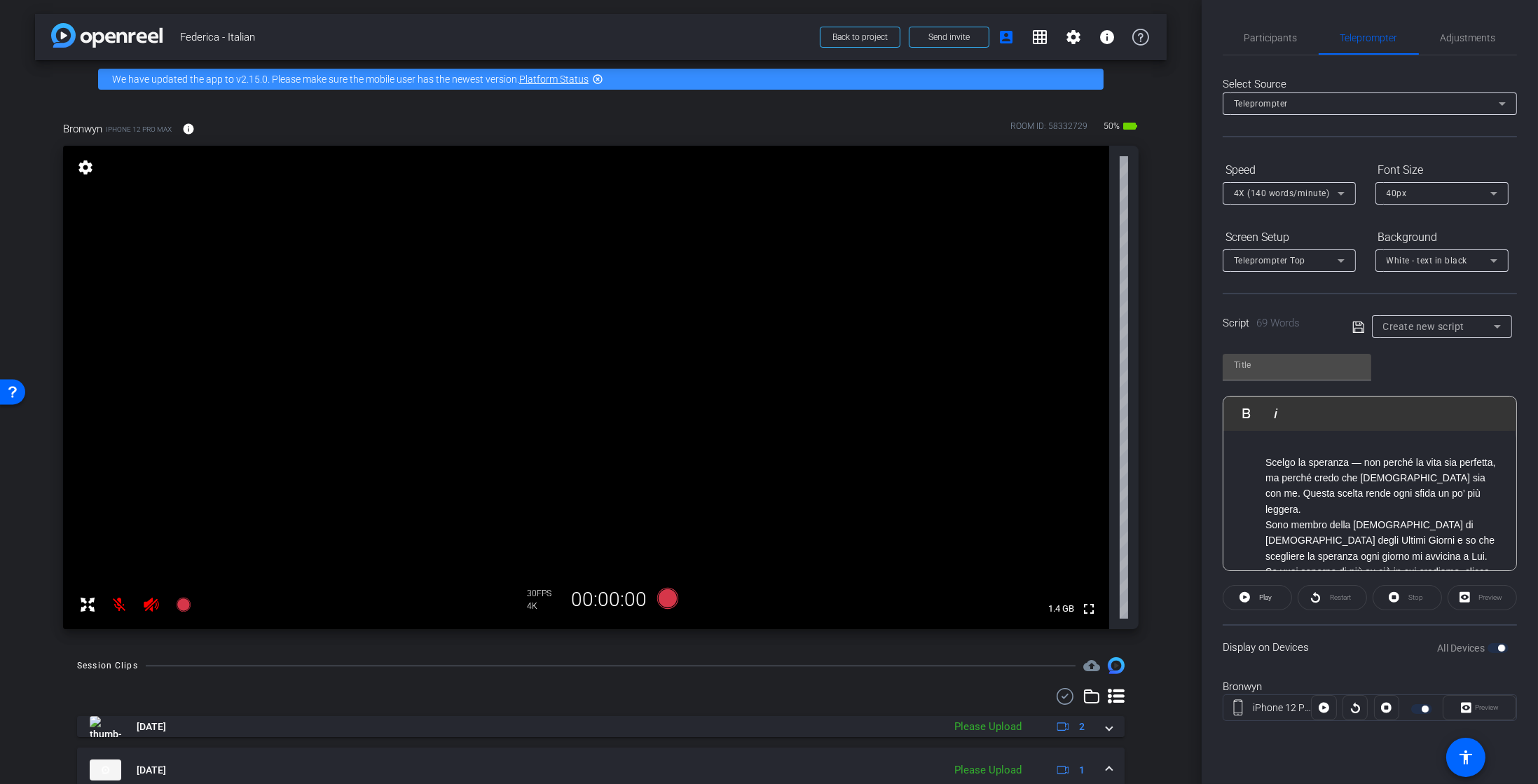
scroll to position [35, 0]
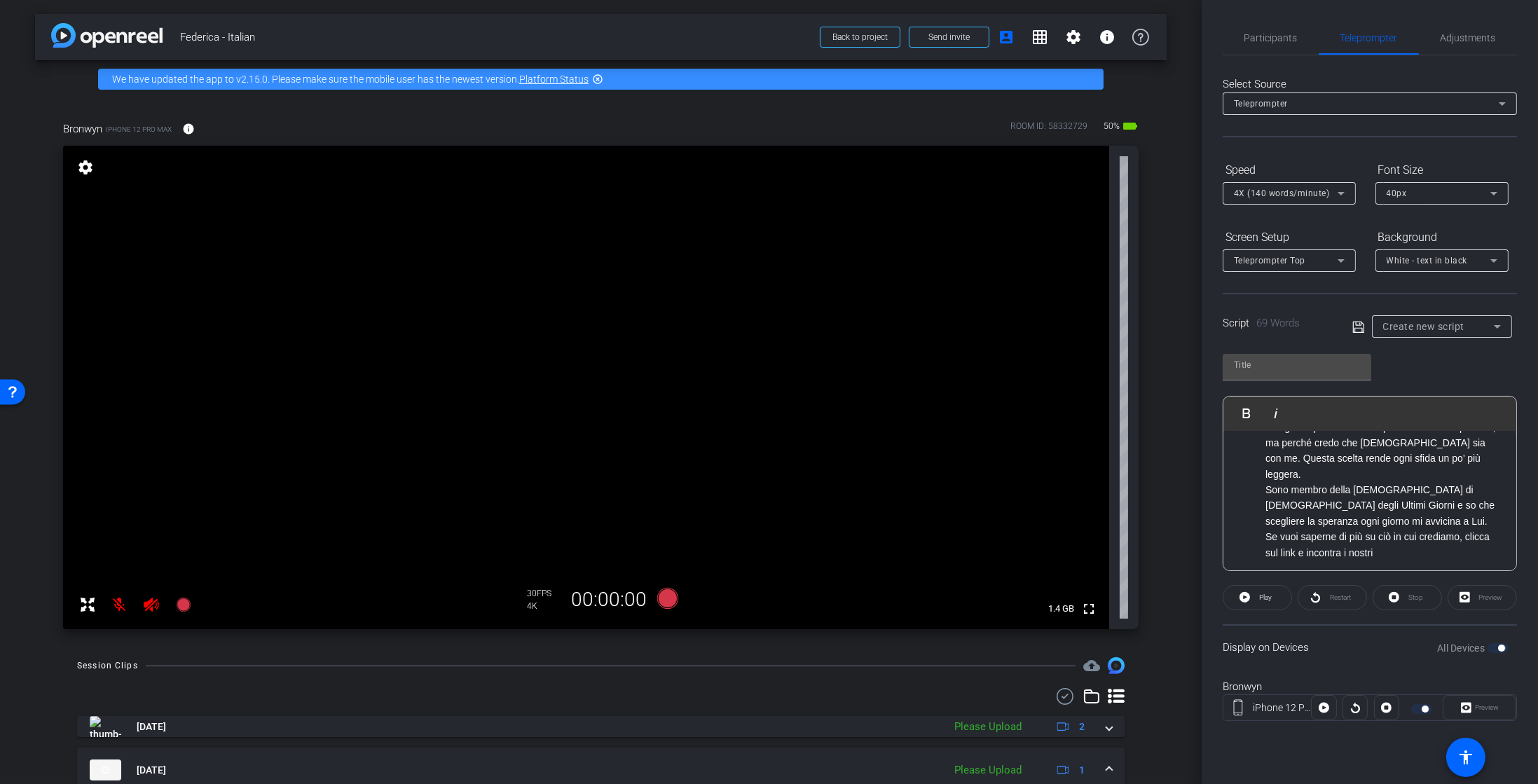
click at [1232, 563] on div "Scelgo la speranza — non perché la vita sia perfetta, ma perché credo che Dio s…" at bounding box center [1370, 498] width 293 height 205
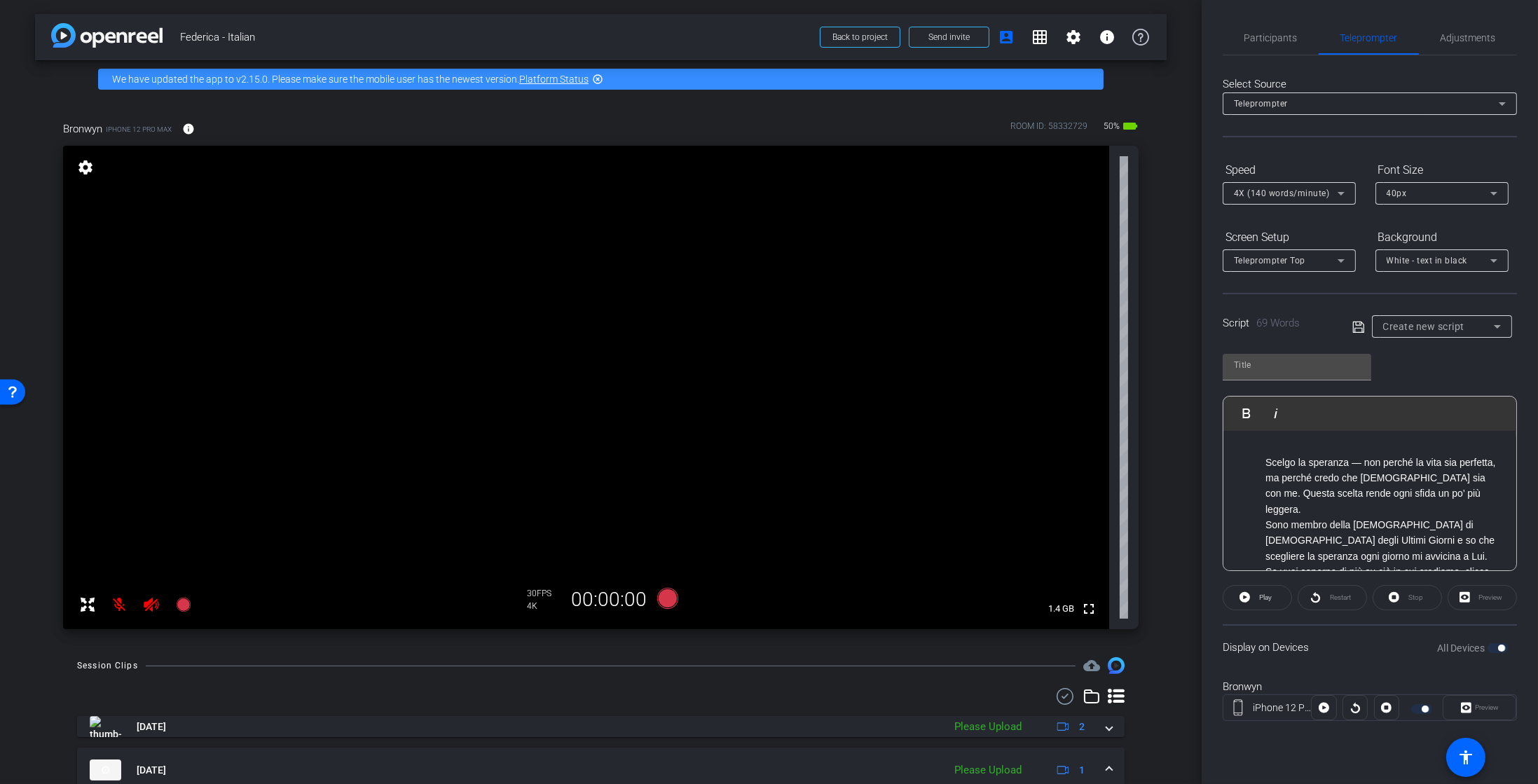
click at [1262, 449] on div "Scelgo la speranza — non perché la vita sia perfetta, ma perché credo che Dio s…" at bounding box center [1370, 525] width 293 height 189
click at [1262, 449] on p "Scelgo la speranza — non perché la vita sia perfetta, ma perché credo che Dio s…" at bounding box center [1370, 515] width 265 height 141
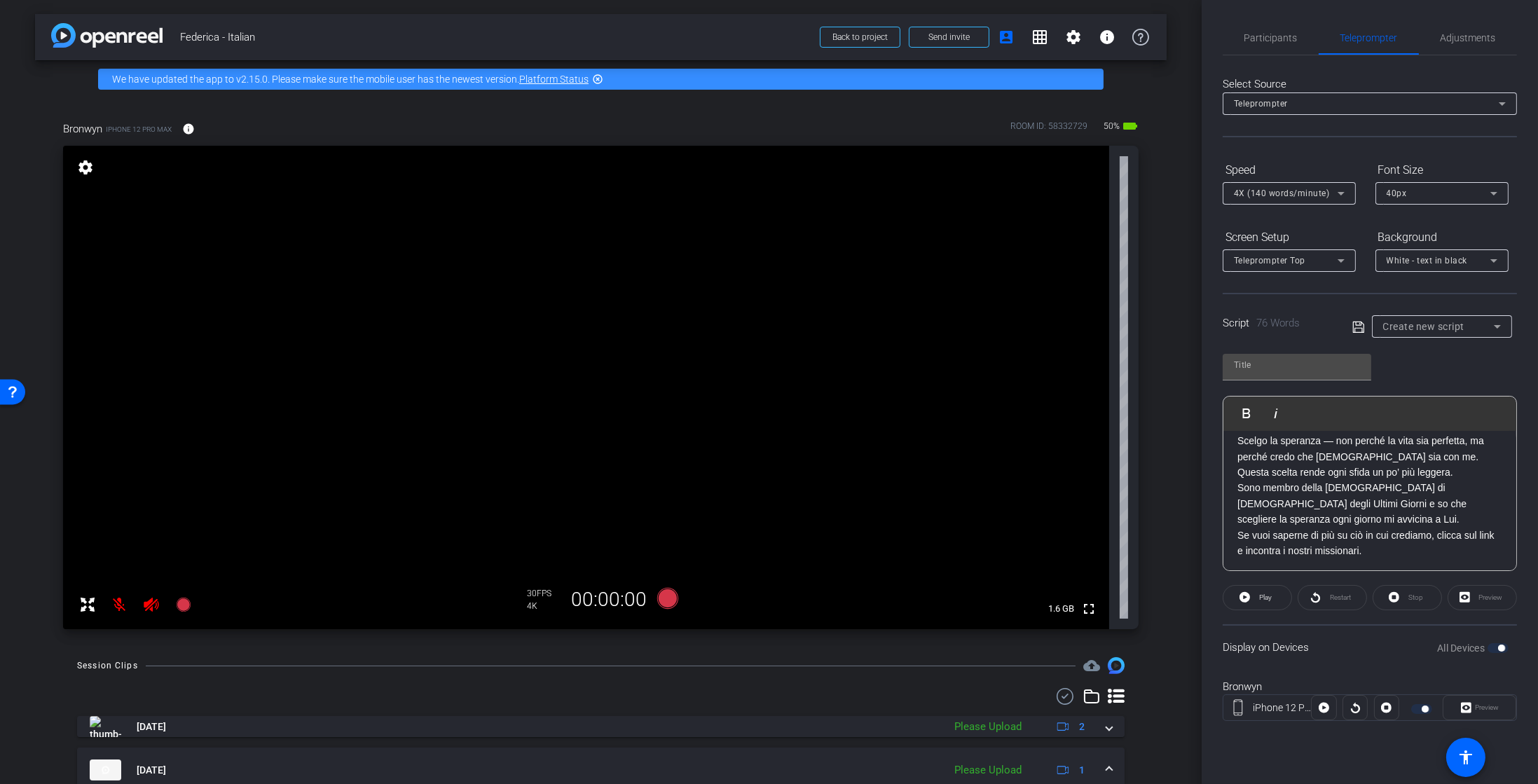
click at [1379, 473] on p "Scelgo la speranza — non perché la vita sia perfetta, ma perché credo che Dio s…" at bounding box center [1370, 487] width 265 height 141
click at [1307, 526] on p "Sono membro della Chiesa di Gesù Cristo dei Santi degli Ultimi Giorni e so che …" at bounding box center [1370, 510] width 265 height 94
click at [1305, 519] on p "Sono membro della Chiesa di Gesù Cristo dei Santi degli Ultimi Giorni e so che …" at bounding box center [1370, 510] width 265 height 94
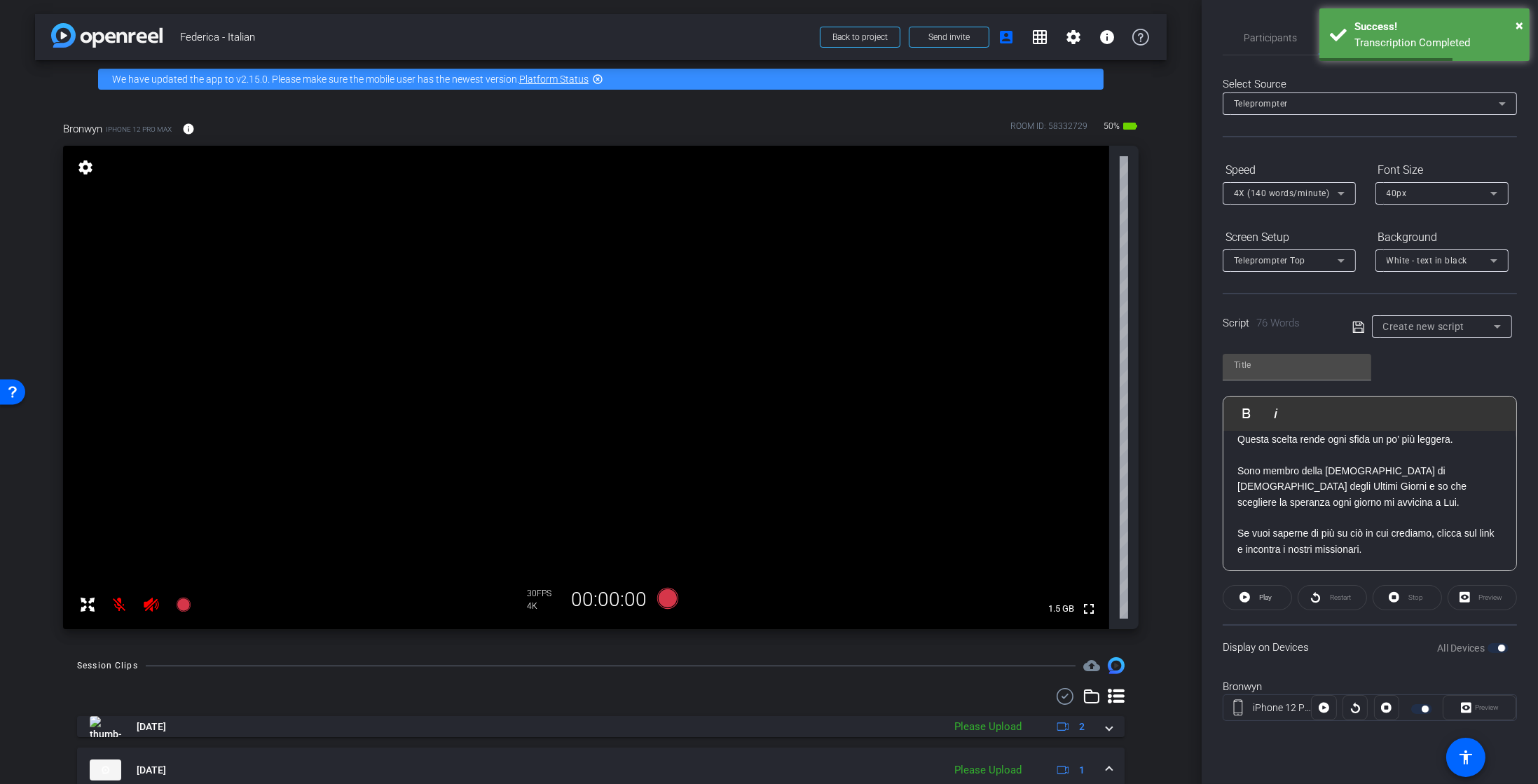
scroll to position [0, 0]
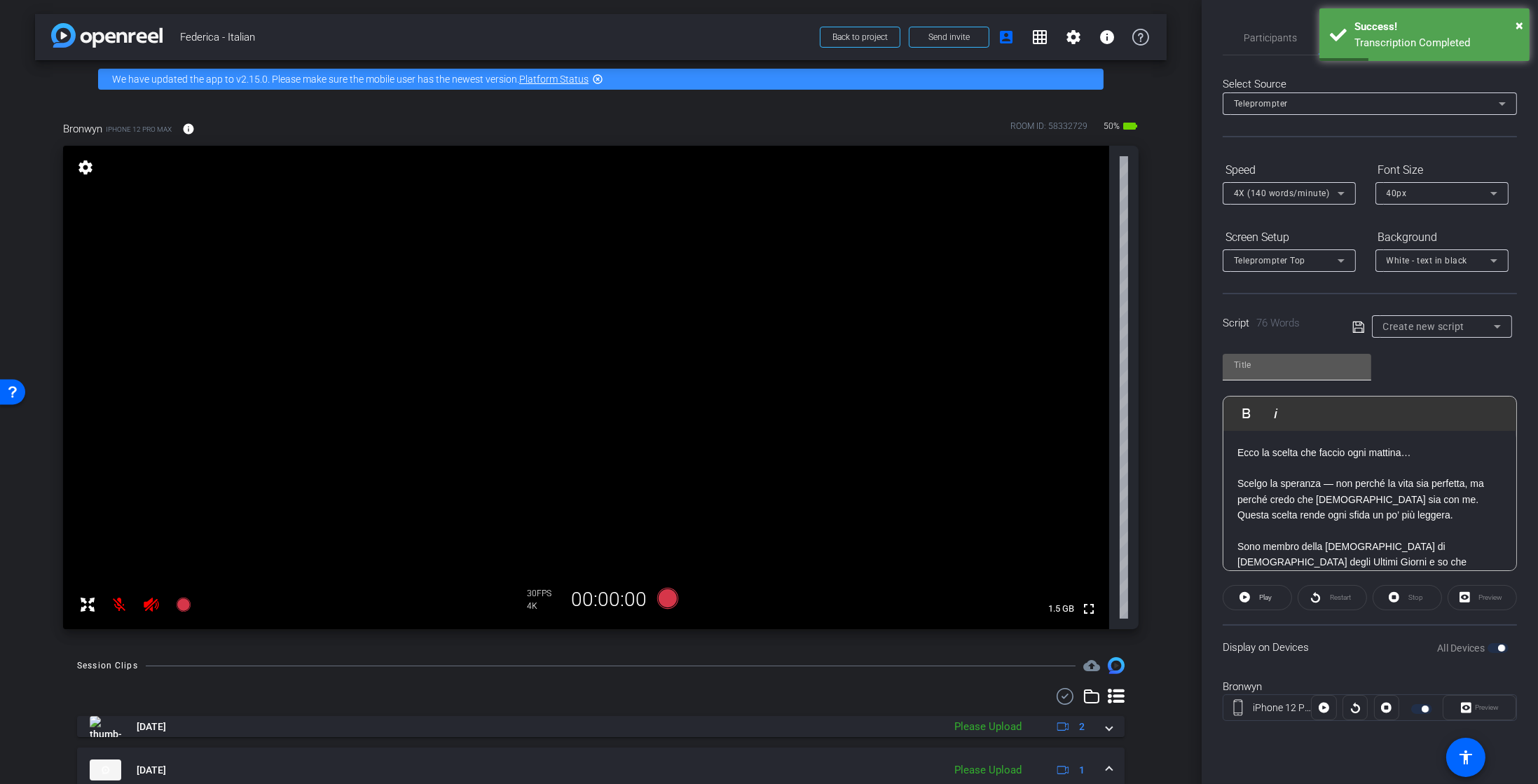
click at [1261, 366] on input "text" at bounding box center [1297, 365] width 126 height 17
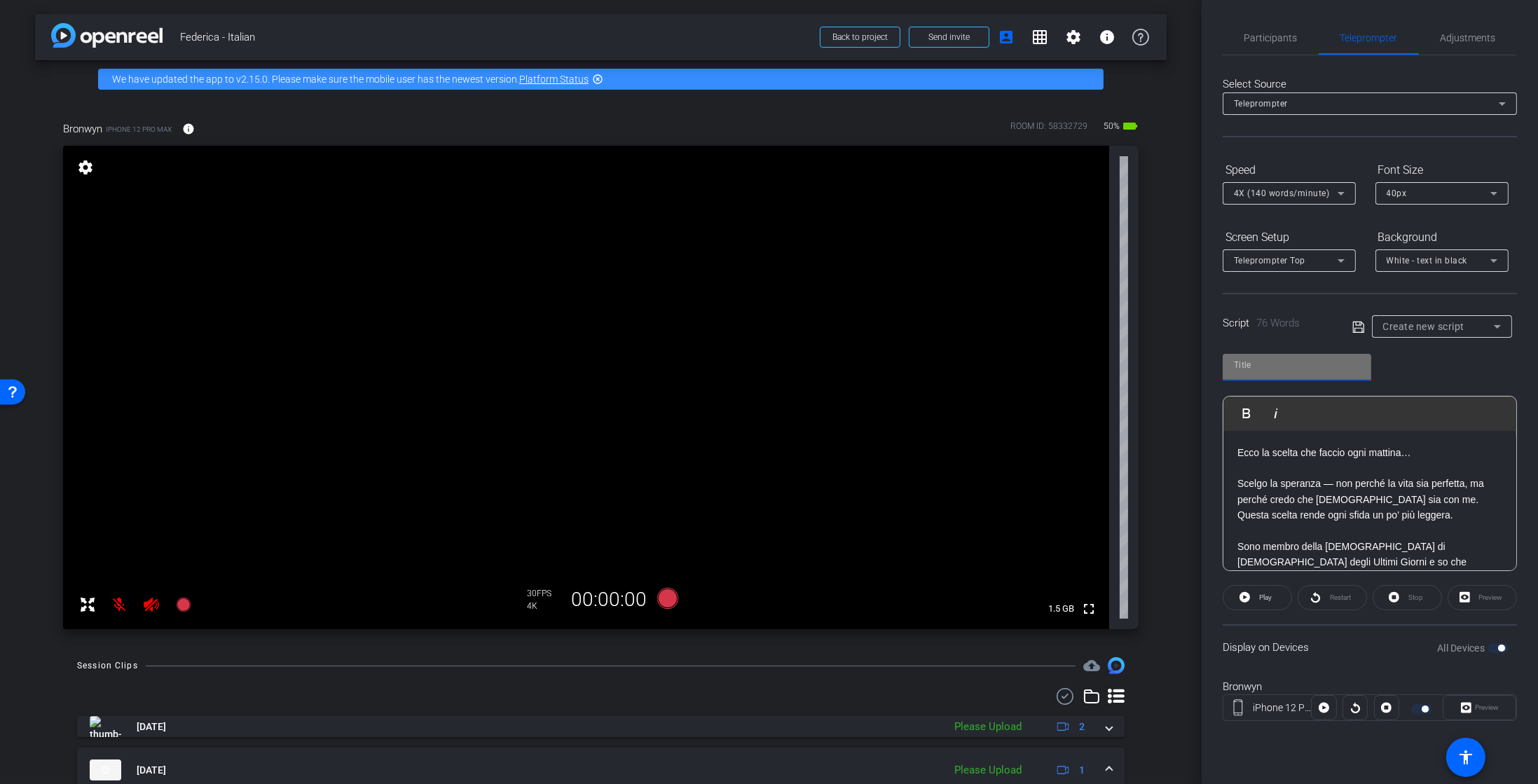
click at [1274, 354] on div at bounding box center [1297, 364] width 126 height 22
click at [1261, 368] on input "text" at bounding box center [1297, 365] width 126 height 17
type input "Choosing hope daily"
click at [1407, 375] on div "Choosing hope daily Play Play from this location Play Selected Play and display…" at bounding box center [1370, 458] width 294 height 228
click at [1425, 321] on span "Create new script" at bounding box center [1424, 326] width 82 height 12
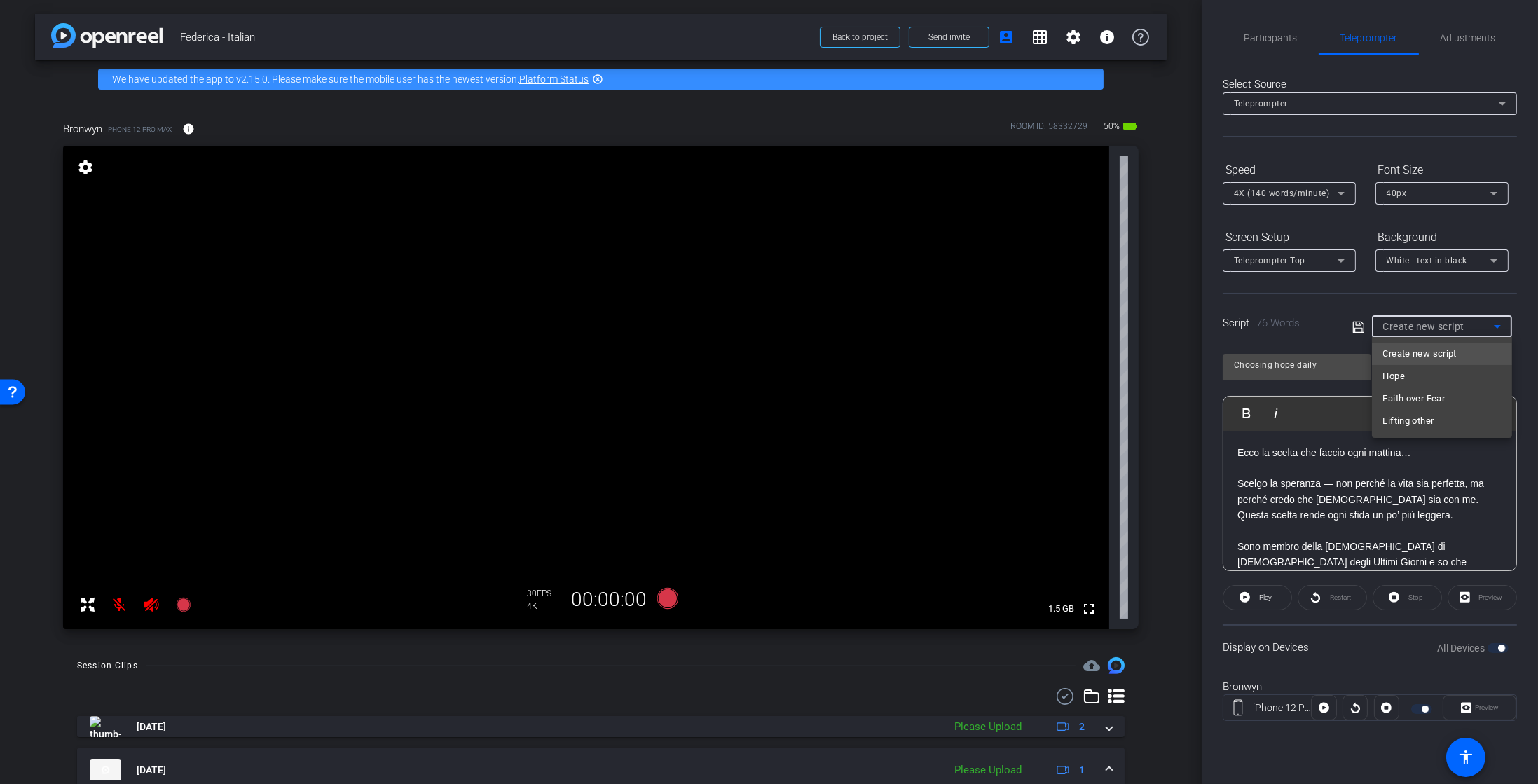
click at [1359, 334] on div at bounding box center [769, 392] width 1538 height 784
click at [1359, 334] on icon at bounding box center [1359, 327] width 12 height 17
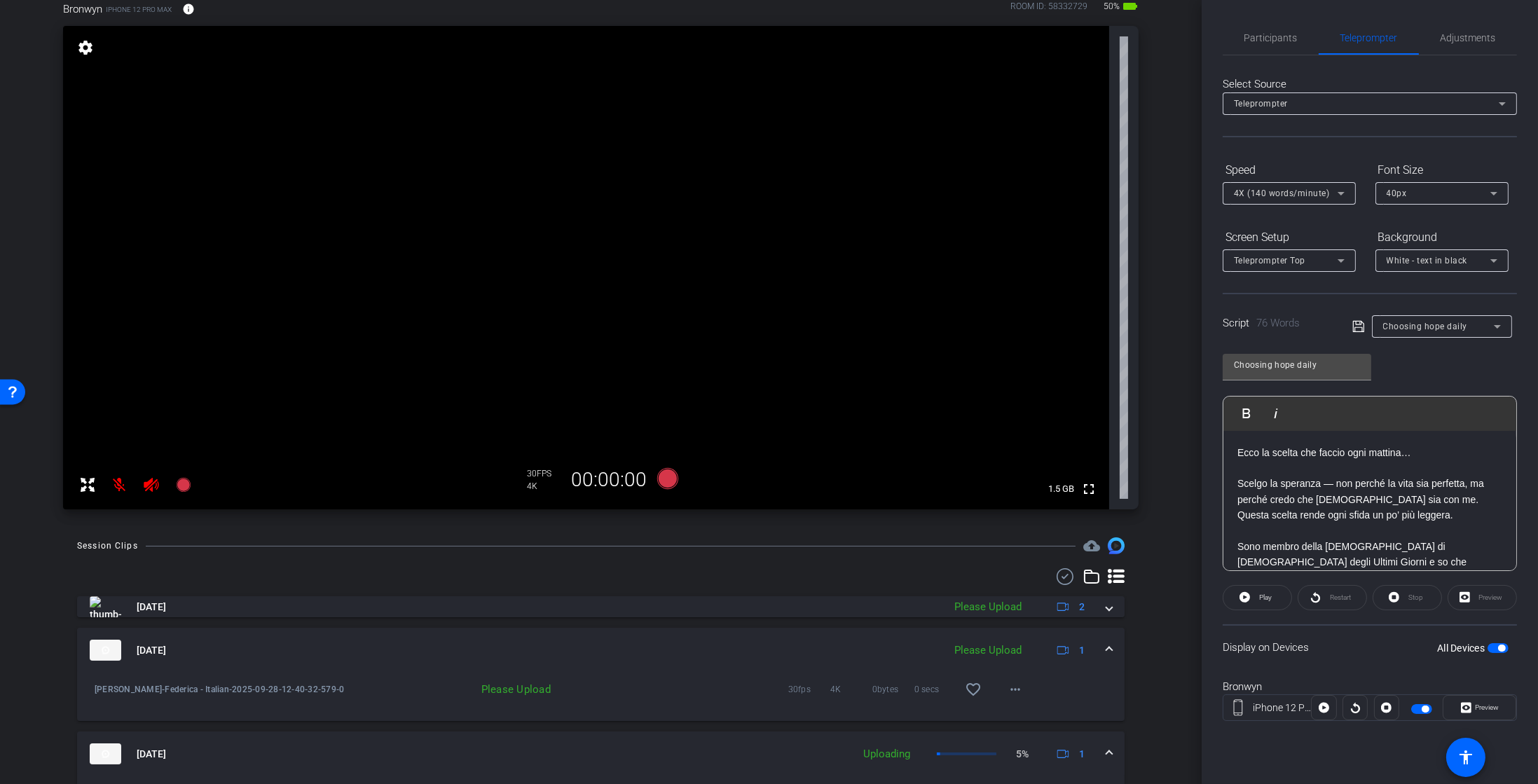
scroll to position [100, 0]
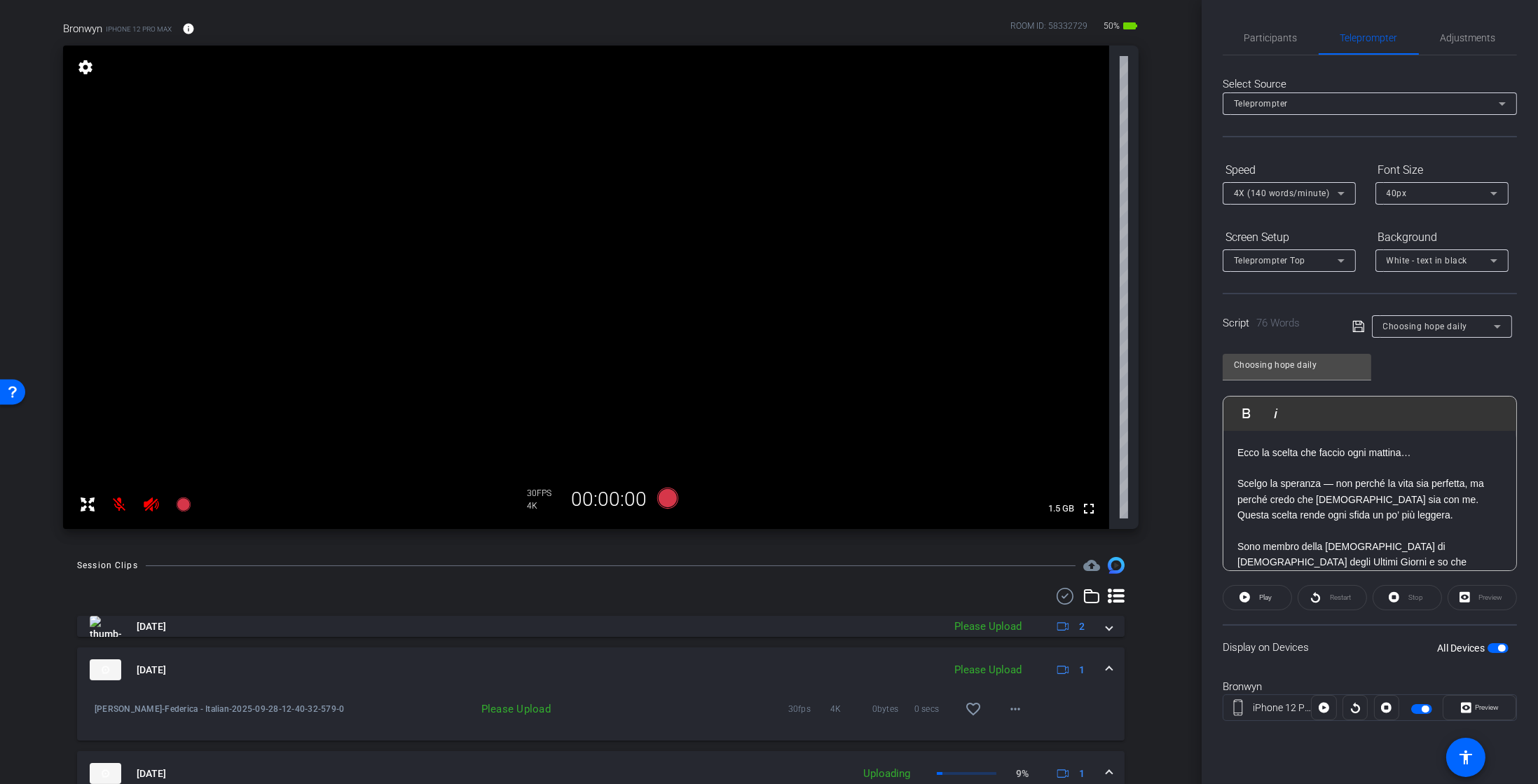
click at [117, 504] on mat-icon at bounding box center [120, 505] width 28 height 28
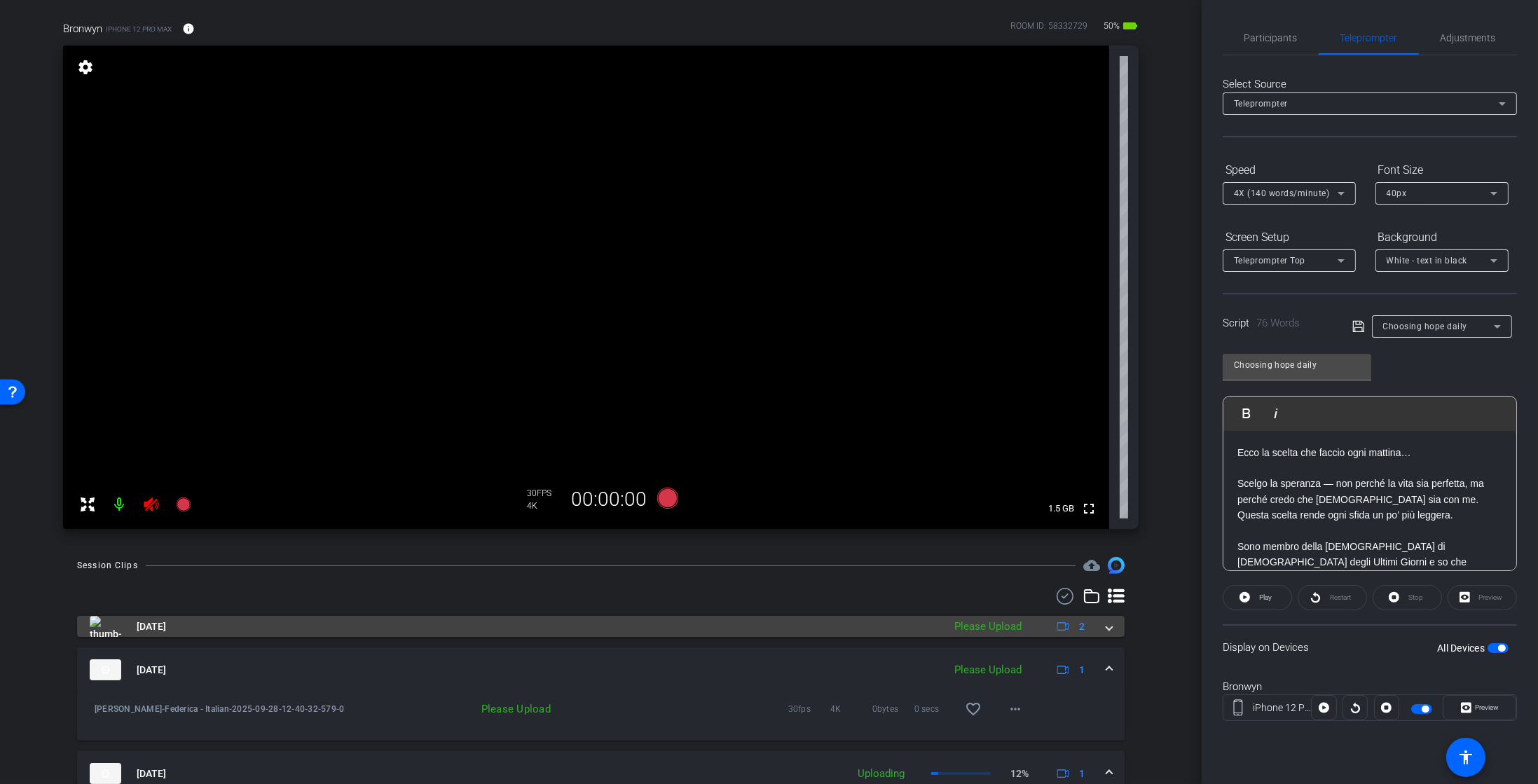
click at [224, 634] on mat-panel-title "Sep 28, 2025" at bounding box center [513, 625] width 846 height 21
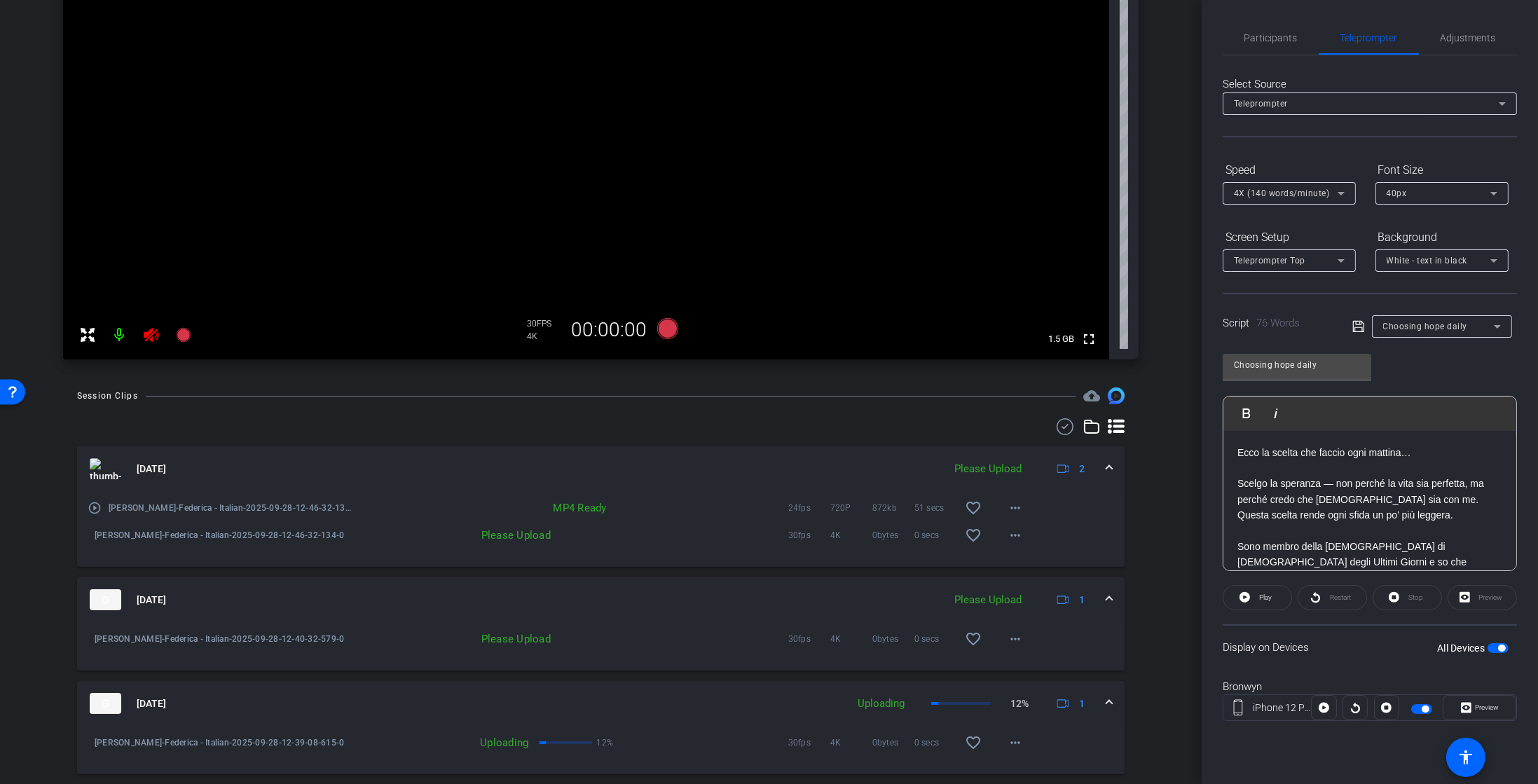
scroll to position [277, 0]
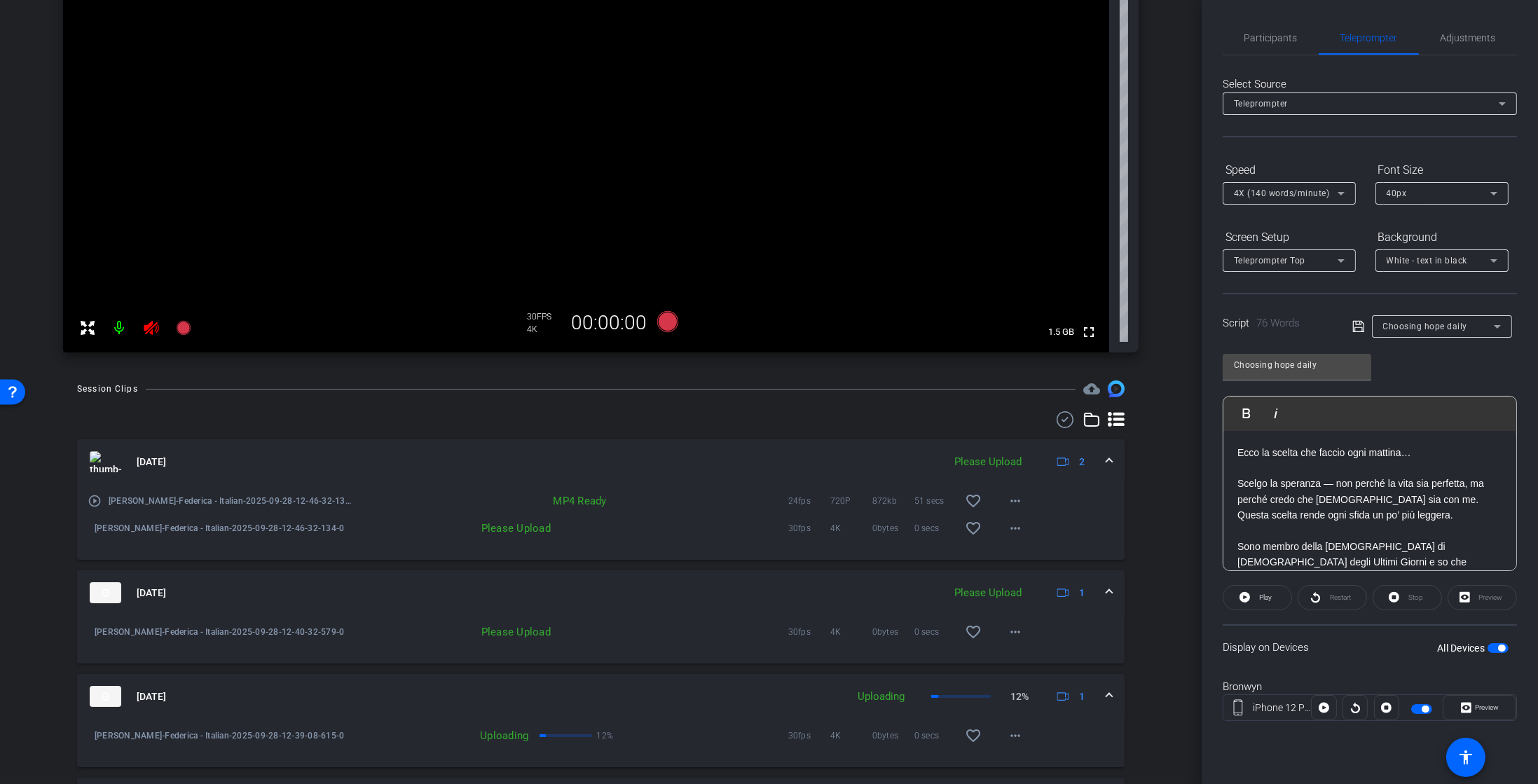
click at [93, 498] on mat-icon "play_circle_outline" at bounding box center [94, 501] width 14 height 14
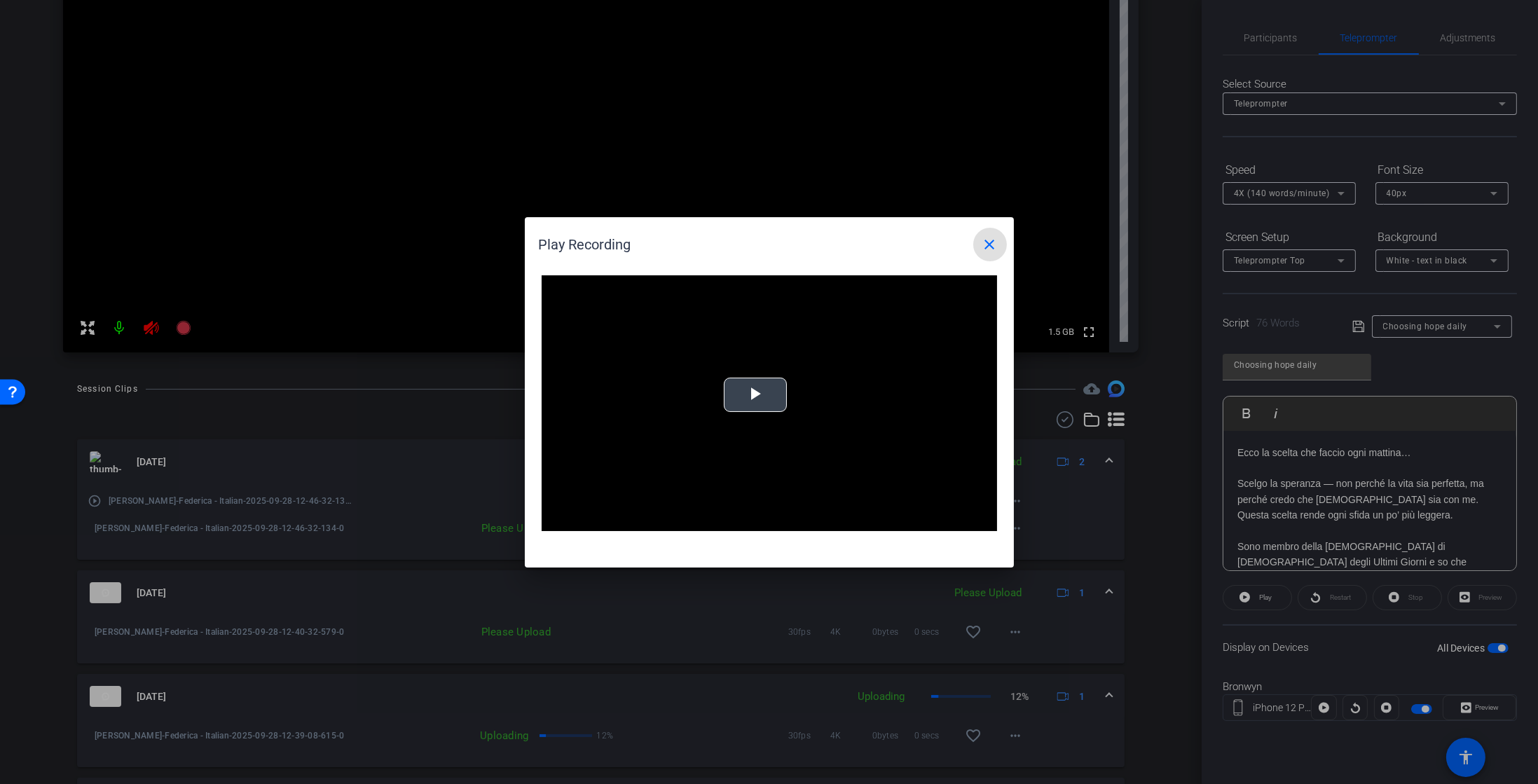
click at [772, 410] on video "Video Player" at bounding box center [769, 403] width 455 height 256
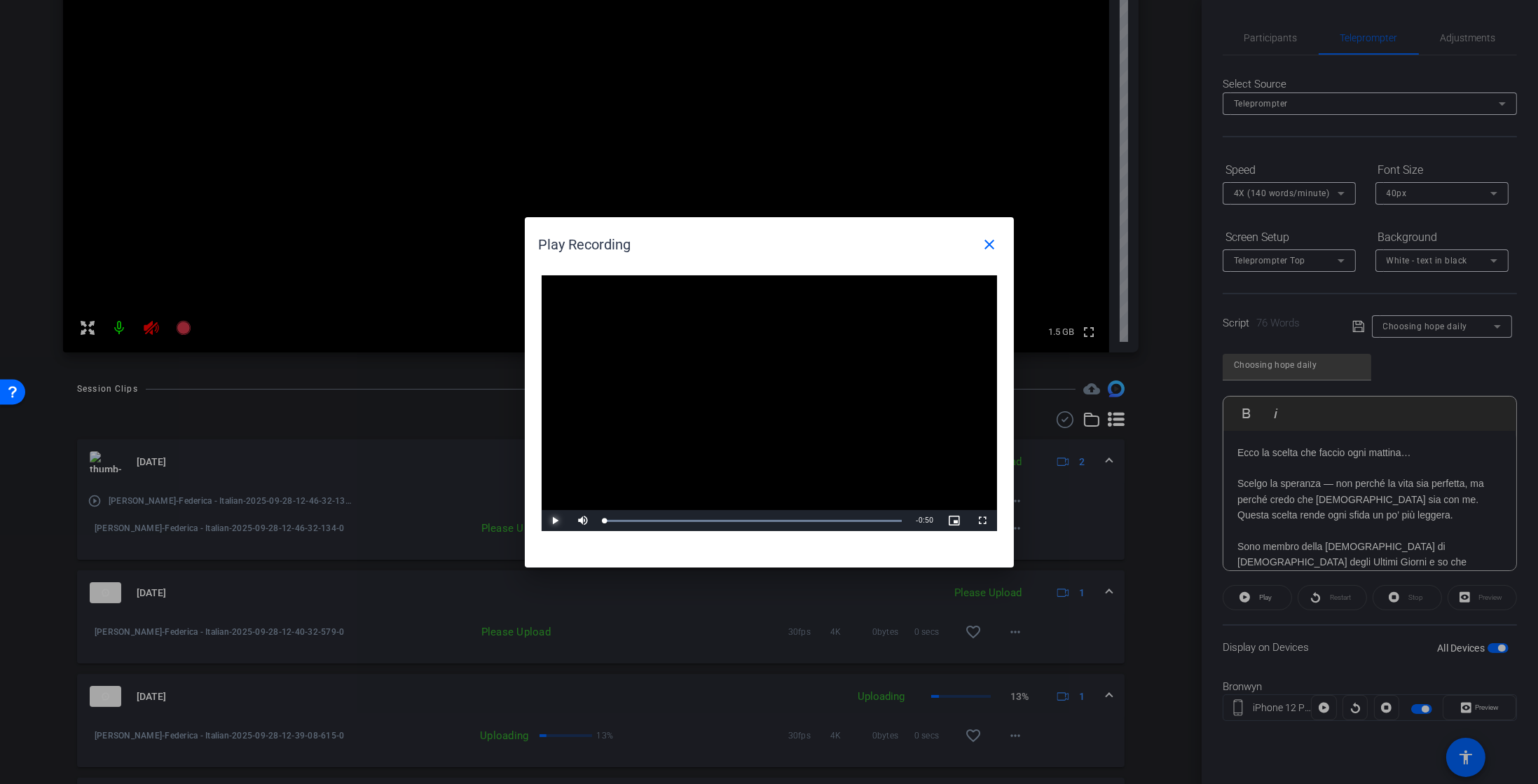
click at [560, 520] on span "Video Player" at bounding box center [556, 520] width 28 height 0
click at [984, 240] on mat-icon "close" at bounding box center [990, 245] width 17 height 17
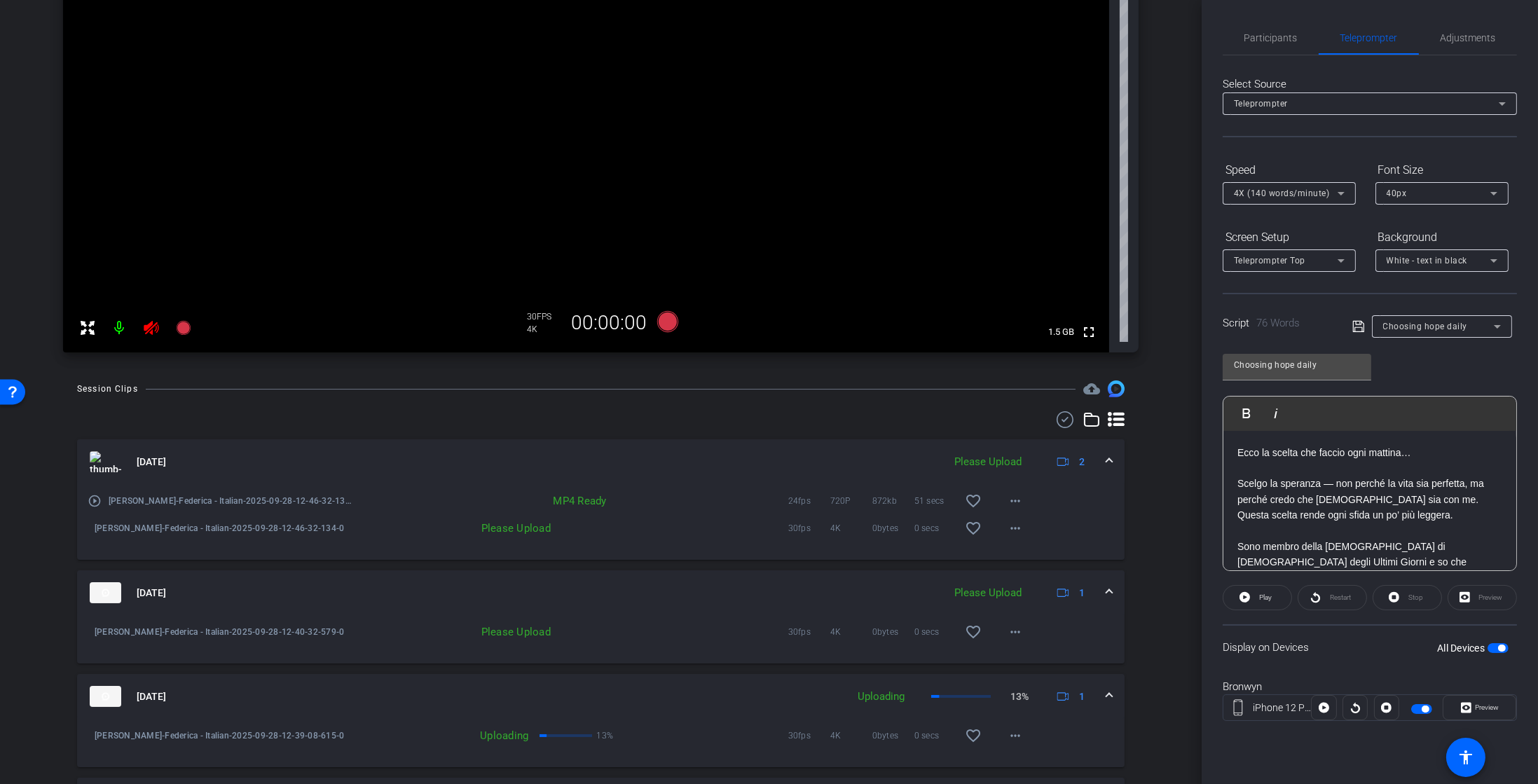
scroll to position [0, 0]
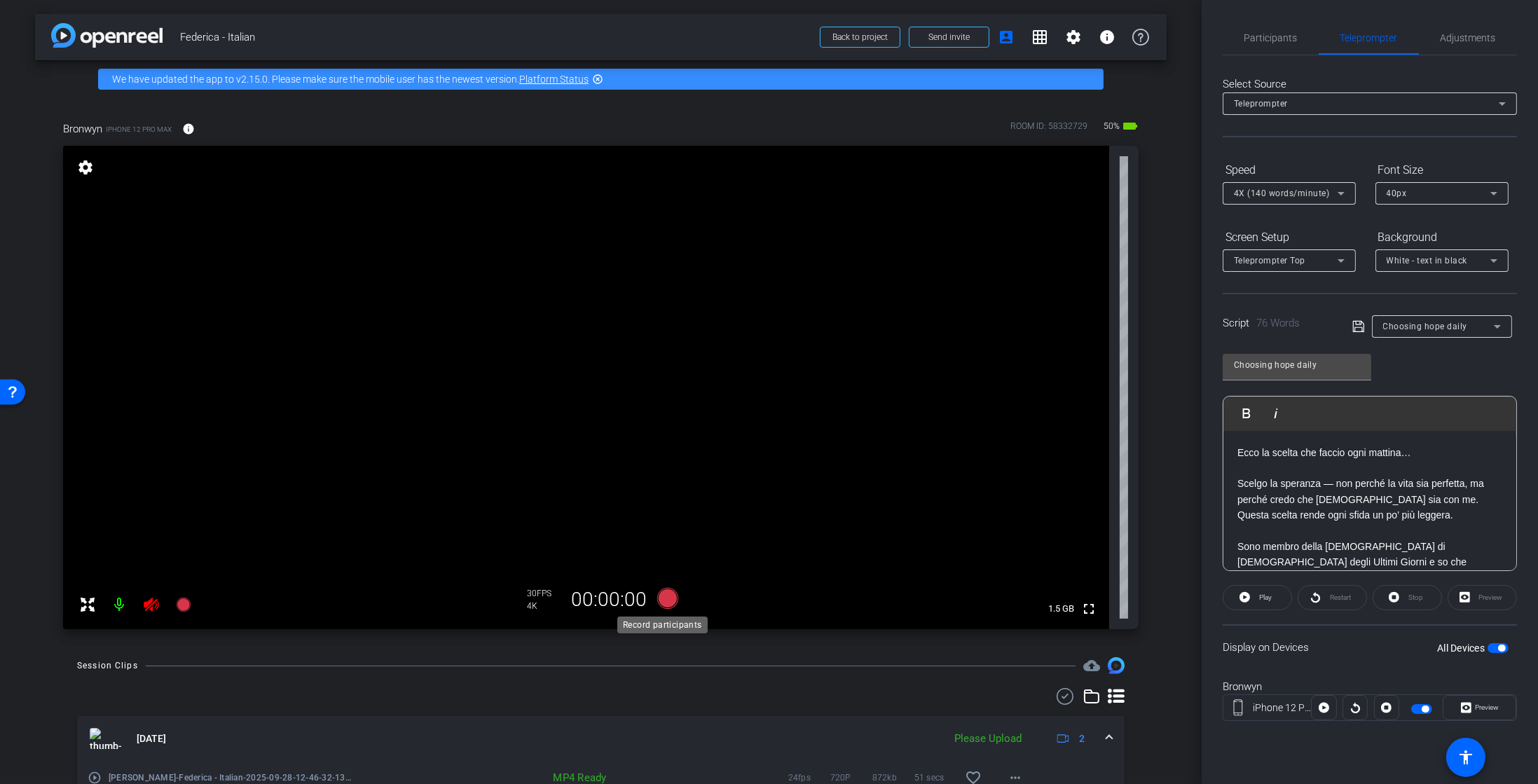
click at [659, 596] on icon at bounding box center [667, 597] width 21 height 21
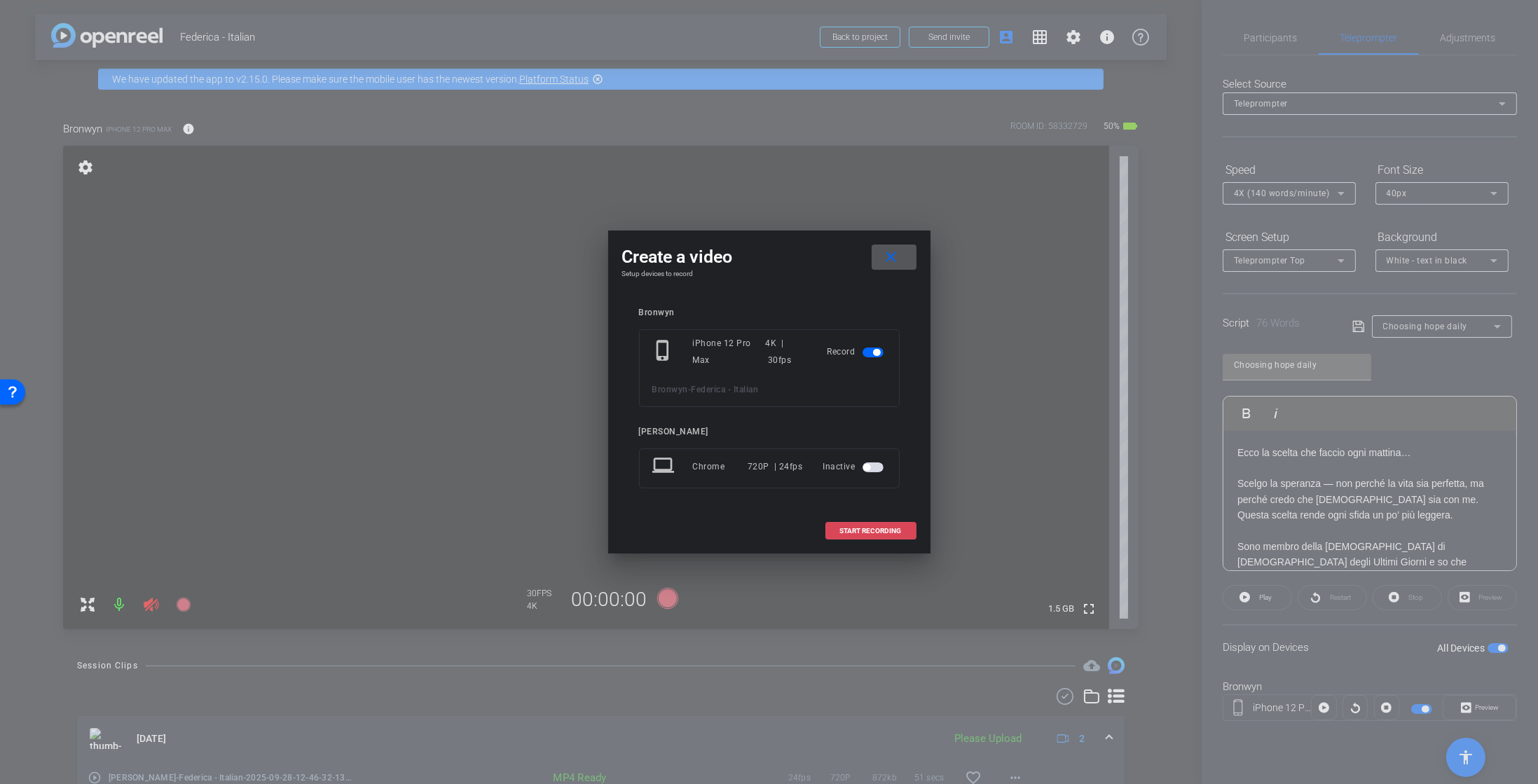
click at [884, 532] on span "START RECORDING" at bounding box center [871, 531] width 62 height 7
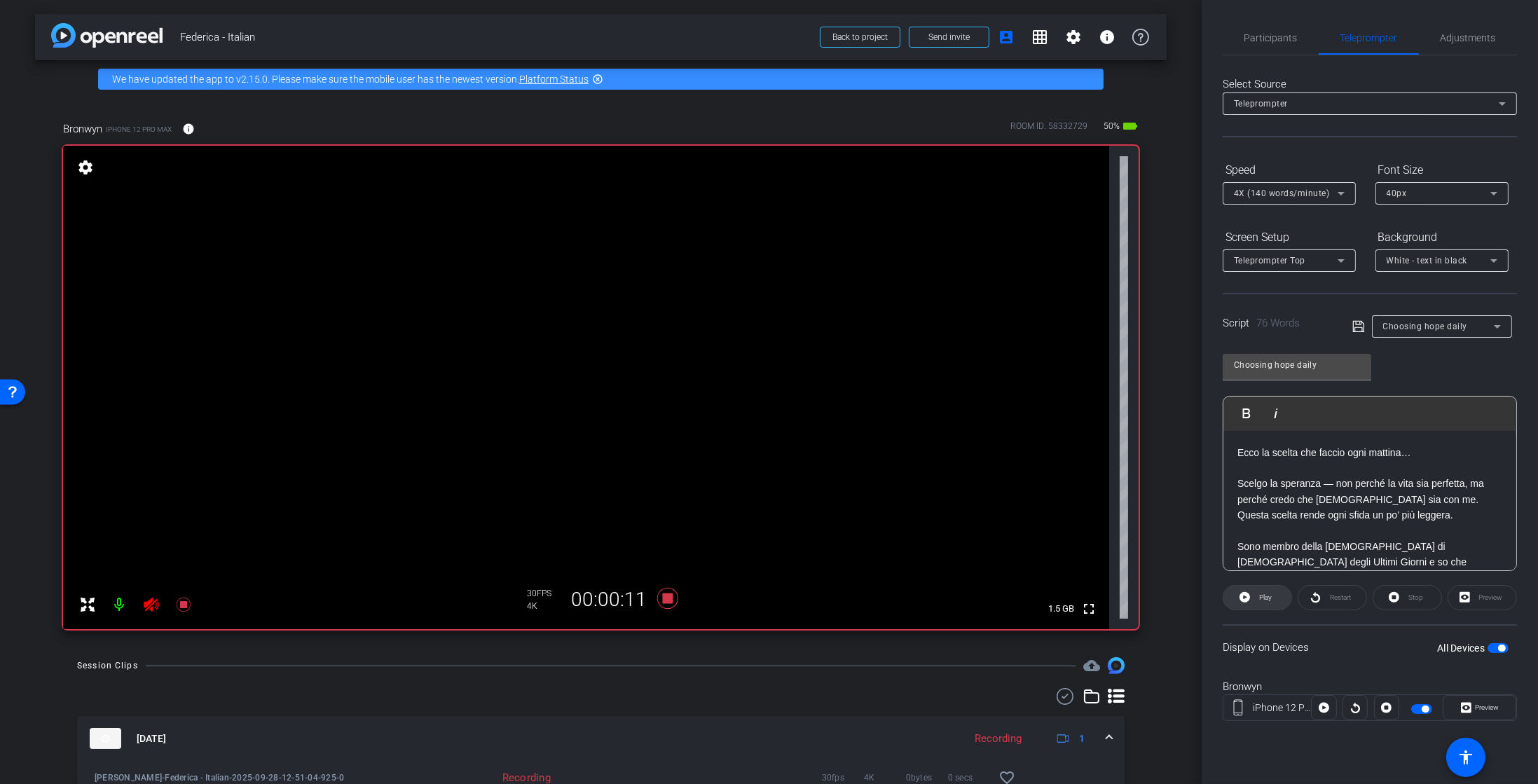
click at [1236, 593] on span at bounding box center [1258, 597] width 68 height 34
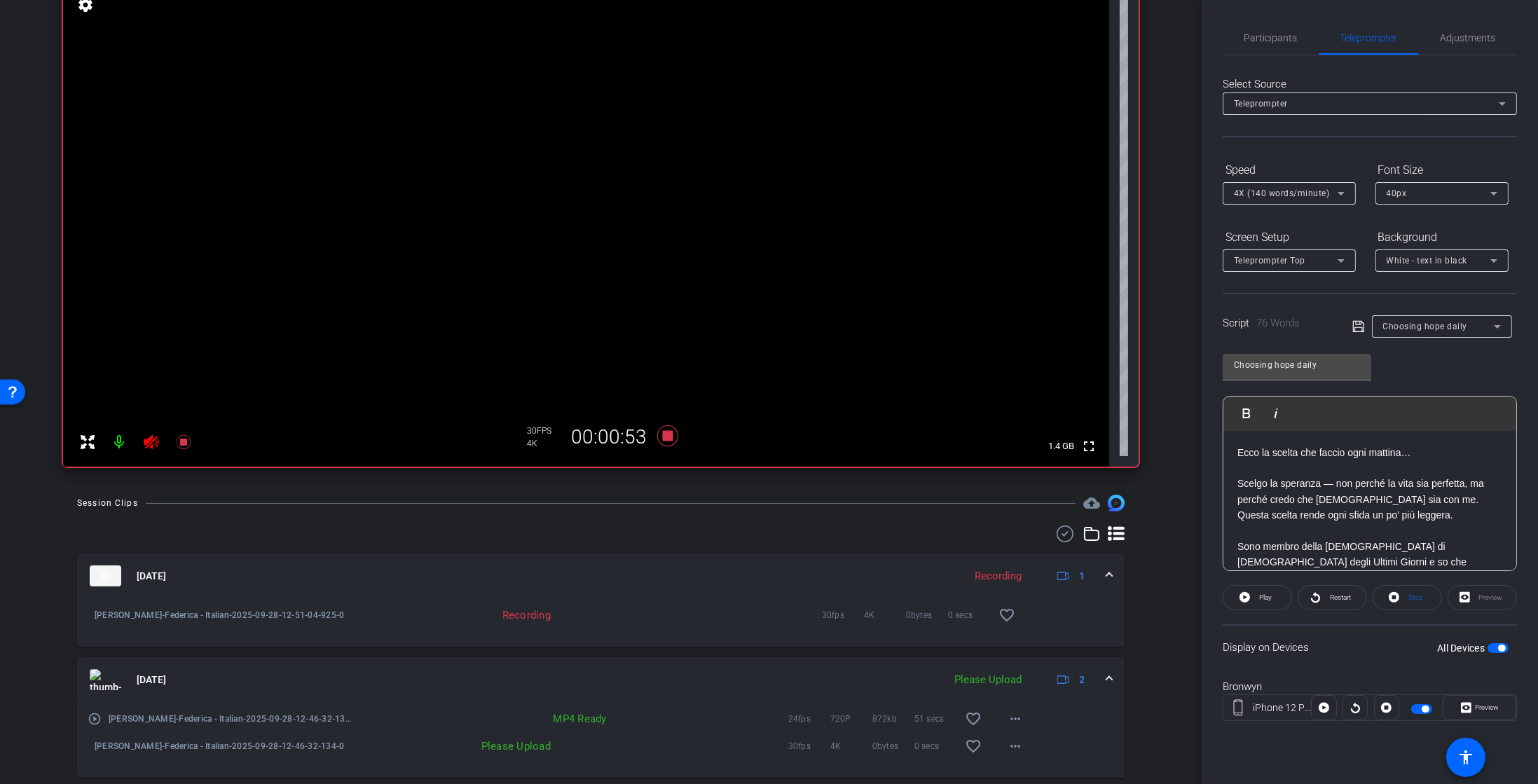
scroll to position [162, 0]
click at [669, 438] on icon at bounding box center [668, 436] width 34 height 26
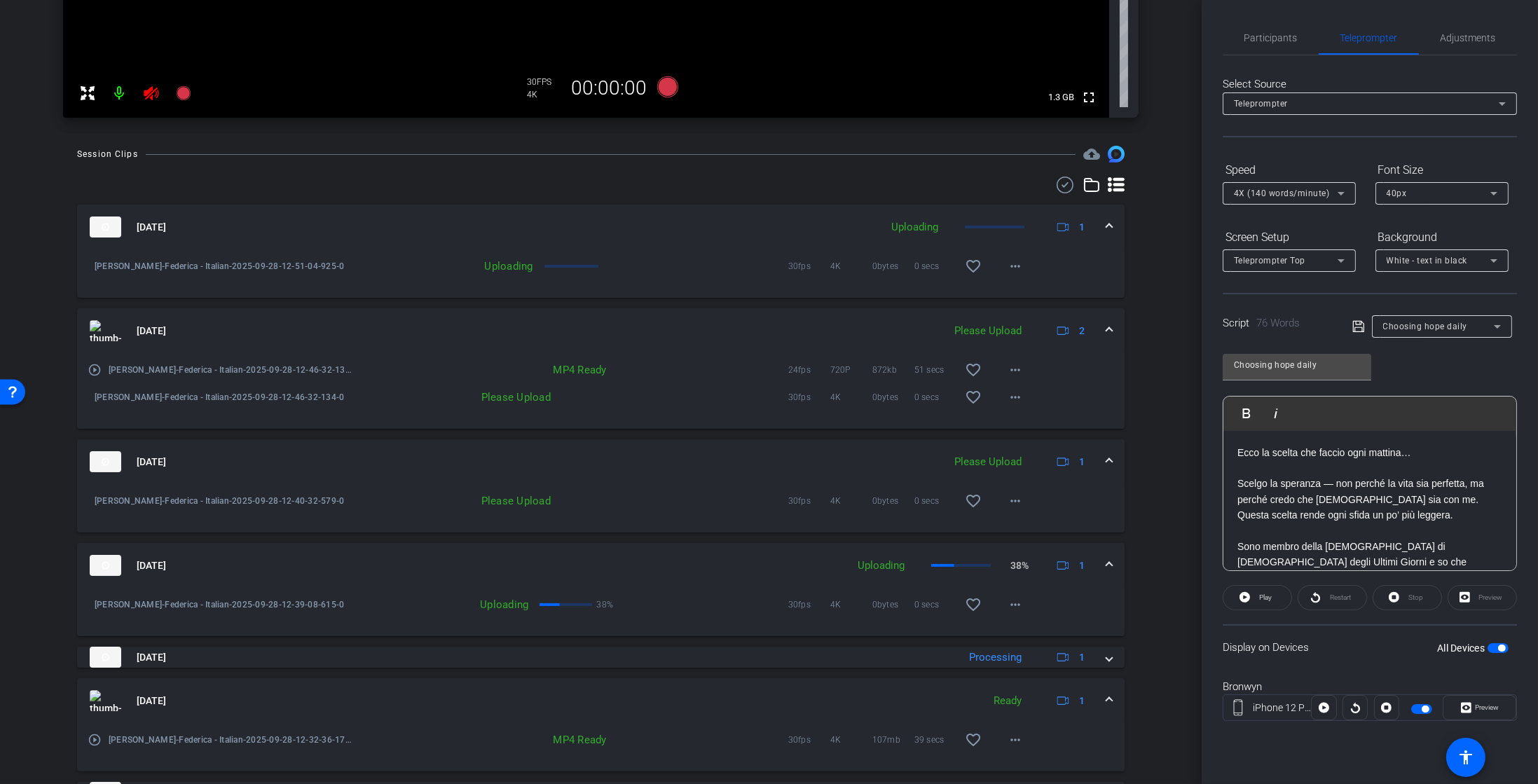
scroll to position [578, 0]
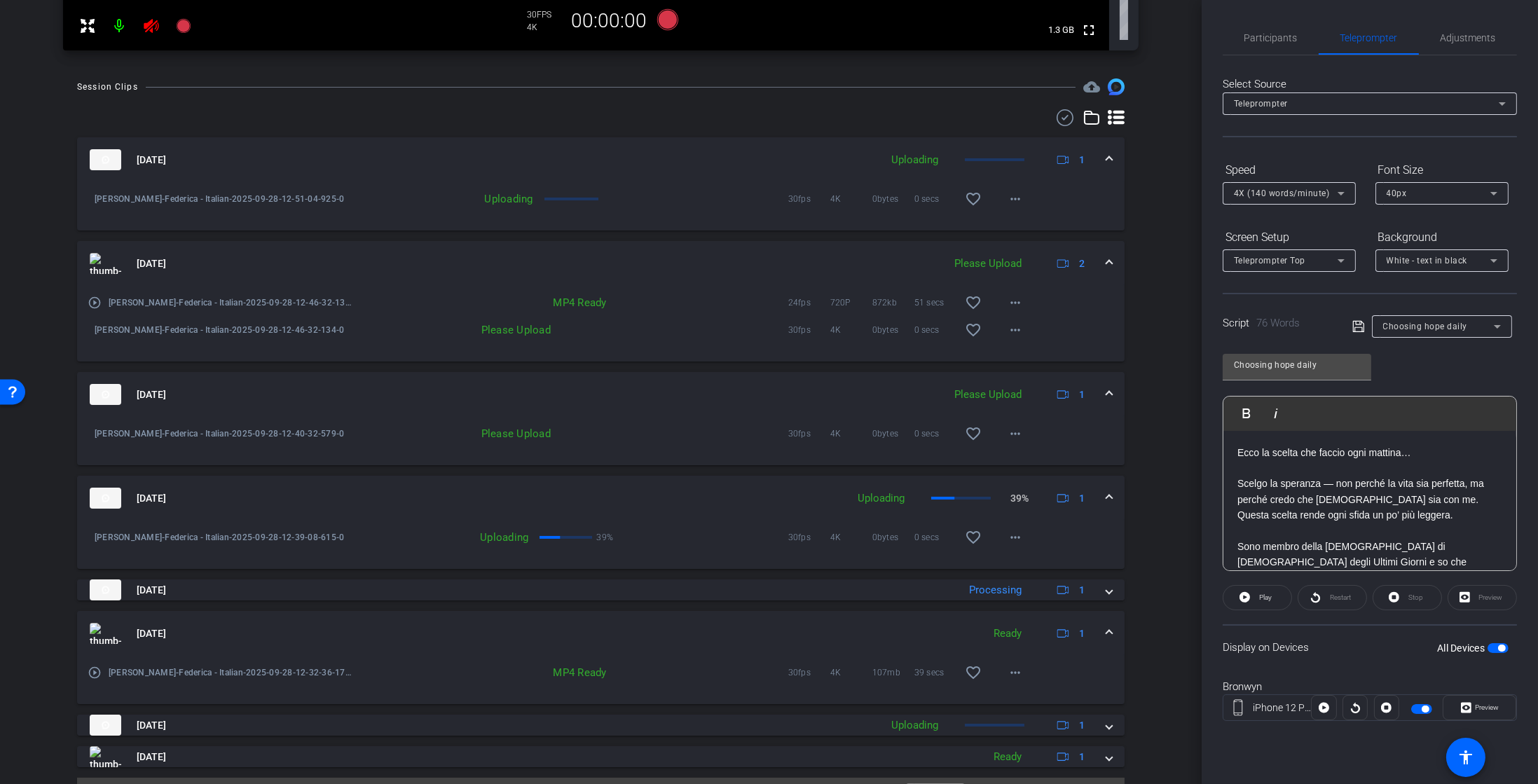
click at [93, 305] on mat-icon "play_circle_outline" at bounding box center [94, 302] width 14 height 14
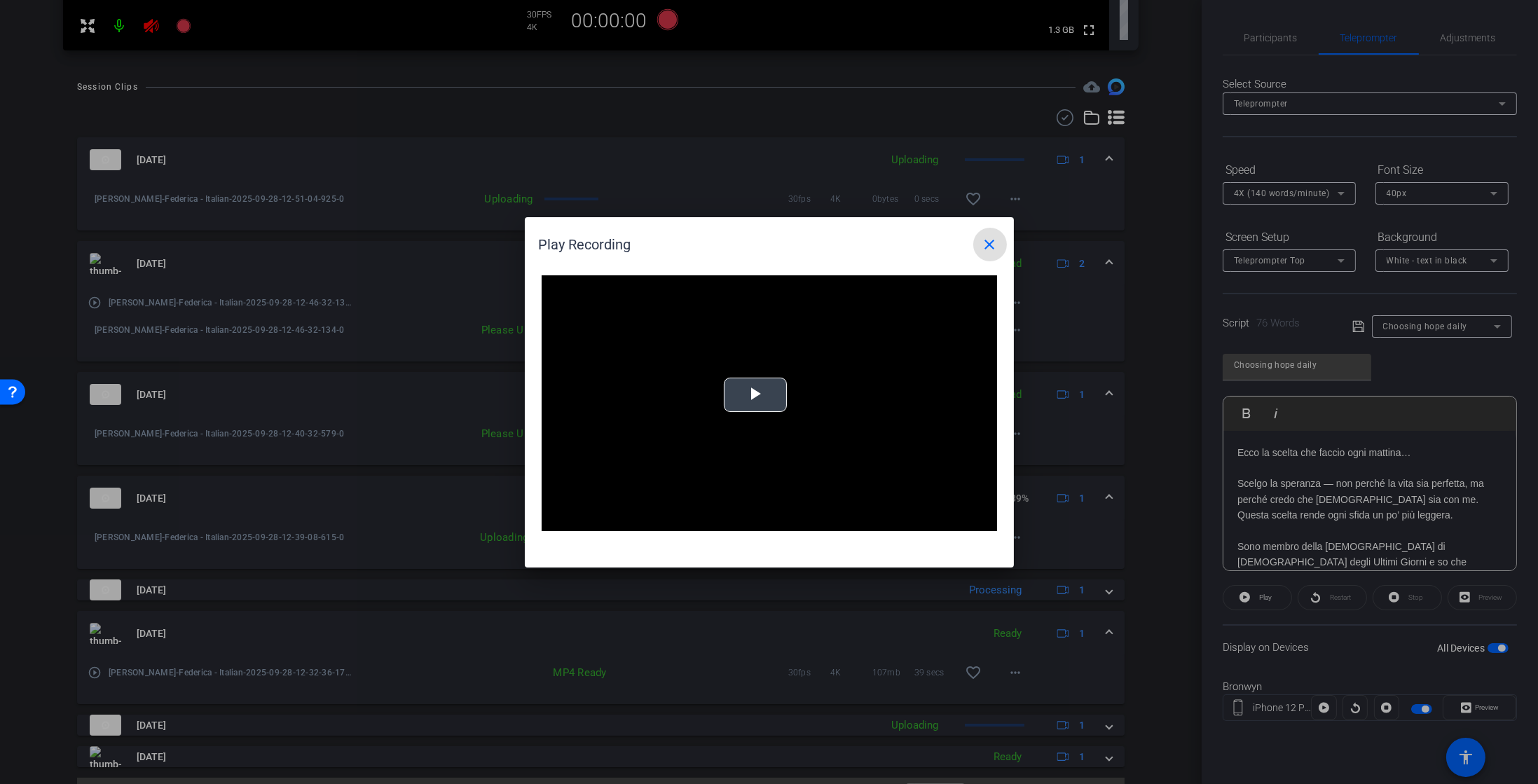
click at [807, 386] on video "Video Player" at bounding box center [769, 403] width 455 height 256
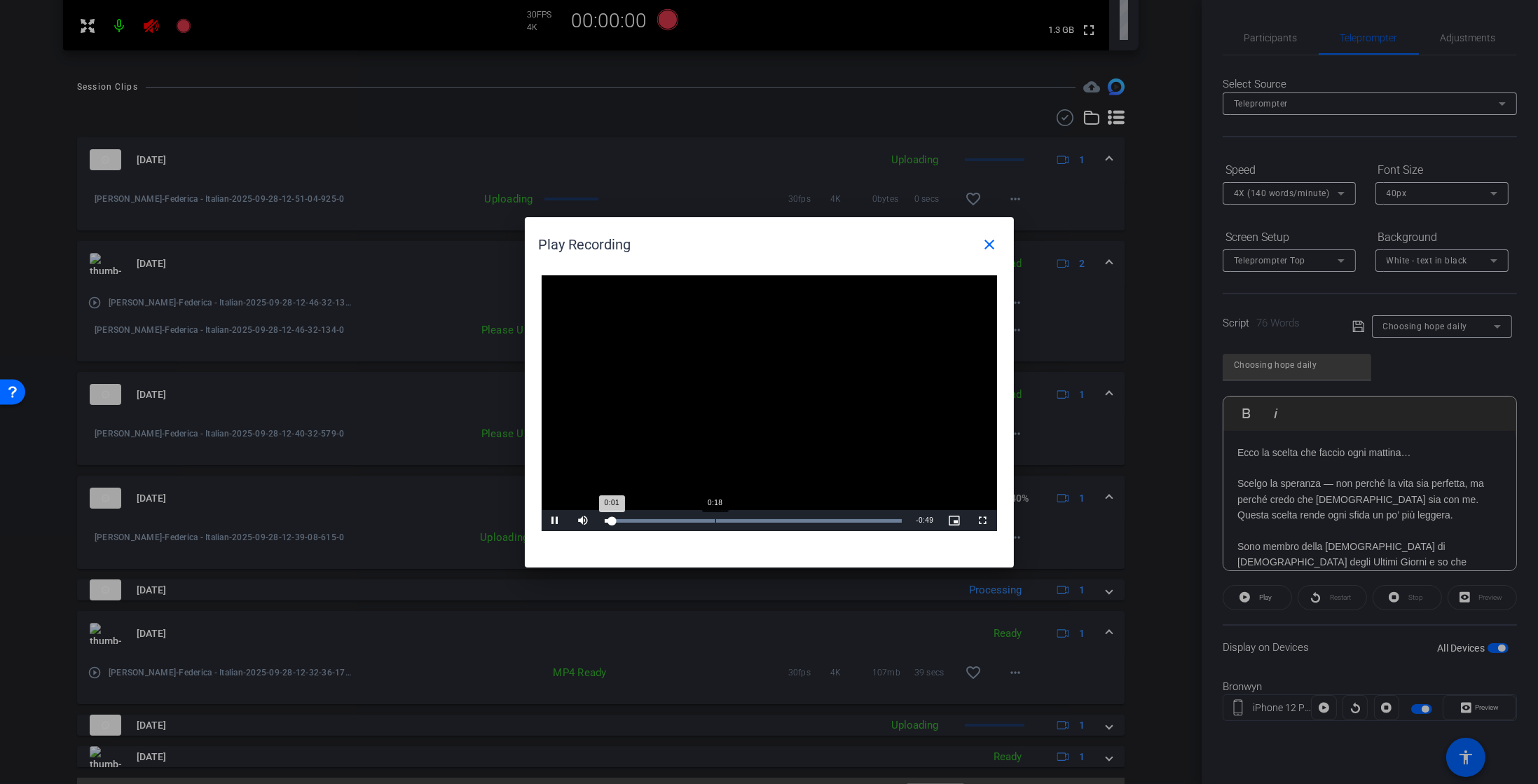
click at [716, 519] on div "Loaded : 100.00% 0:18 0:01" at bounding box center [754, 520] width 298 height 3
click at [985, 236] on mat-icon "close" at bounding box center [990, 245] width 17 height 17
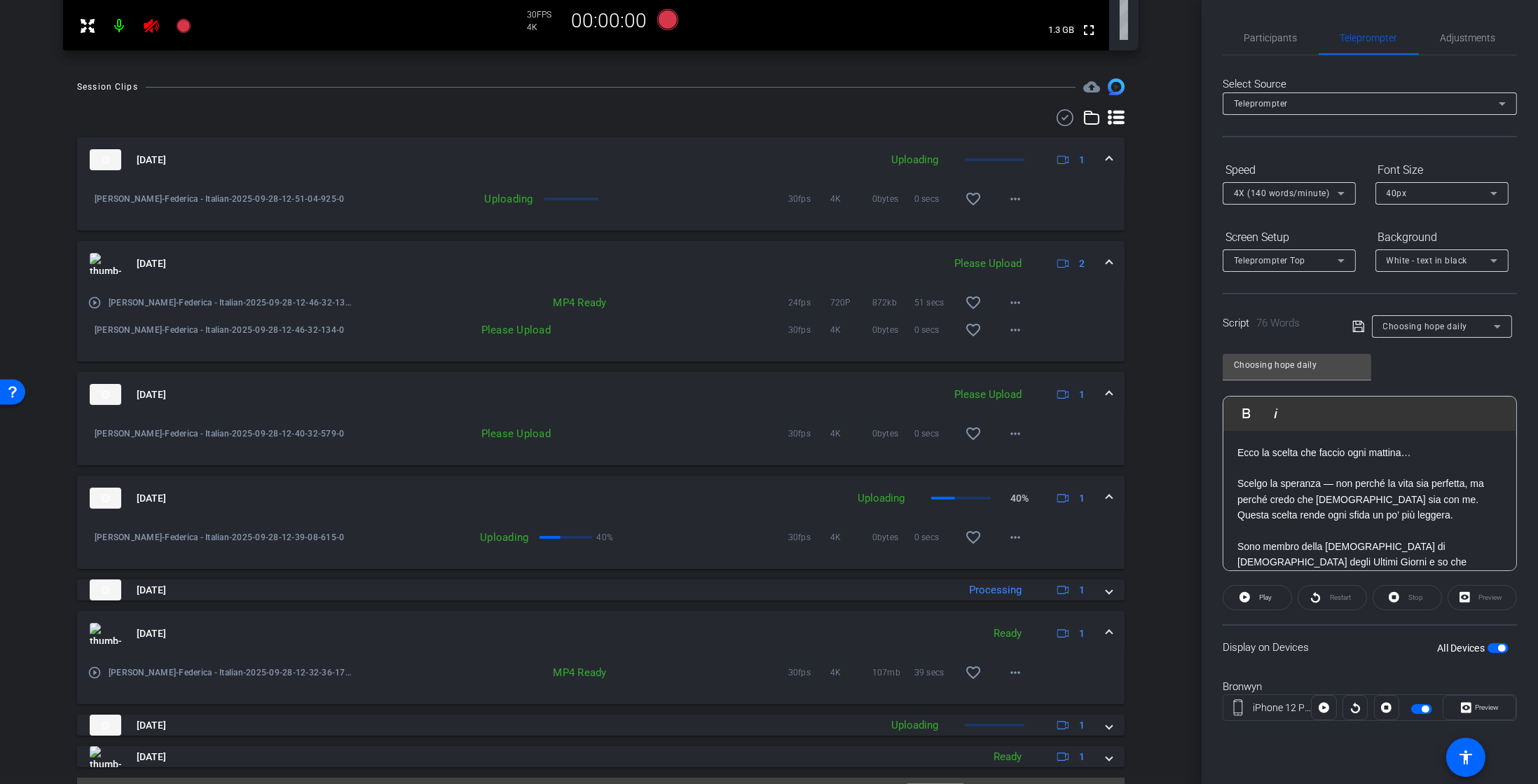
drag, startPoint x: 393, startPoint y: 459, endPoint x: 403, endPoint y: 383, distance: 76.7
click at [403, 383] on mat-expansion-panel "Sep 28, 2025 Please Upload 1 Bronwyn-Federica - Italian-2025-09-28-12-40-32-579…" at bounding box center [601, 418] width 1048 height 93
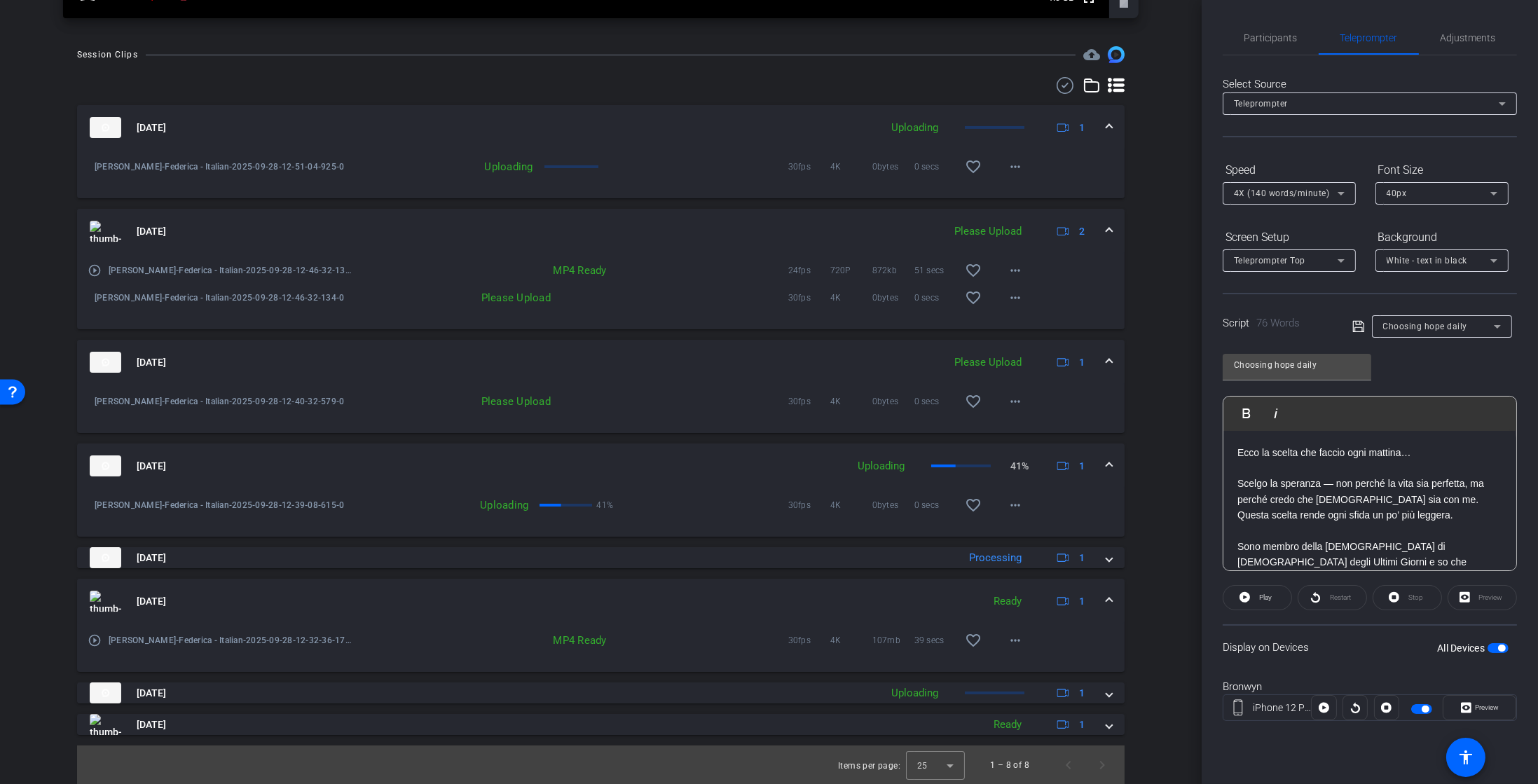
click at [93, 642] on mat-icon "play_circle_outline" at bounding box center [94, 640] width 14 height 14
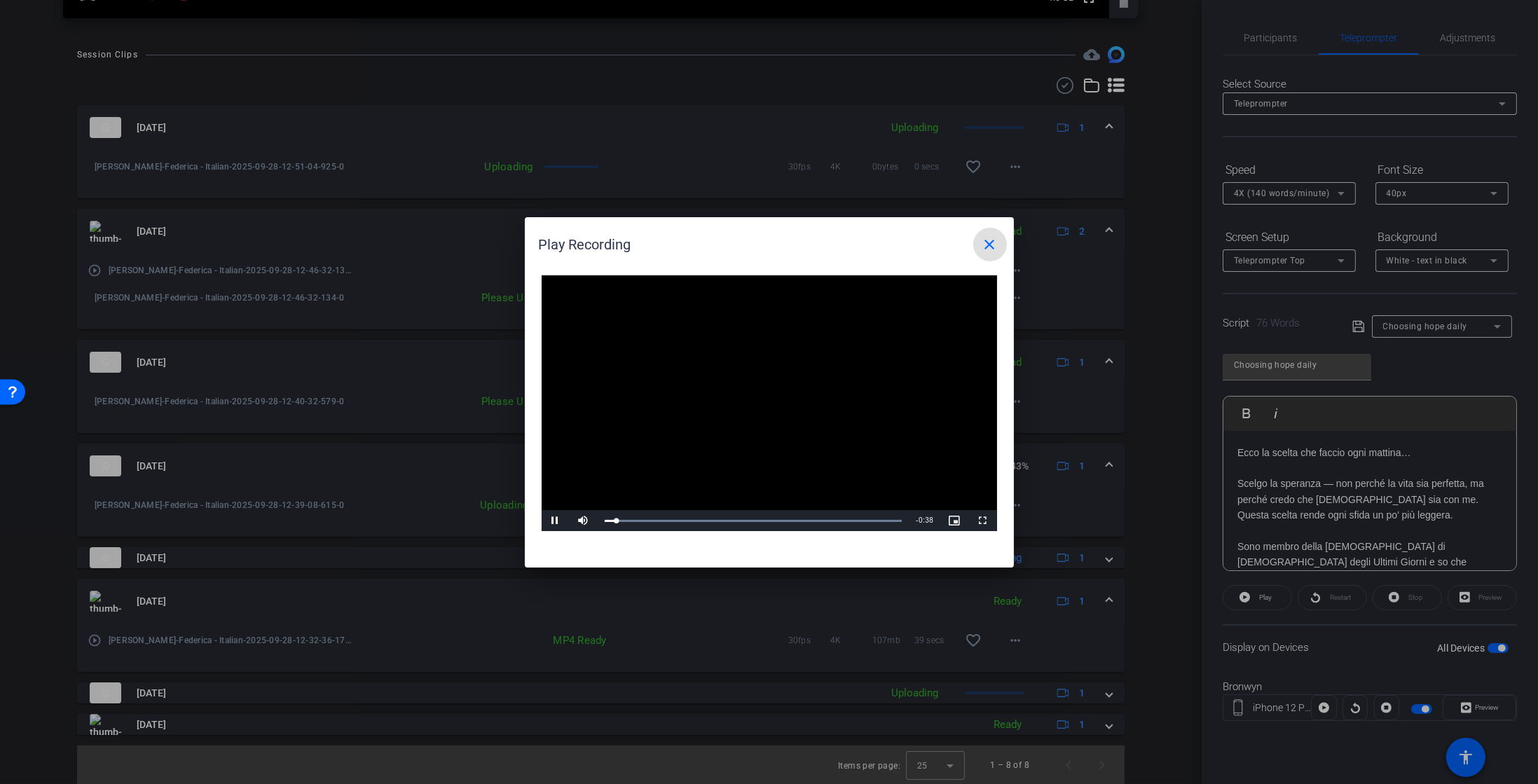
click at [1001, 247] on span at bounding box center [990, 245] width 34 height 34
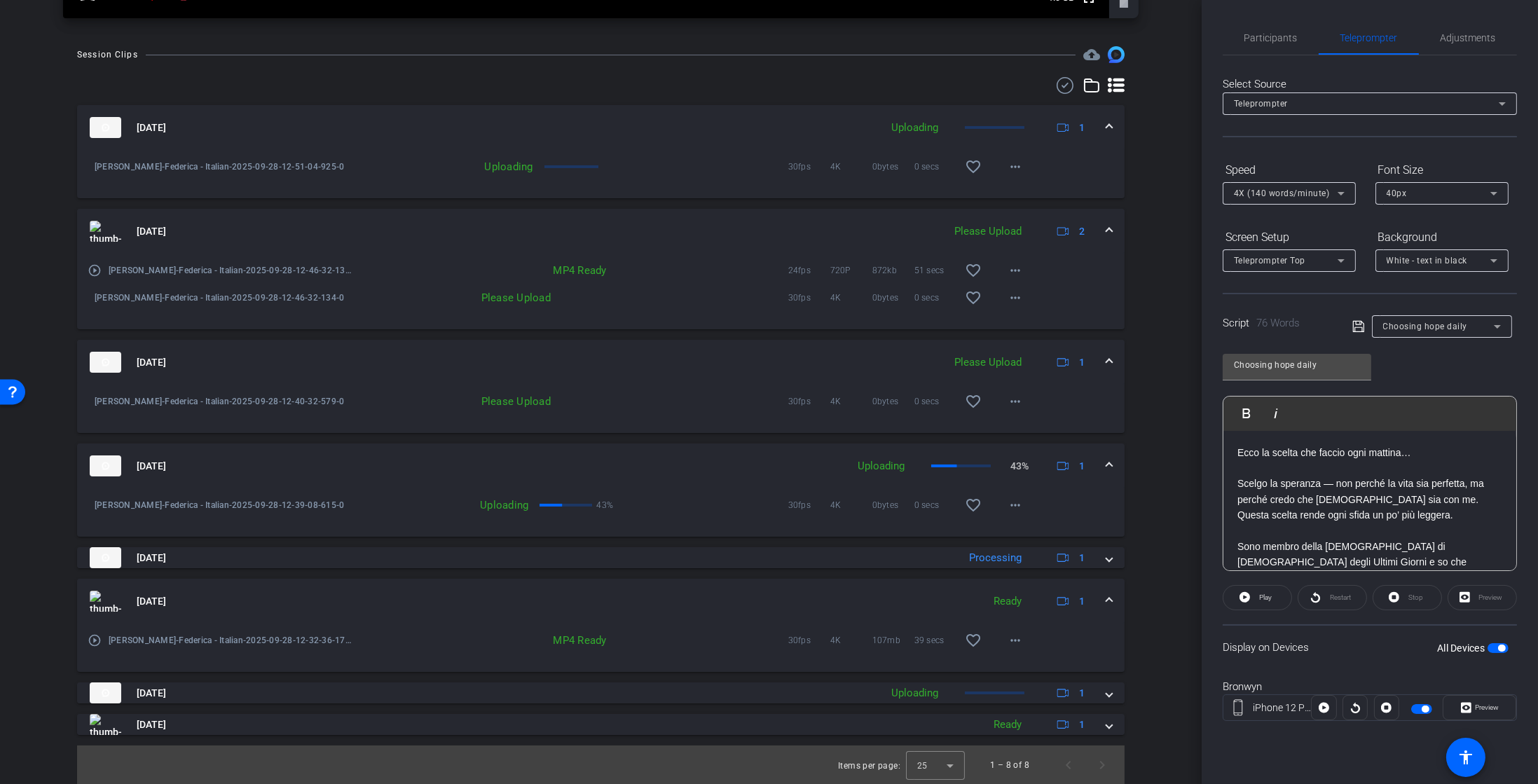
click at [256, 539] on div "Sep 28, 2025 Uploading 1 Bronwyn-Federica - Italian-2025-09-28-12-51-04-925-0 U…" at bounding box center [601, 420] width 1048 height 630
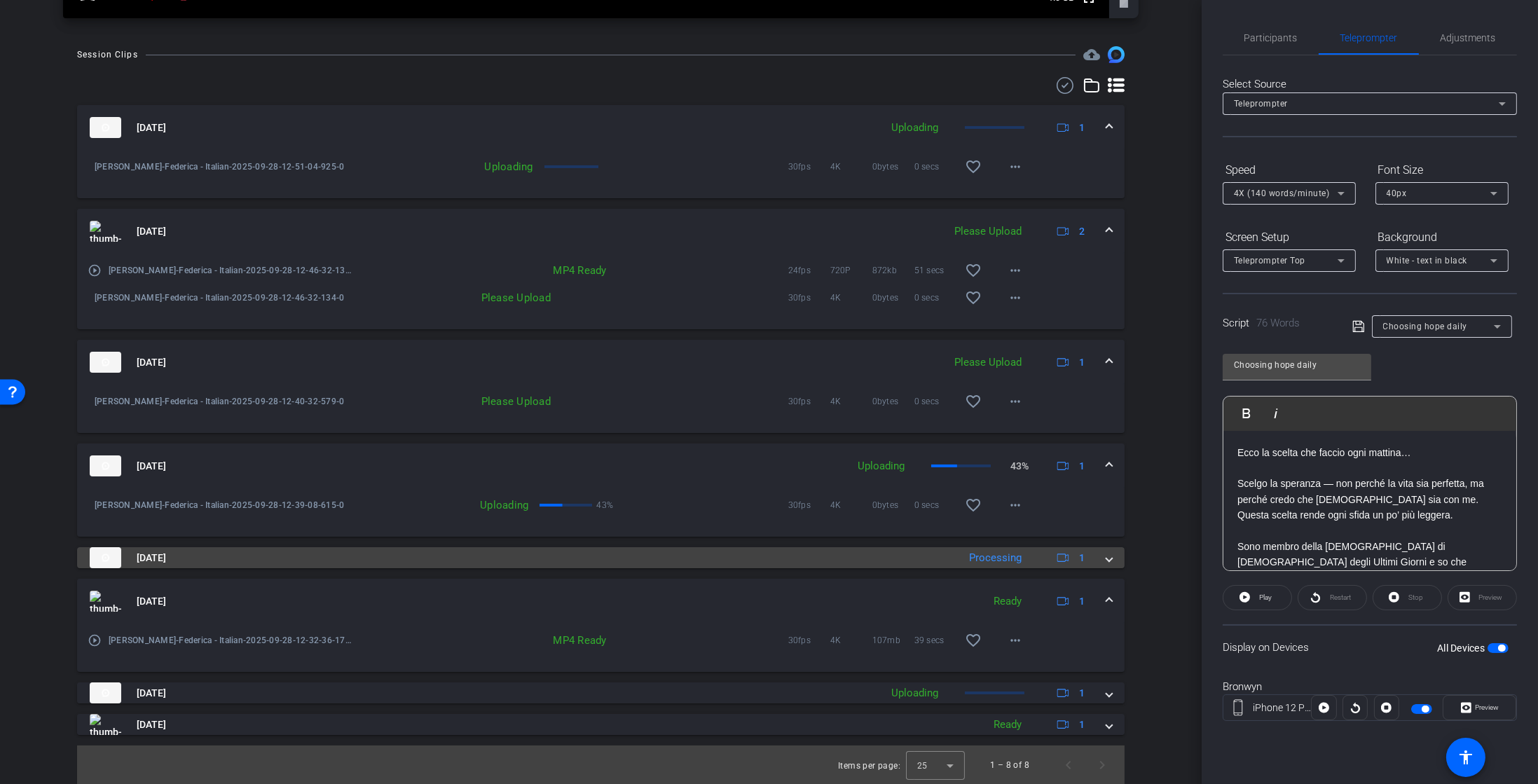
click at [196, 554] on mat-panel-title "Sep 28, 2025" at bounding box center [521, 557] width 861 height 21
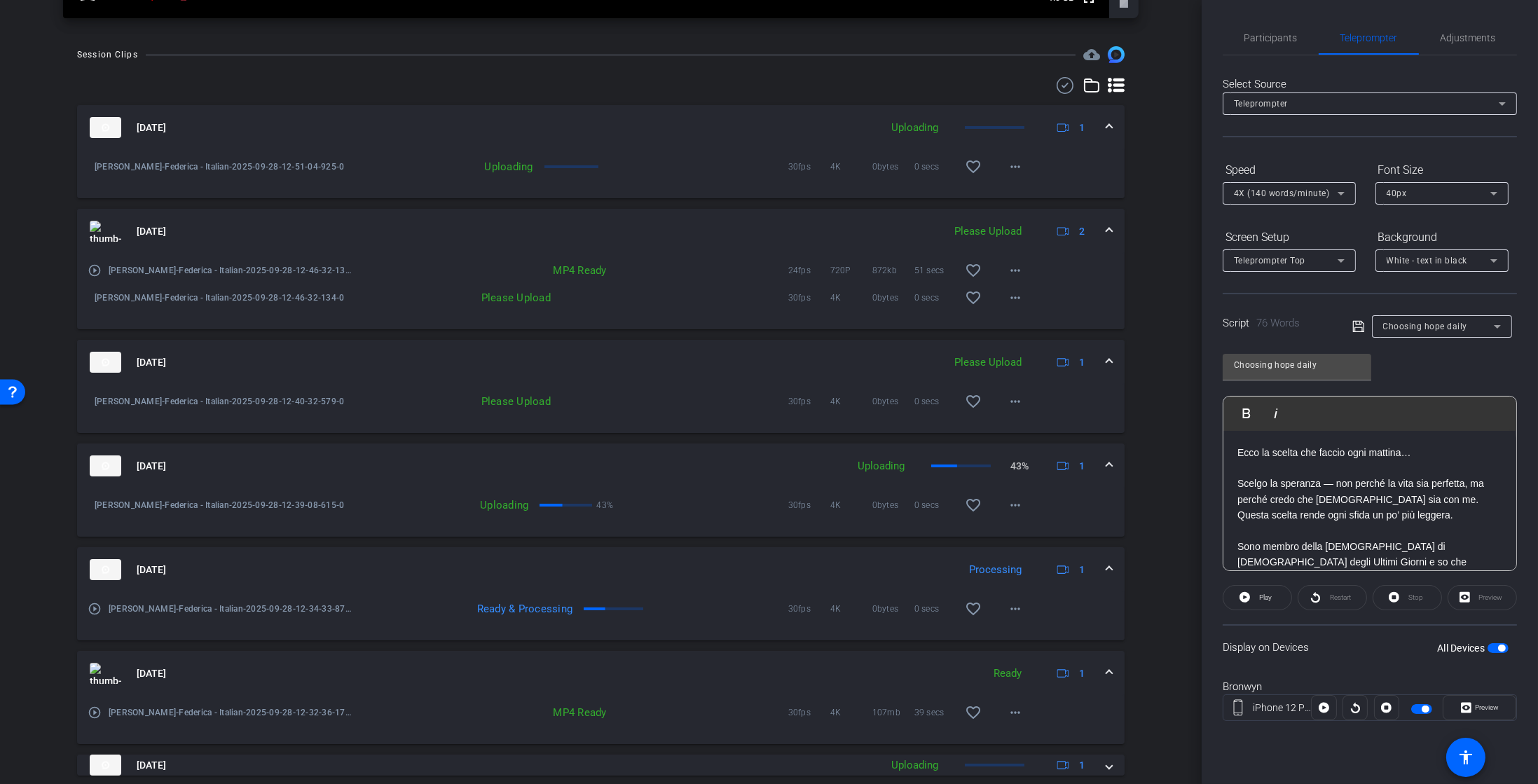
scroll to position [683, 0]
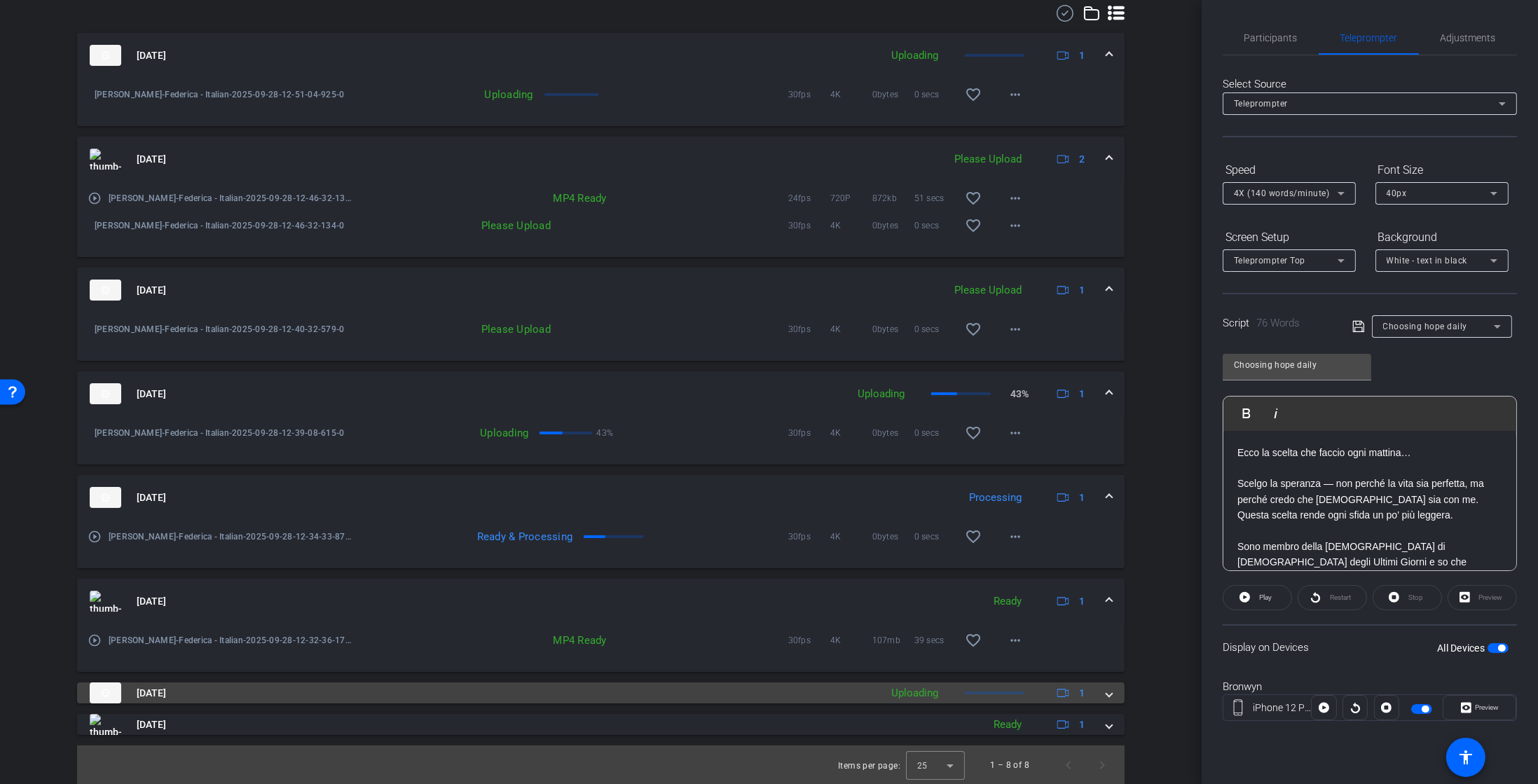
drag, startPoint x: 366, startPoint y: 575, endPoint x: 199, endPoint y: 694, distance: 205.1
click at [199, 694] on mat-panel-title "Sep 28, 2025" at bounding box center [482, 692] width 783 height 21
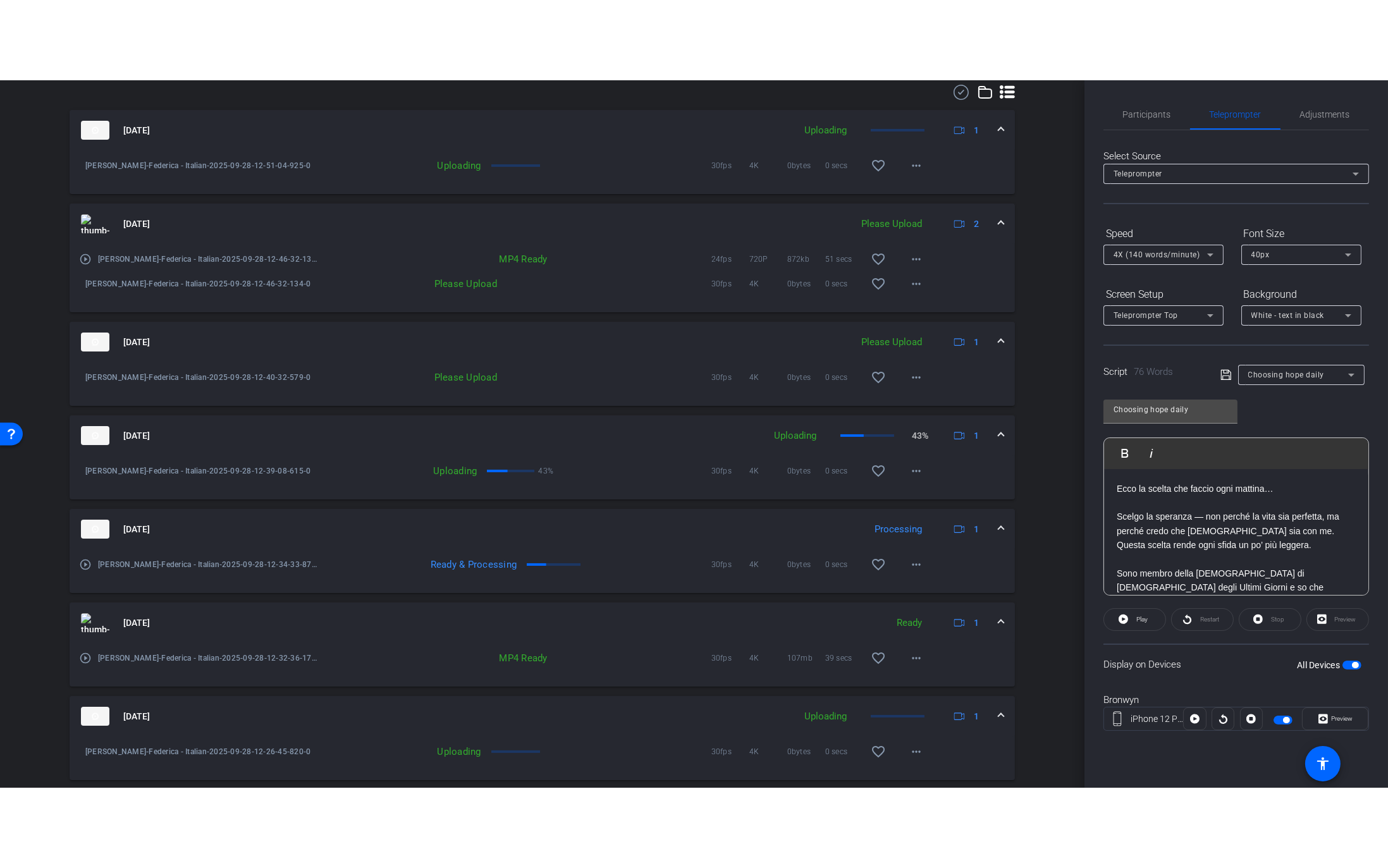
scroll to position [682, 0]
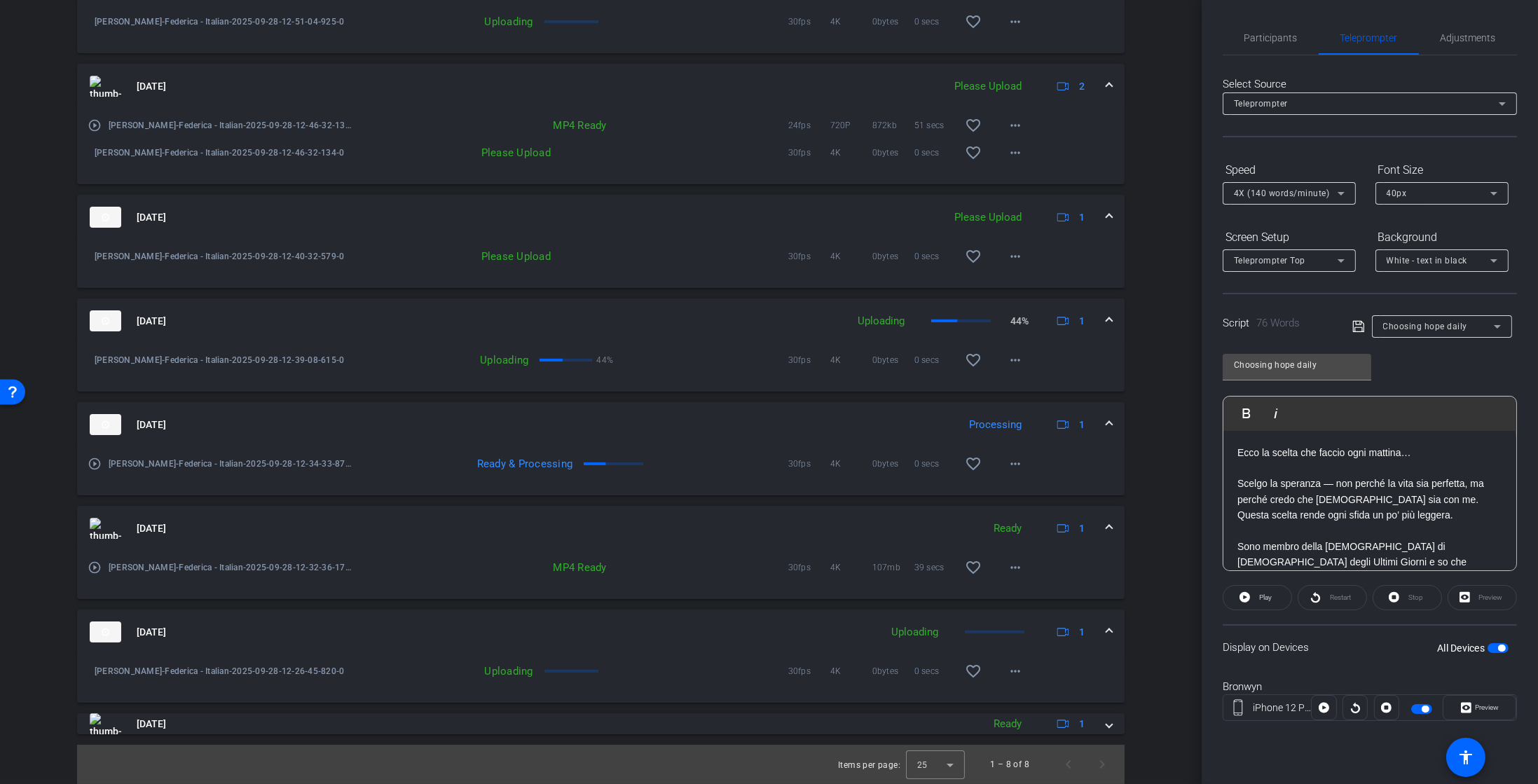
click at [88, 463] on mat-icon "play_circle_outline" at bounding box center [94, 463] width 14 height 14
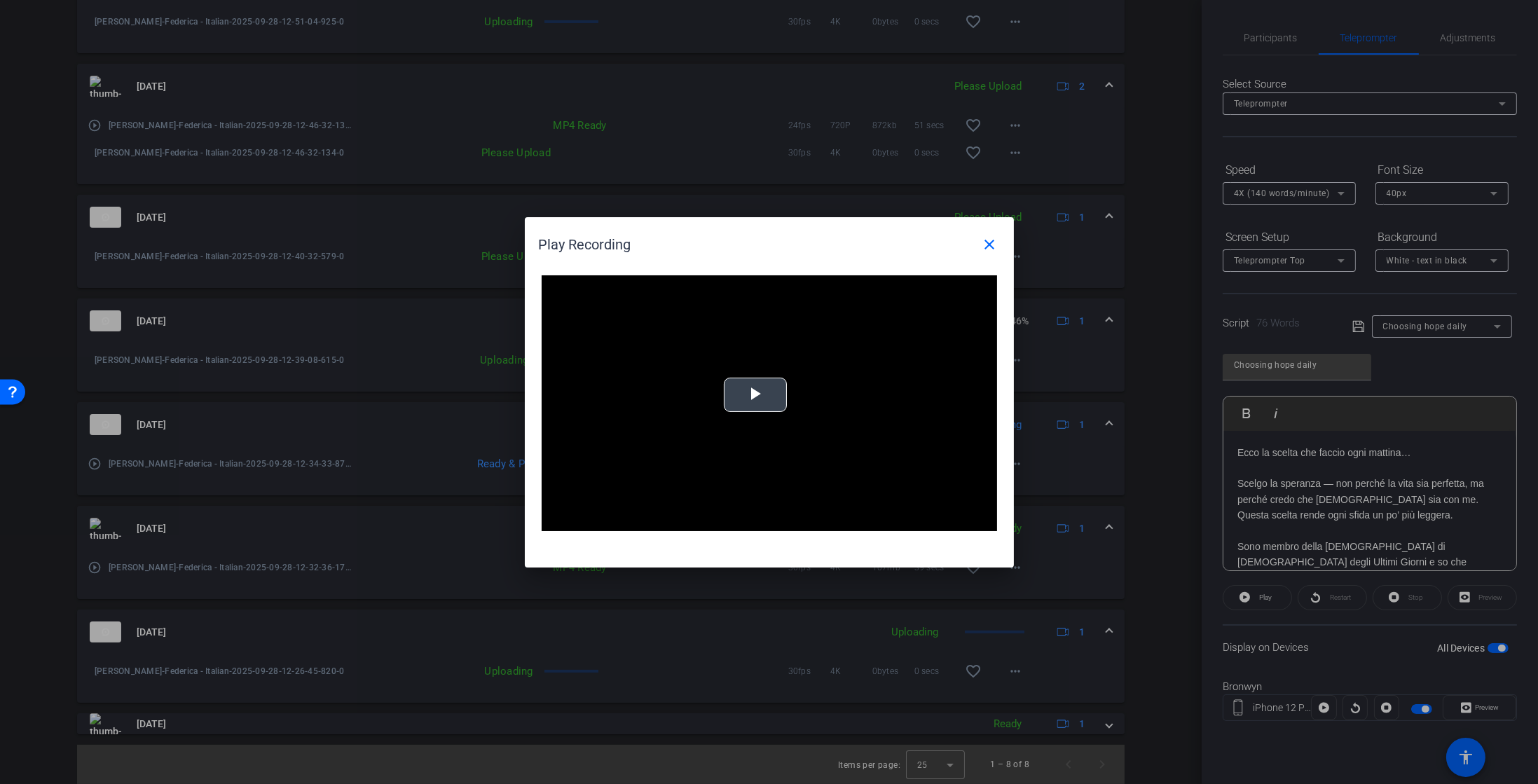
click at [731, 371] on video "Video Player" at bounding box center [769, 403] width 455 height 256
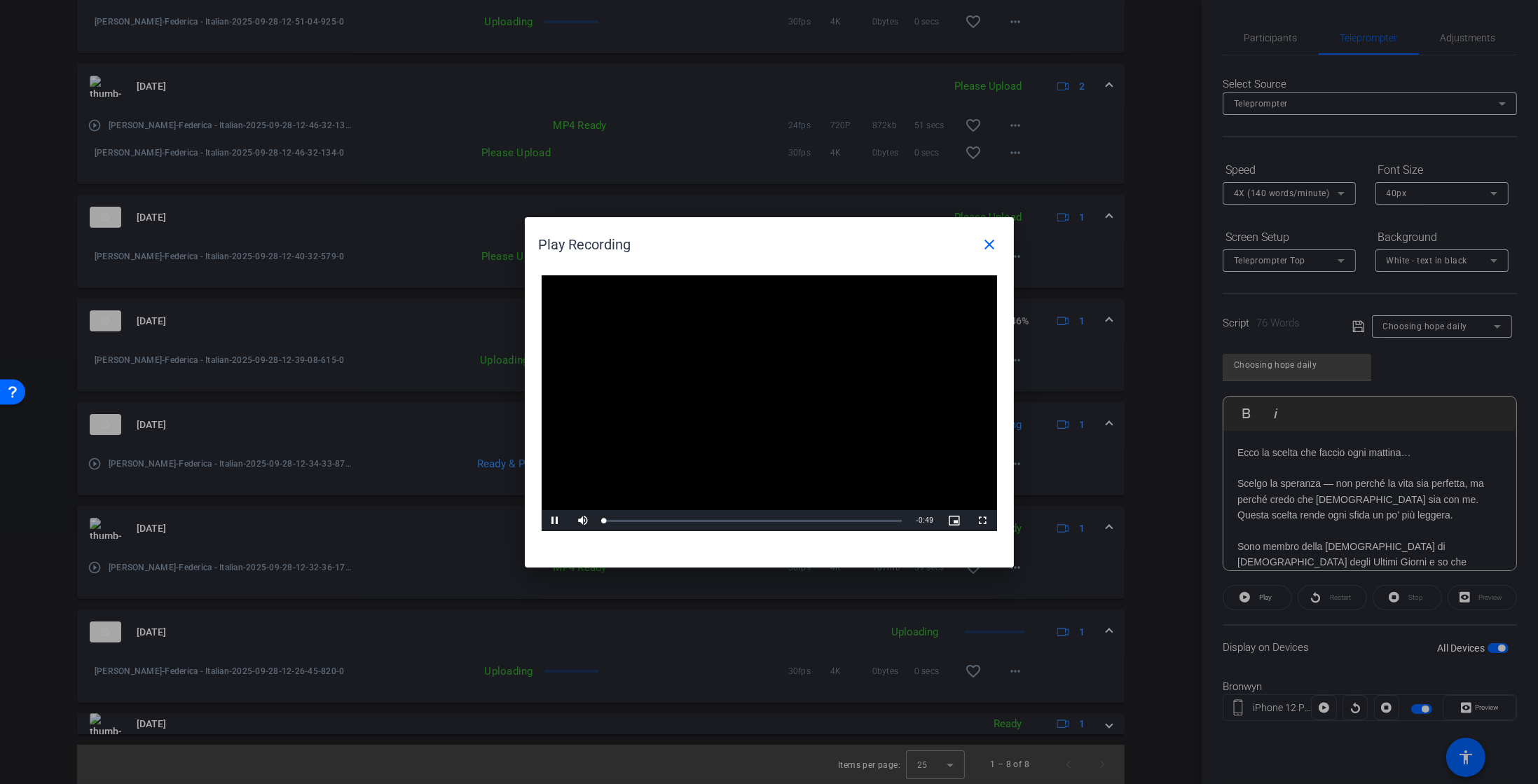
click at [731, 371] on video "Video Player" at bounding box center [769, 403] width 455 height 256
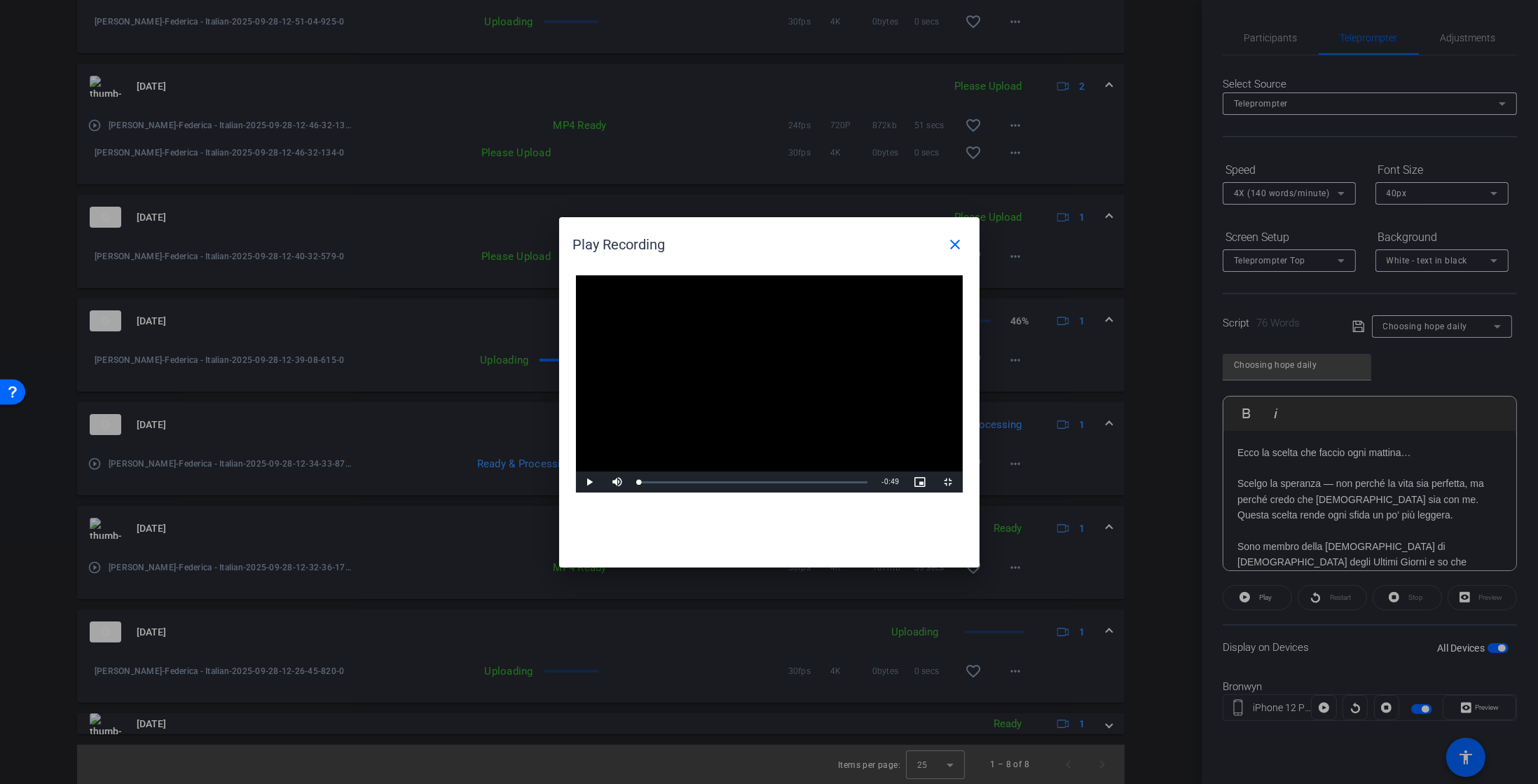
scroll to position [578, 0]
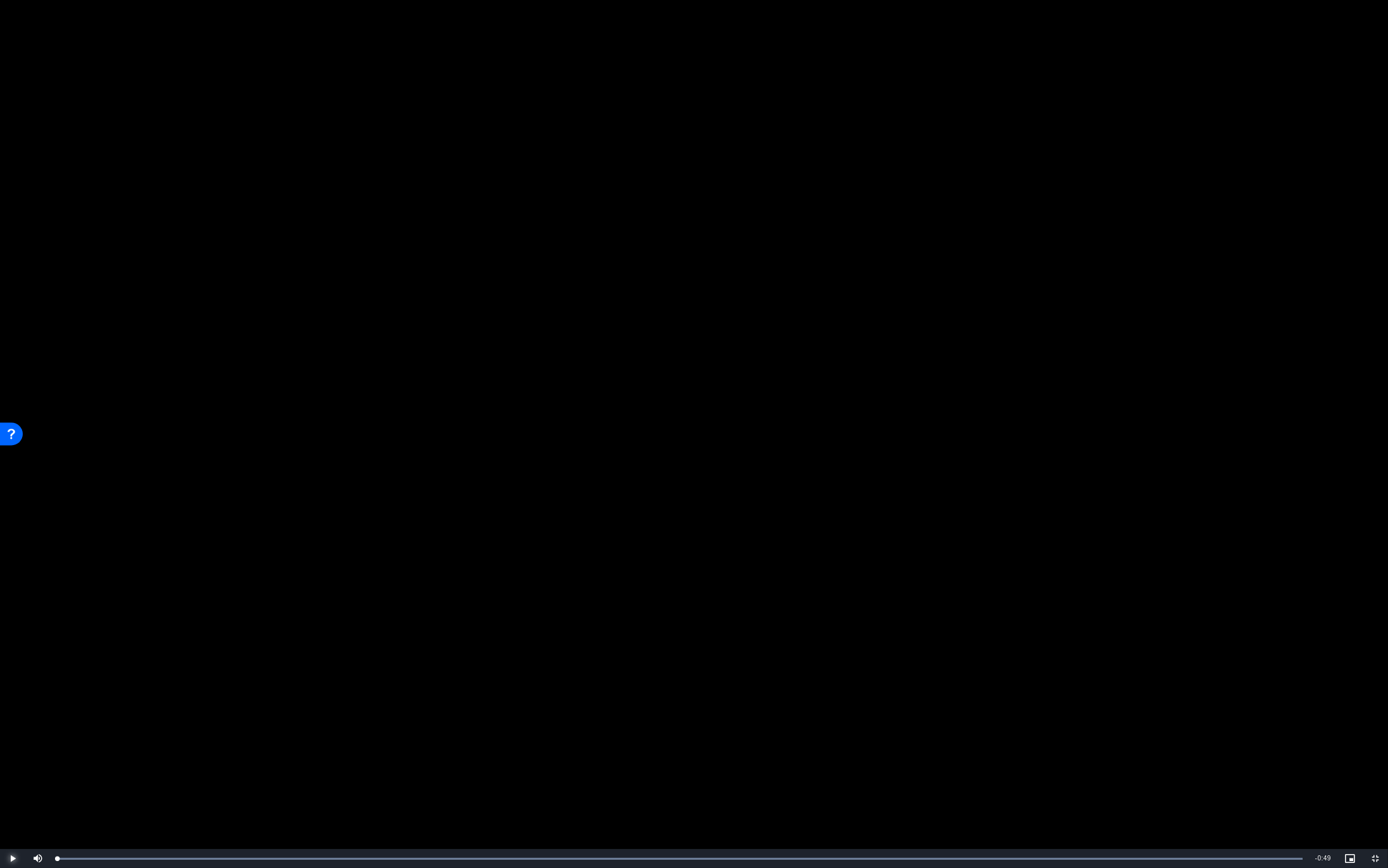
click at [12, 707] on span "Video Player" at bounding box center [13, 859] width 25 height 0
click at [1387, 707] on span "Video Player" at bounding box center [1375, 859] width 25 height 0
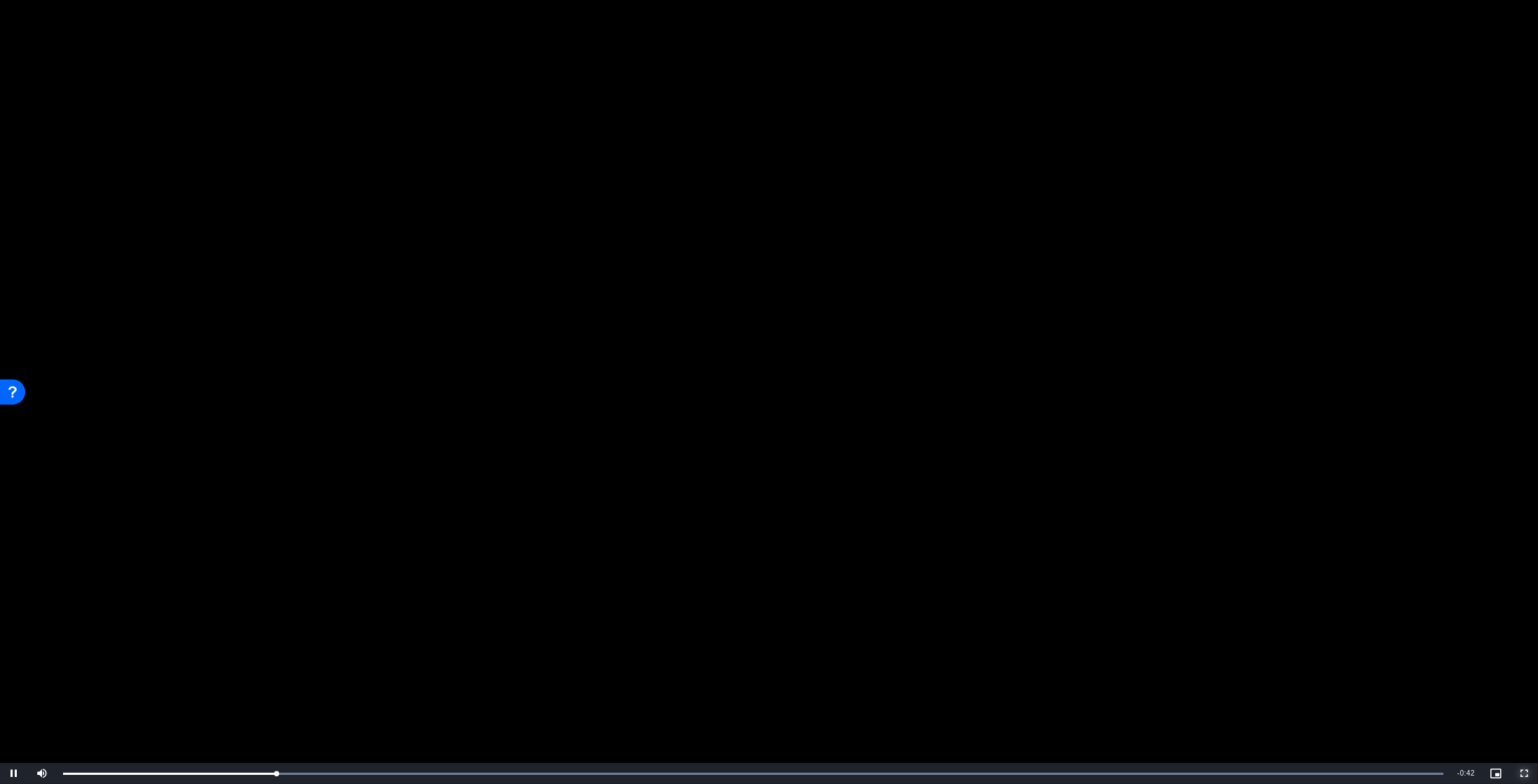
scroll to position [756, 0]
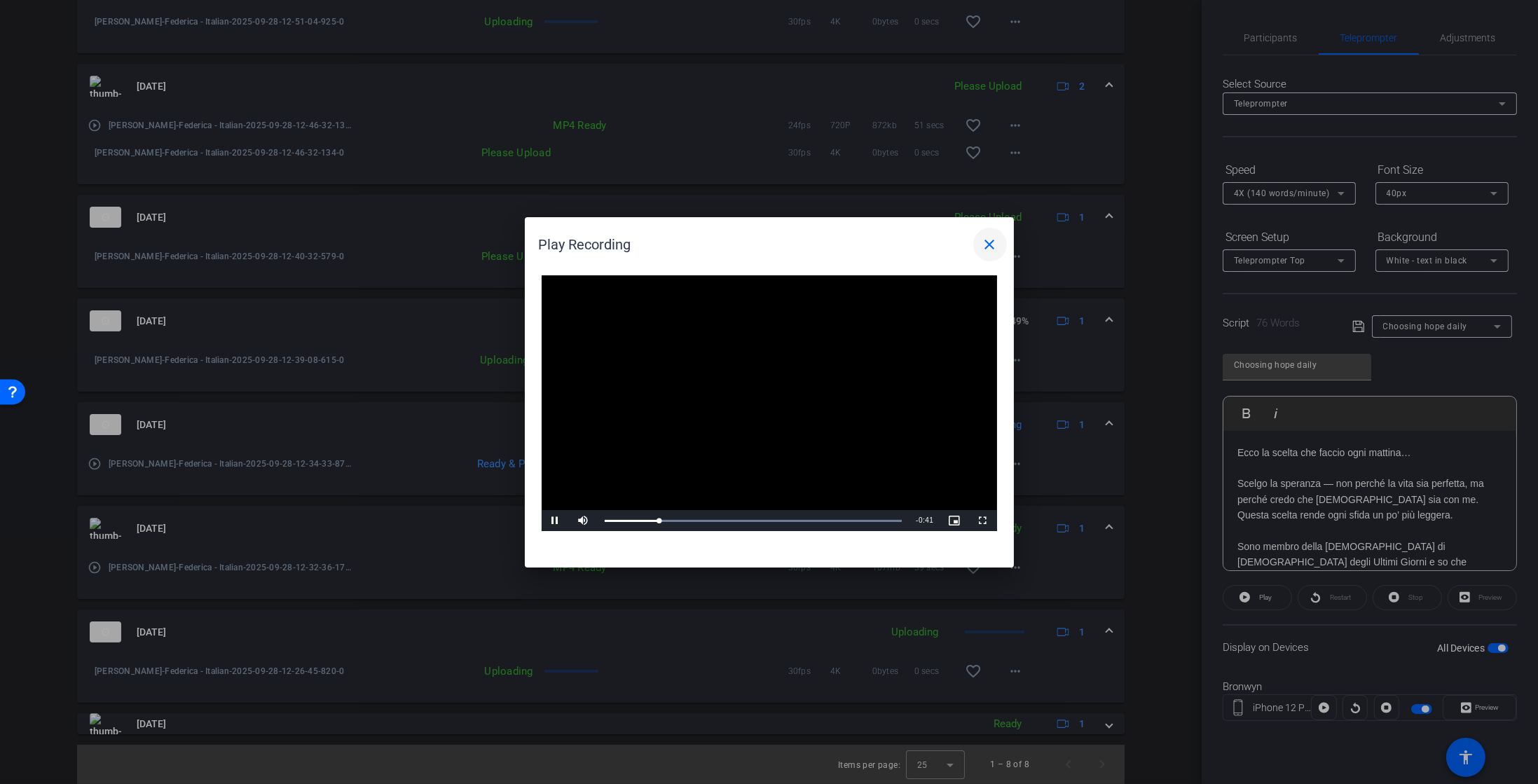
click at [986, 250] on mat-icon "close" at bounding box center [990, 245] width 17 height 17
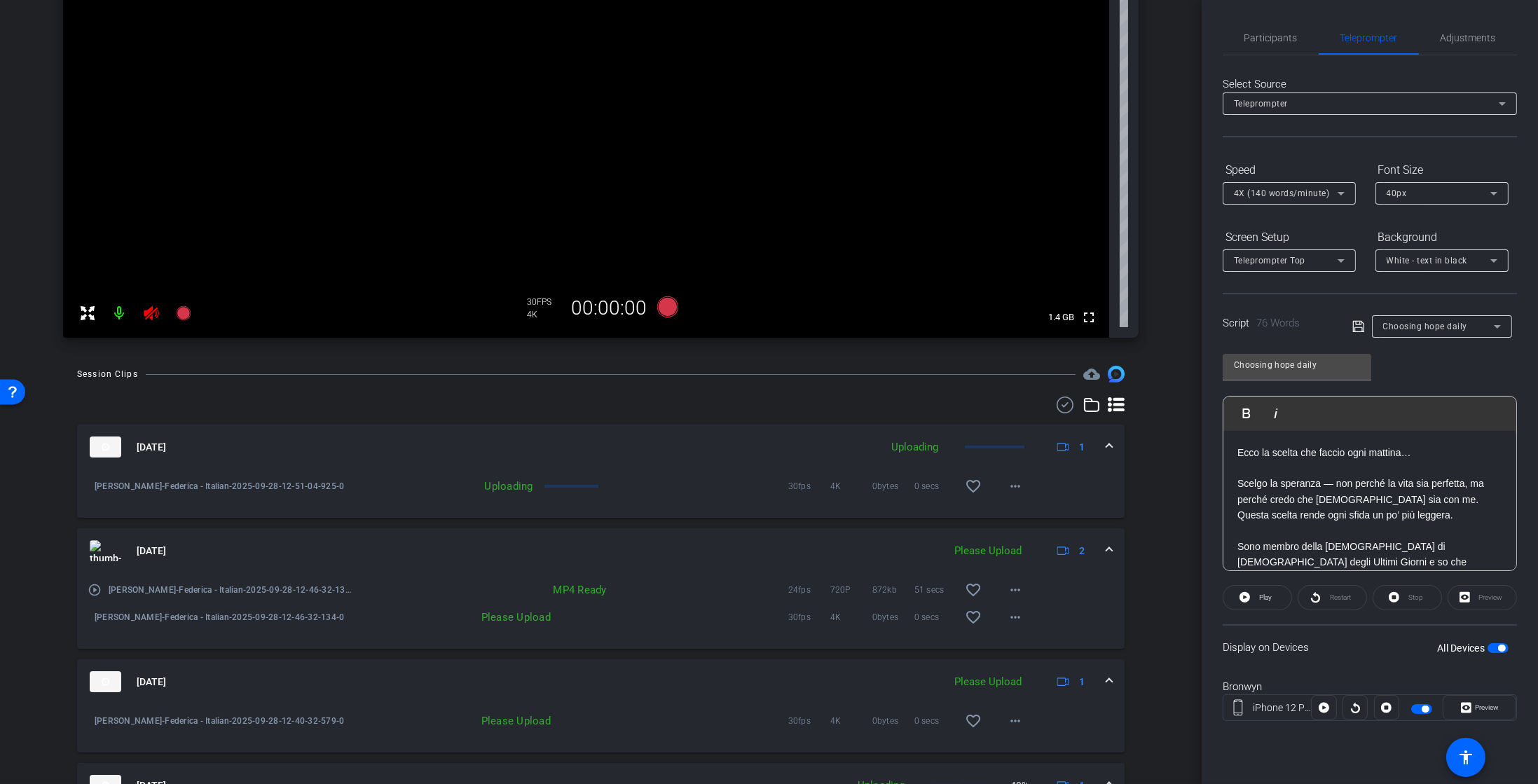
scroll to position [0, 0]
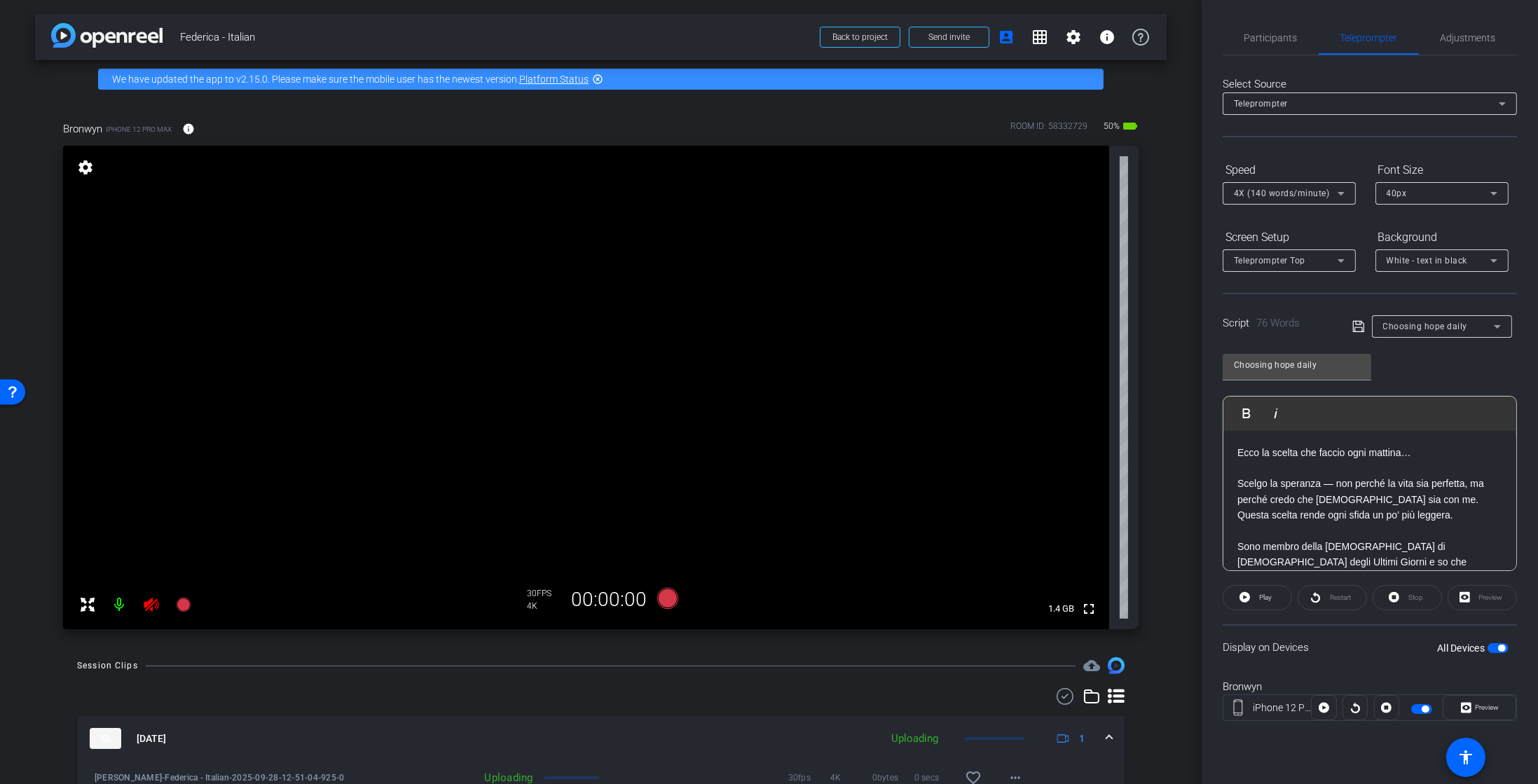
click at [117, 605] on mat-icon at bounding box center [120, 605] width 28 height 28
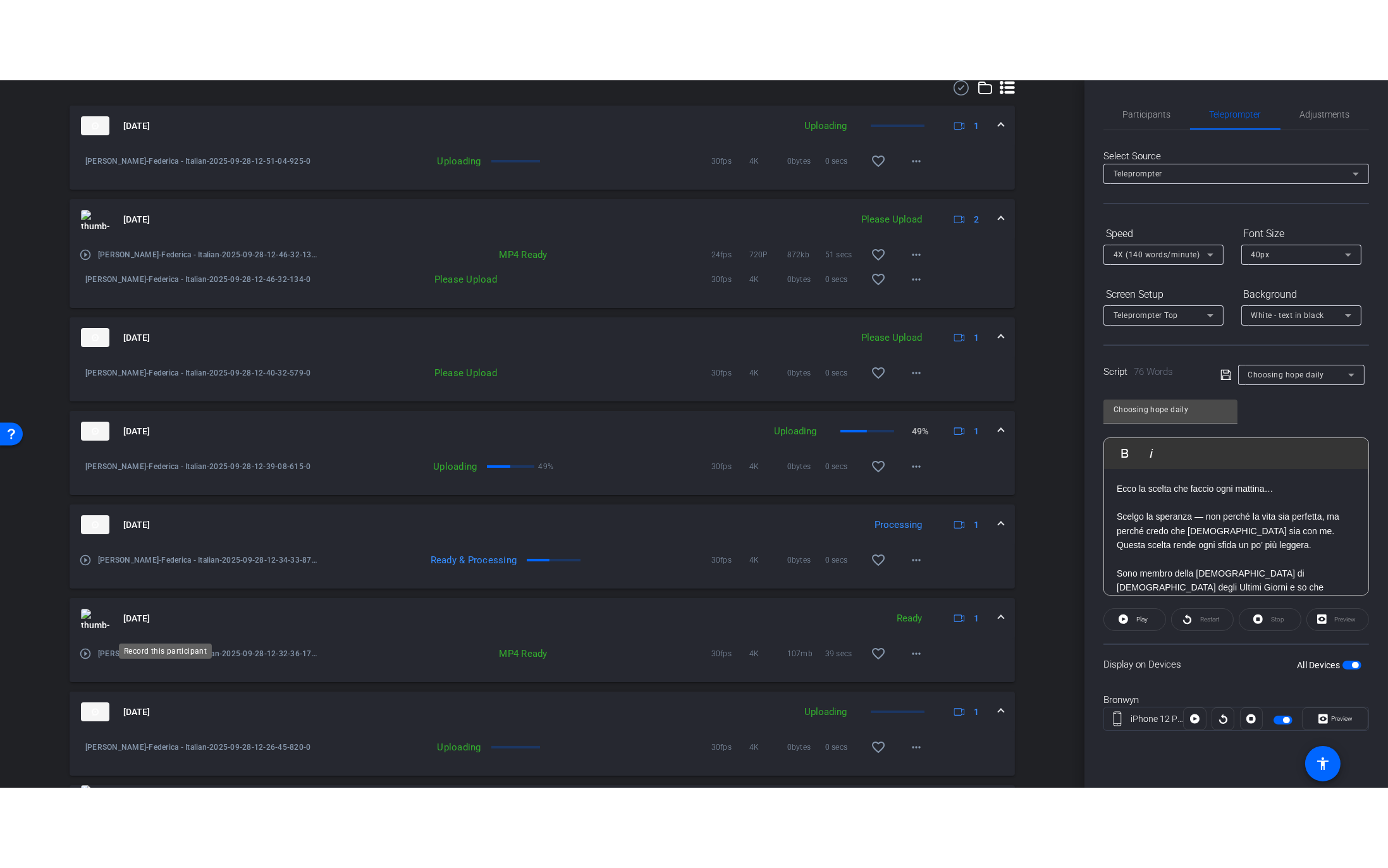
scroll to position [682, 0]
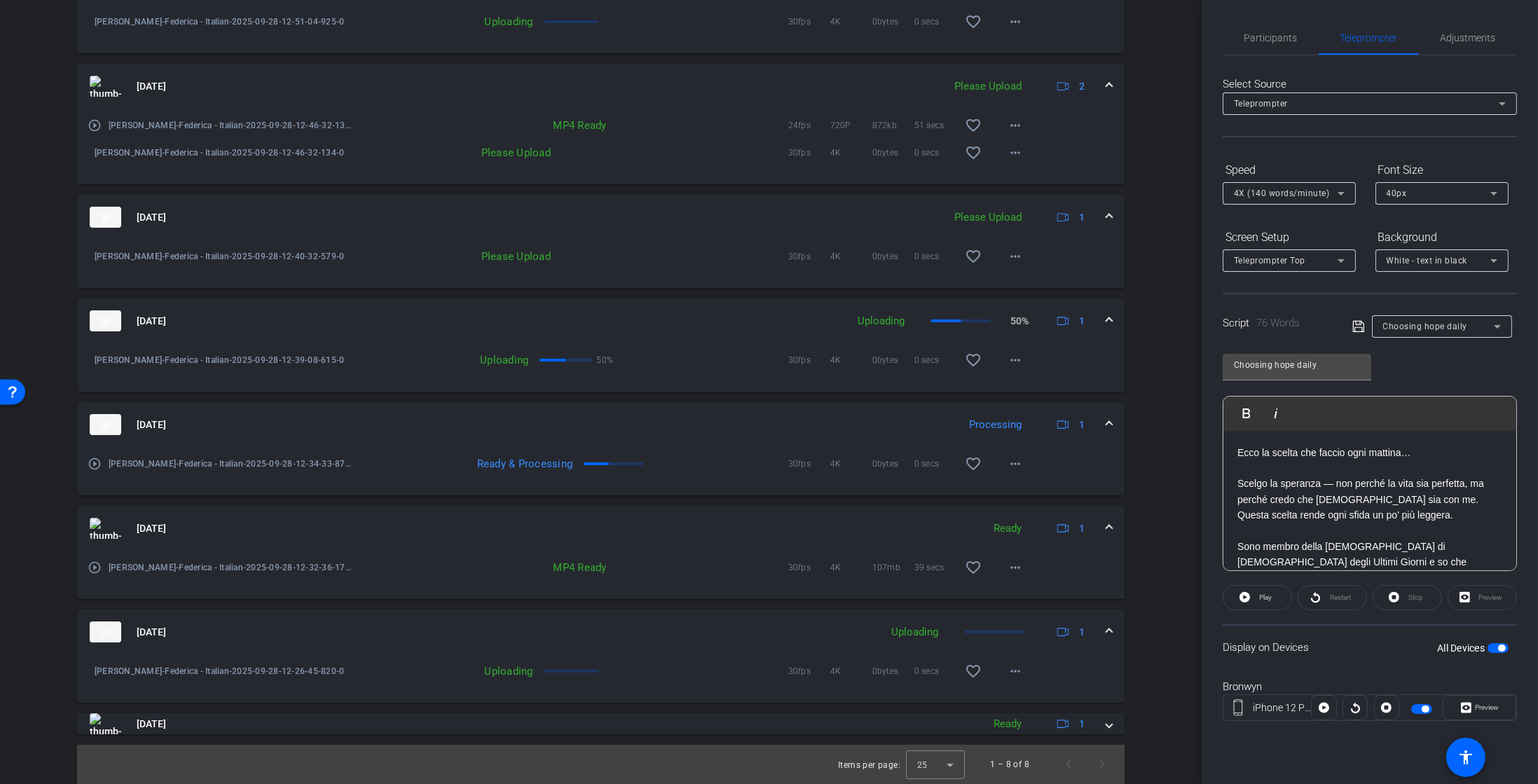
click at [92, 463] on mat-icon "play_circle_outline" at bounding box center [94, 463] width 14 height 14
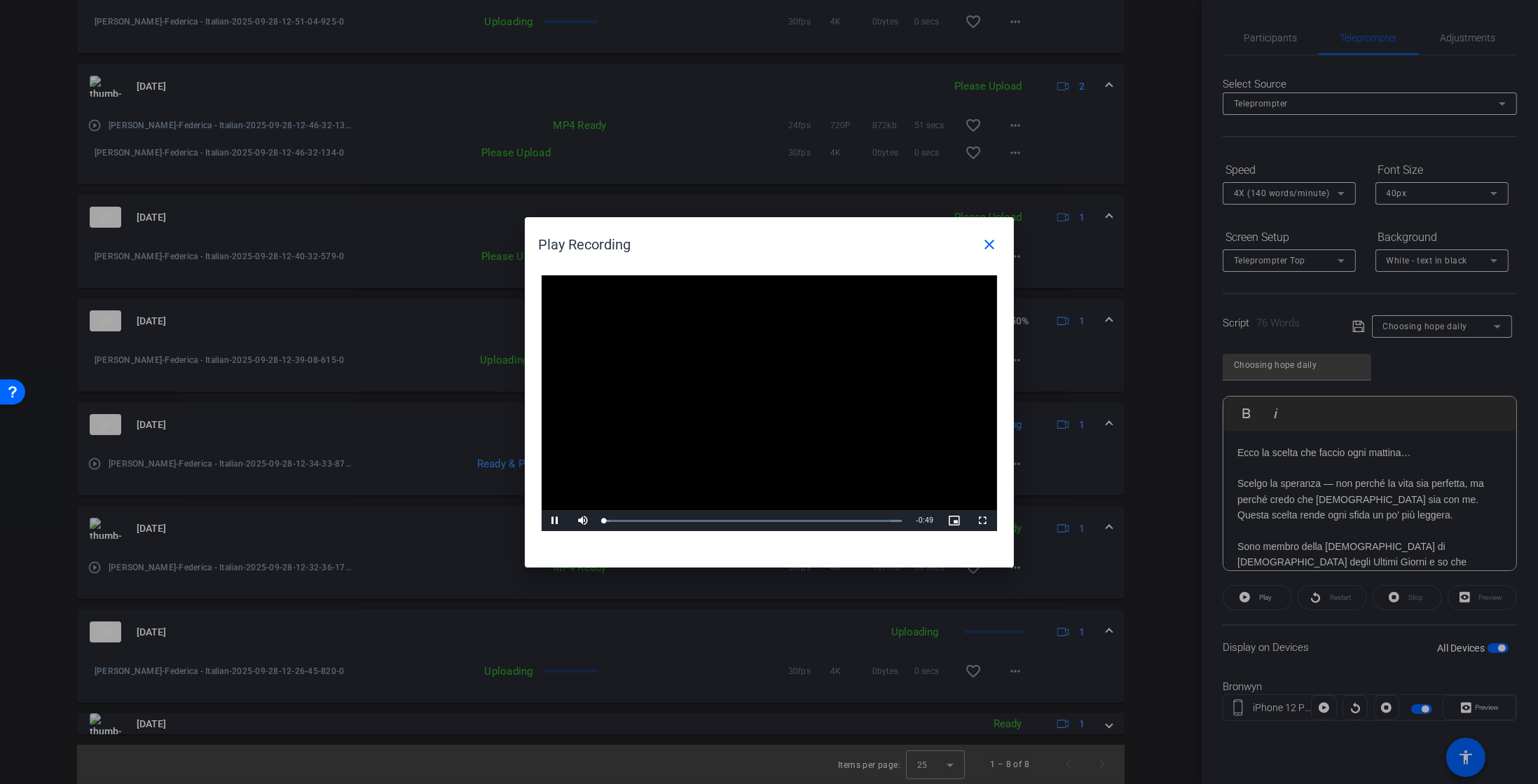
click at [773, 411] on div "Video Player is loading. Play Video Pause Mute Current Time 0:00 / Duration 0:4…" at bounding box center [769, 403] width 455 height 256
click at [980, 505] on video "Video Player" at bounding box center [769, 403] width 455 height 256
click at [982, 520] on span "Video Player" at bounding box center [983, 520] width 28 height 0
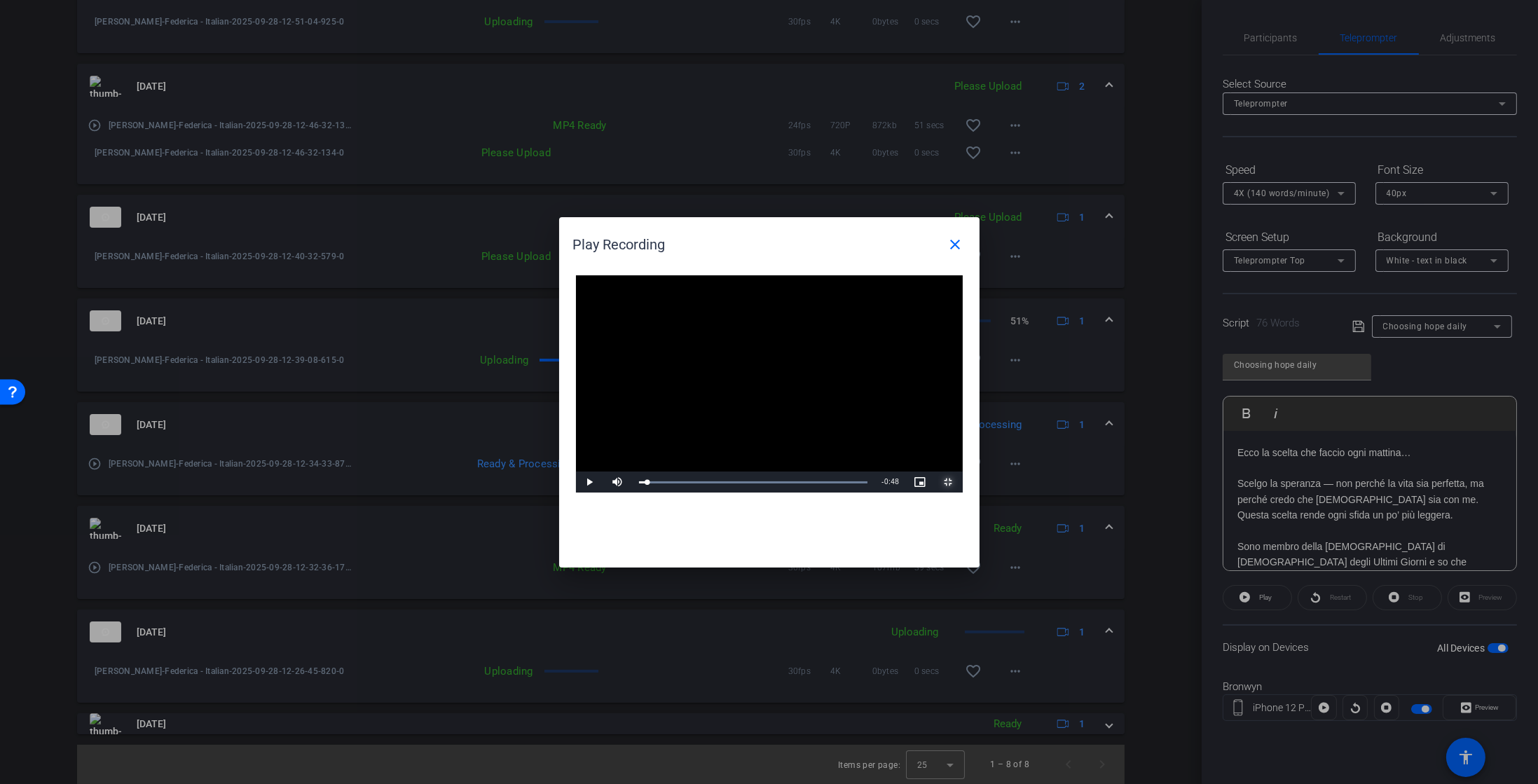
scroll to position [578, 0]
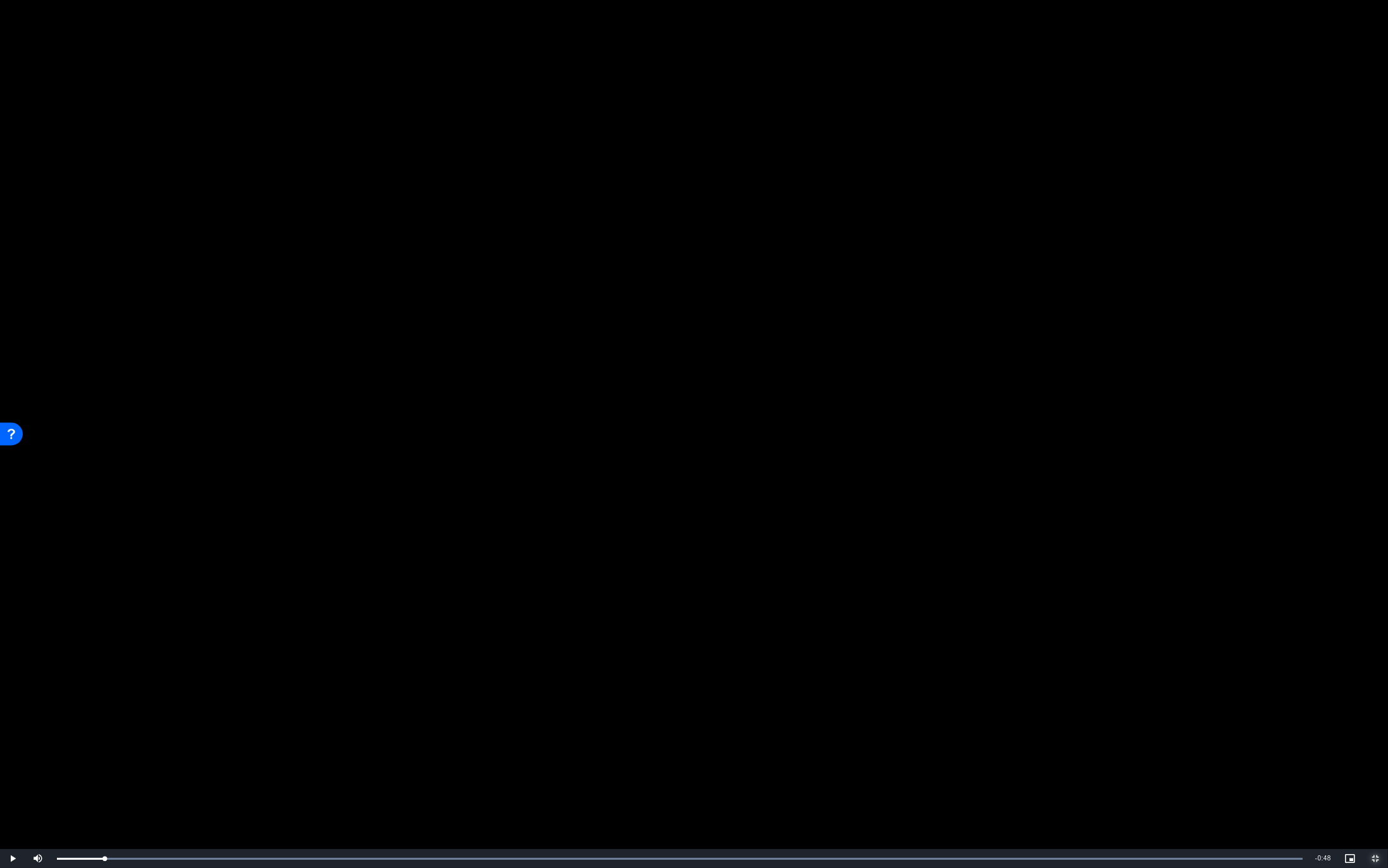
click at [1363, 707] on button "Exit Fullscreen" at bounding box center [1375, 858] width 25 height 19
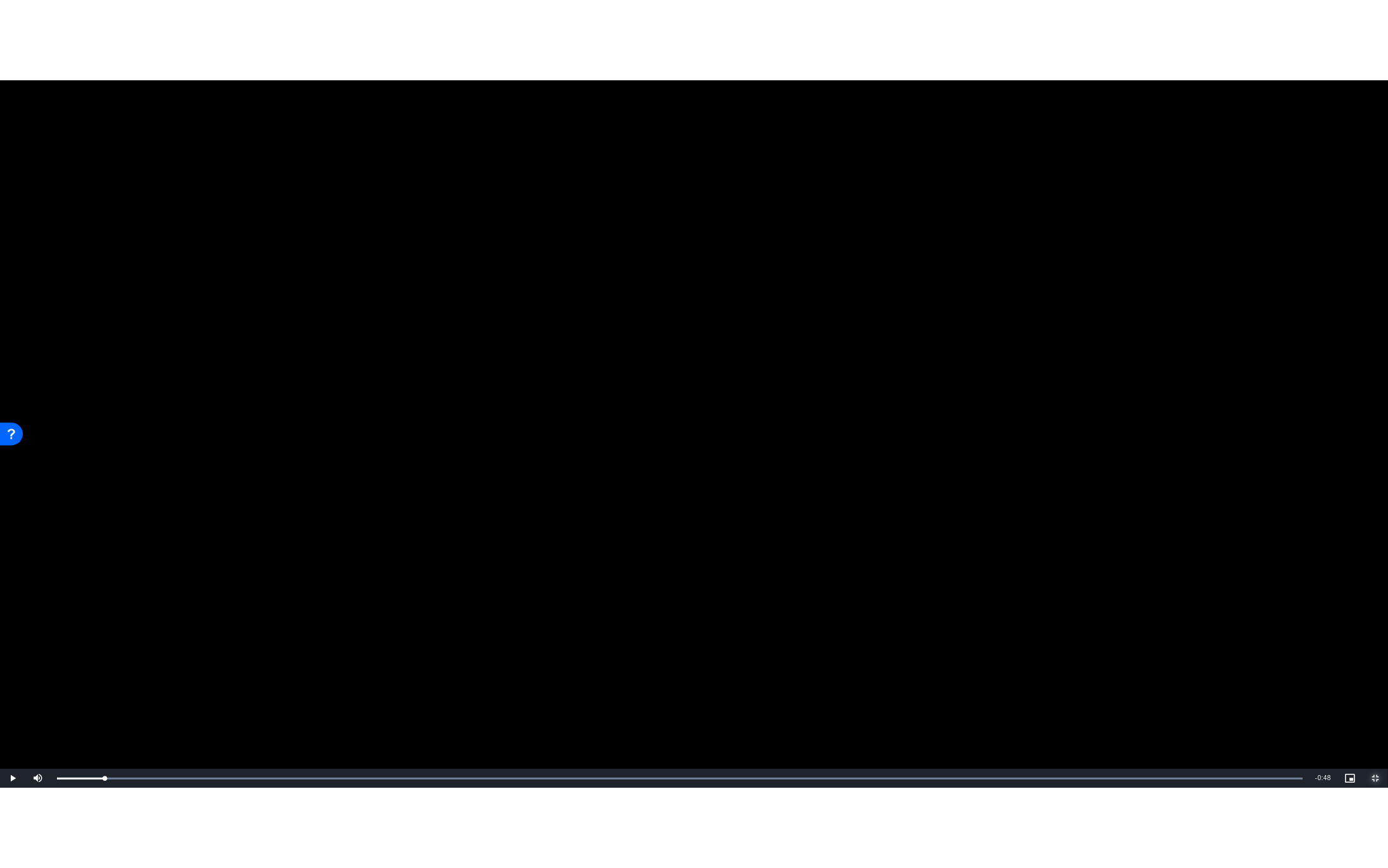
scroll to position [682, 0]
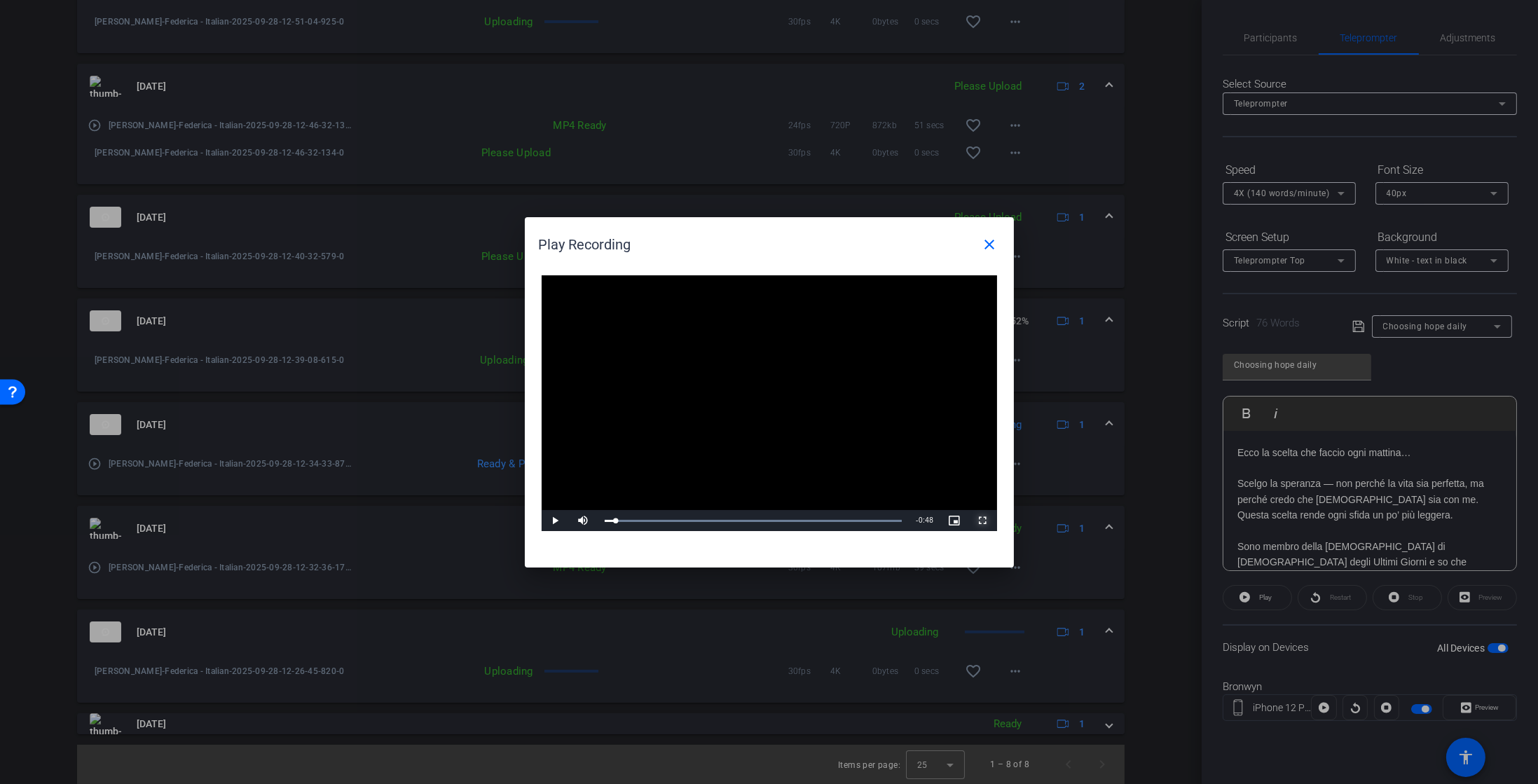
click at [982, 520] on span "Video Player" at bounding box center [983, 520] width 28 height 0
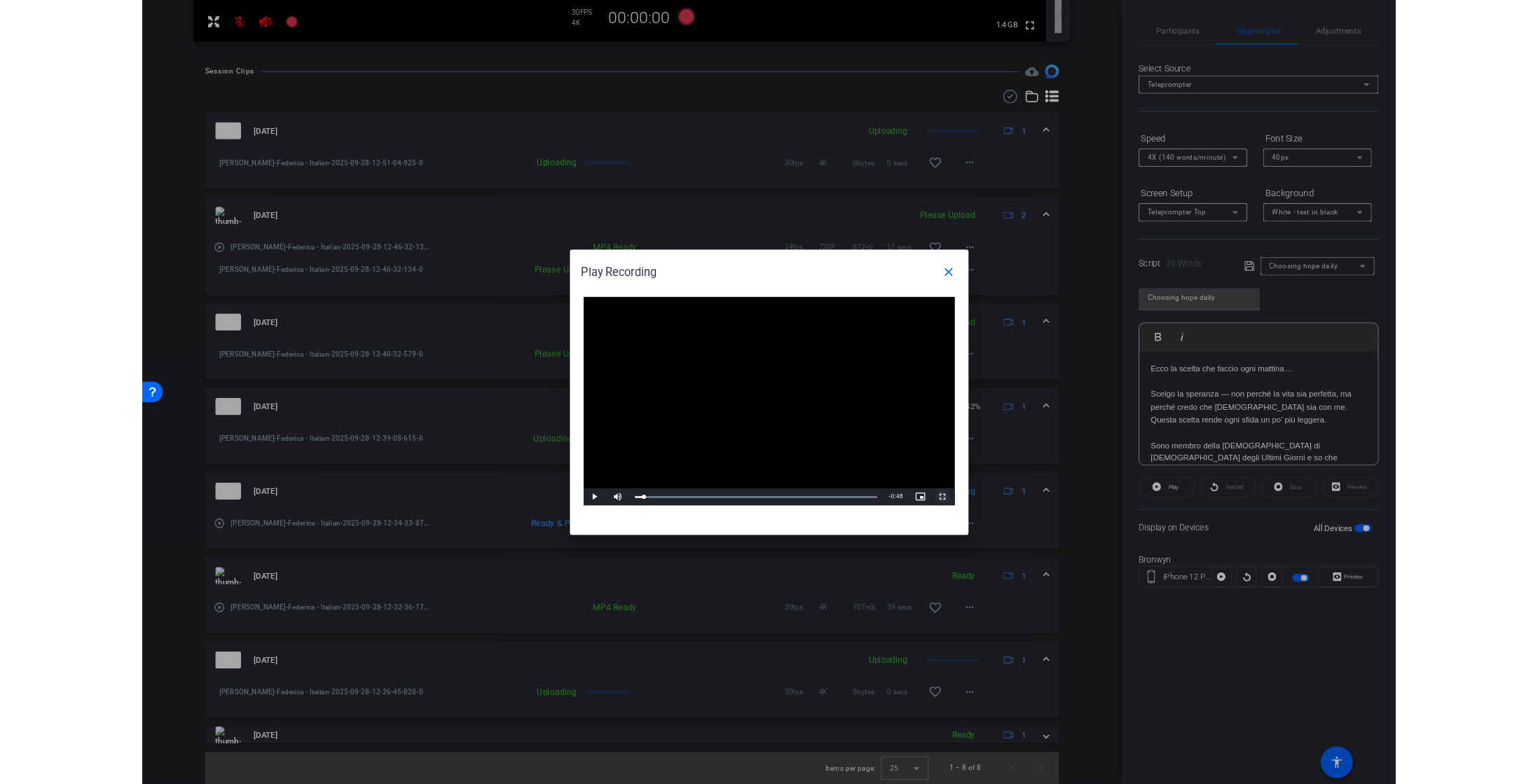
scroll to position [578, 0]
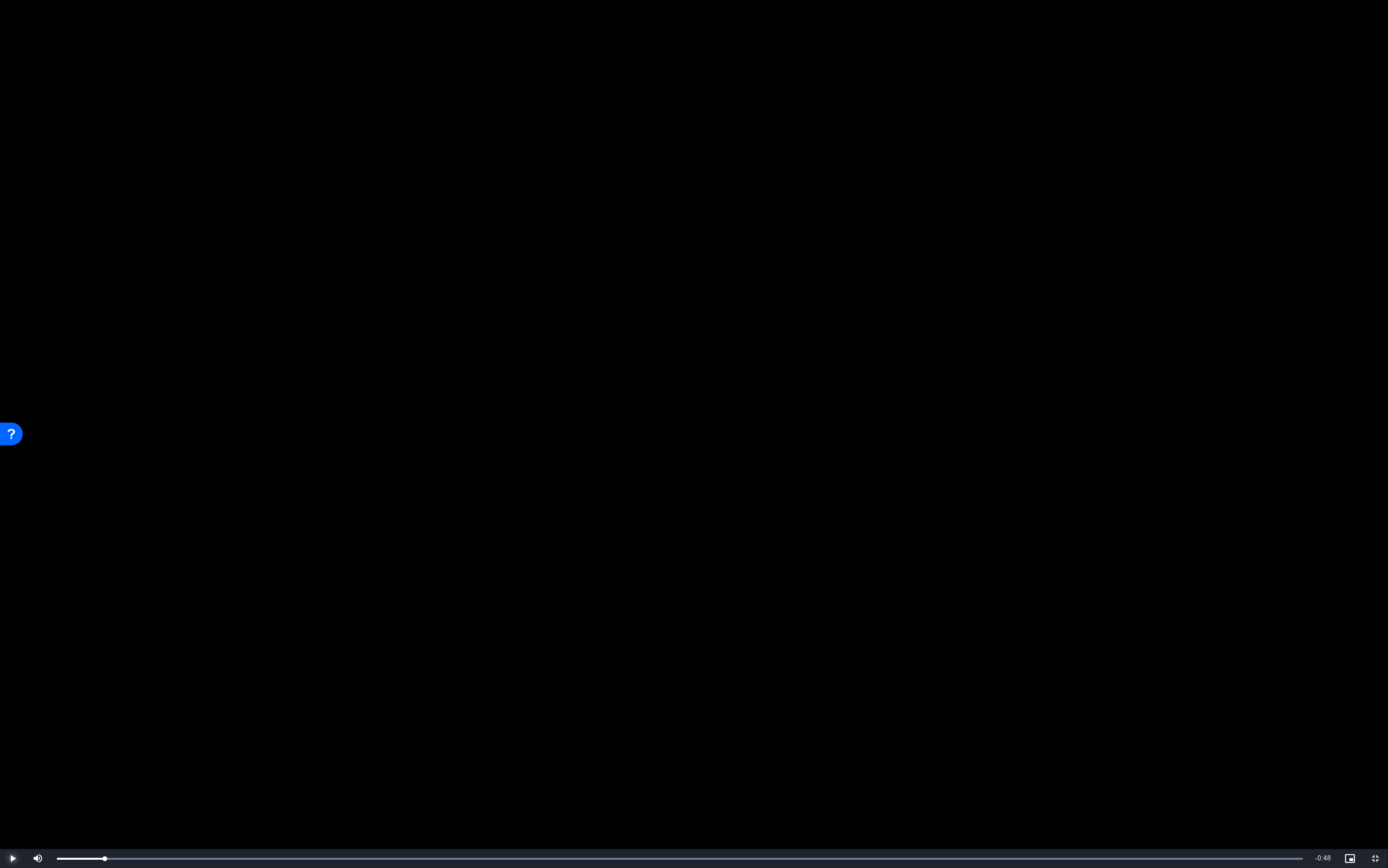
click at [22, 707] on span "Video Player" at bounding box center [13, 859] width 25 height 0
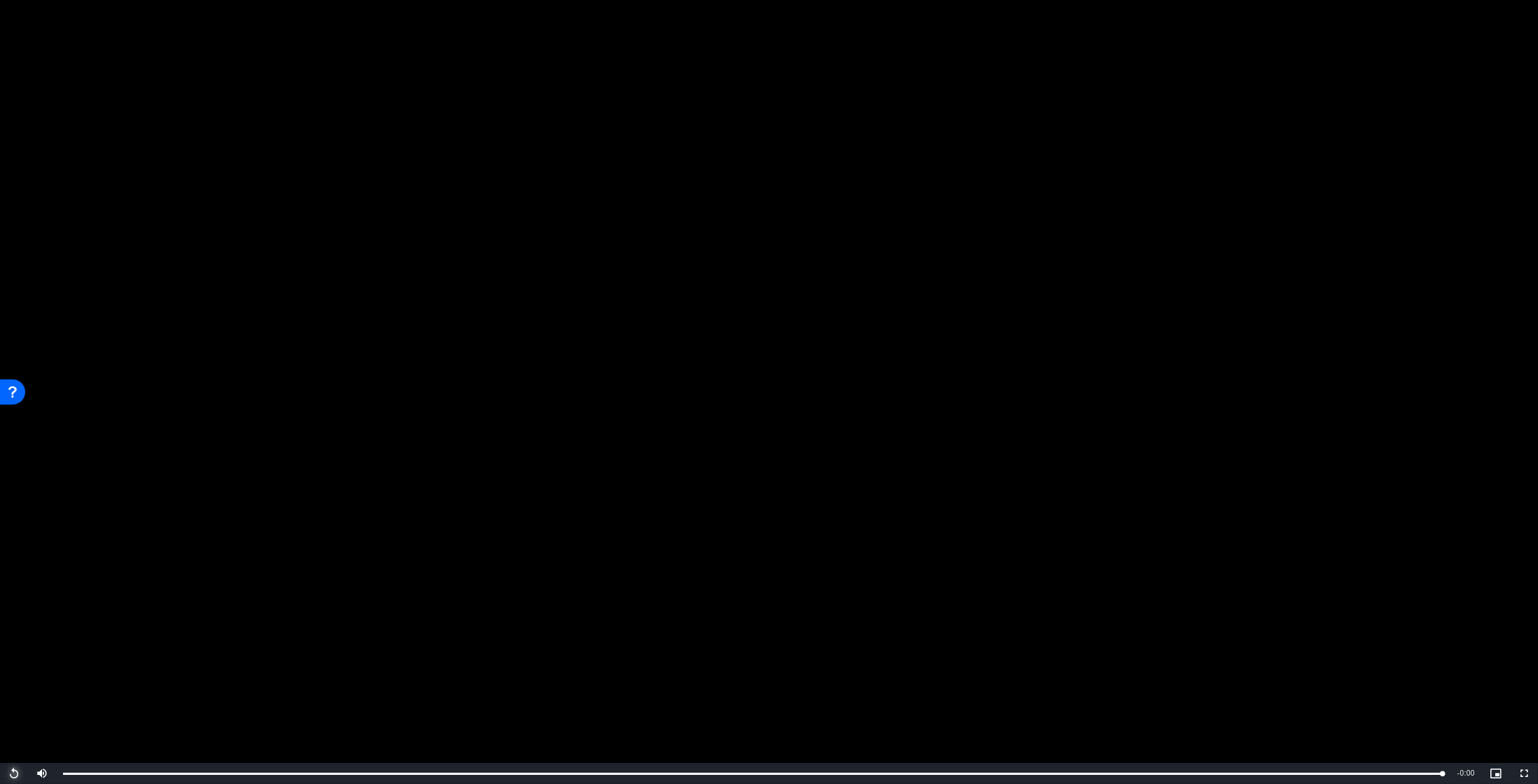
scroll to position [756, 0]
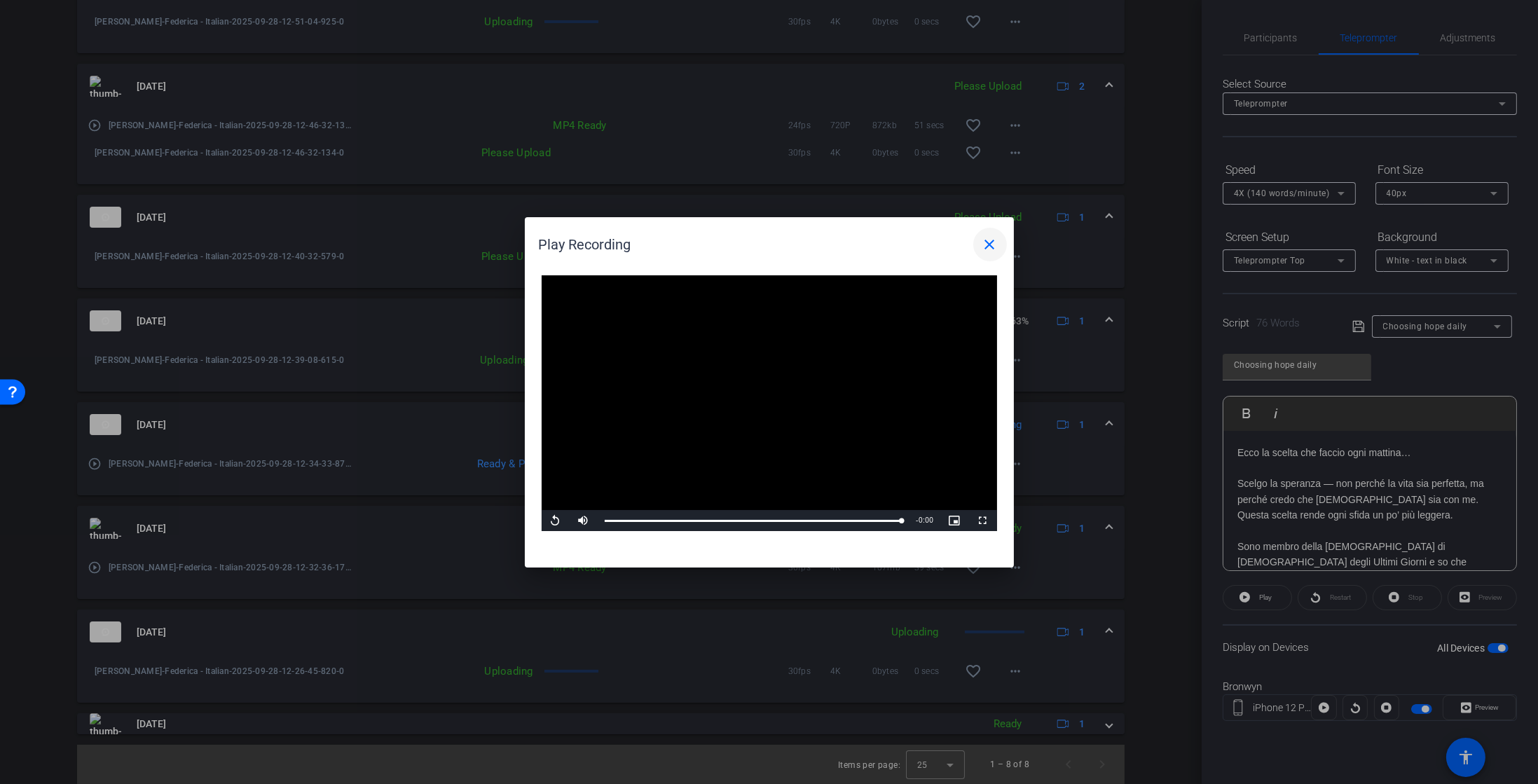
click at [991, 245] on mat-icon "close" at bounding box center [990, 245] width 17 height 17
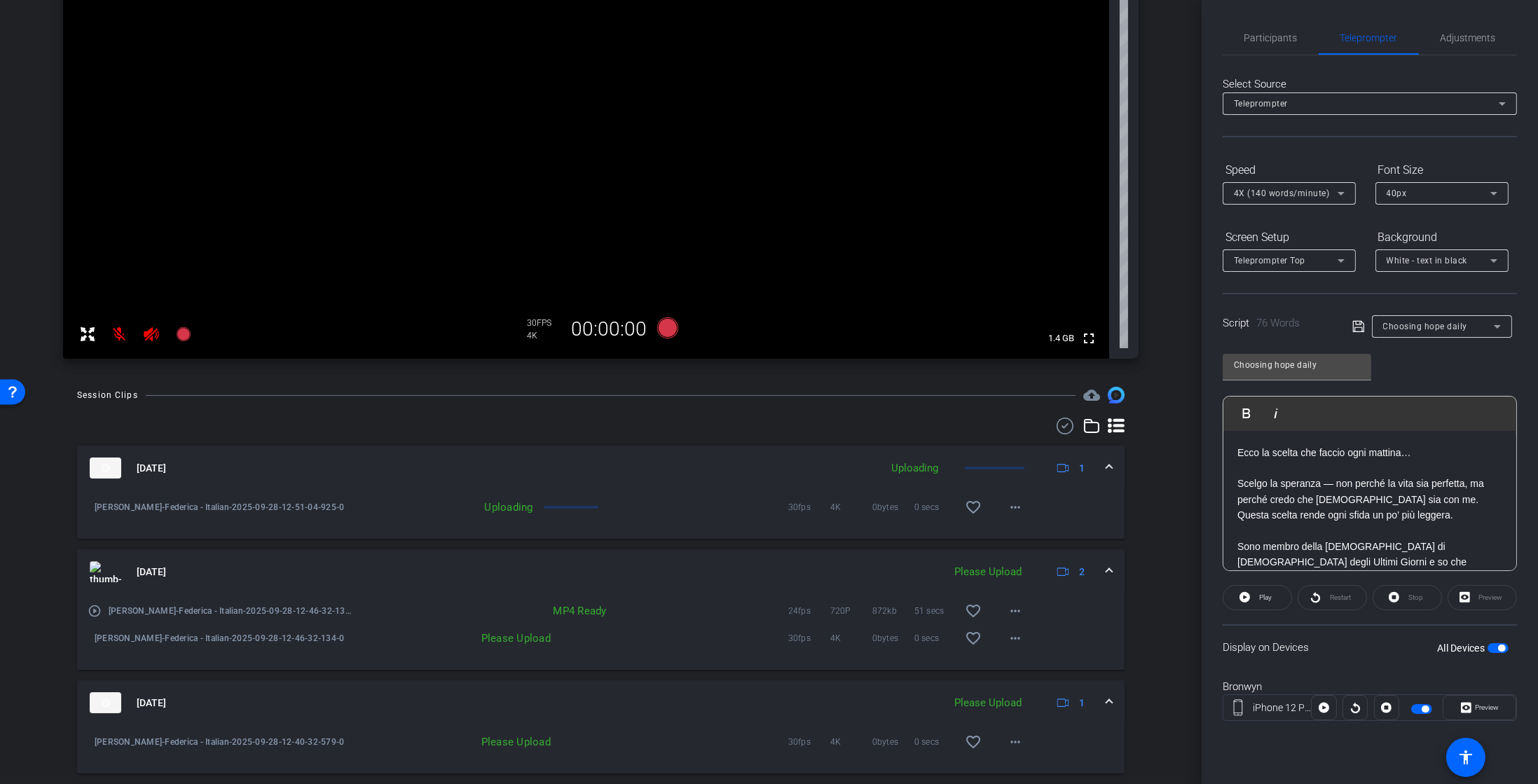
scroll to position [124, 0]
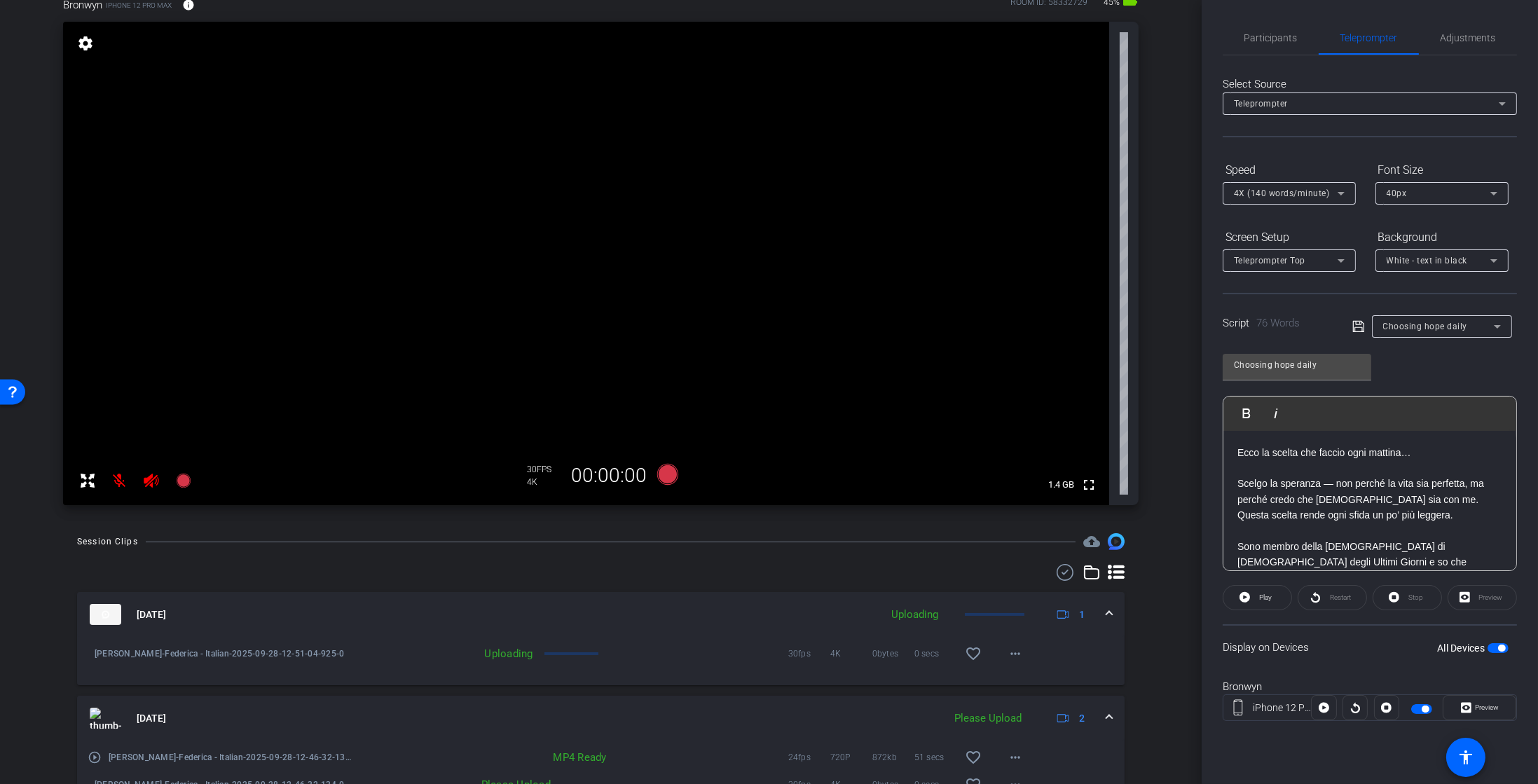
click at [124, 476] on mat-icon at bounding box center [120, 481] width 28 height 28
click at [119, 482] on mat-icon at bounding box center [120, 481] width 28 height 28
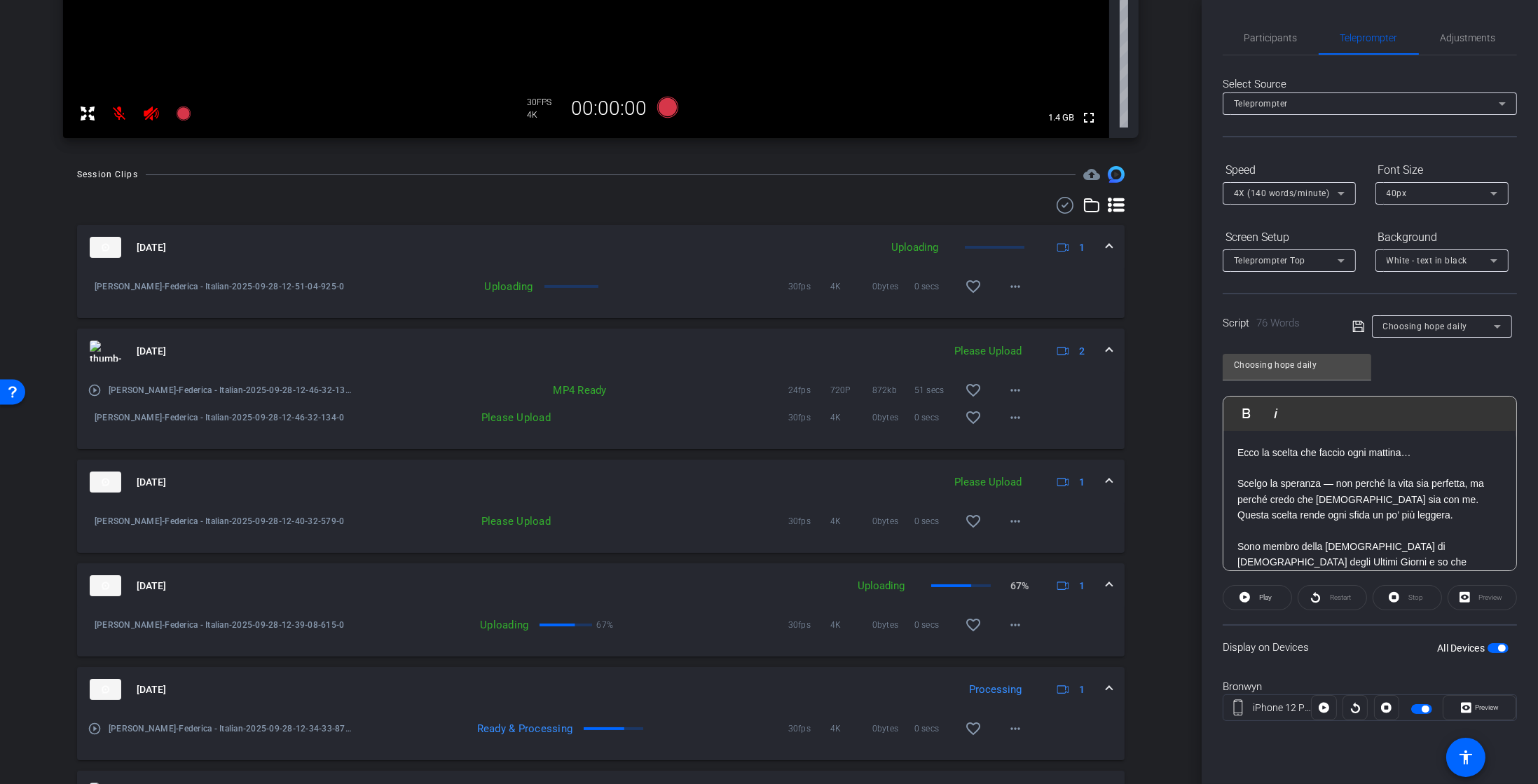
scroll to position [0, 0]
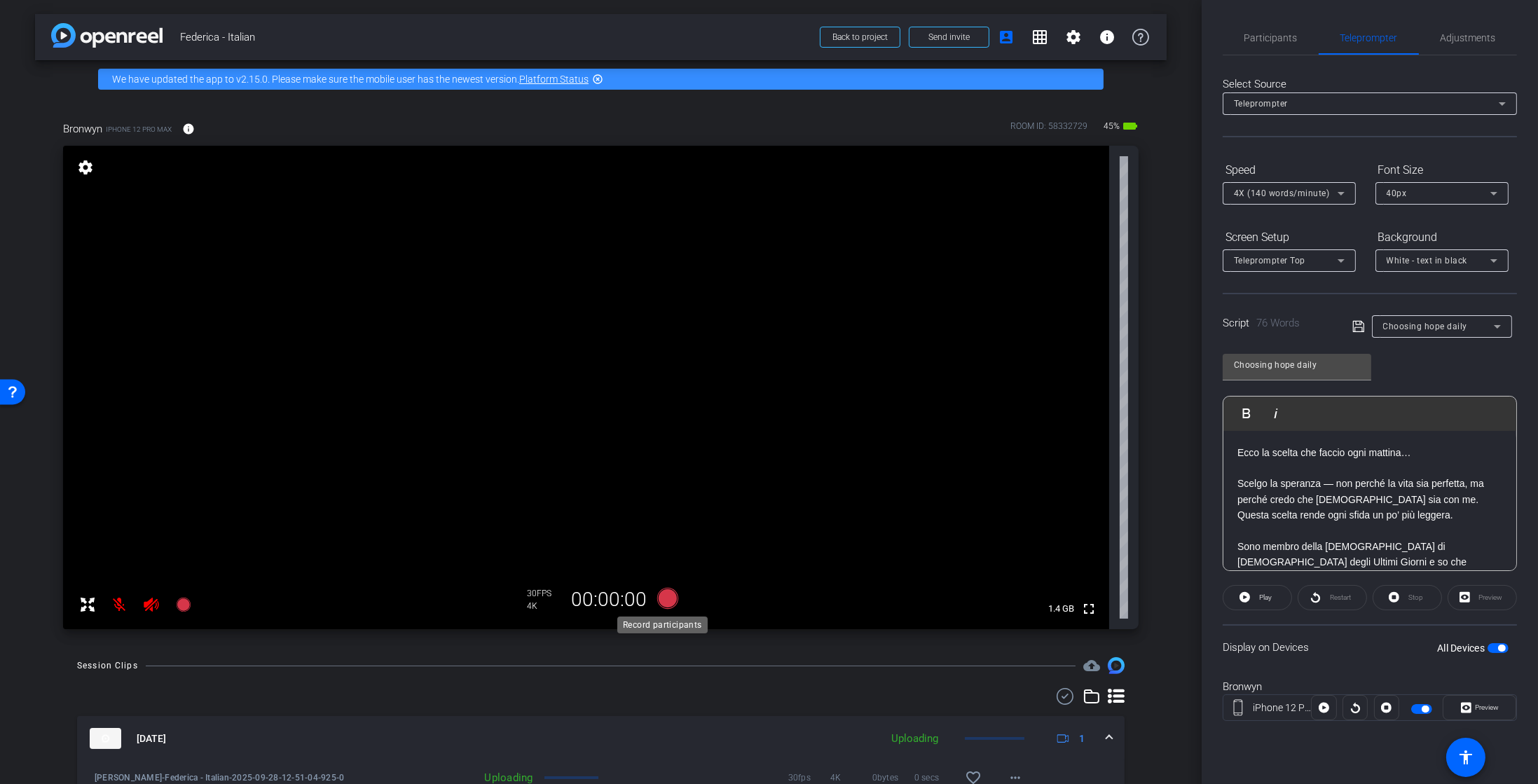
click at [657, 601] on icon at bounding box center [667, 597] width 21 height 21
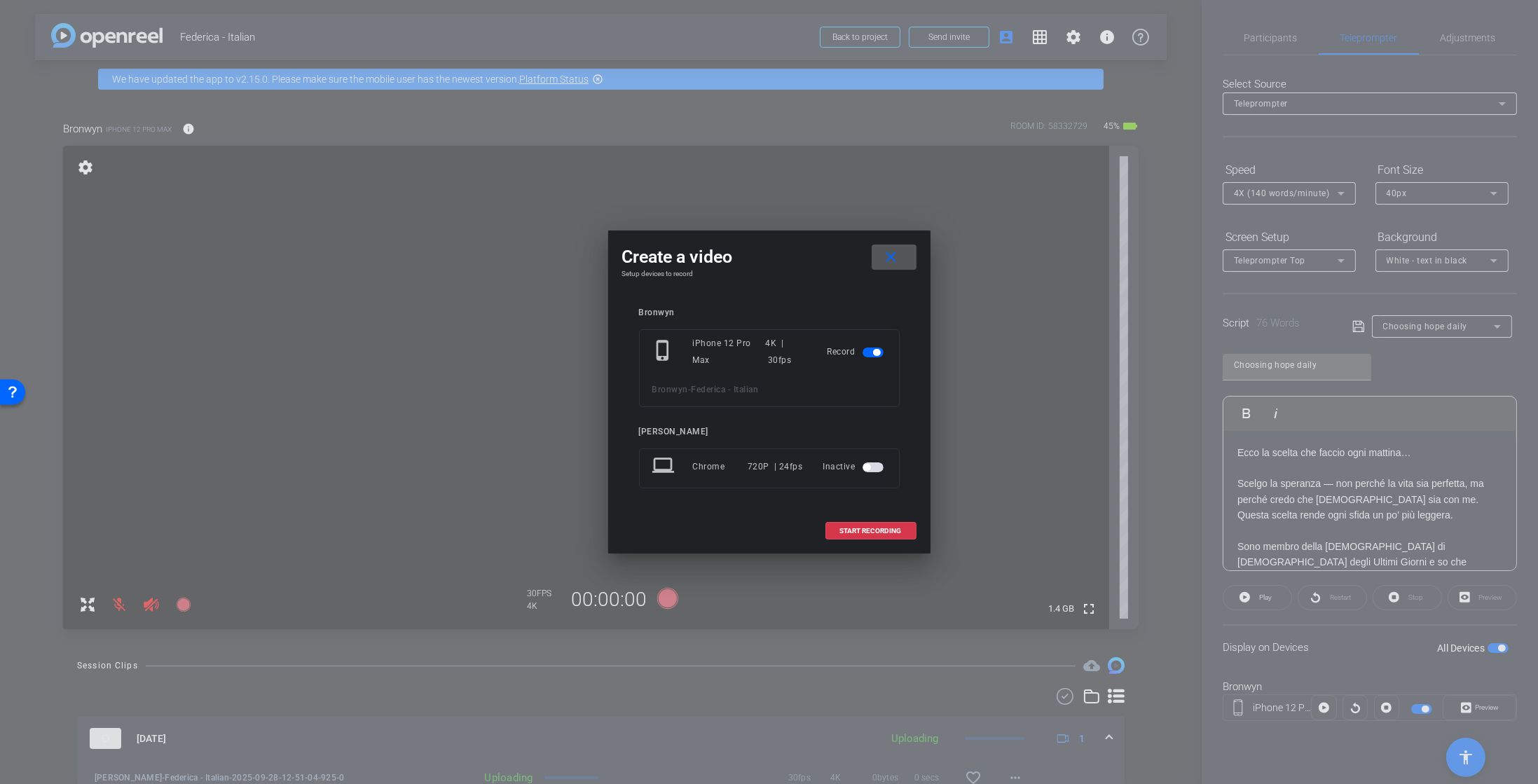
click at [874, 476] on div "Inactive" at bounding box center [855, 467] width 63 height 26
click at [870, 472] on mat-slide-toggle at bounding box center [874, 467] width 24 height 17
click at [870, 463] on span "button" at bounding box center [873, 468] width 21 height 10
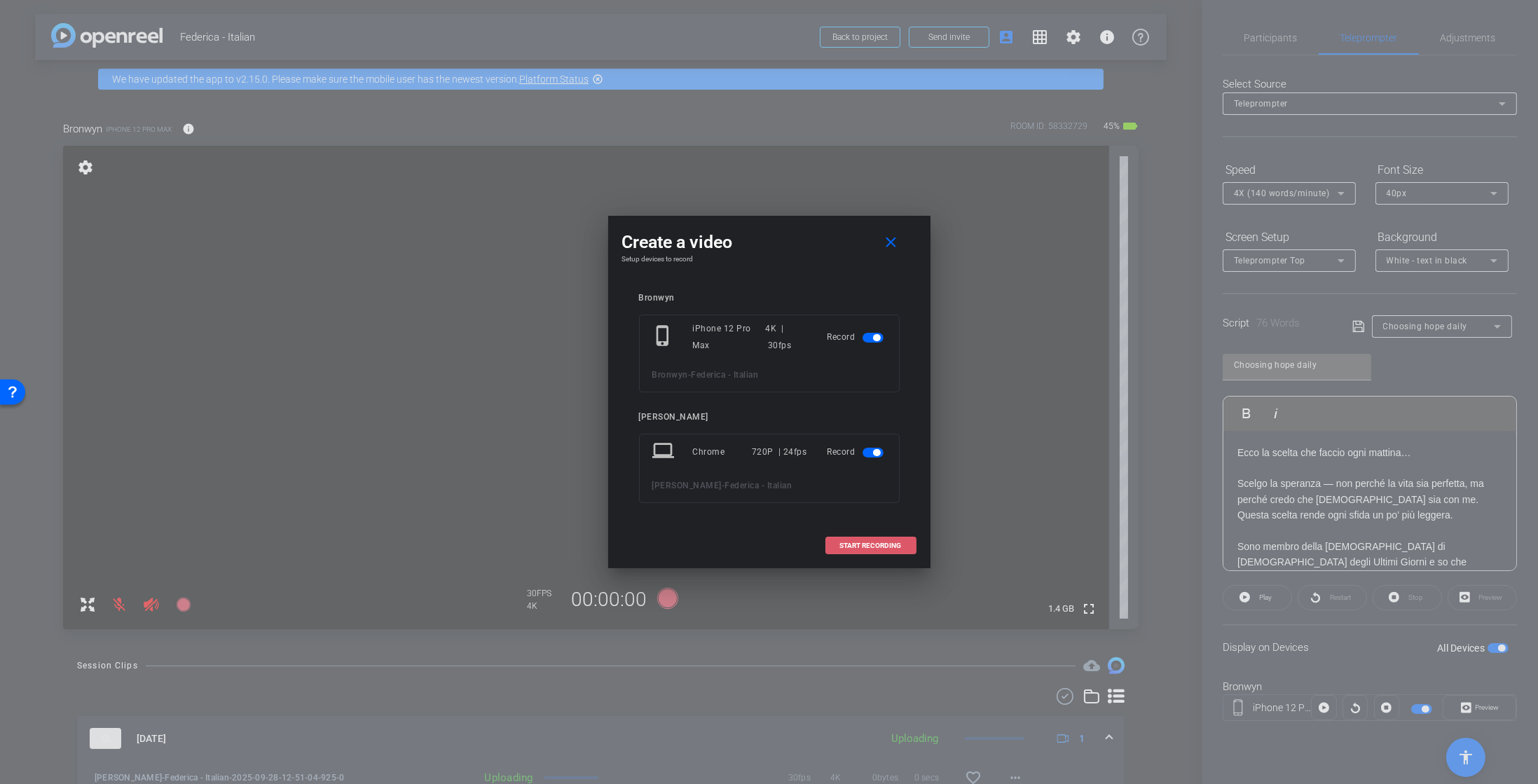
click at [865, 550] on span at bounding box center [871, 545] width 90 height 34
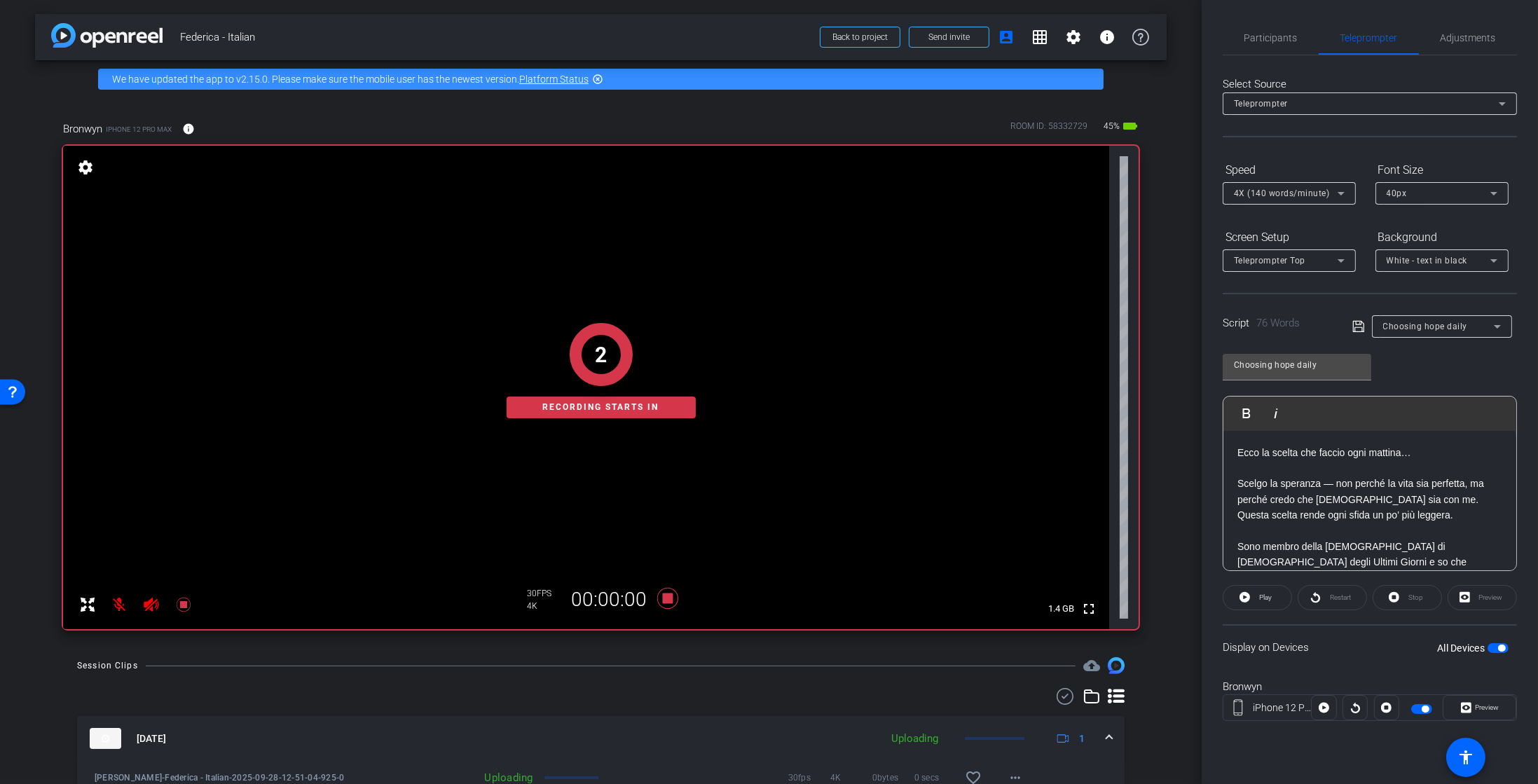
click at [122, 615] on div "2 Recording starts in" at bounding box center [601, 371] width 1076 height 517
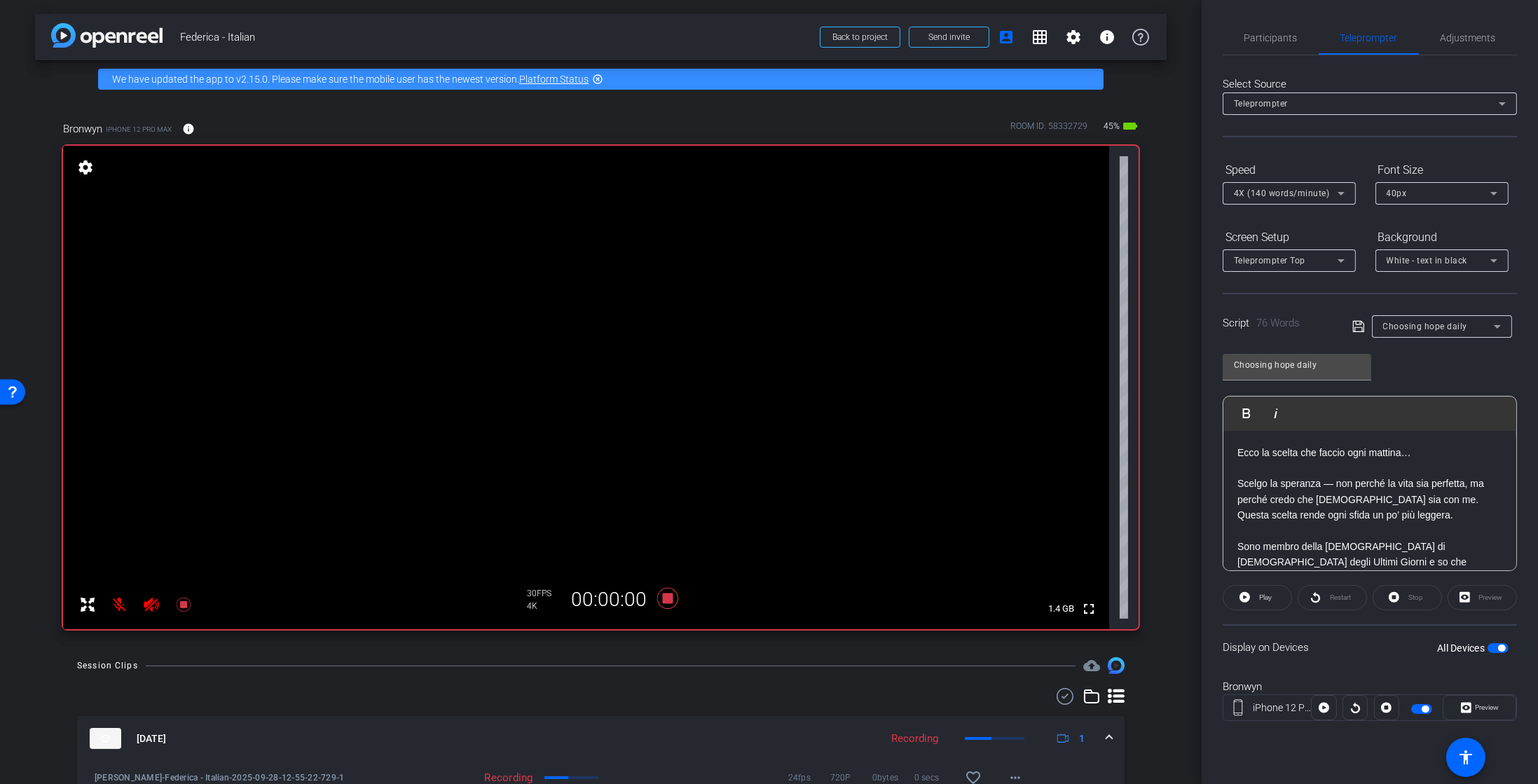
click at [121, 607] on mat-icon at bounding box center [120, 605] width 28 height 28
click at [120, 599] on mat-icon at bounding box center [120, 605] width 28 height 28
click at [665, 599] on icon at bounding box center [667, 597] width 21 height 21
click at [120, 606] on mat-icon at bounding box center [120, 605] width 28 height 28
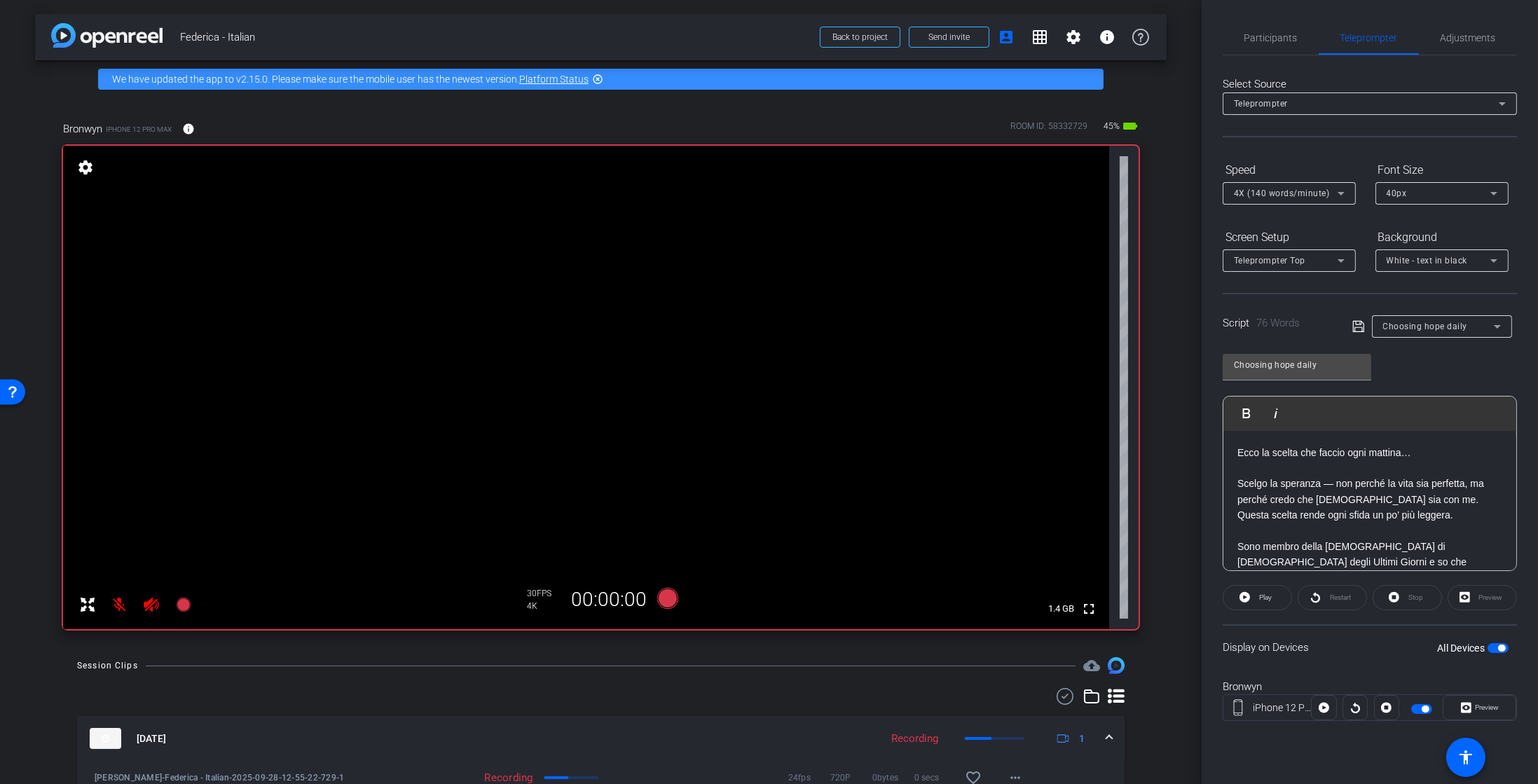
click at [120, 606] on mat-icon at bounding box center [120, 605] width 28 height 28
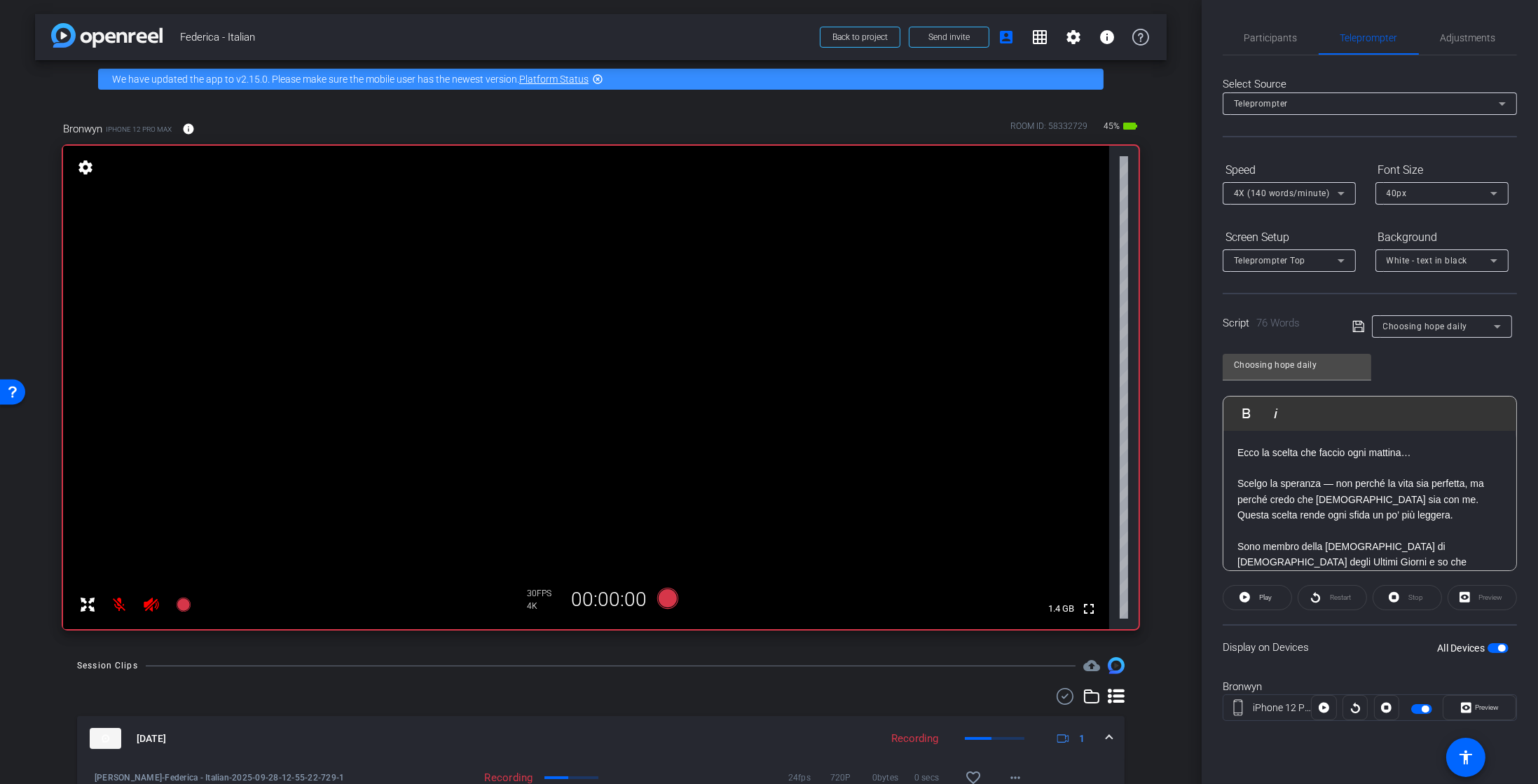
click at [121, 605] on mat-icon at bounding box center [120, 605] width 28 height 28
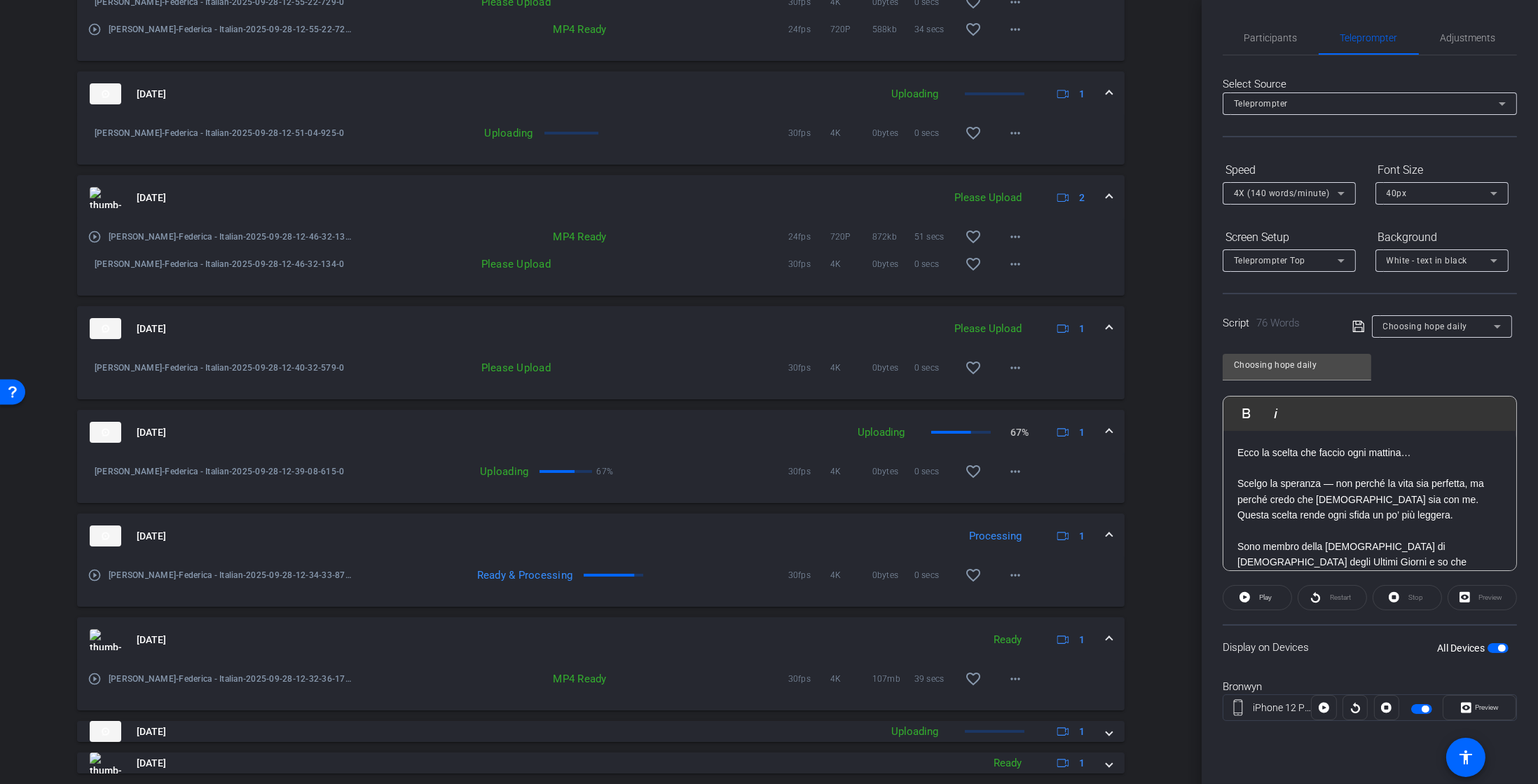
scroll to position [784, 0]
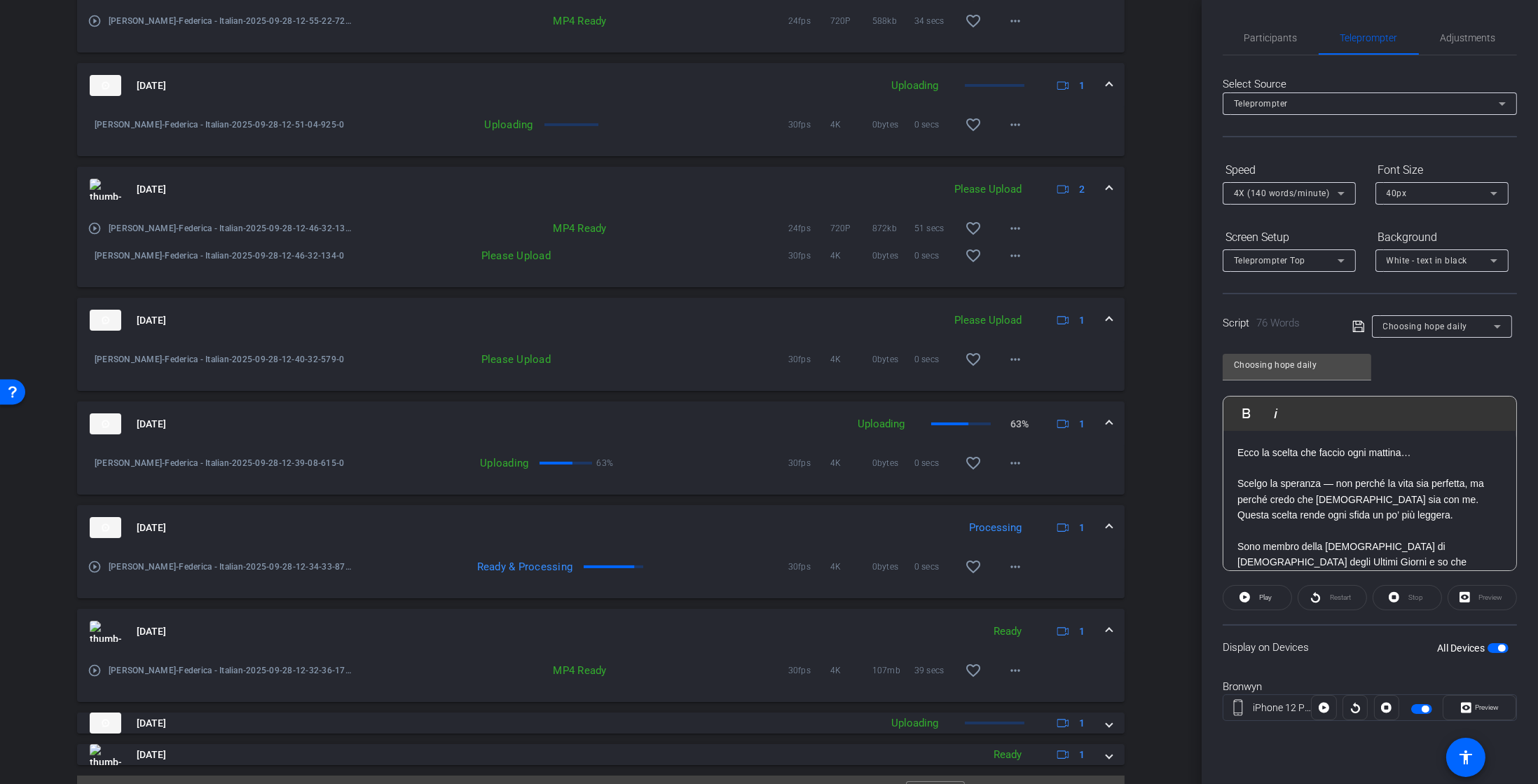
click at [95, 573] on mat-icon "play_circle_outline" at bounding box center [94, 567] width 14 height 14
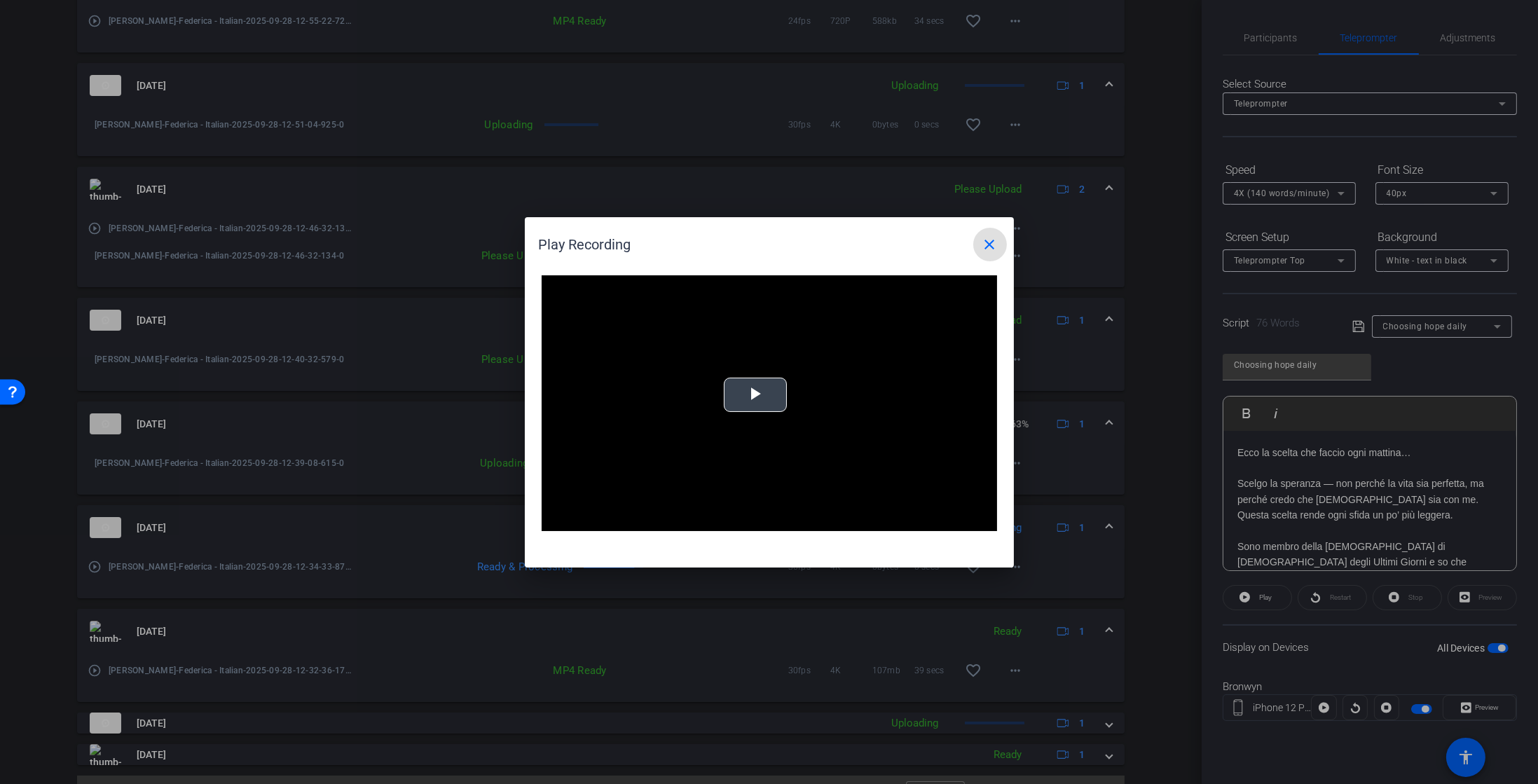
click at [737, 412] on video "Video Player" at bounding box center [769, 403] width 455 height 256
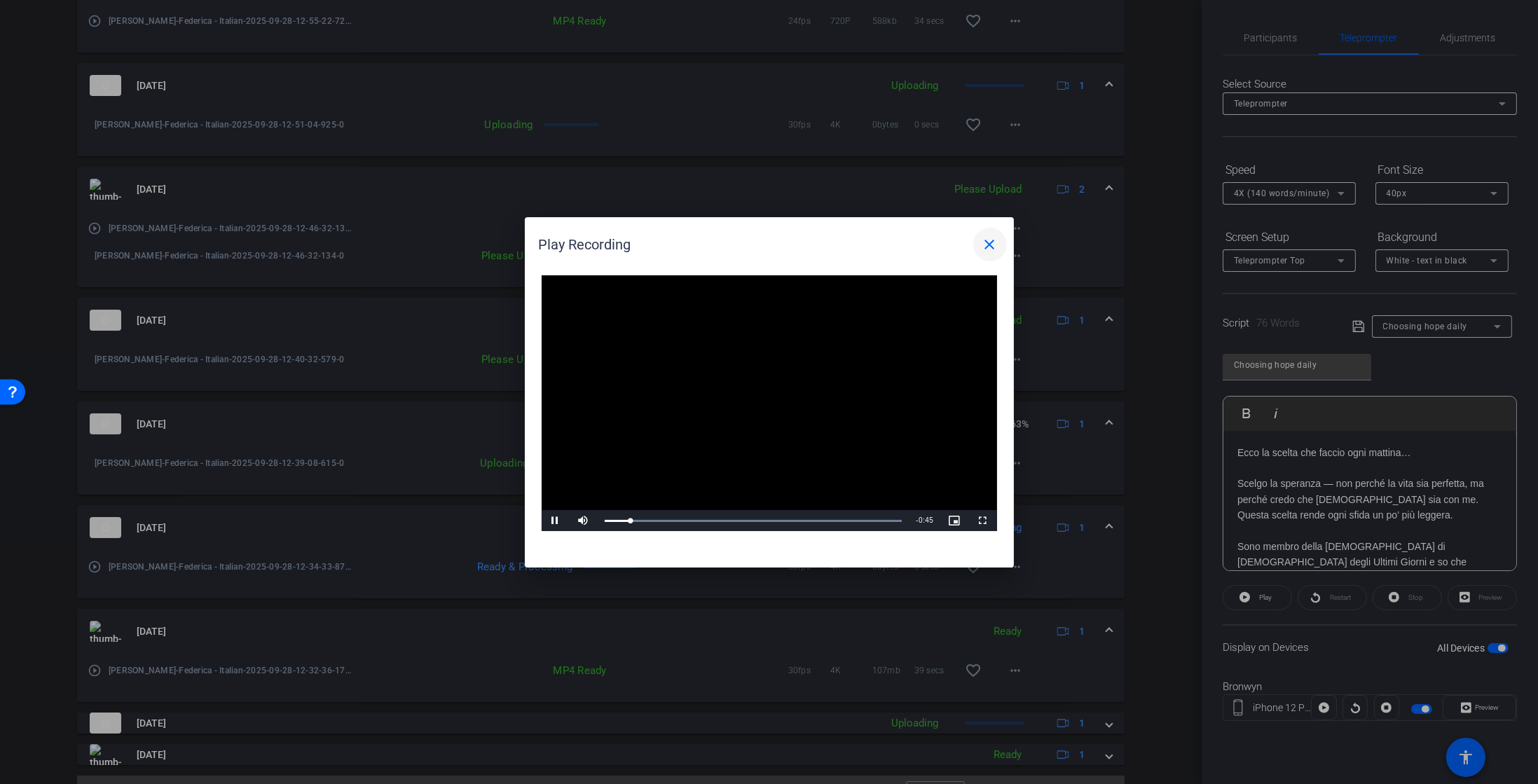
click at [983, 240] on mat-icon "close" at bounding box center [990, 245] width 17 height 17
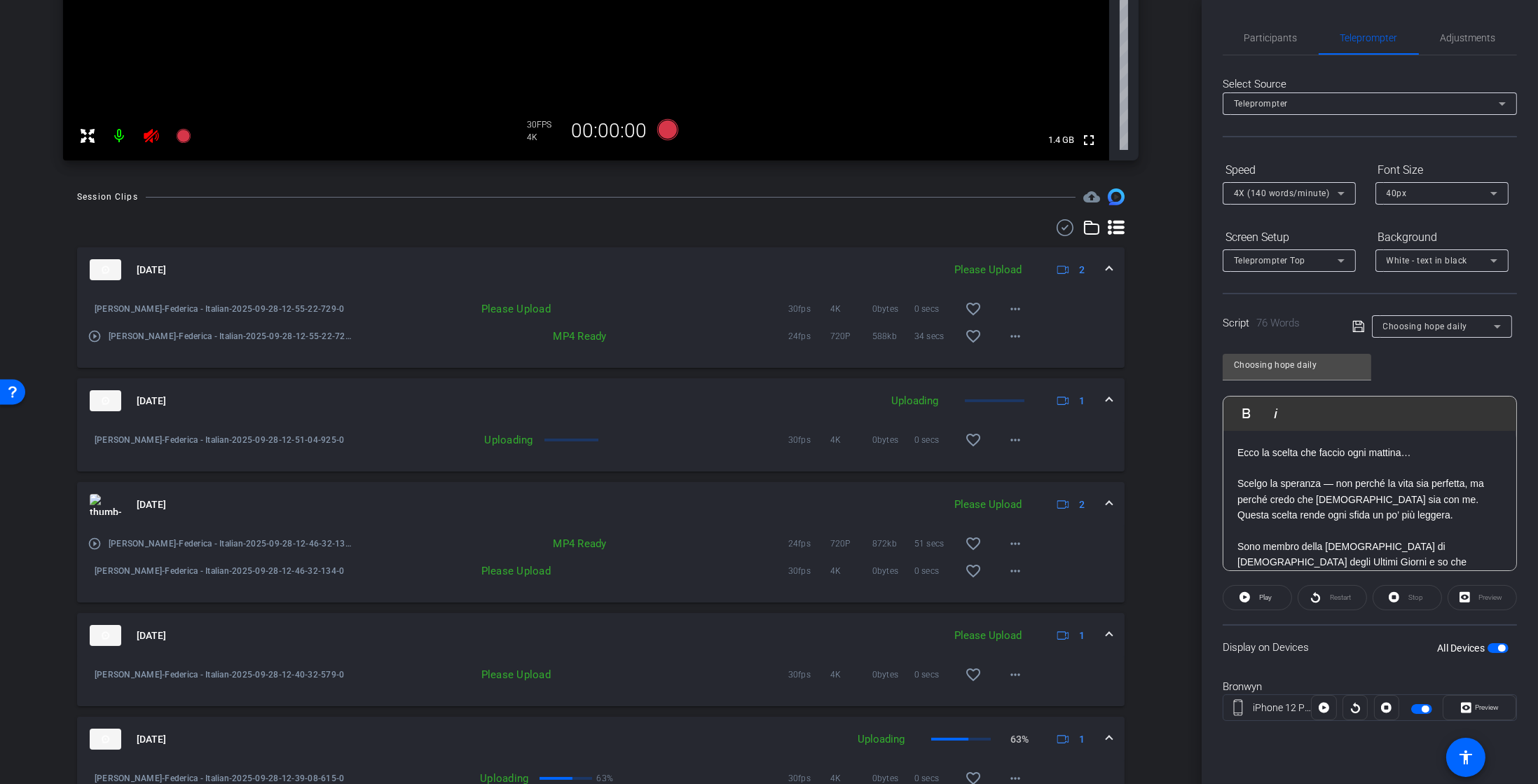
scroll to position [444, 0]
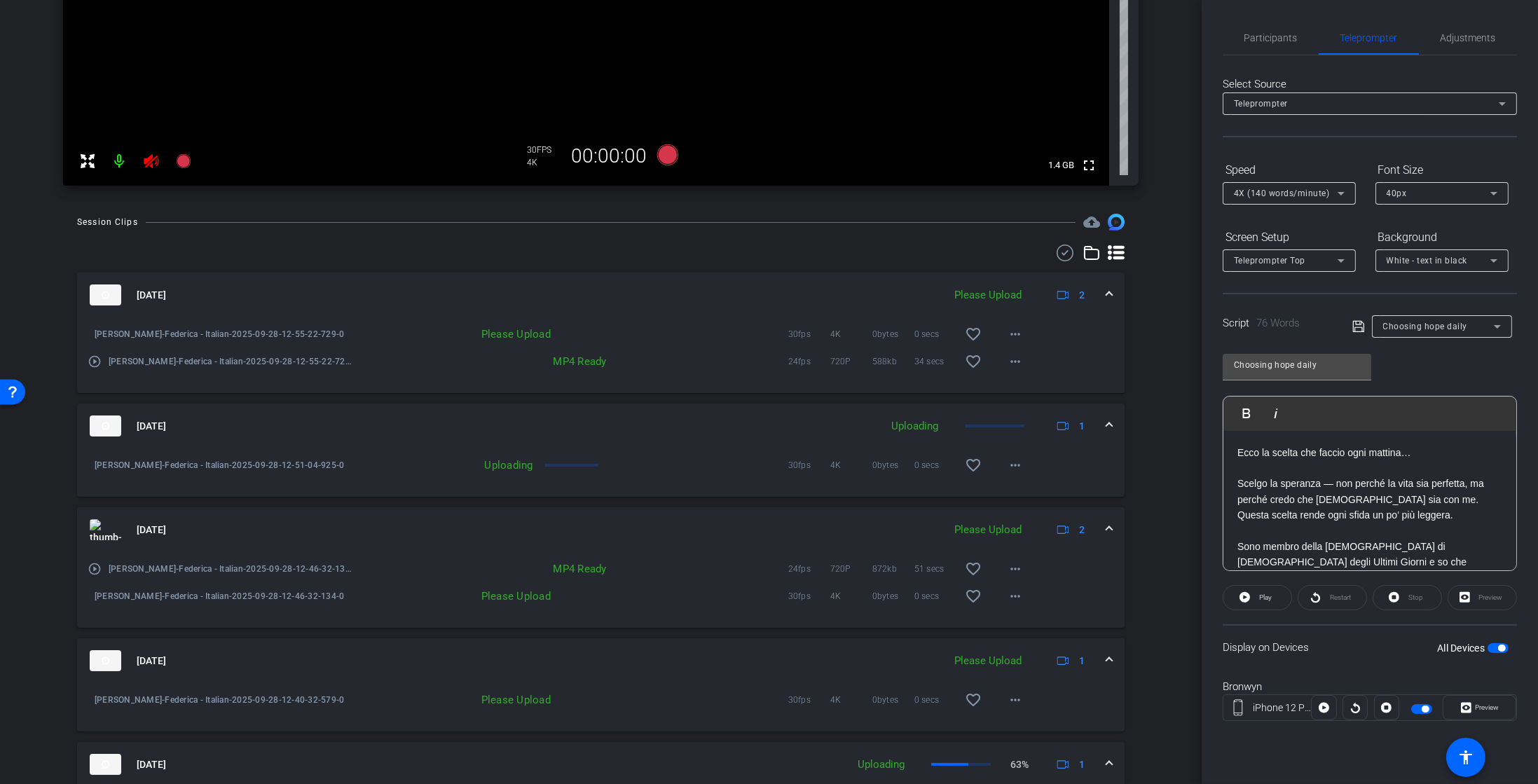
click at [117, 157] on mat-icon at bounding box center [120, 161] width 28 height 28
click at [121, 158] on mat-icon at bounding box center [120, 161] width 28 height 28
click at [121, 164] on mat-icon at bounding box center [120, 161] width 28 height 28
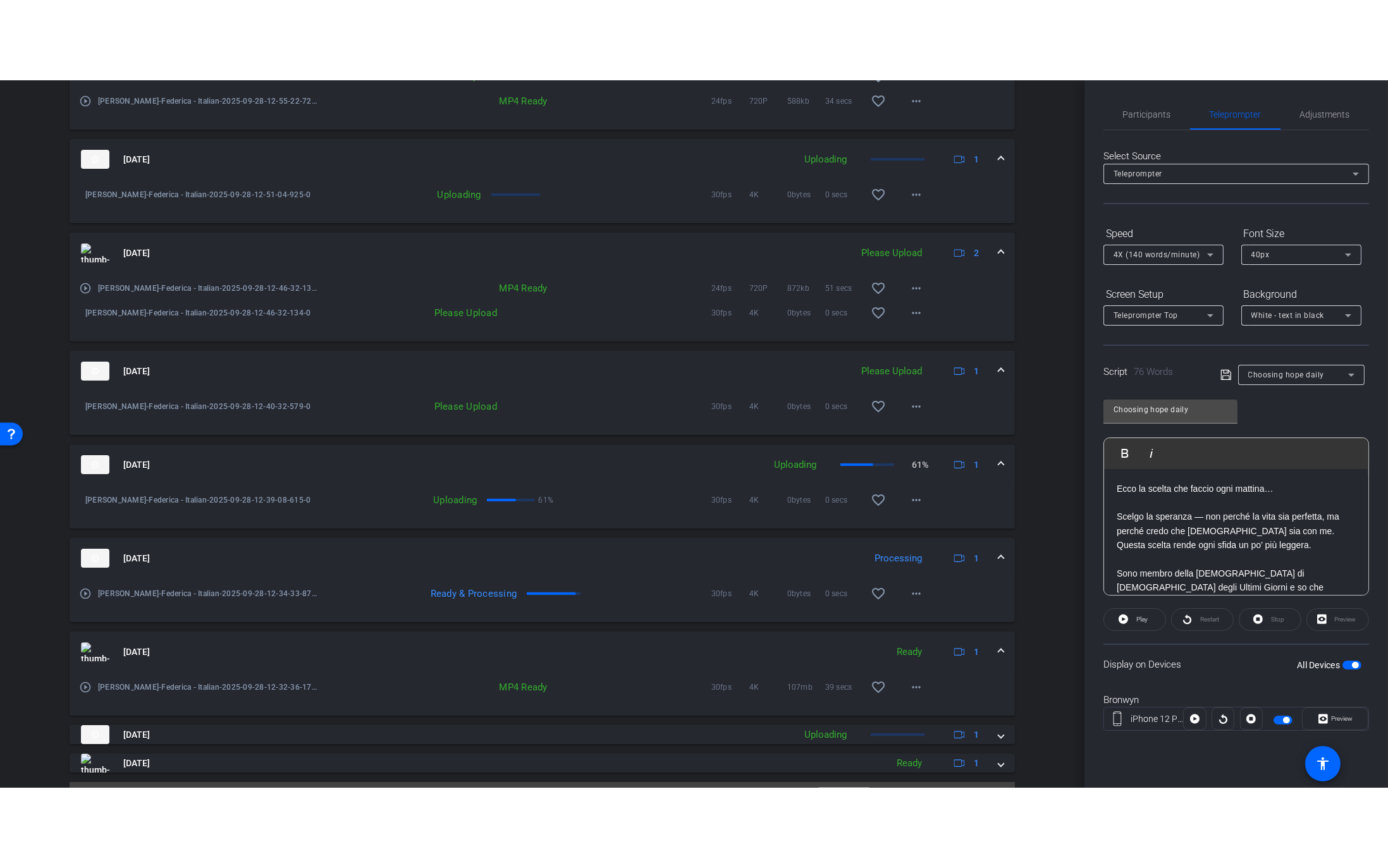
scroll to position [707, 0]
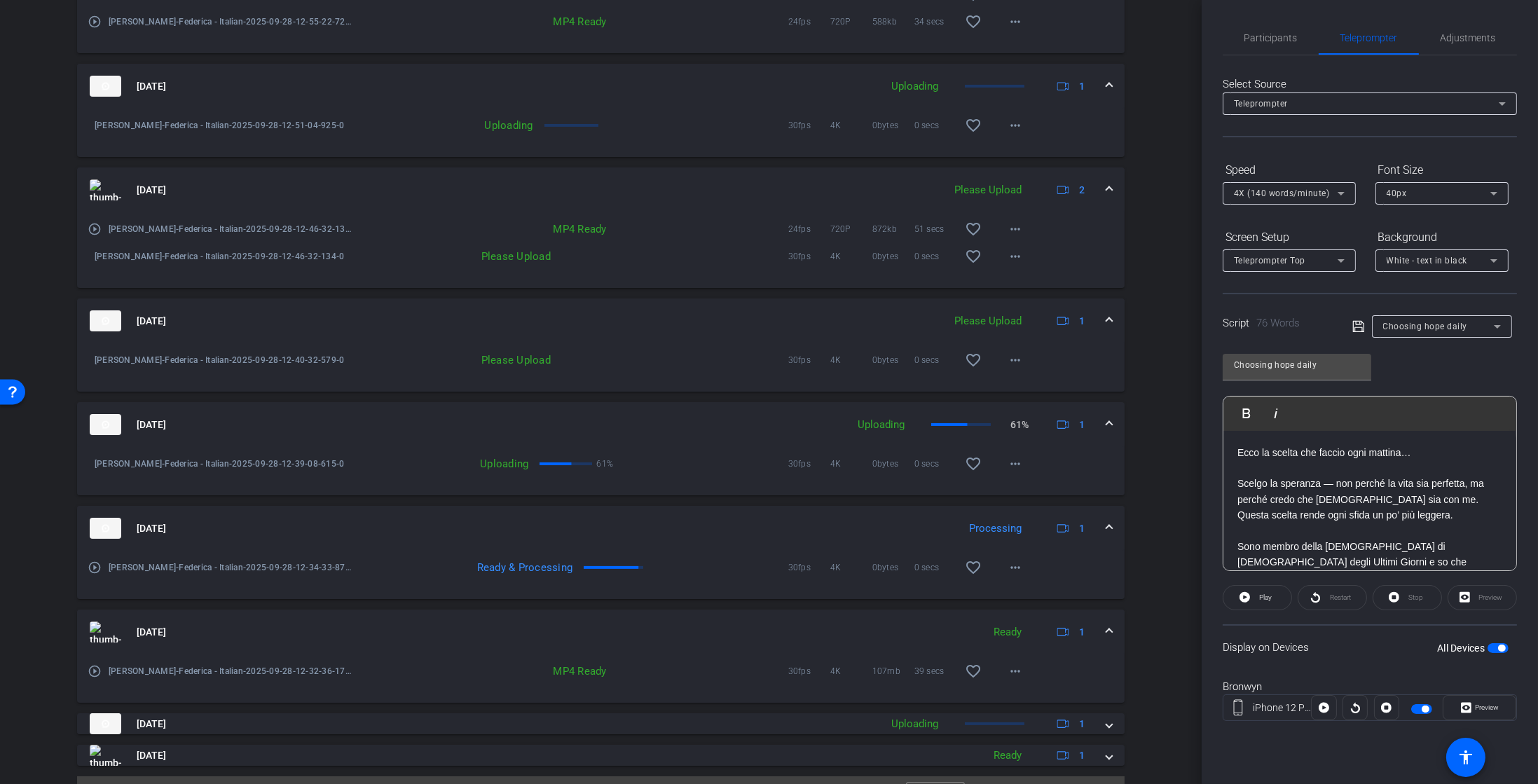
click at [94, 573] on mat-icon "play_circle_outline" at bounding box center [94, 567] width 14 height 14
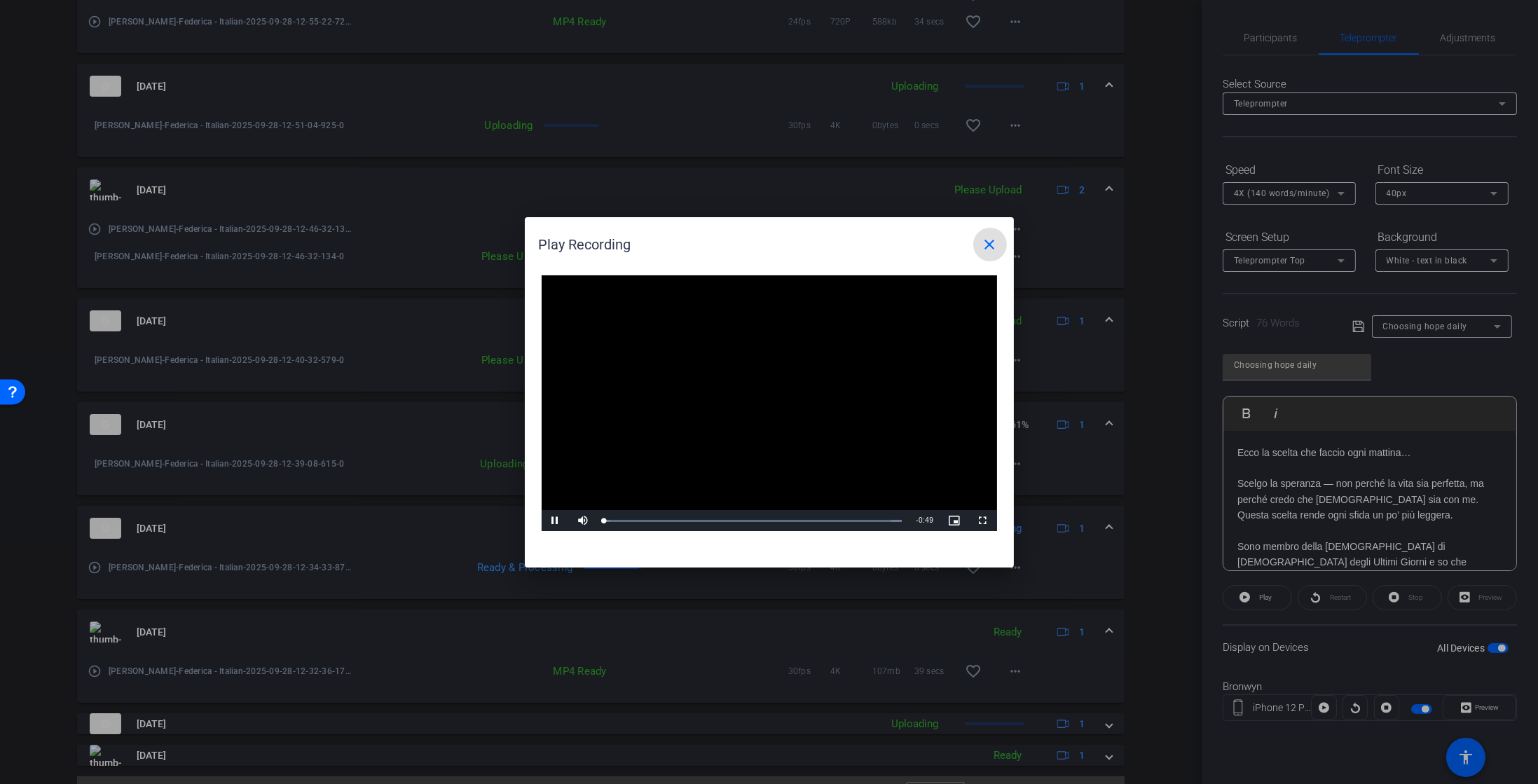
click at [761, 416] on video "Video Player" at bounding box center [769, 403] width 455 height 256
click at [550, 520] on span "Video Player" at bounding box center [556, 520] width 28 height 0
click at [983, 520] on span "Video Player" at bounding box center [983, 520] width 28 height 0
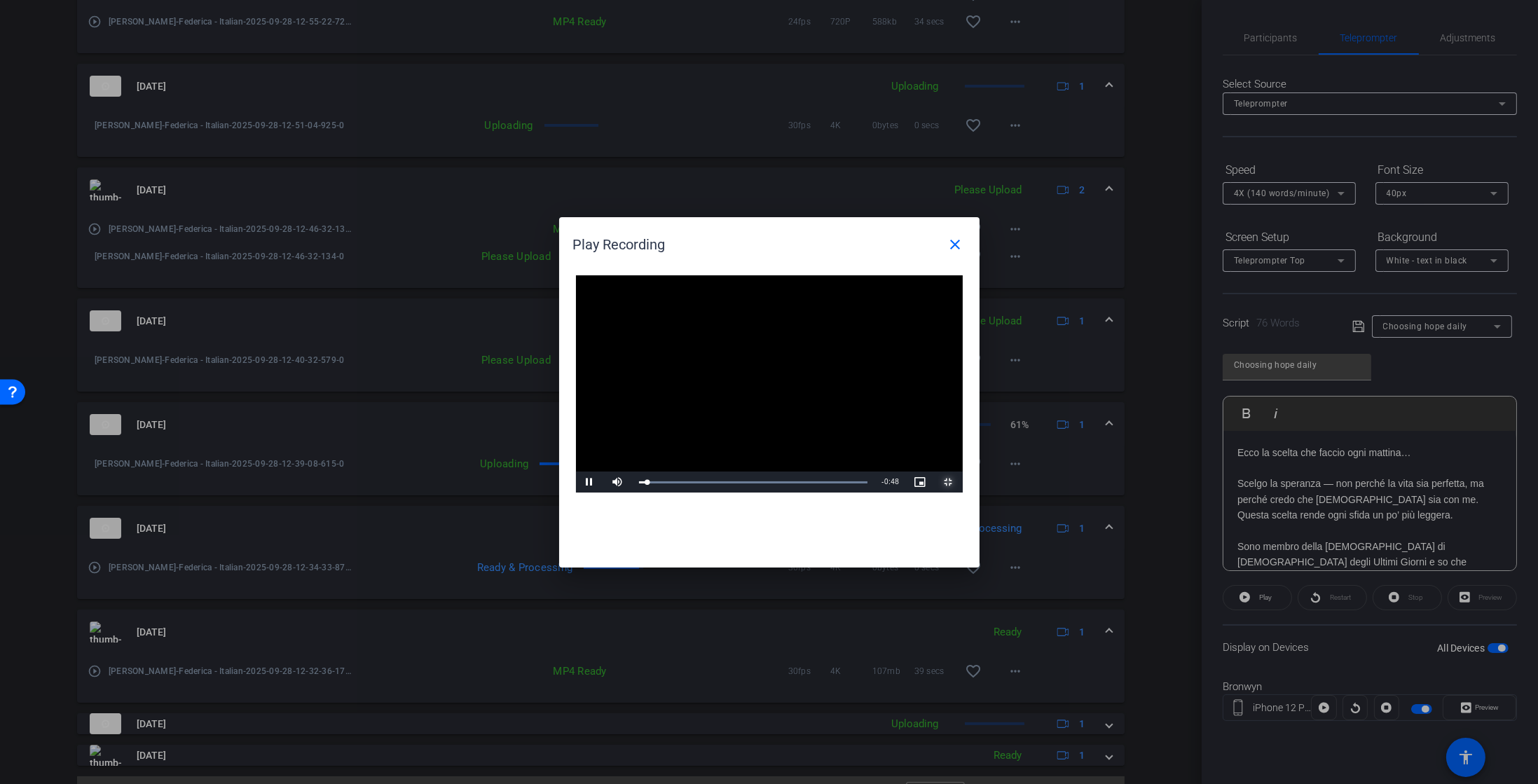
scroll to position [637, 0]
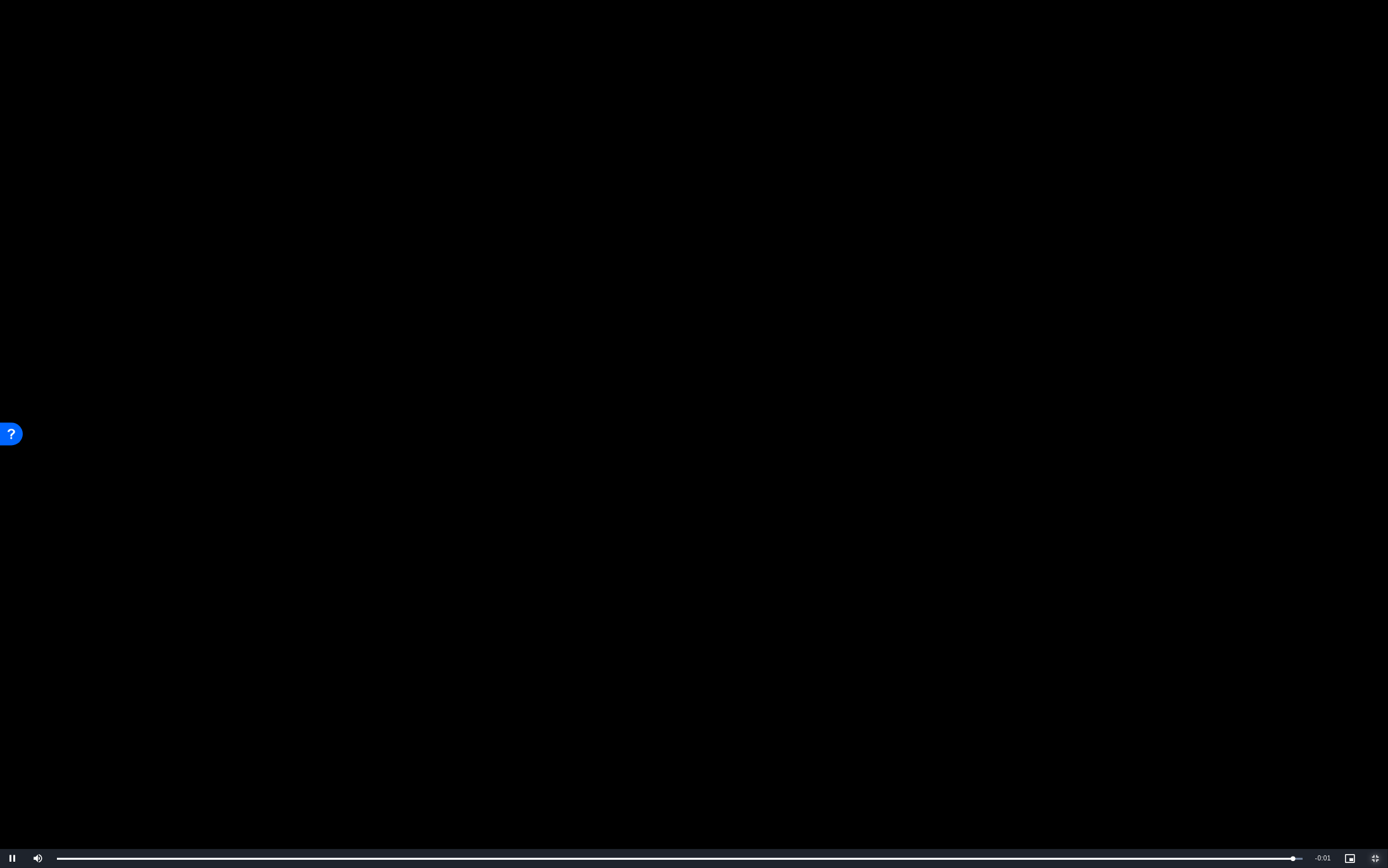
click at [1378, 707] on span "Video Player" at bounding box center [1375, 859] width 25 height 0
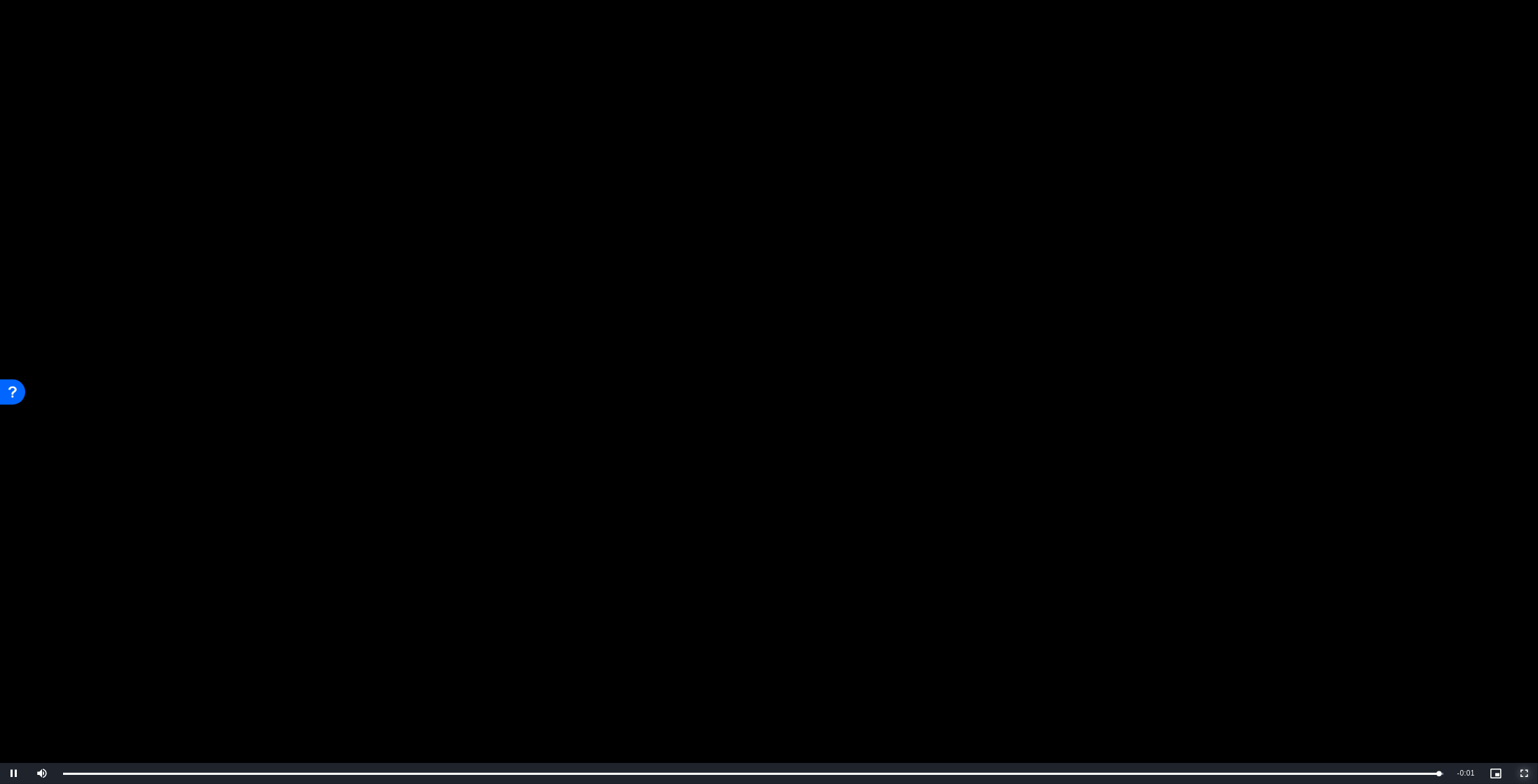
scroll to position [783, 0]
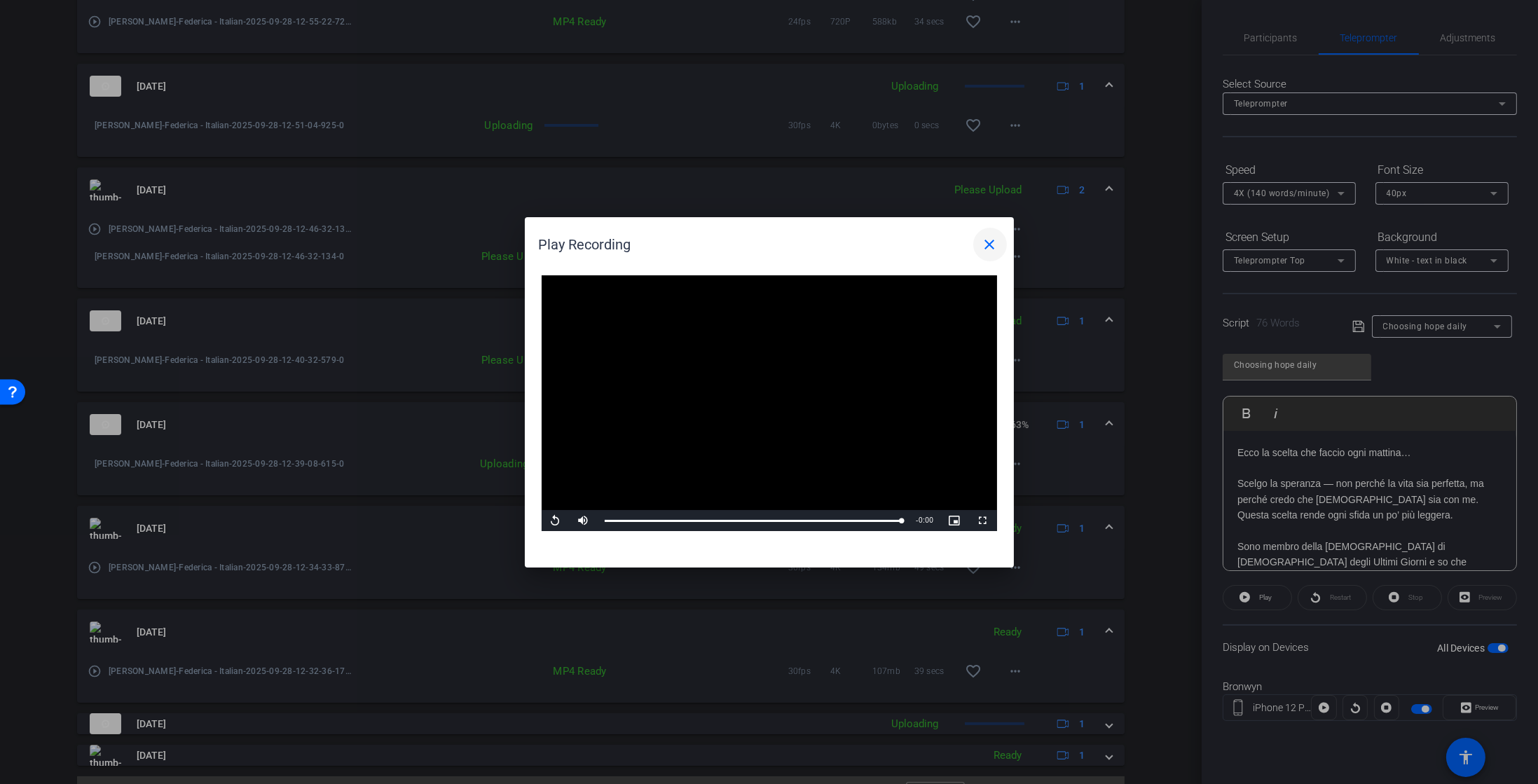
click at [997, 244] on mat-icon "close" at bounding box center [990, 245] width 17 height 17
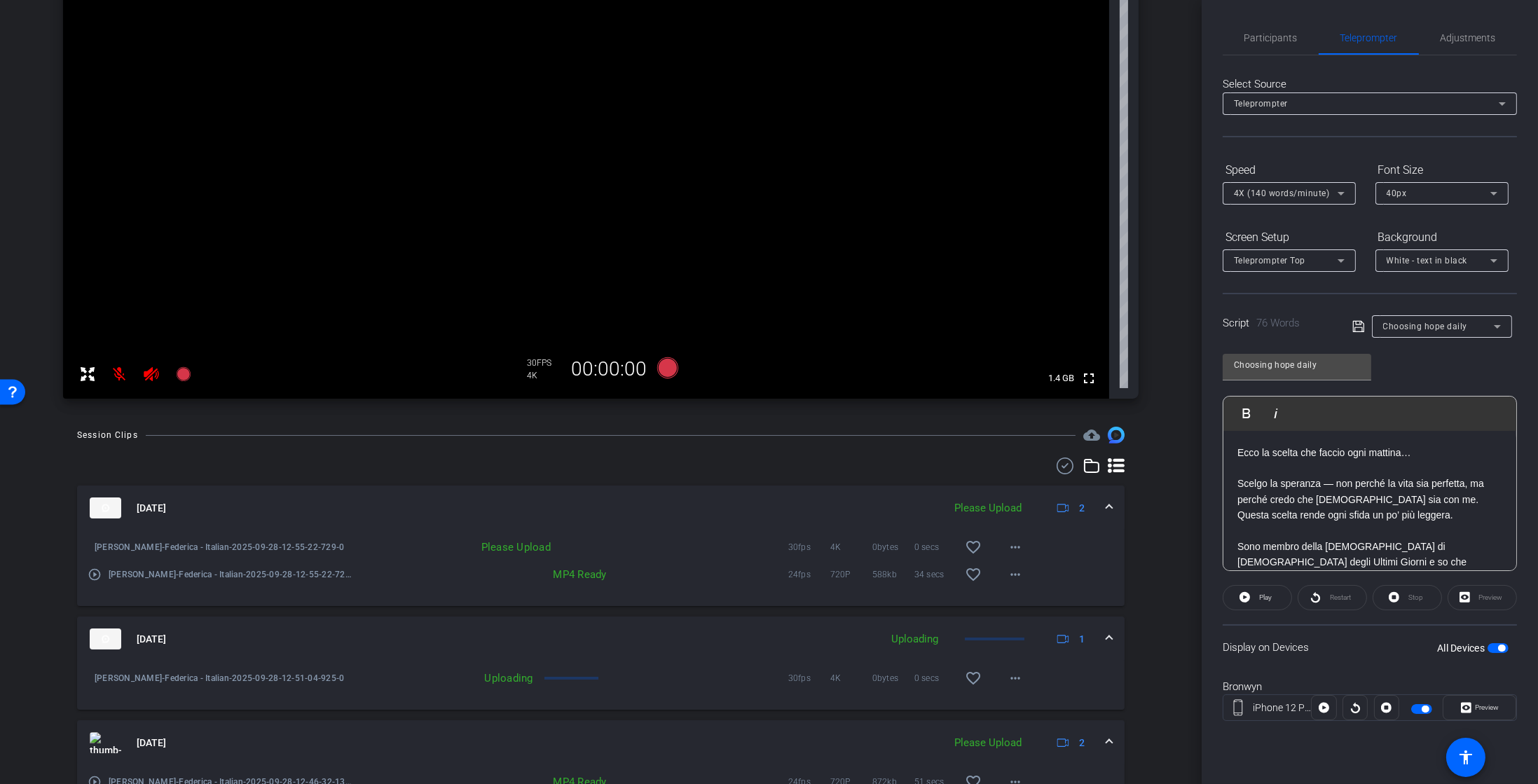
scroll to position [0, 0]
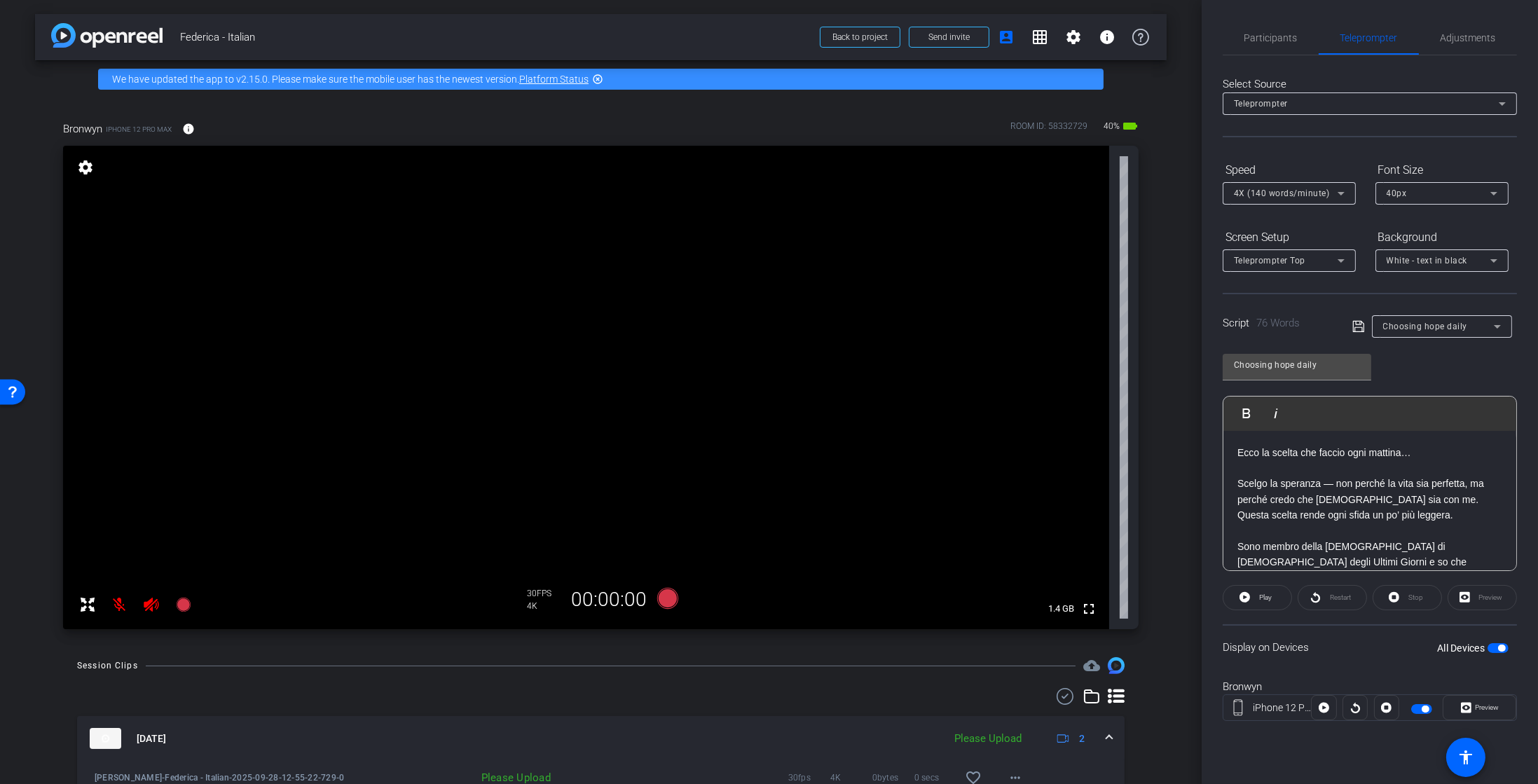
click at [121, 599] on mat-icon at bounding box center [120, 605] width 28 height 28
click at [180, 610] on icon at bounding box center [183, 604] width 14 height 14
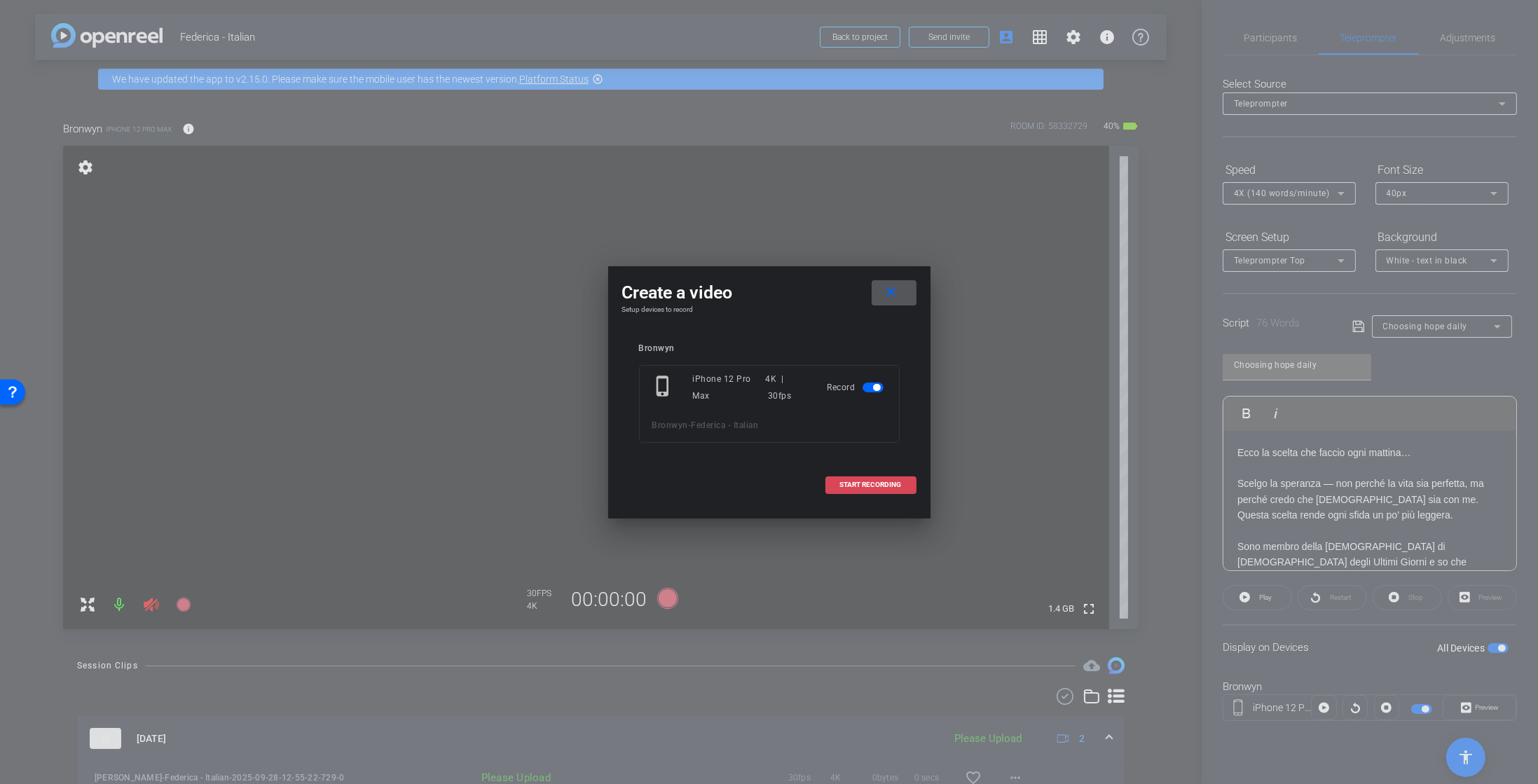
click at [876, 484] on span "START RECORDING" at bounding box center [871, 485] width 62 height 7
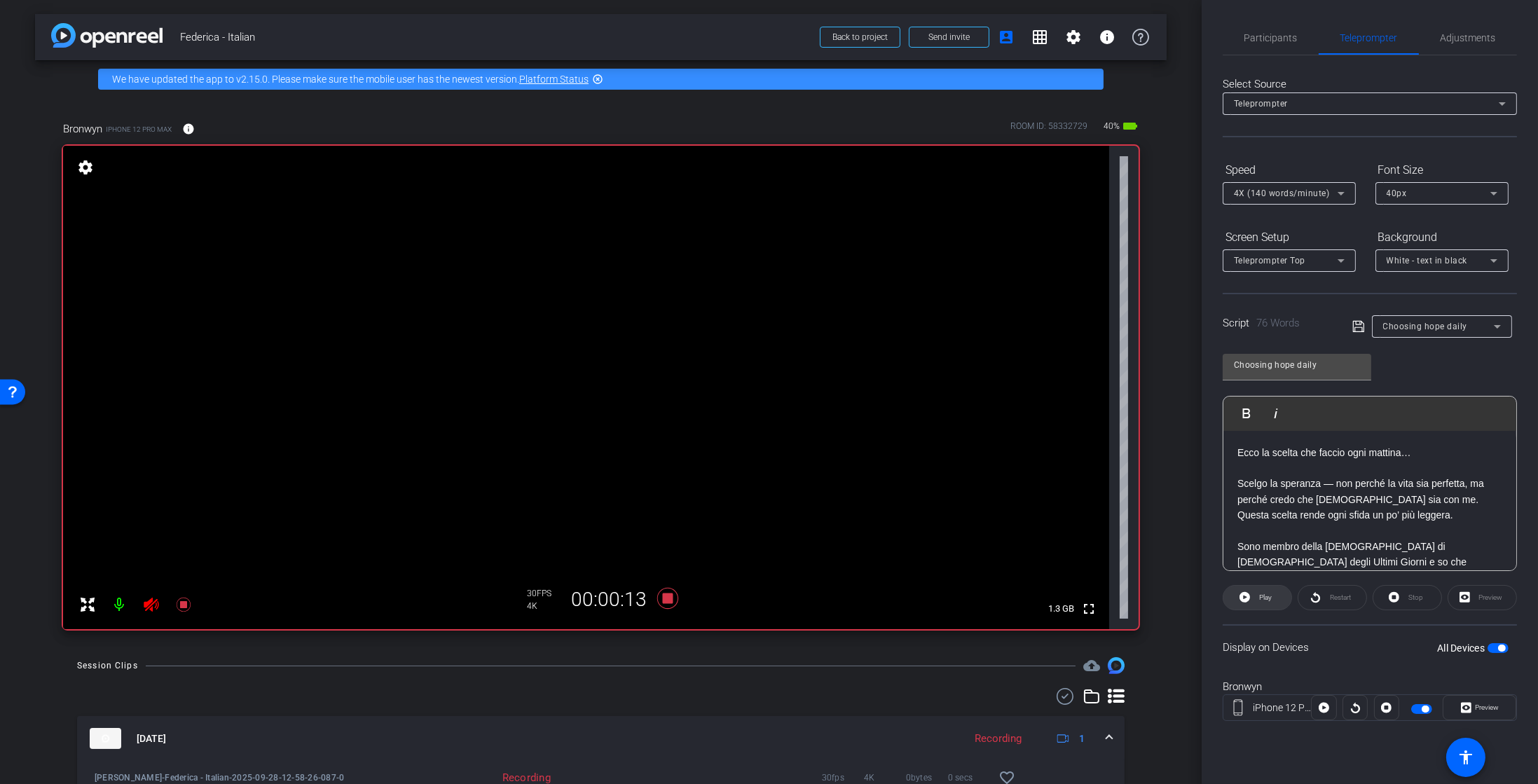
click at [1255, 597] on span at bounding box center [1258, 597] width 68 height 34
click at [662, 593] on icon at bounding box center [667, 597] width 21 height 21
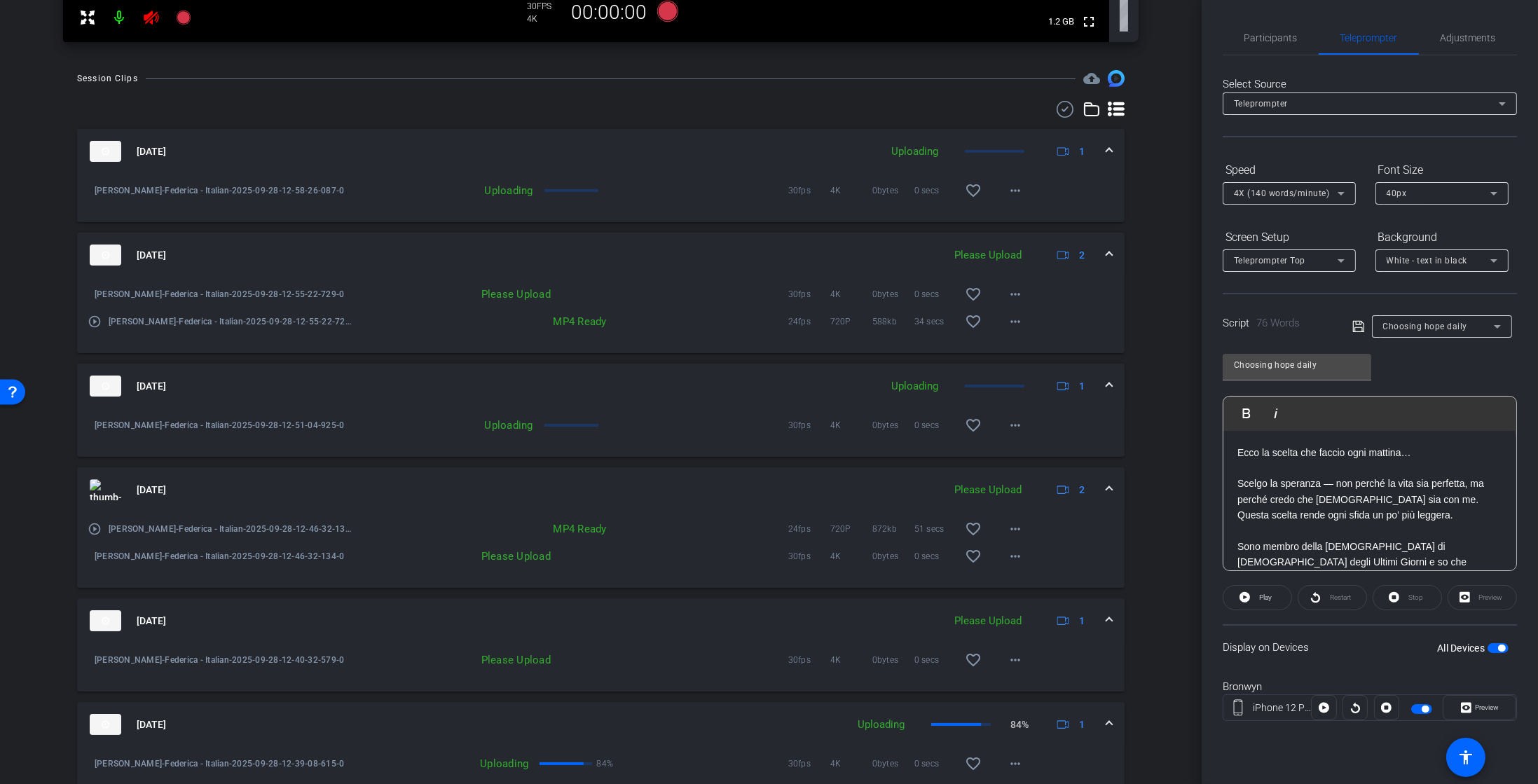
scroll to position [587, 0]
click at [1438, 324] on span "Choosing hope daily" at bounding box center [1426, 326] width 85 height 10
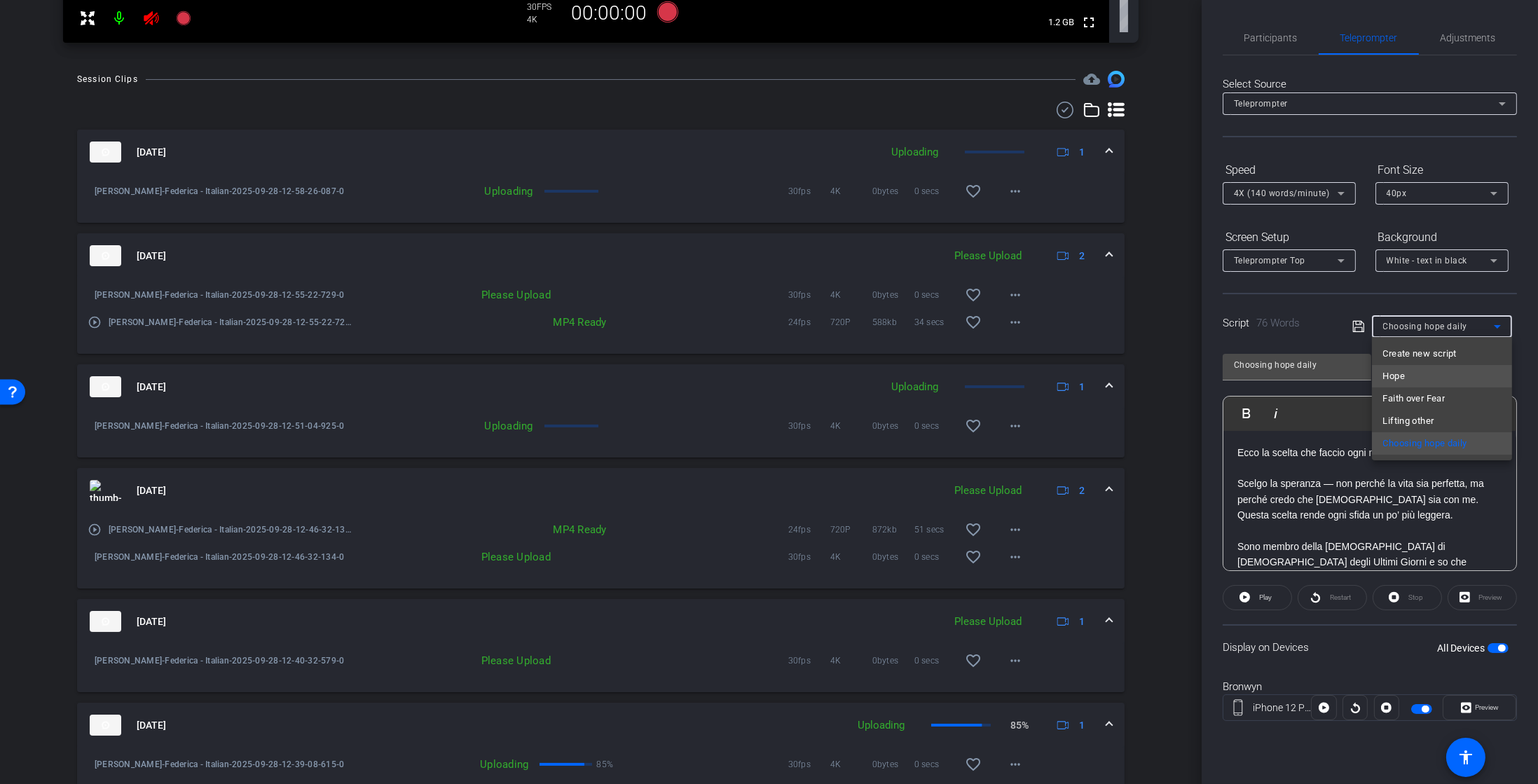
click at [1408, 377] on mat-option "Hope" at bounding box center [1442, 376] width 140 height 22
type input "Hope"
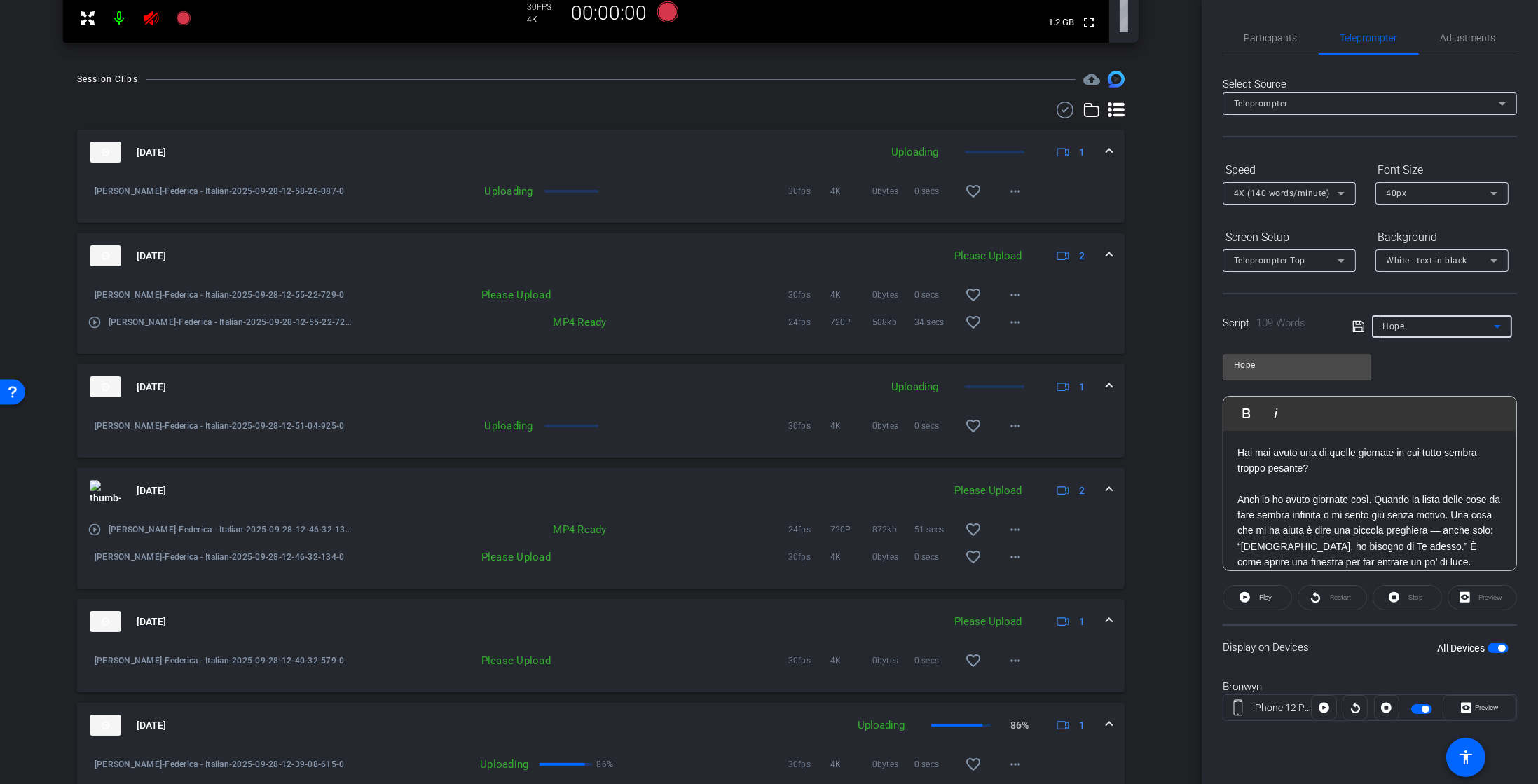
scroll to position [0, 0]
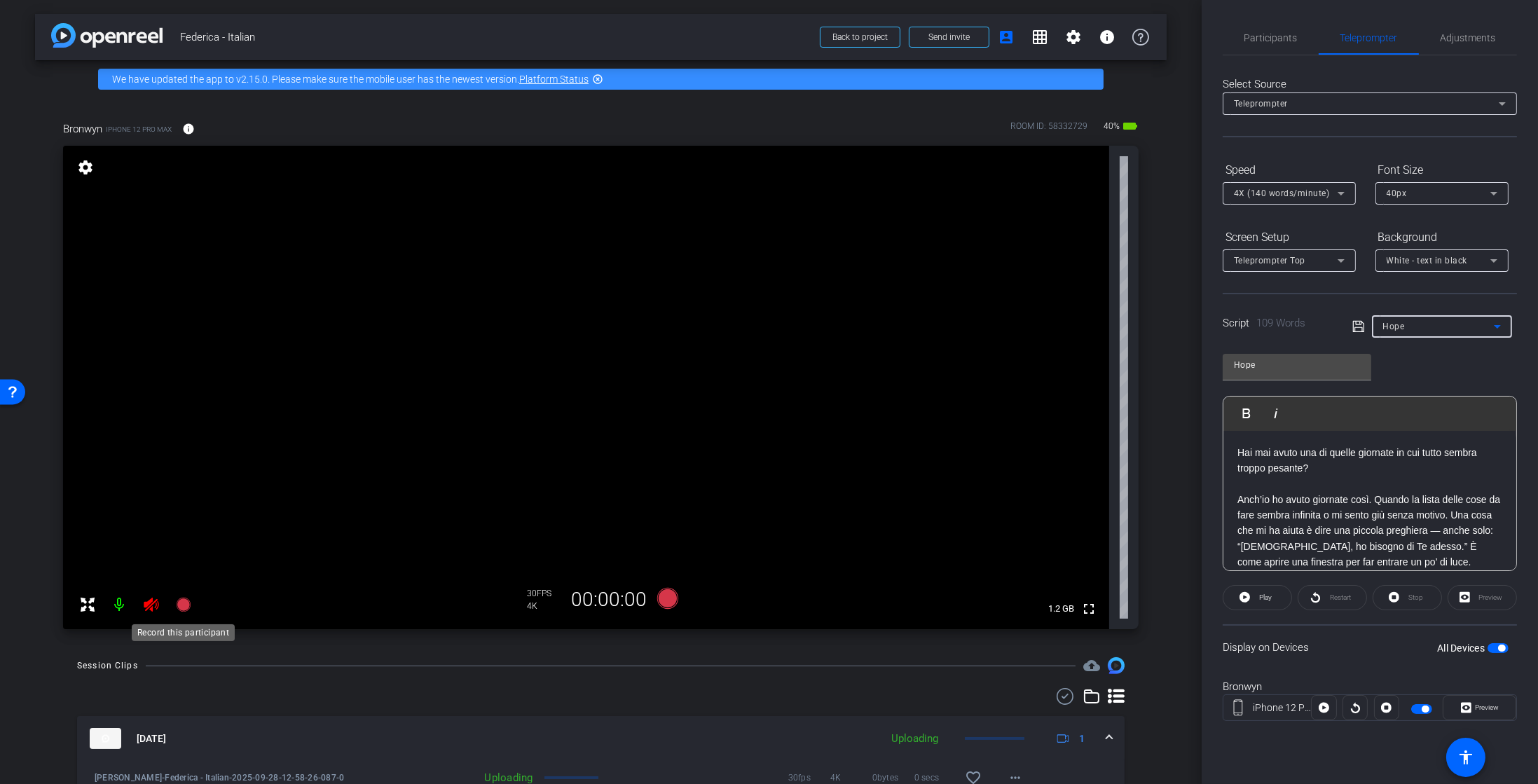
click at [182, 606] on icon at bounding box center [183, 604] width 14 height 14
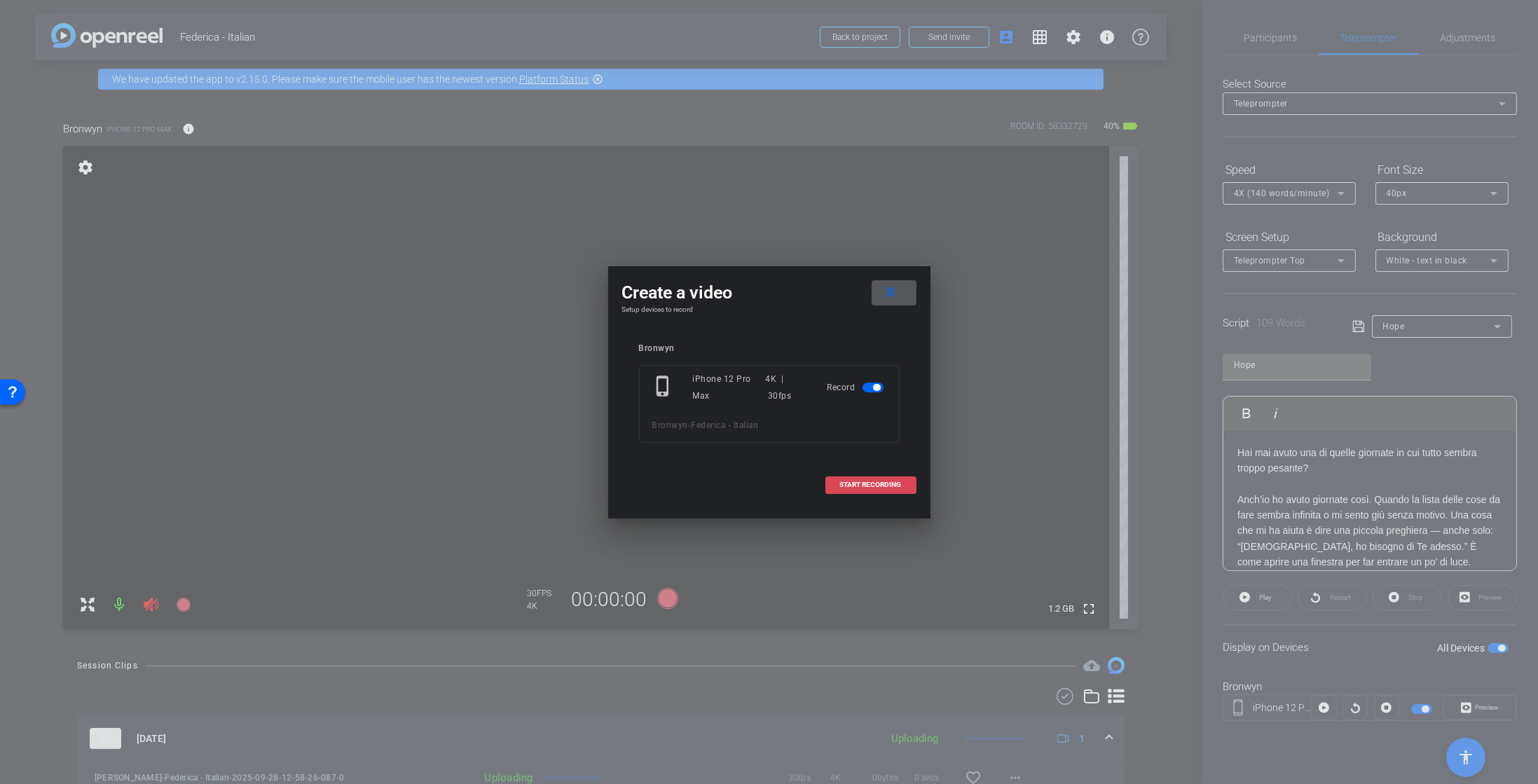
click at [855, 487] on span "START RECORDING" at bounding box center [871, 485] width 62 height 7
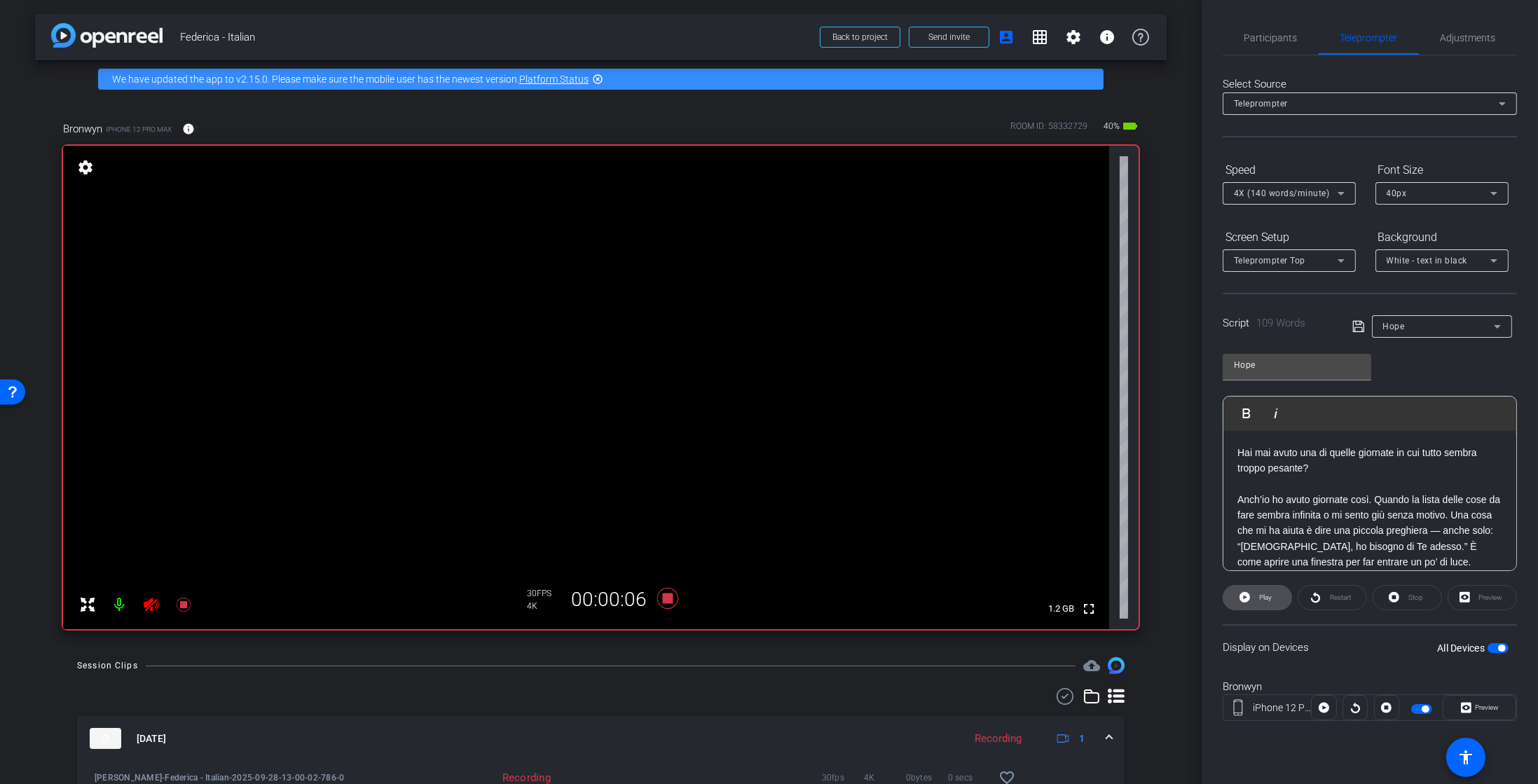
click at [1254, 597] on span at bounding box center [1258, 597] width 68 height 34
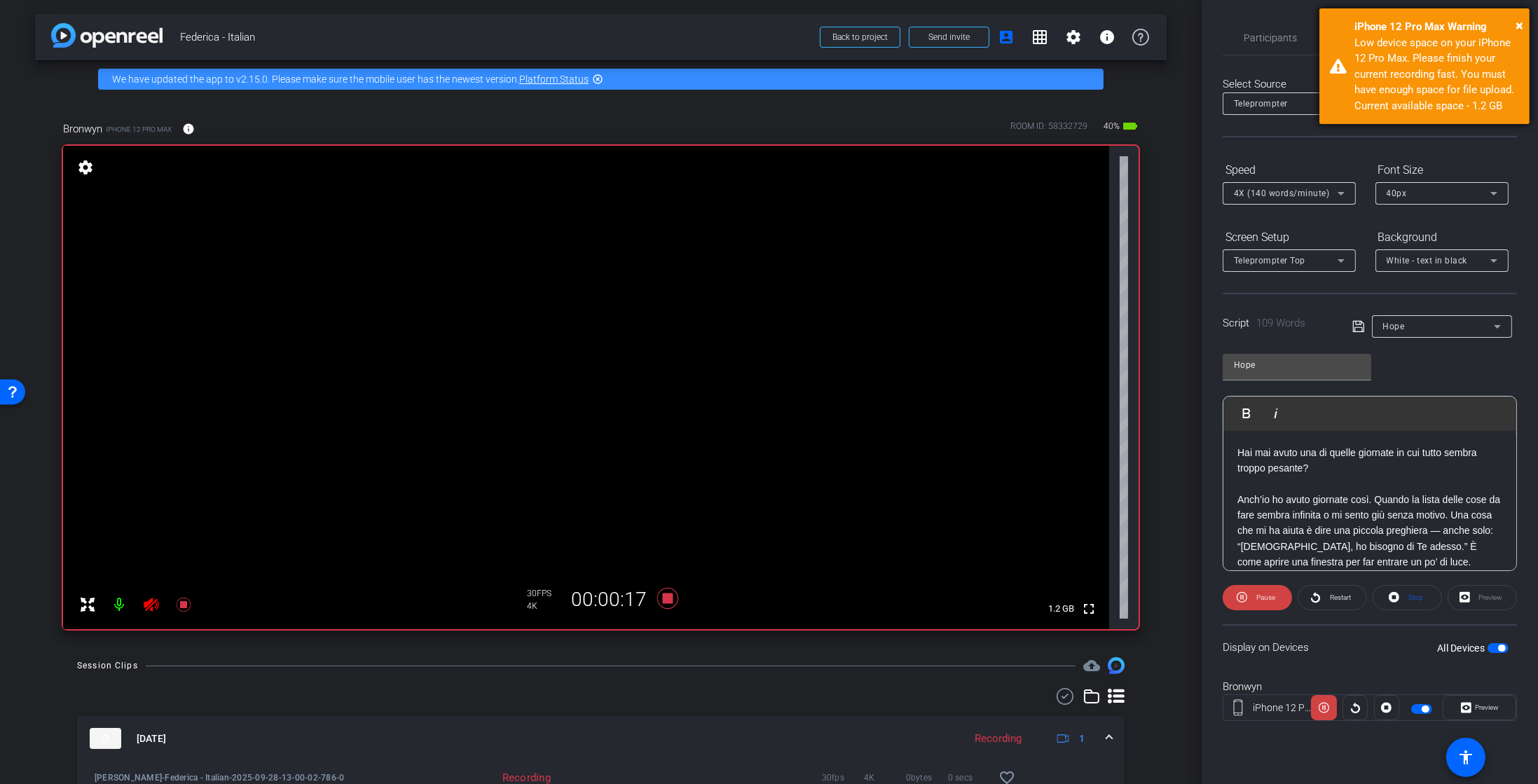
click at [1512, 21] on div "iPhone 12 Pro Max Warning" at bounding box center [1436, 27] width 164 height 17
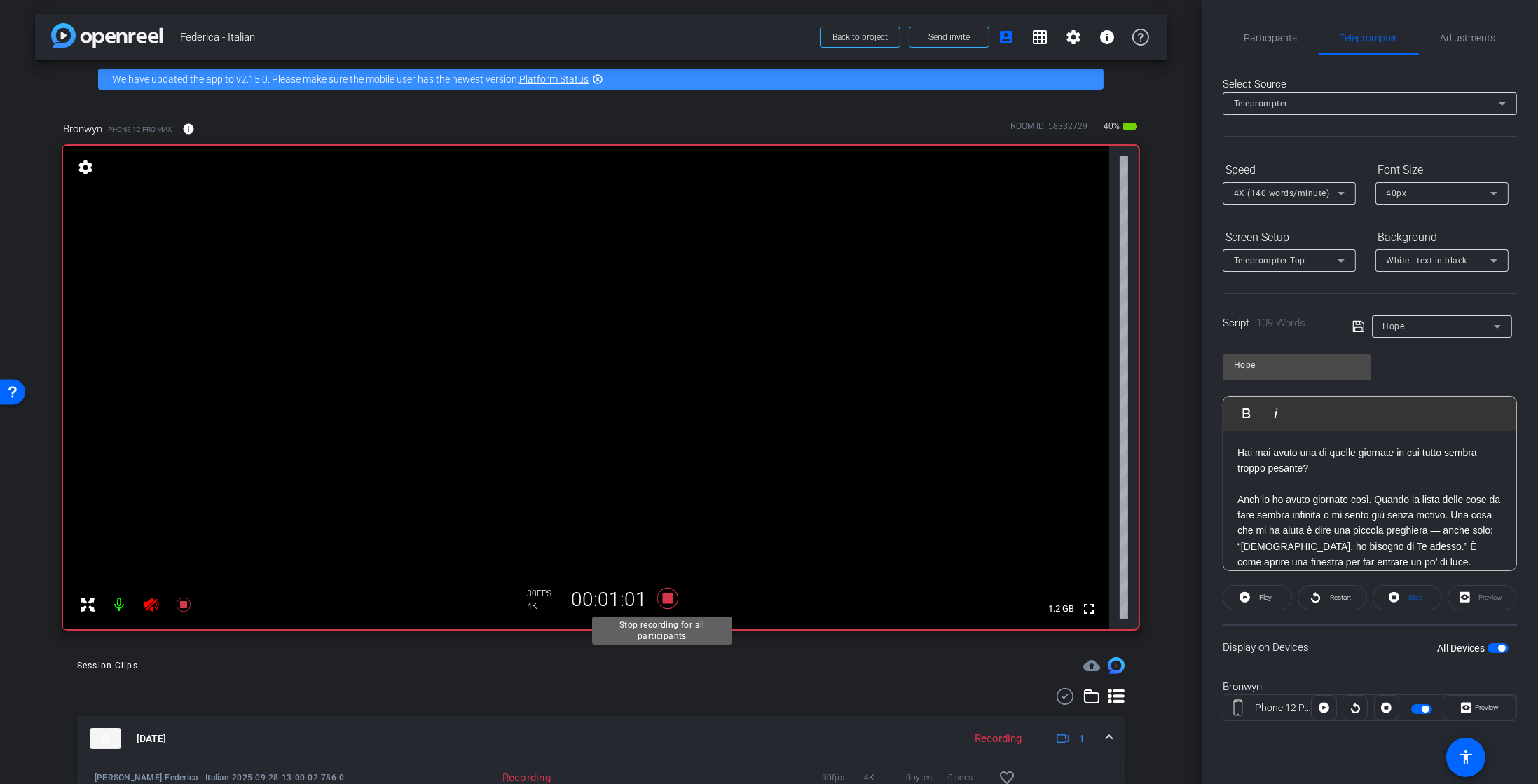
click at [665, 588] on icon at bounding box center [668, 598] width 34 height 26
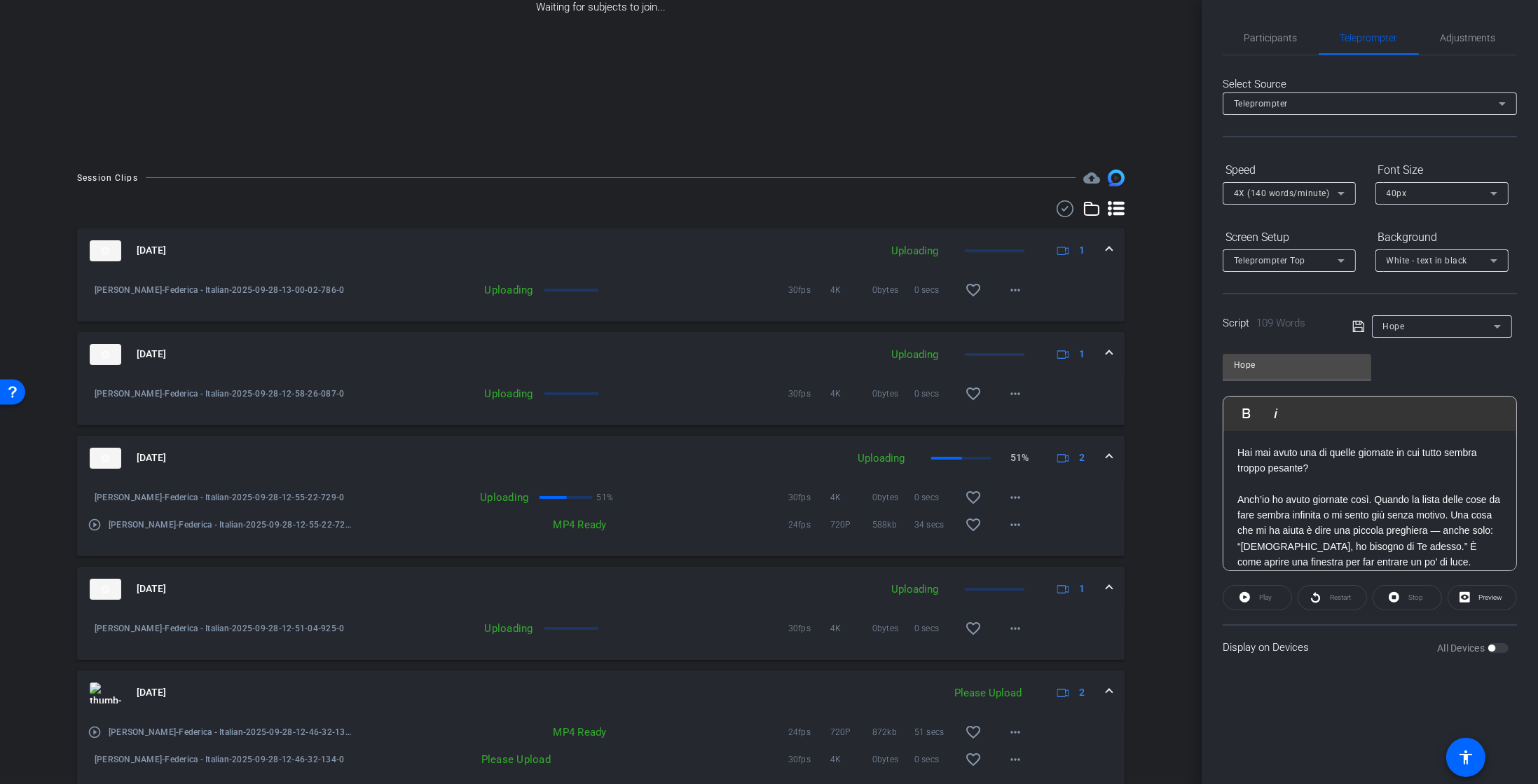
scroll to position [237, 0]
click at [625, 188] on div "Session Clips cloud_upload Sep 28, 2025 Uploading 1 Bronwyn-Federica - Italian-…" at bounding box center [601, 673] width 1132 height 1005
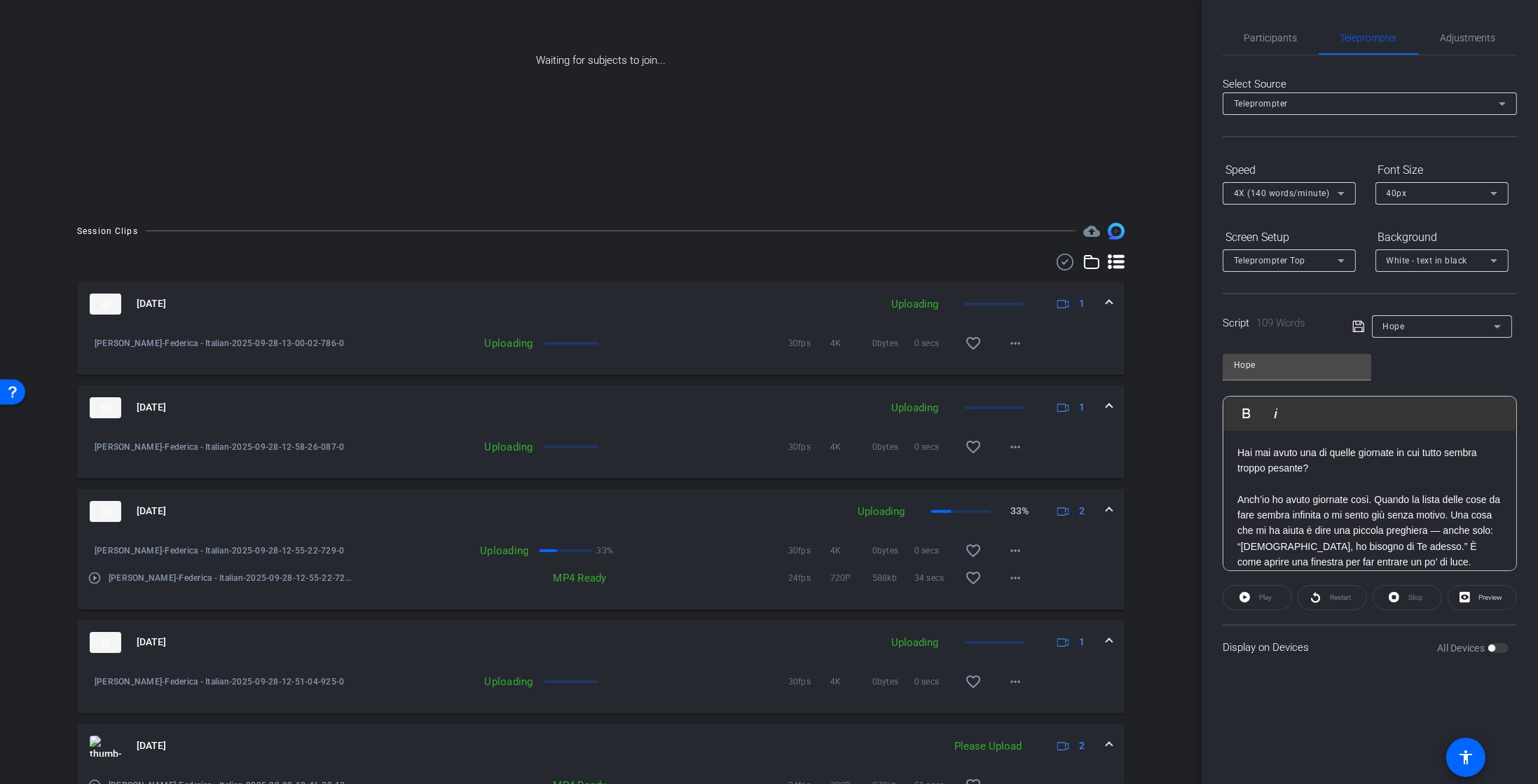
scroll to position [187, 0]
click at [93, 569] on mat-icon "play_circle_outline" at bounding box center [94, 576] width 14 height 14
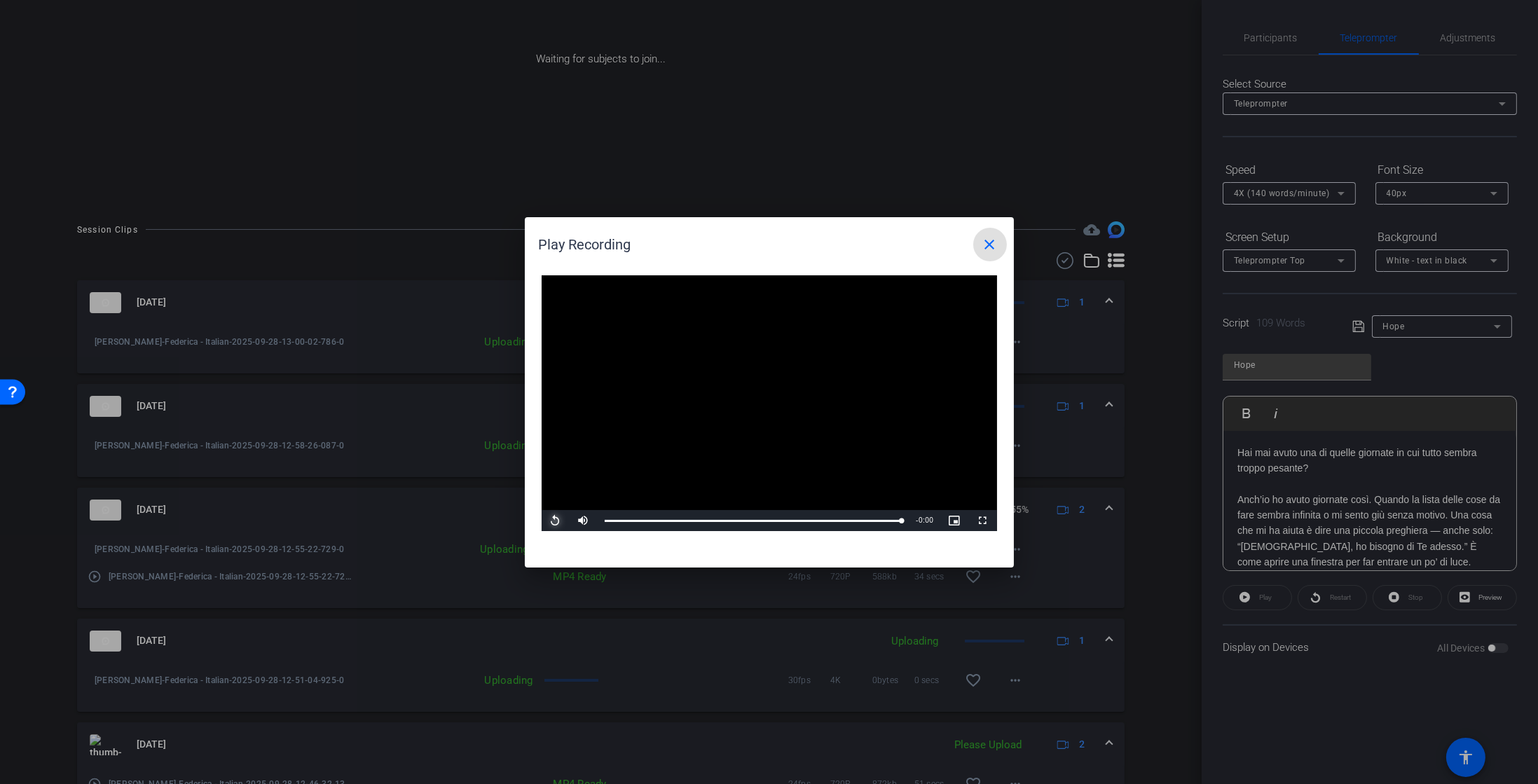
click at [550, 520] on span "Video Player" at bounding box center [556, 520] width 28 height 0
click at [902, 484] on video "Video Player" at bounding box center [769, 403] width 455 height 256
click at [980, 241] on span at bounding box center [990, 245] width 34 height 34
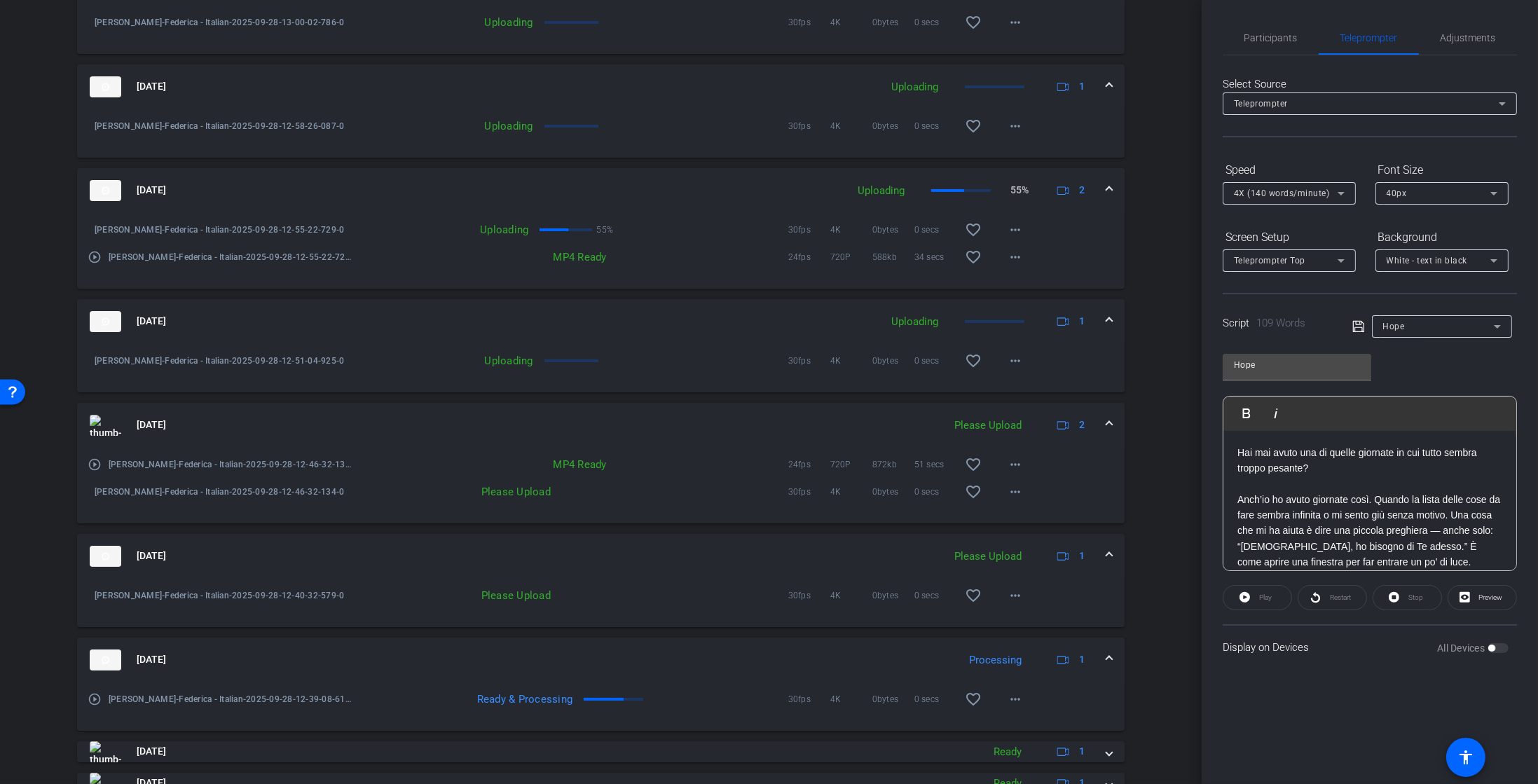
scroll to position [629, 0]
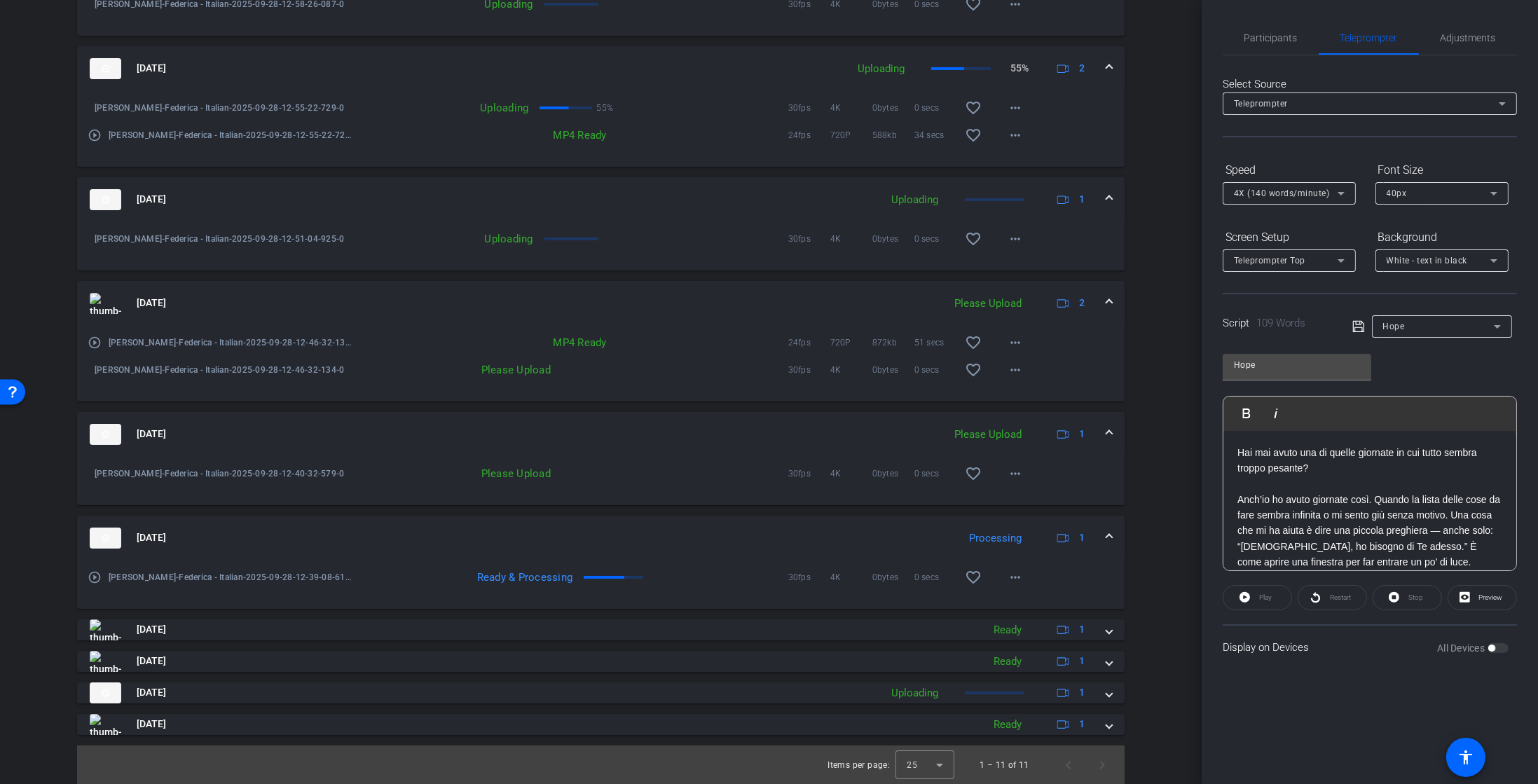
click at [91, 574] on mat-icon "play_circle_outline" at bounding box center [94, 577] width 14 height 14
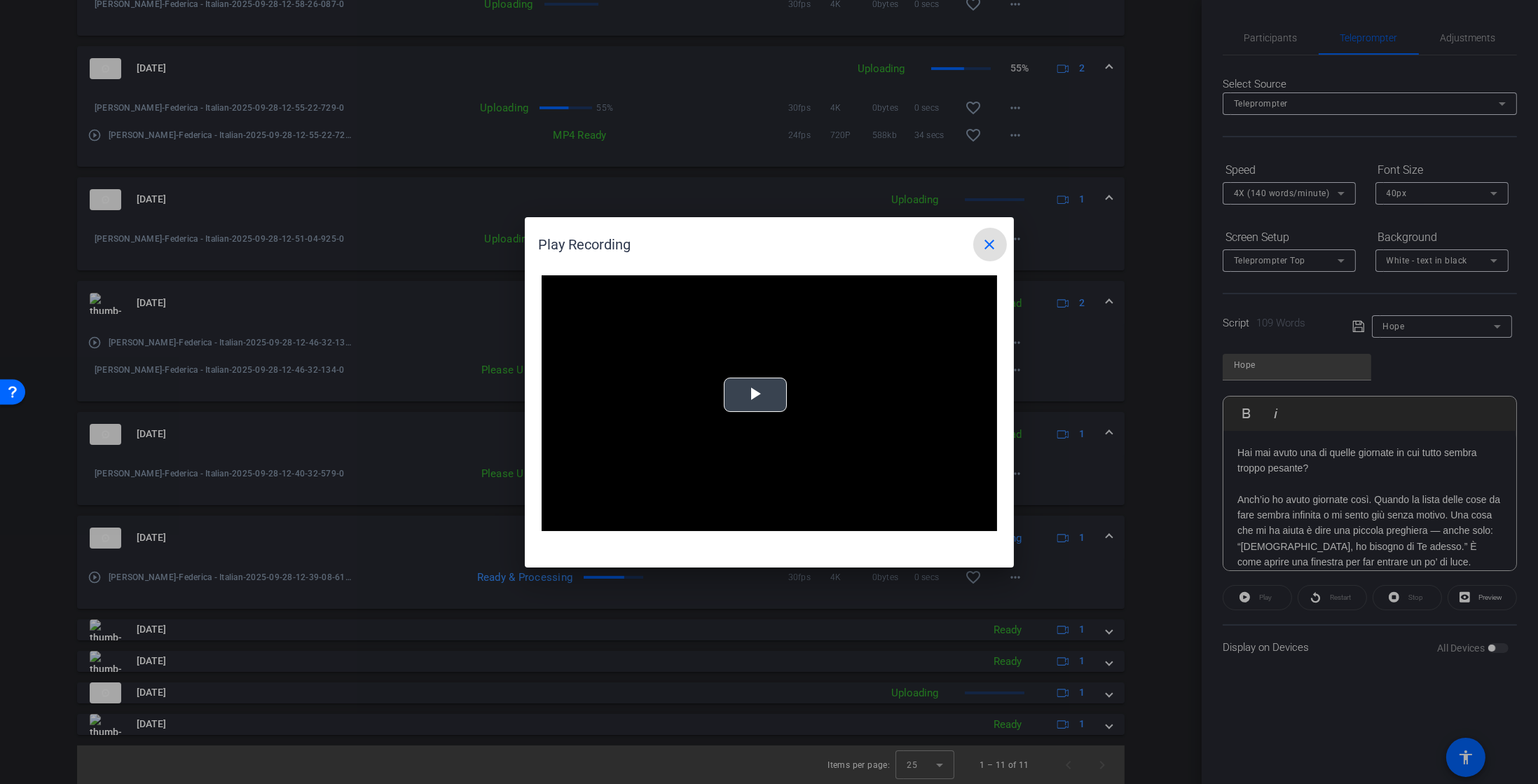
click at [730, 392] on video "Video Player" at bounding box center [769, 403] width 455 height 256
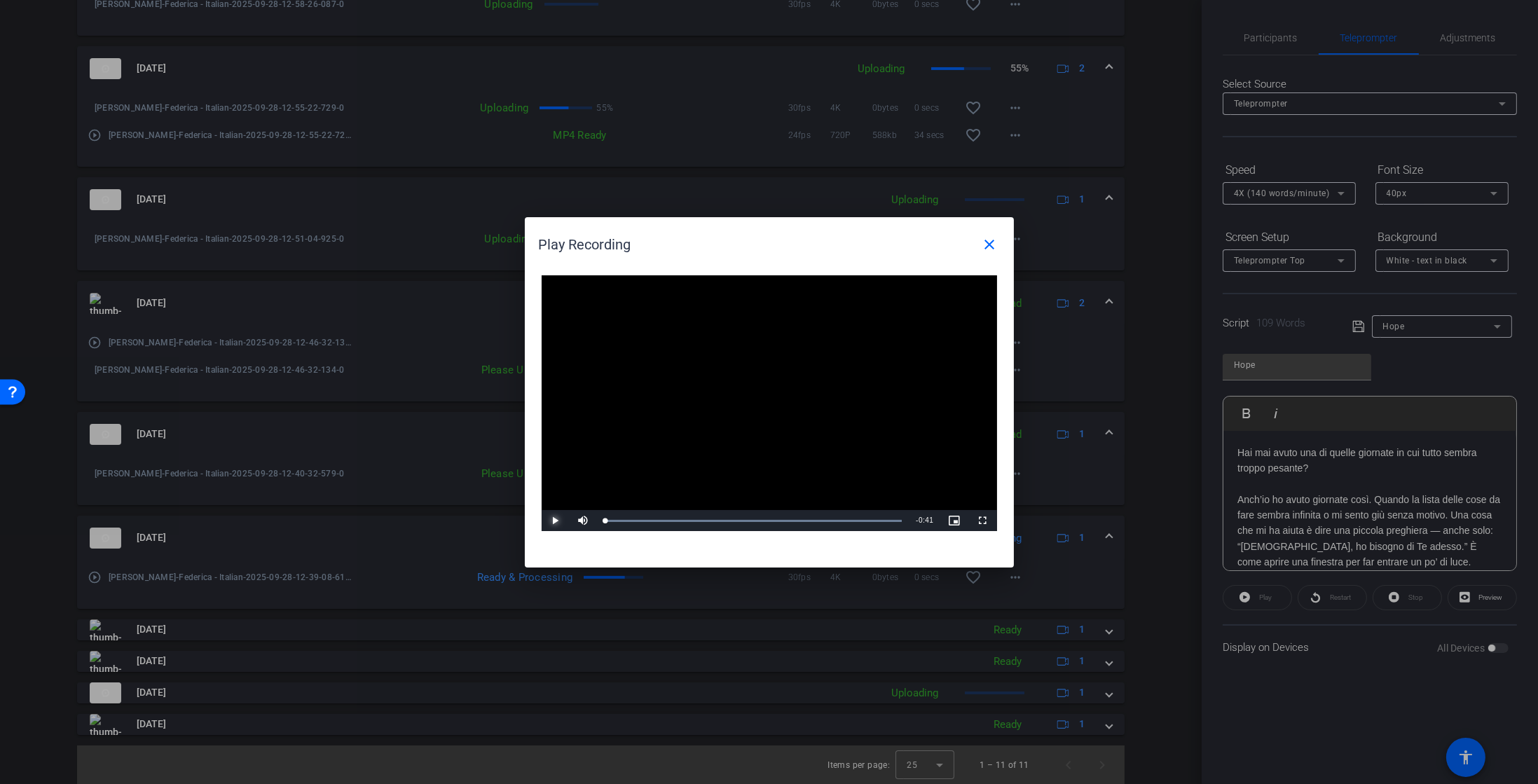
click at [557, 520] on span "Video Player" at bounding box center [556, 520] width 28 height 0
click at [556, 520] on span "Video Player" at bounding box center [556, 520] width 28 height 0
click at [998, 242] on span at bounding box center [990, 245] width 34 height 34
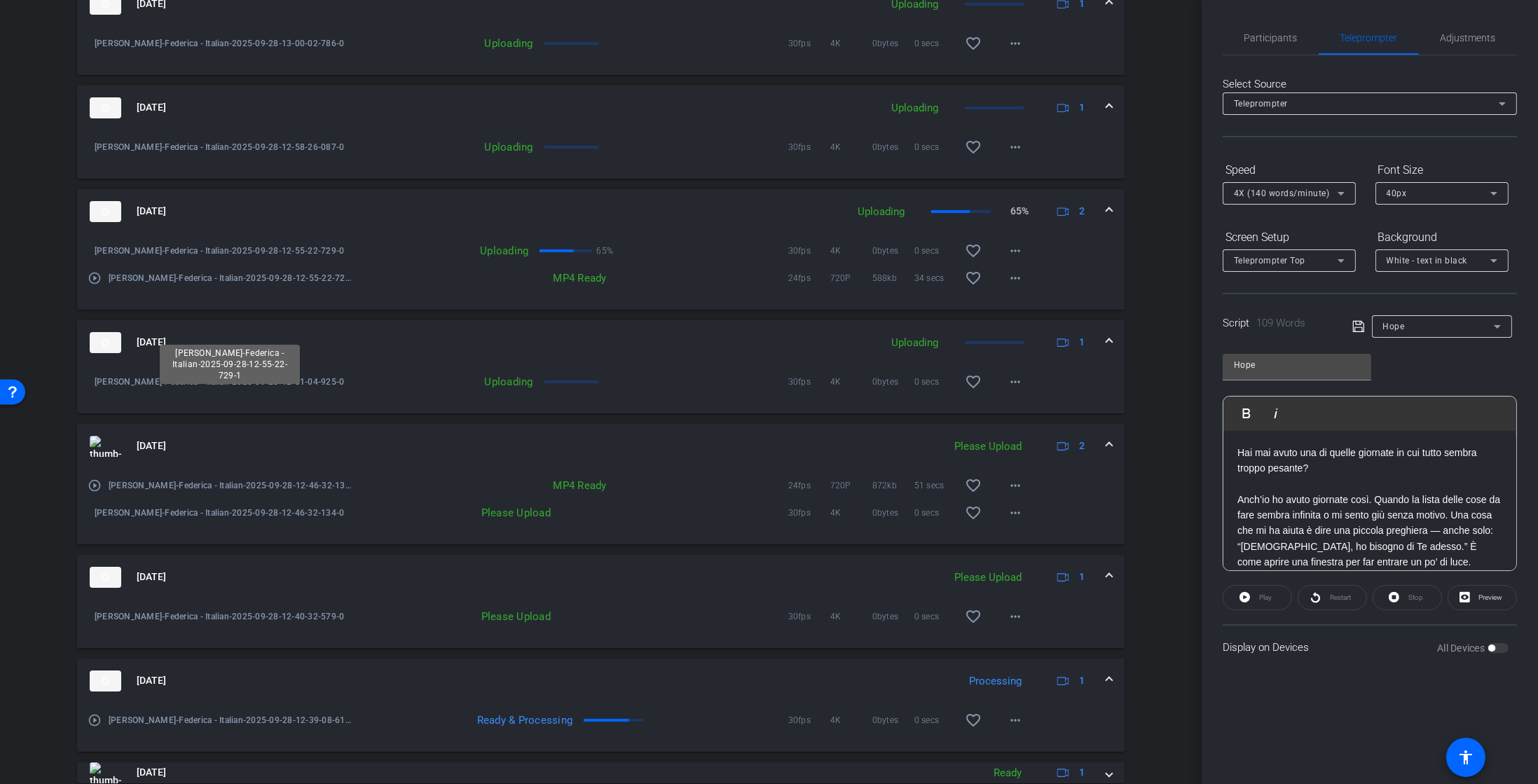
scroll to position [442, 0]
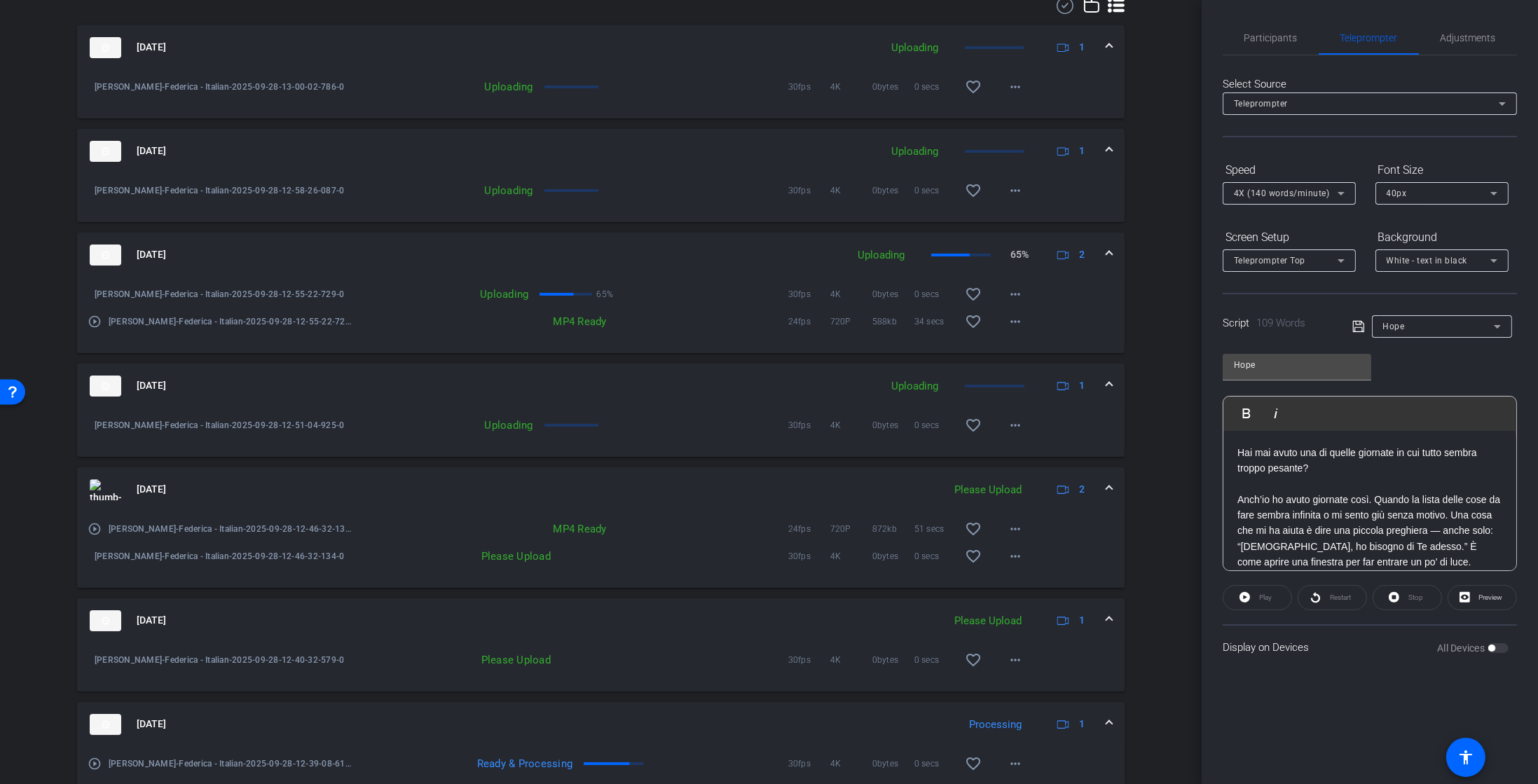
click at [93, 326] on mat-icon "play_circle_outline" at bounding box center [94, 321] width 14 height 14
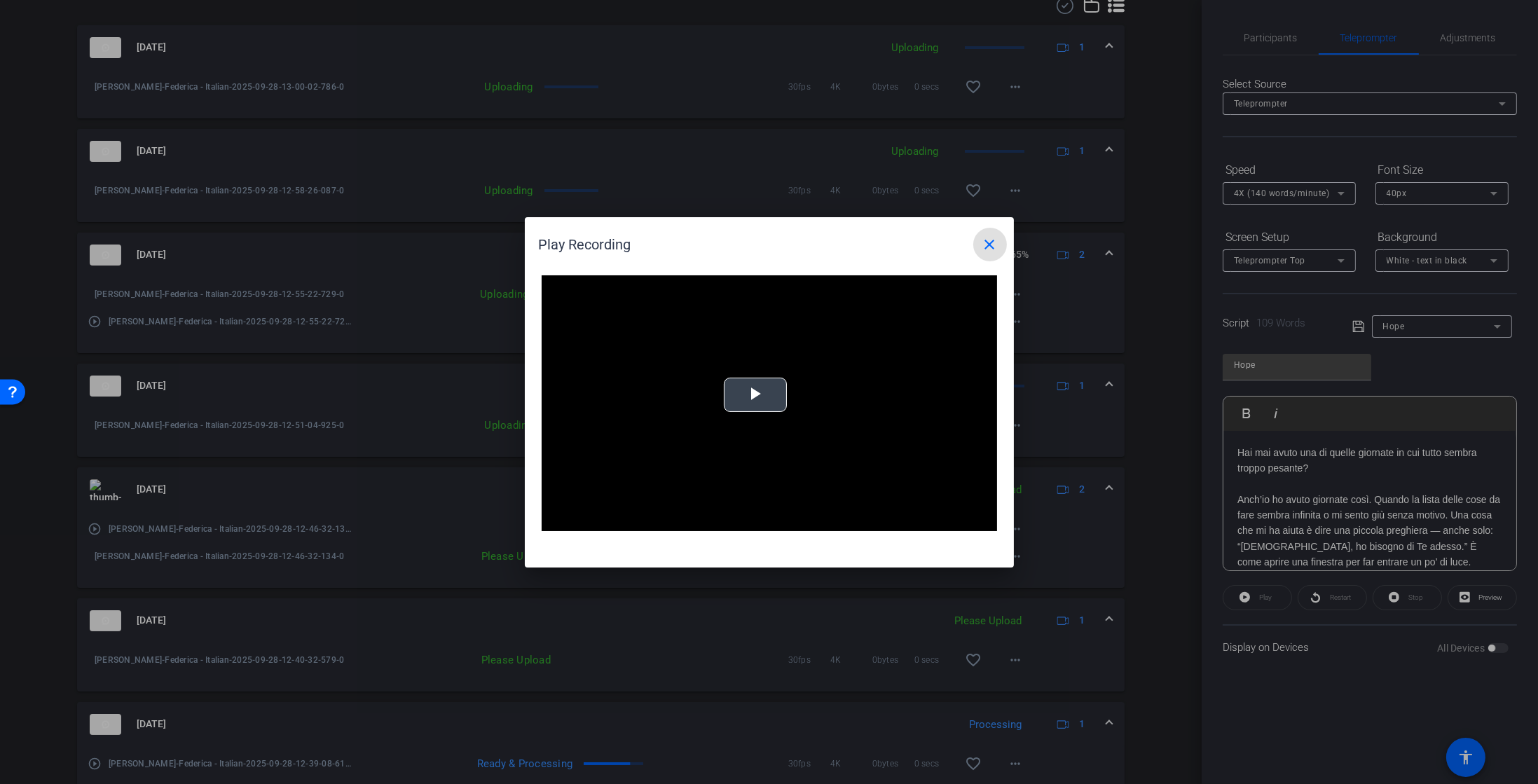
click at [769, 387] on div "Video Player is loading. Play Video Play Mute Current Time 0:00 / Duration -:- …" at bounding box center [769, 403] width 455 height 256
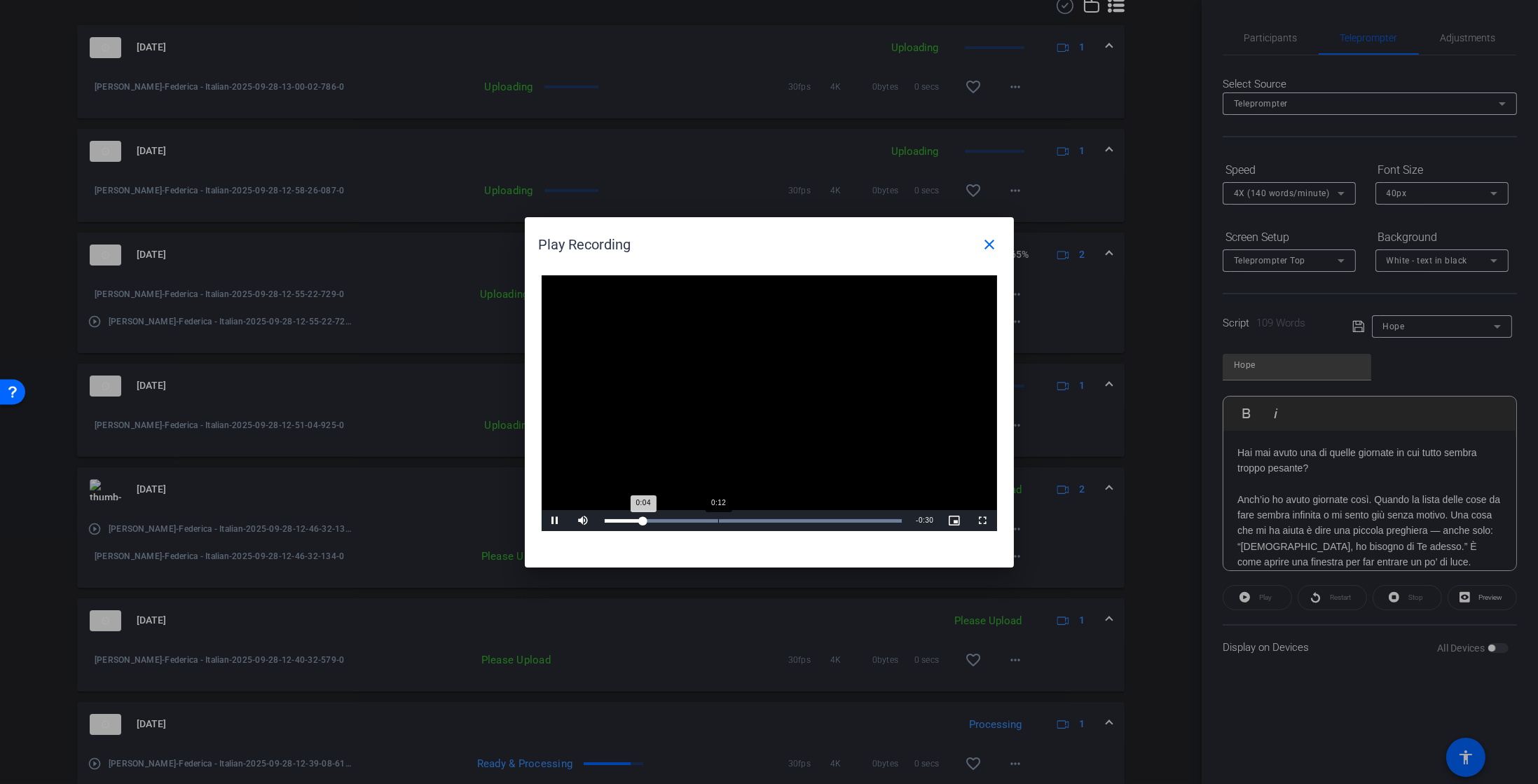
click at [717, 523] on div "Loaded : 100.00% 0:12 0:04" at bounding box center [753, 520] width 312 height 21
click at [812, 521] on div "0:23" at bounding box center [812, 520] width 1 height 3
click at [995, 241] on mat-icon "close" at bounding box center [990, 245] width 17 height 17
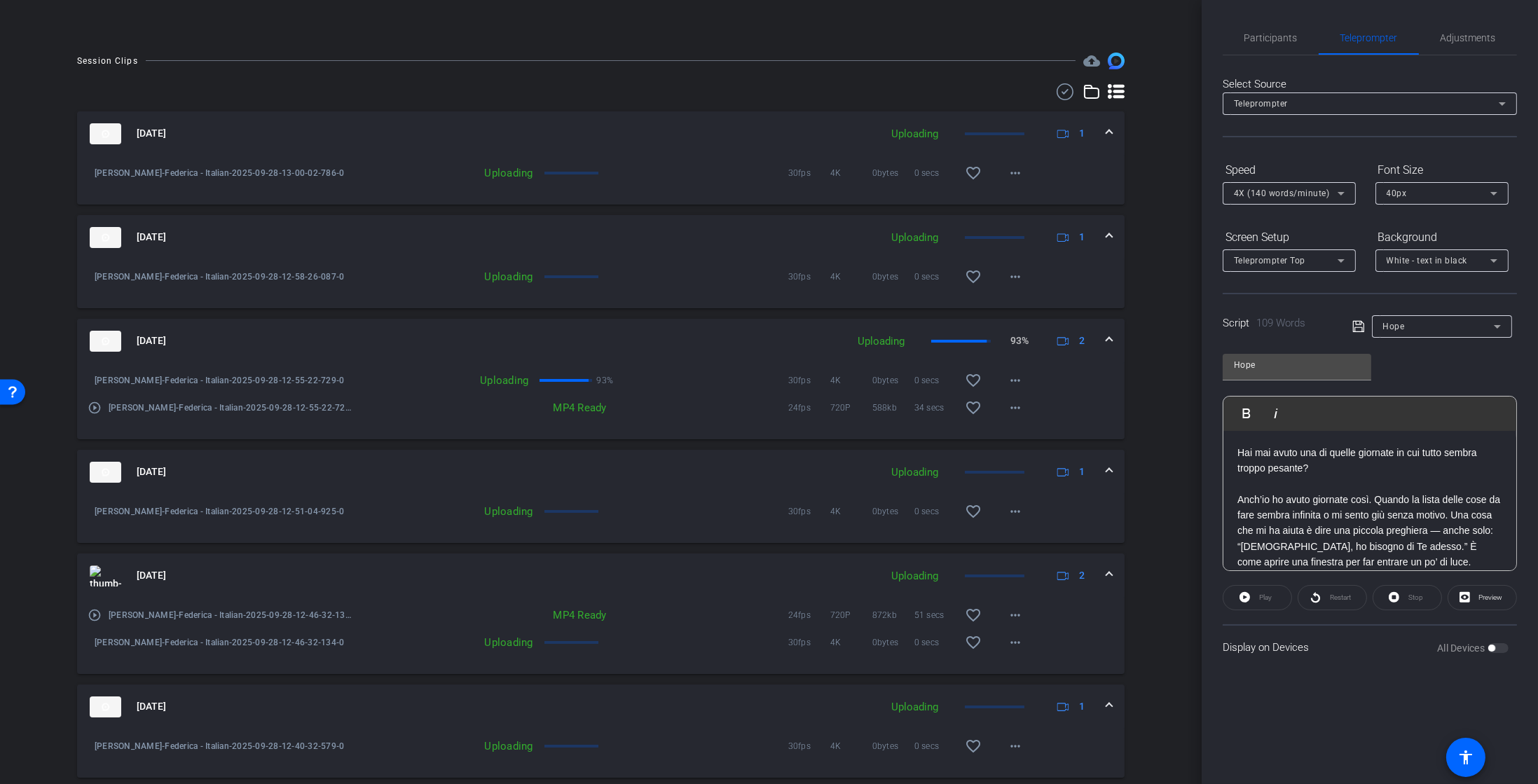
scroll to position [629, 0]
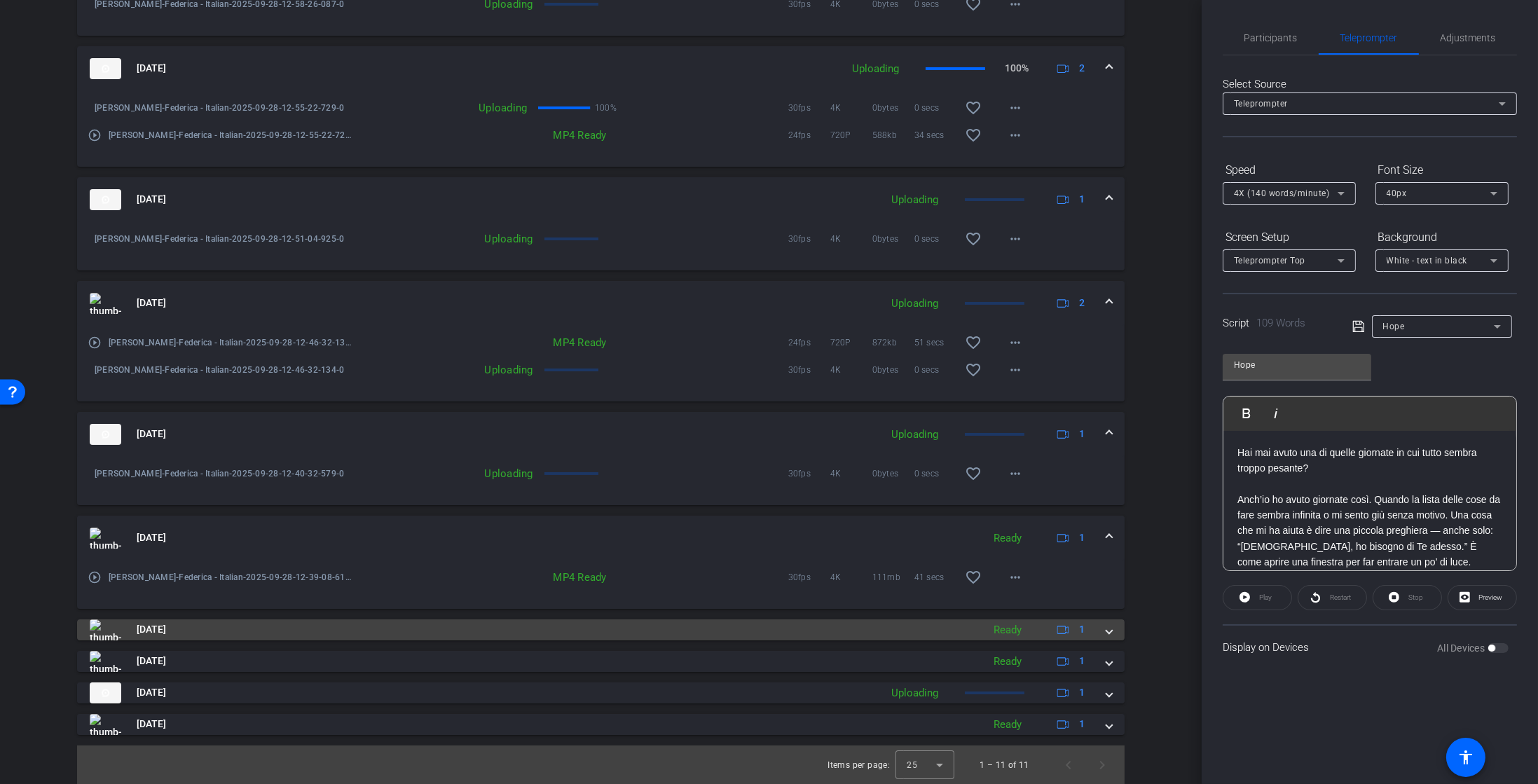
click at [149, 630] on span "Sep 28, 2025" at bounding box center [151, 630] width 30 height 15
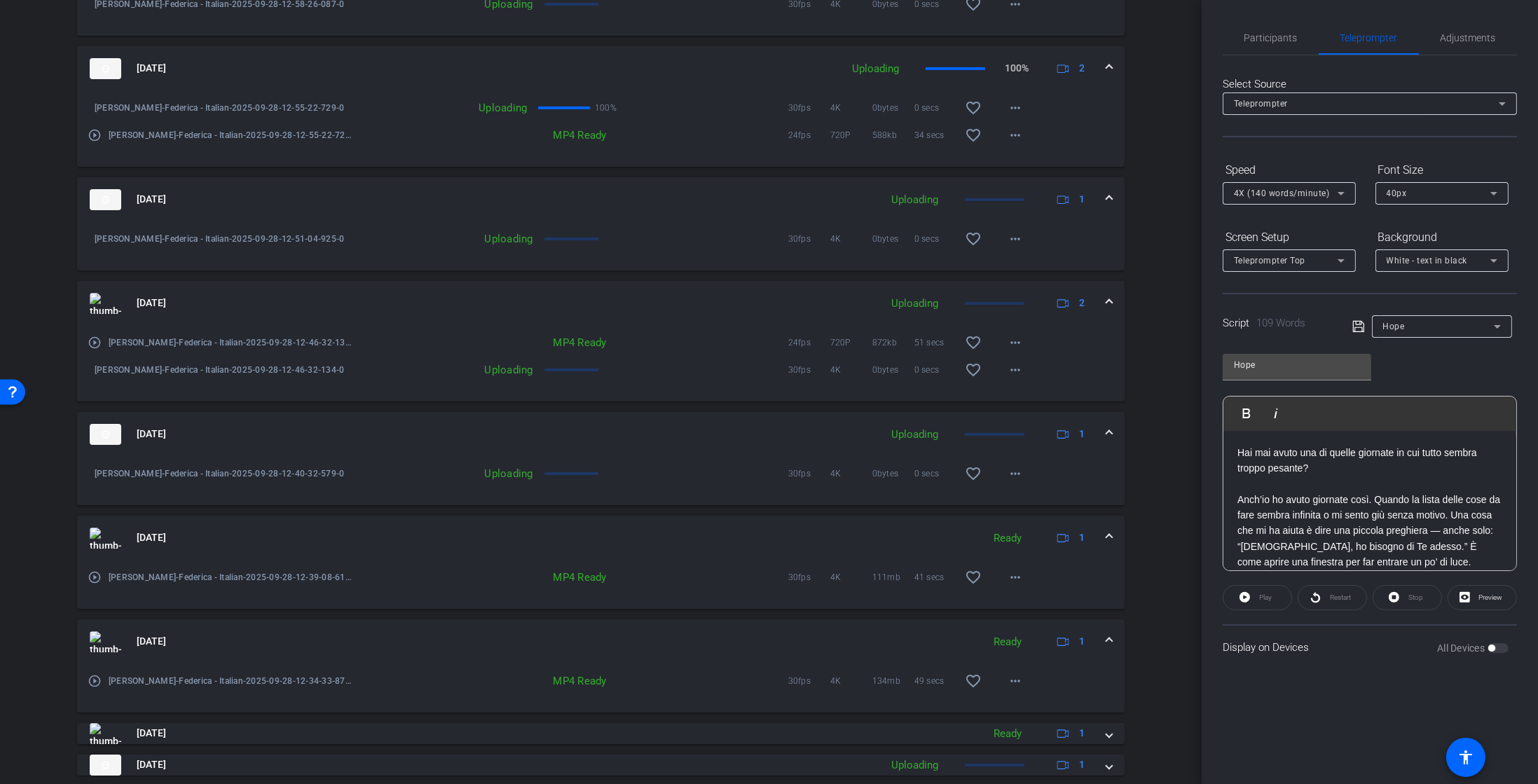
click at [71, 688] on div "Session Clips cloud_upload Sep 28, 2025 Uploading 1 Bronwyn-Federica - Italian-…" at bounding box center [601, 318] width 1132 height 1076
click at [103, 679] on div "play_circle_outline Bronwyn-Federica - Italian-2025-09-28-12-34-33-879-0" at bounding box center [221, 681] width 267 height 34
click at [99, 679] on mat-icon "play_circle_outline" at bounding box center [94, 681] width 14 height 14
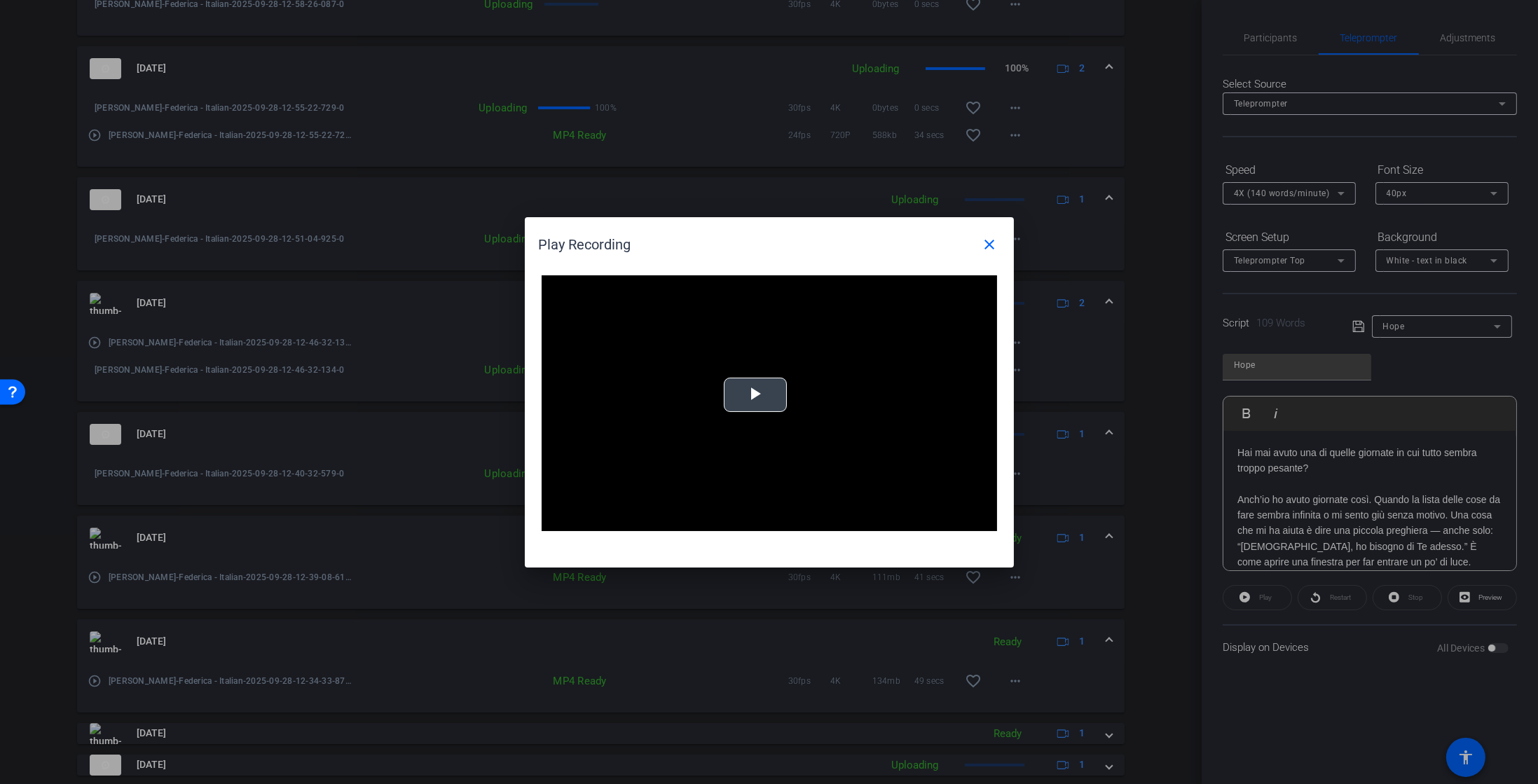
click at [755, 394] on span "Video Player" at bounding box center [755, 394] width 0 height 0
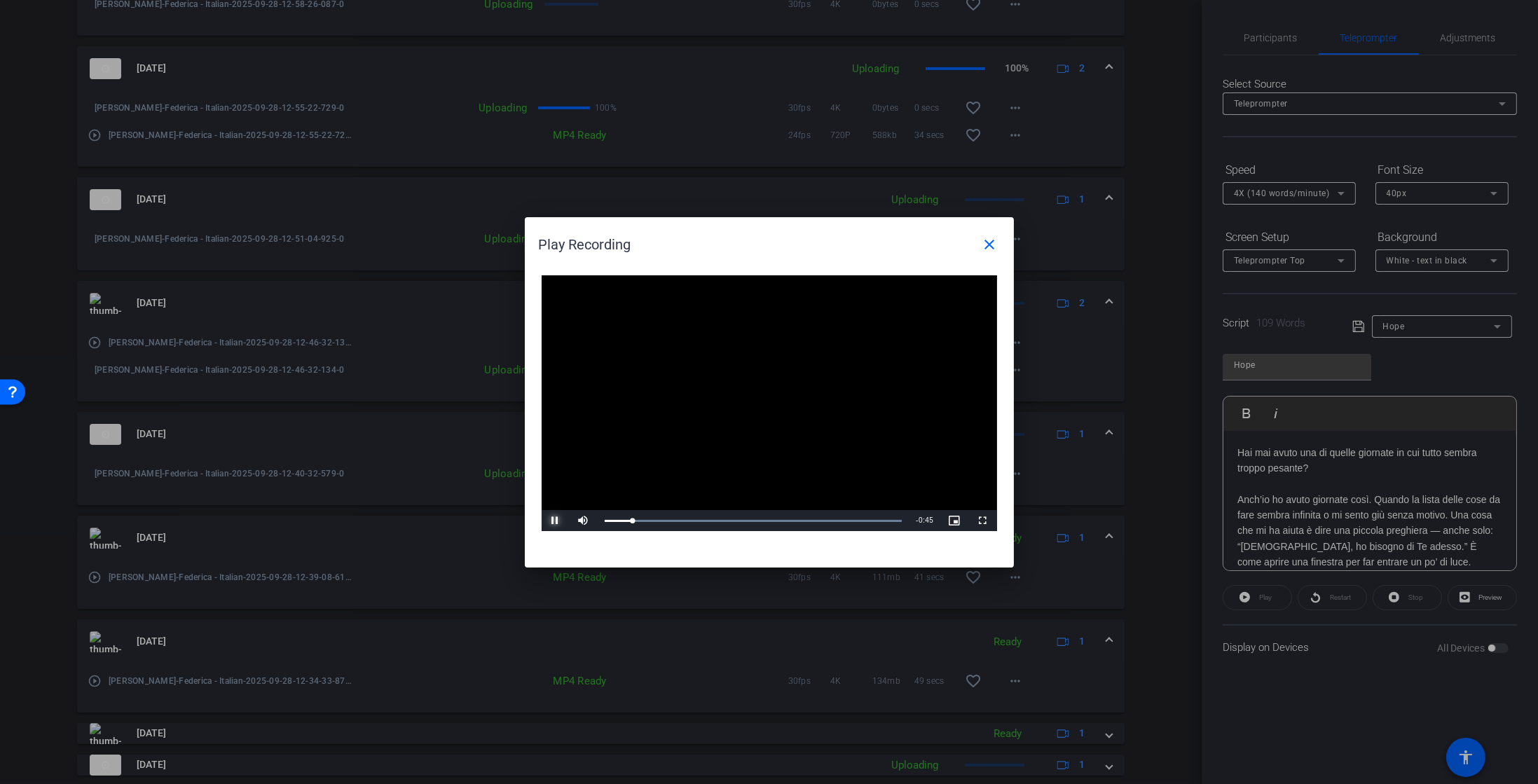
click at [555, 520] on span "Video Player" at bounding box center [556, 520] width 28 height 0
click at [995, 233] on span at bounding box center [990, 245] width 34 height 34
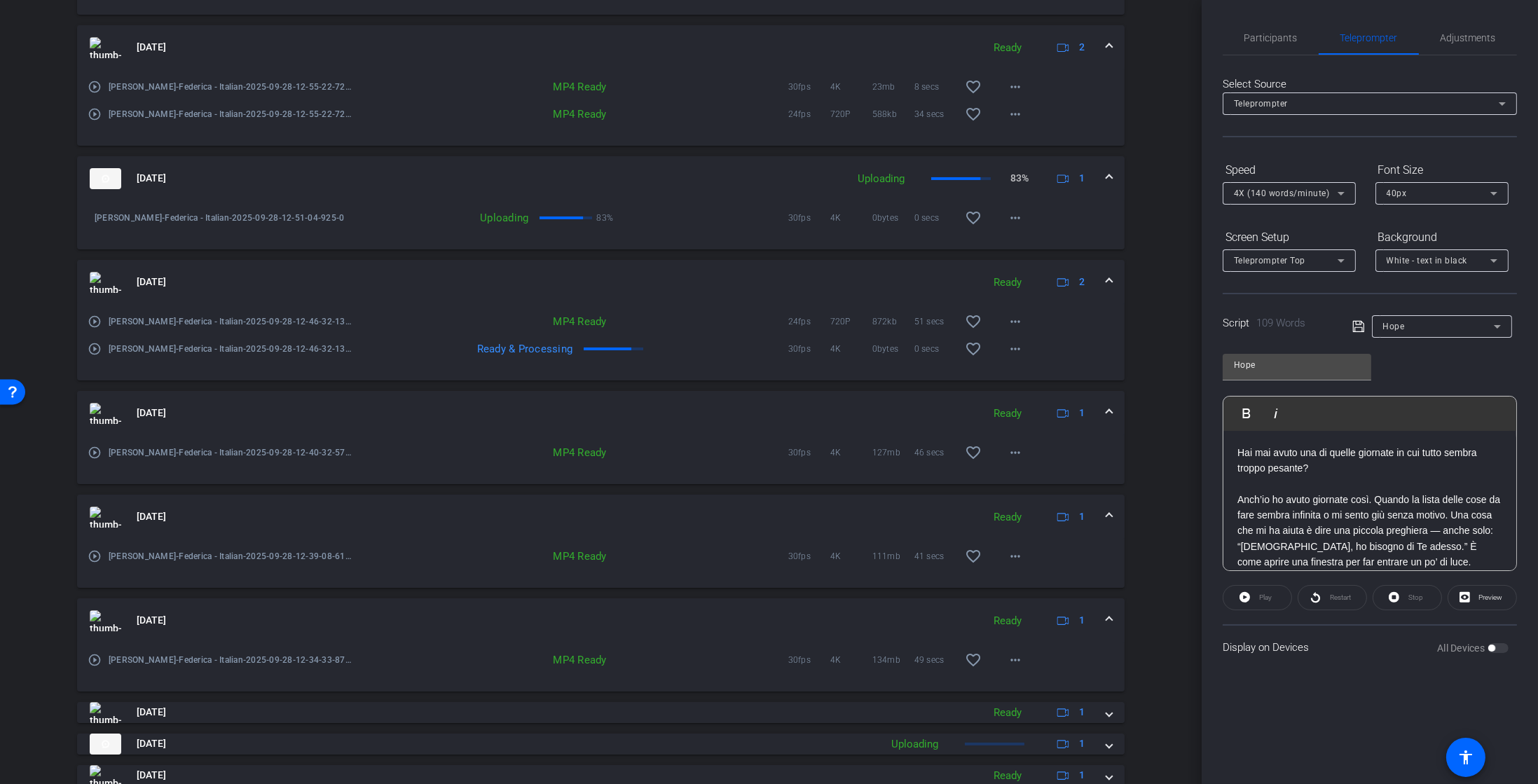
scroll to position [701, 0]
